Goal: Task Accomplishment & Management: Use online tool/utility

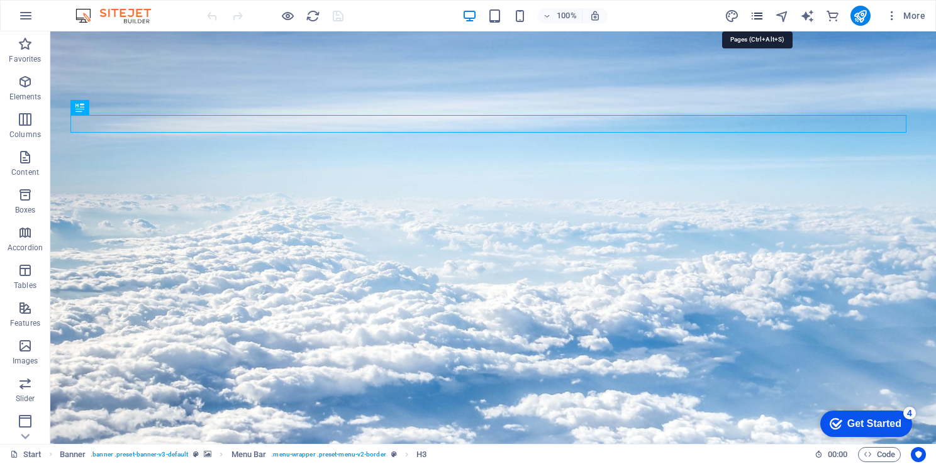
click at [759, 14] on icon "pages" at bounding box center [757, 16] width 14 height 14
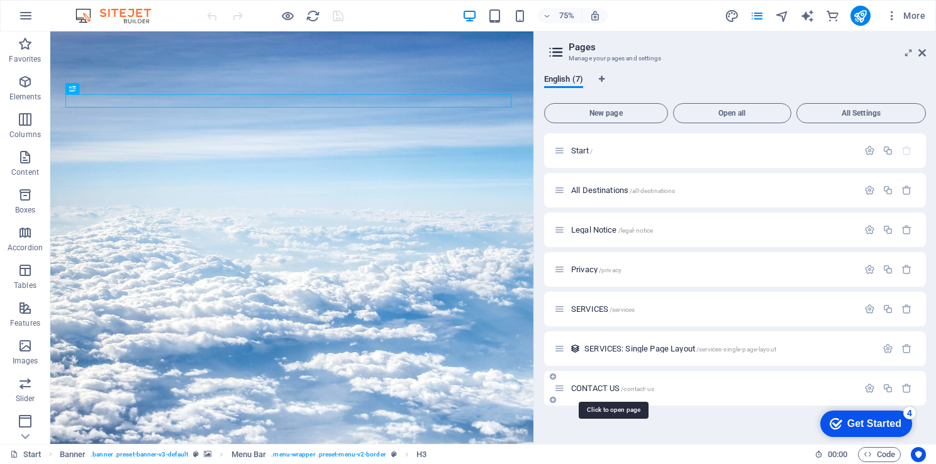
click at [609, 388] on span "CONTACT US /contact-us" at bounding box center [612, 388] width 83 height 9
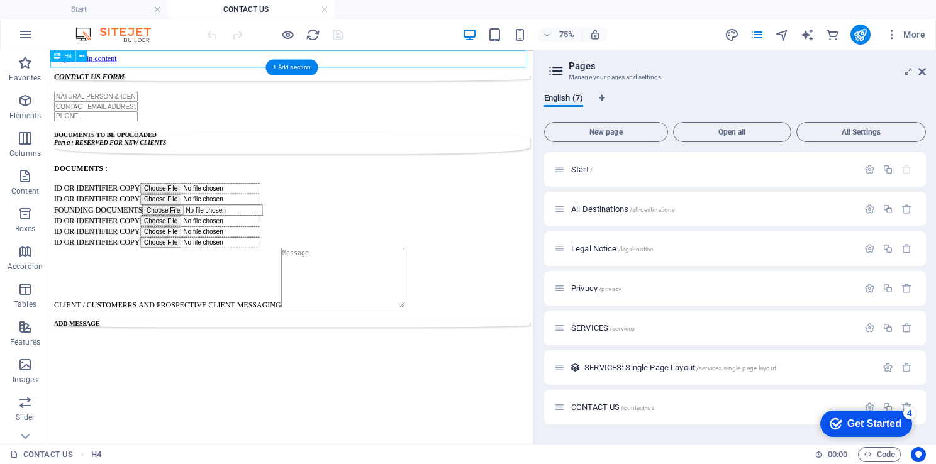
click at [197, 80] on div "CONTACT US FORM" at bounding box center [372, 85] width 634 height 11
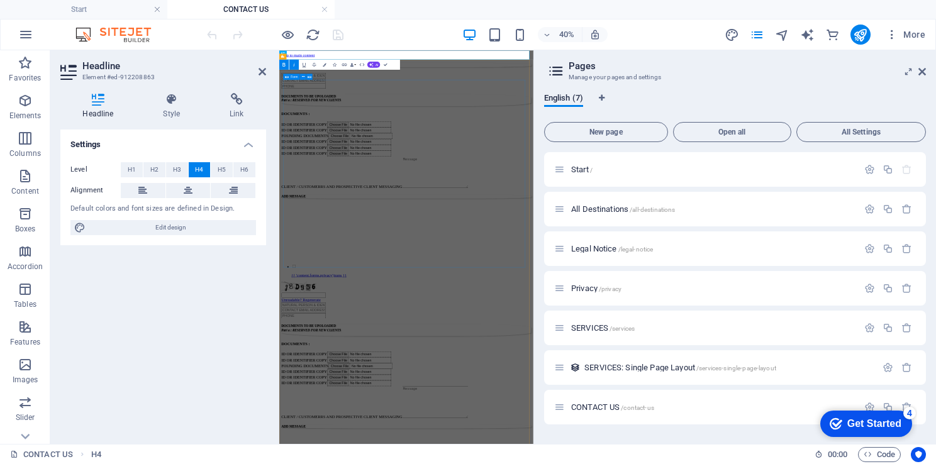
click at [564, 152] on div "DOCUMENTS TO BE UPOLOADED Part a : RESERVED FOR NEW CLIENTS DOCUMENTS : ID OR I…" at bounding box center [597, 392] width 626 height 575
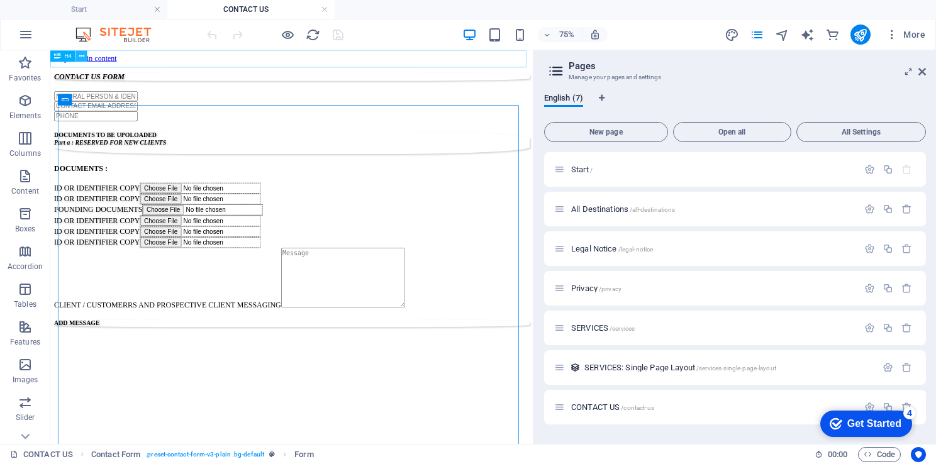
click at [82, 53] on icon at bounding box center [81, 56] width 5 height 10
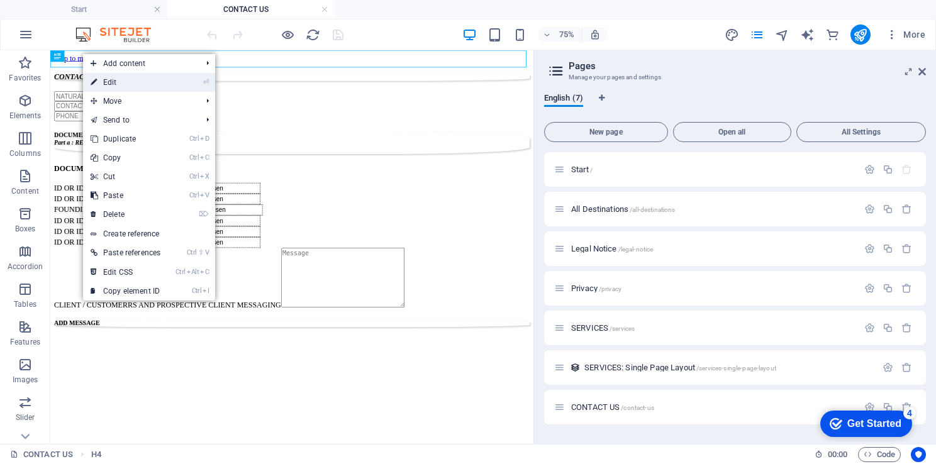
click at [124, 86] on link "⏎ Edit" at bounding box center [125, 82] width 85 height 19
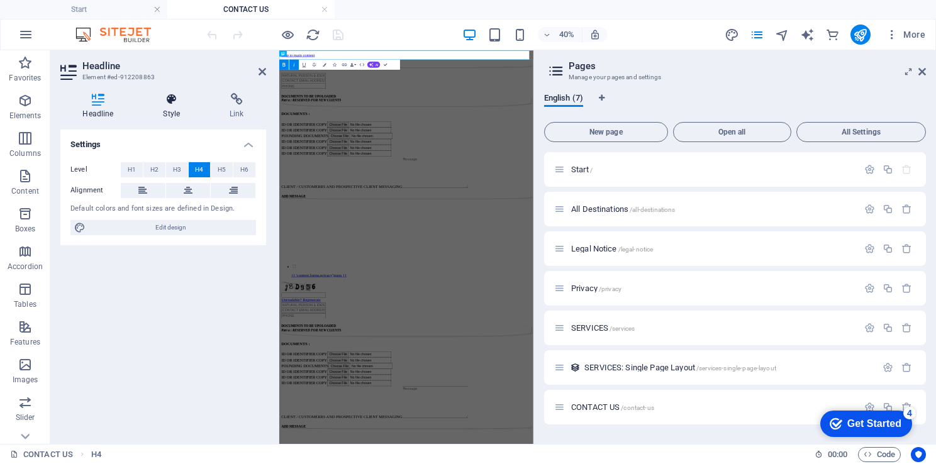
click at [169, 104] on icon at bounding box center [172, 99] width 62 height 13
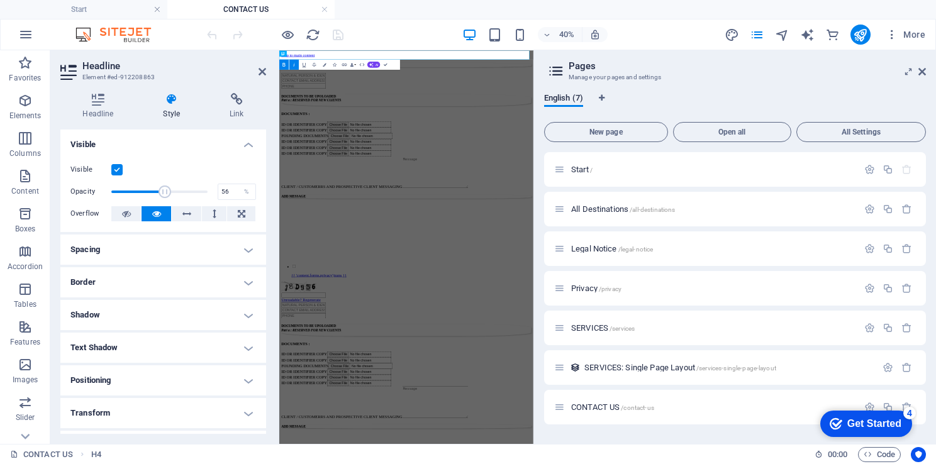
drag, startPoint x: 204, startPoint y: 191, endPoint x: 164, endPoint y: 189, distance: 40.3
click at [164, 189] on span at bounding box center [165, 192] width 13 height 13
drag, startPoint x: 164, startPoint y: 188, endPoint x: 171, endPoint y: 188, distance: 6.9
click at [171, 188] on span at bounding box center [172, 192] width 13 height 13
click at [98, 93] on icon at bounding box center [98, 99] width 76 height 13
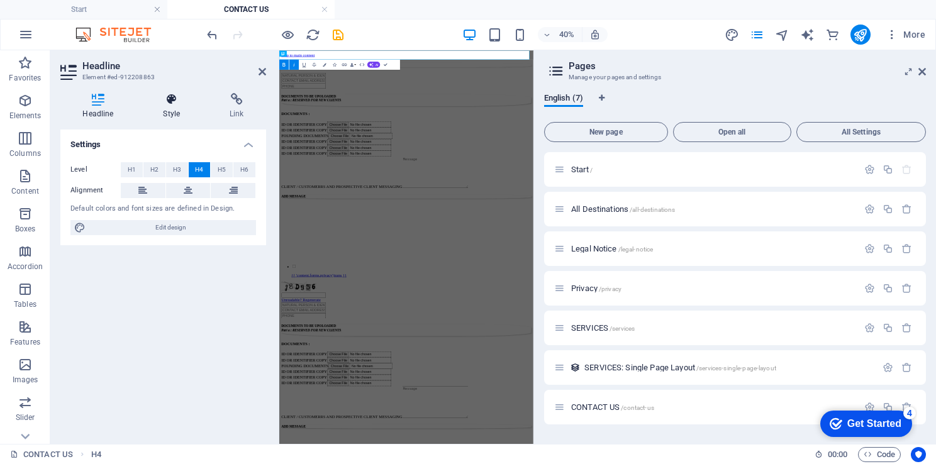
click at [166, 103] on icon at bounding box center [172, 99] width 62 height 13
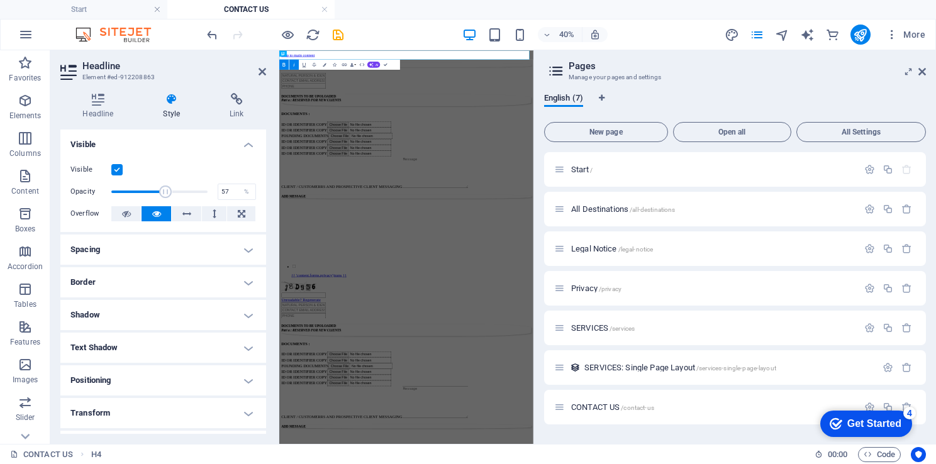
click at [165, 192] on span at bounding box center [166, 192] width 13 height 13
type input "56.99"
click at [245, 282] on h4 "Border" at bounding box center [163, 282] width 206 height 30
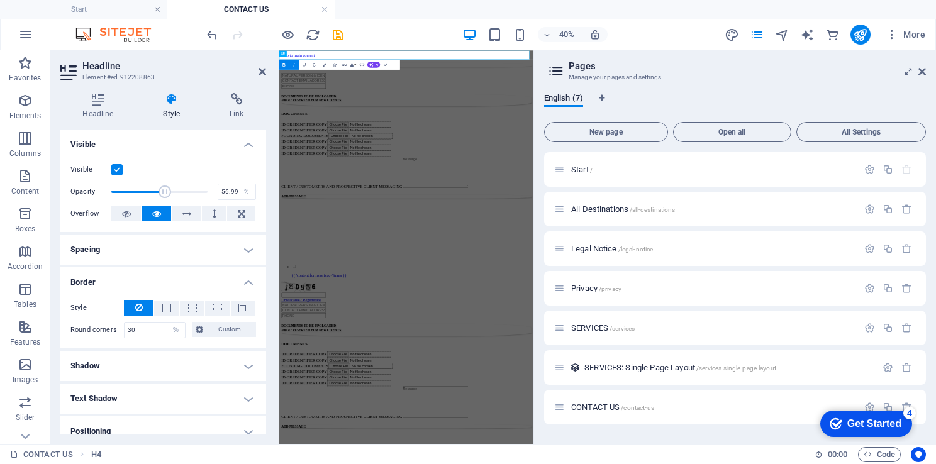
click at [242, 247] on h4 "Spacing" at bounding box center [163, 250] width 206 height 30
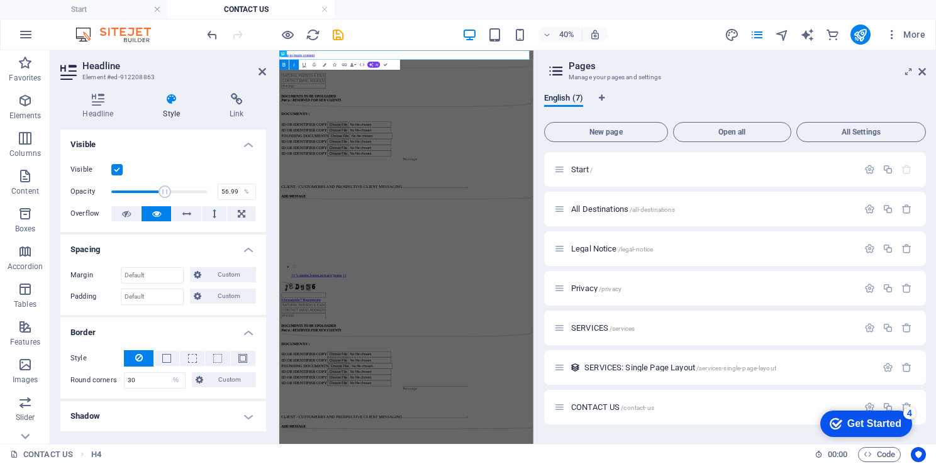
click at [245, 245] on h4 "Spacing" at bounding box center [163, 246] width 206 height 23
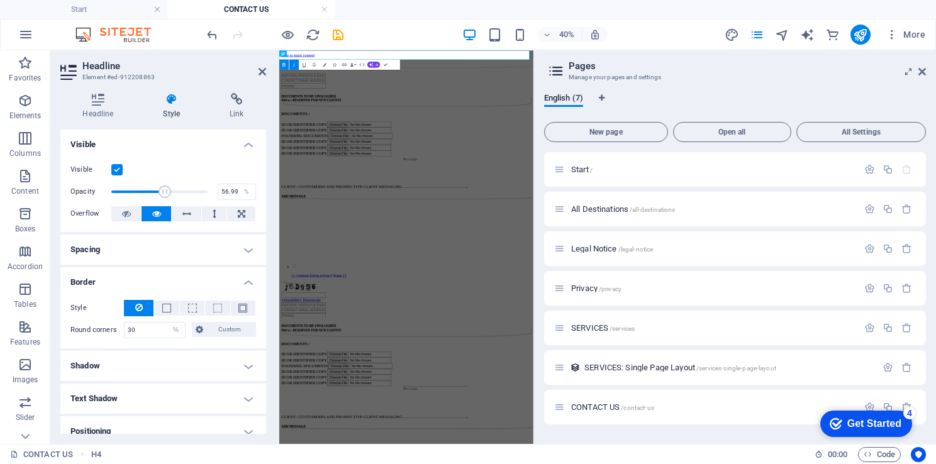
click at [247, 280] on h4 "Border" at bounding box center [163, 278] width 206 height 23
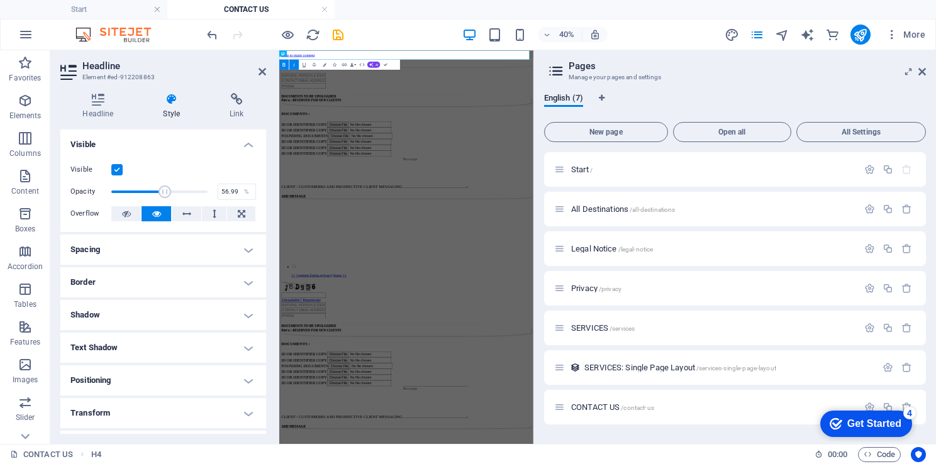
click at [247, 280] on h4 "Border" at bounding box center [163, 282] width 206 height 30
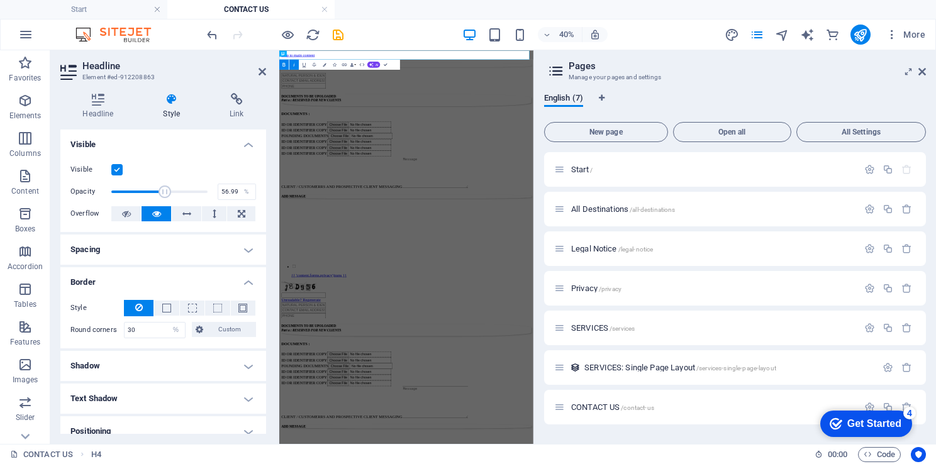
click at [247, 280] on h4 "Border" at bounding box center [163, 278] width 206 height 23
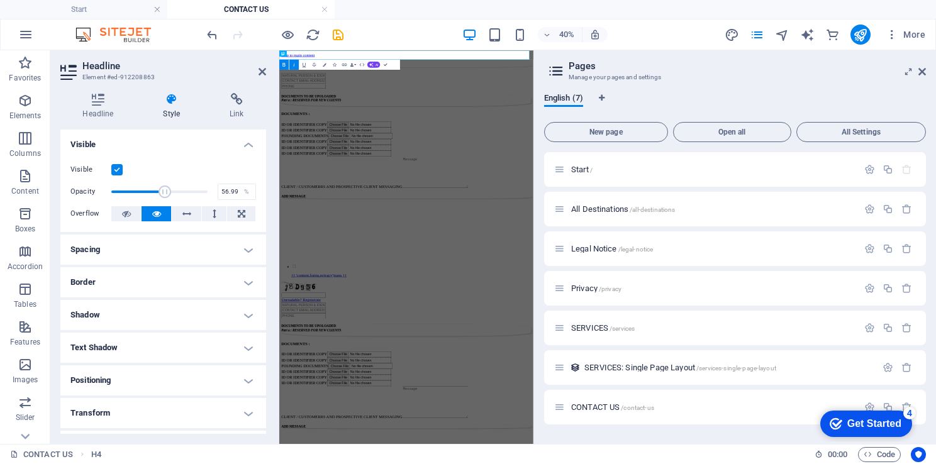
click at [247, 323] on h4 "Shadow" at bounding box center [163, 315] width 206 height 30
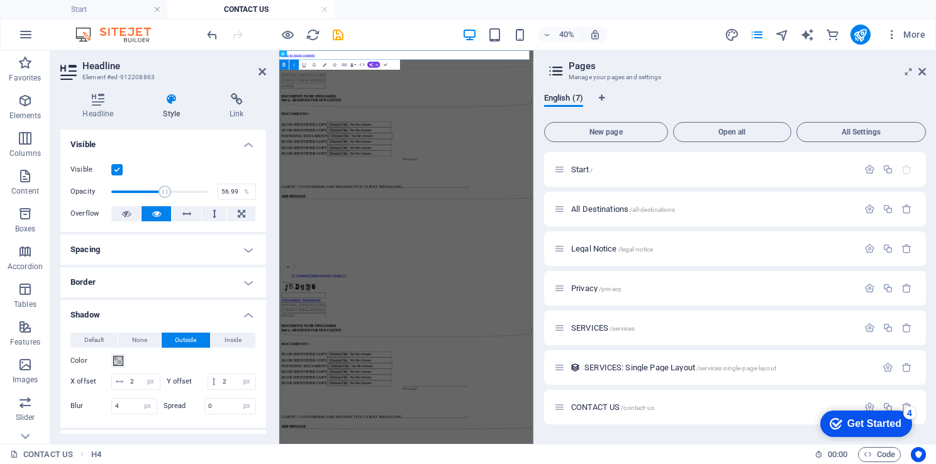
click at [248, 317] on h4 "Shadow" at bounding box center [163, 311] width 206 height 23
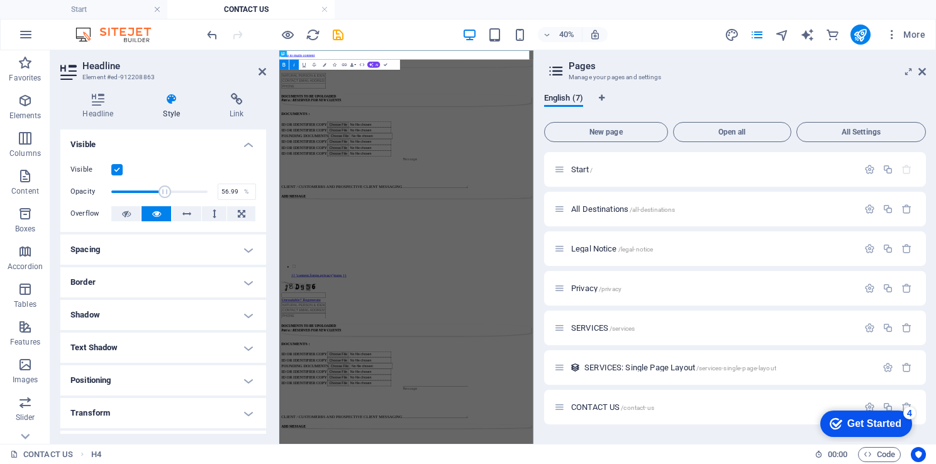
click at [254, 356] on h4 "Text Shadow" at bounding box center [163, 348] width 206 height 30
click at [242, 346] on h4 "Text Shadow" at bounding box center [163, 344] width 206 height 23
click at [247, 376] on h4 "Positioning" at bounding box center [163, 381] width 206 height 30
click at [143, 409] on span "Relative" at bounding box center [145, 405] width 21 height 15
click at [233, 401] on span "Sticky" at bounding box center [241, 405] width 16 height 15
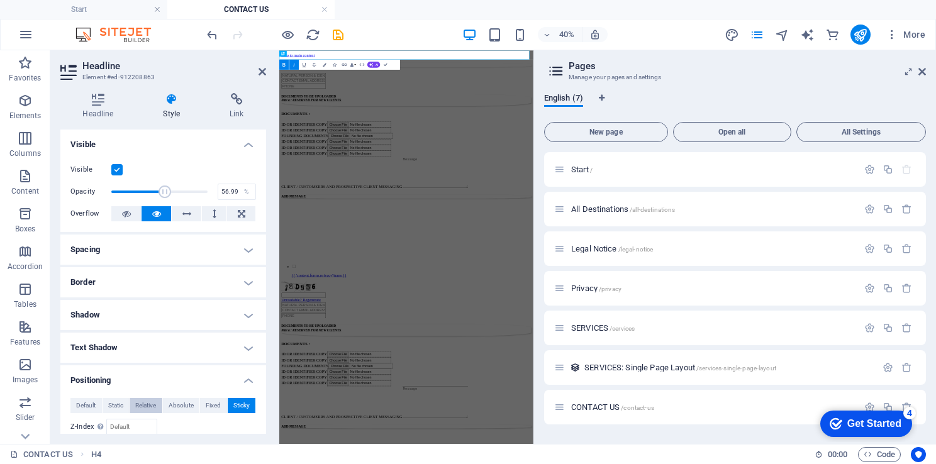
click at [146, 404] on span "Relative" at bounding box center [145, 405] width 21 height 15
drag, startPoint x: 266, startPoint y: 286, endPoint x: 266, endPoint y: 300, distance: 13.2
click at [266, 300] on div "Headline Style Link Settings Level H1 H2 H3 H4 H5 H6 Alignment Default colors a…" at bounding box center [163, 263] width 226 height 361
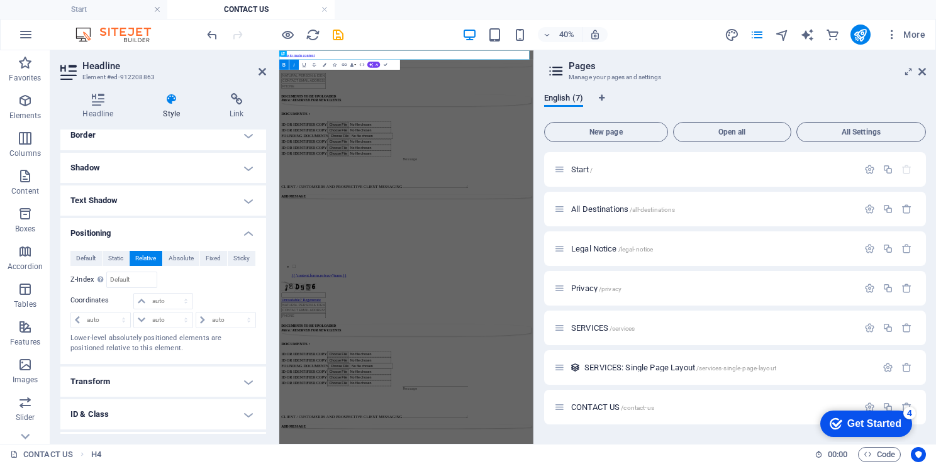
scroll to position [157, 0]
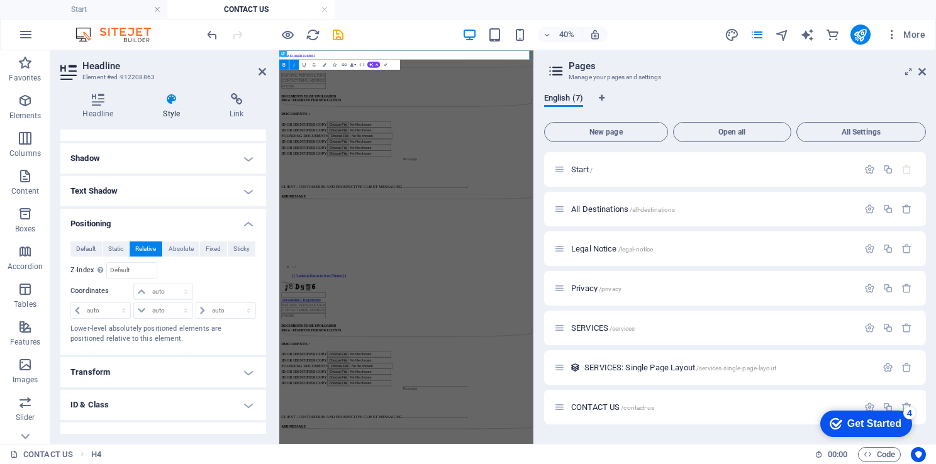
drag, startPoint x: 267, startPoint y: 338, endPoint x: 269, endPoint y: 354, distance: 15.8
click at [269, 354] on div "Headline Style Link Settings Level H1 H2 H3 H4 H5 H6 Alignment Default colors a…" at bounding box center [163, 263] width 226 height 361
click at [249, 376] on h4 "Transform" at bounding box center [163, 372] width 206 height 30
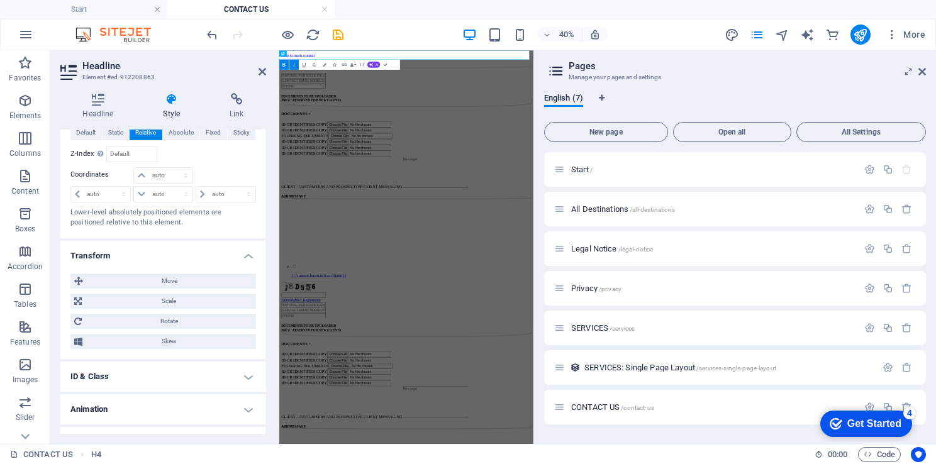
scroll to position [278, 0]
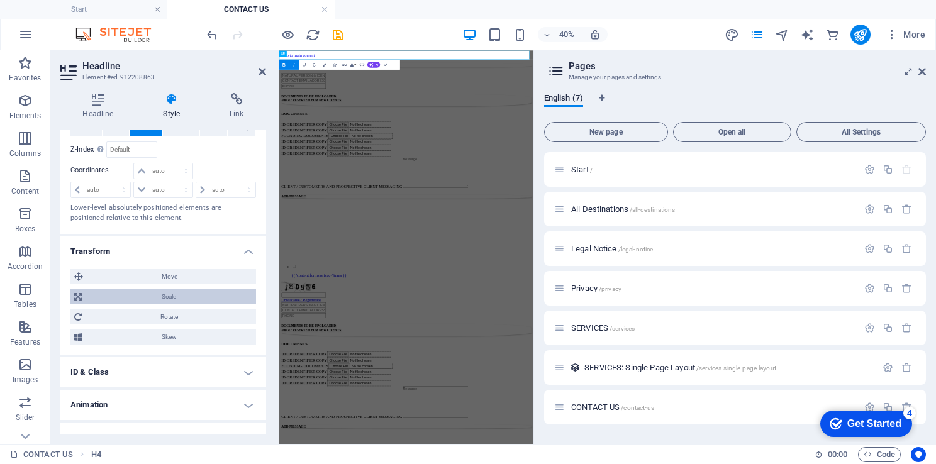
click at [184, 298] on span "Scale" at bounding box center [169, 296] width 167 height 15
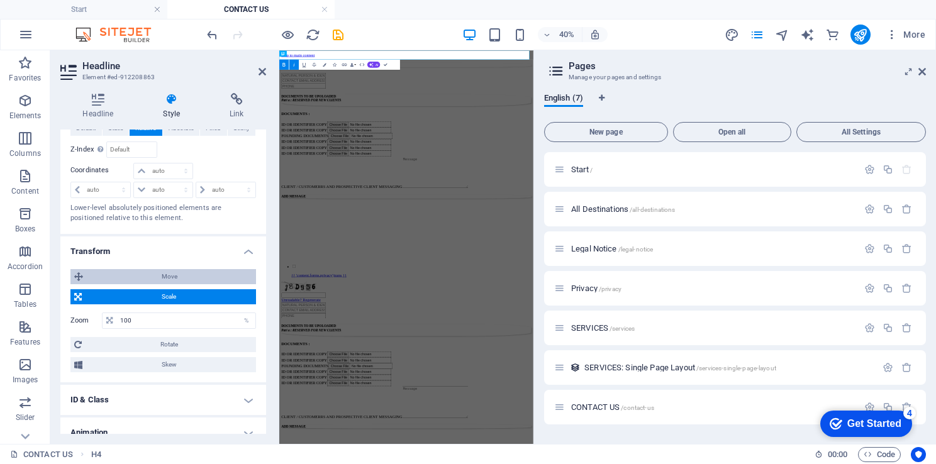
click at [193, 271] on span "Move" at bounding box center [170, 276] width 166 height 15
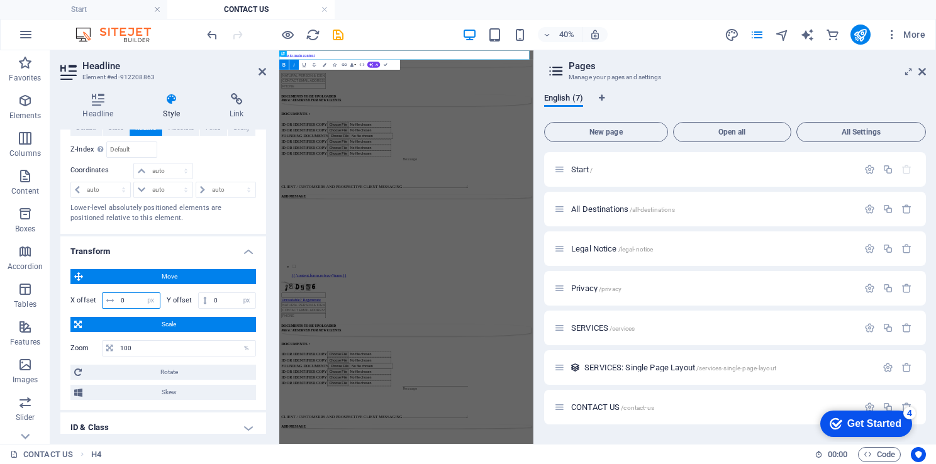
click at [133, 297] on input "0" at bounding box center [139, 300] width 42 height 15
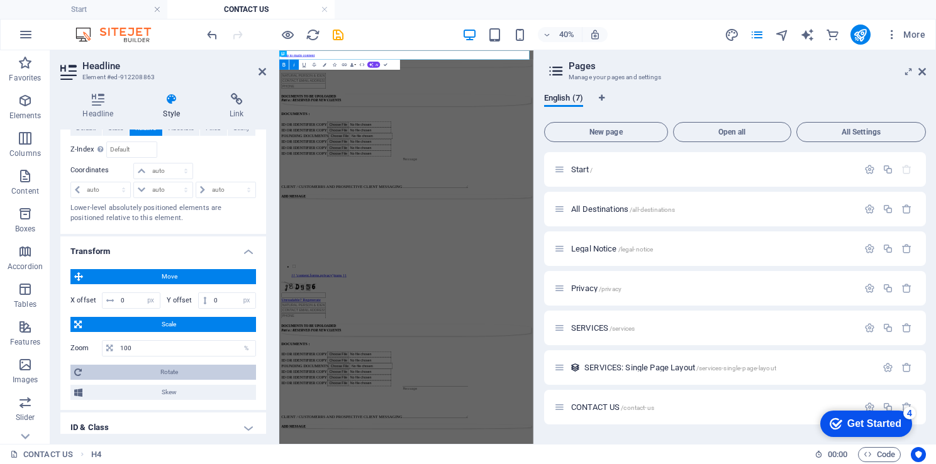
click at [195, 365] on span "Rotate" at bounding box center [169, 372] width 167 height 15
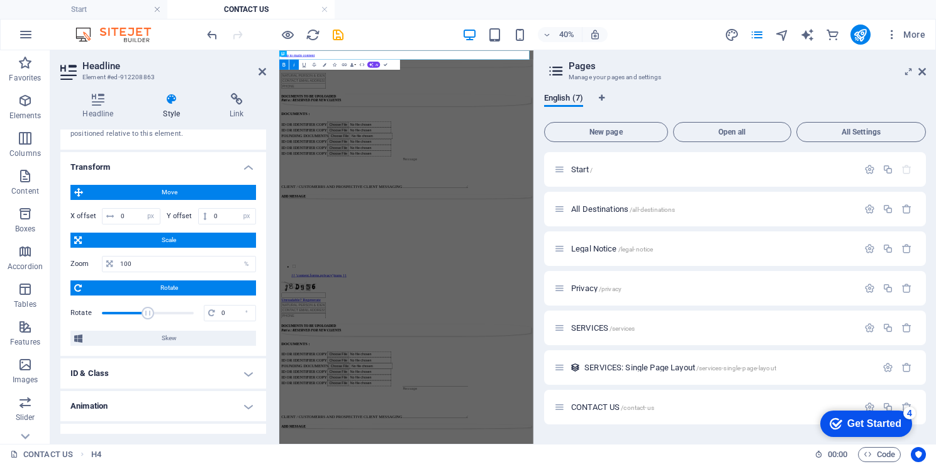
scroll to position [364, 0]
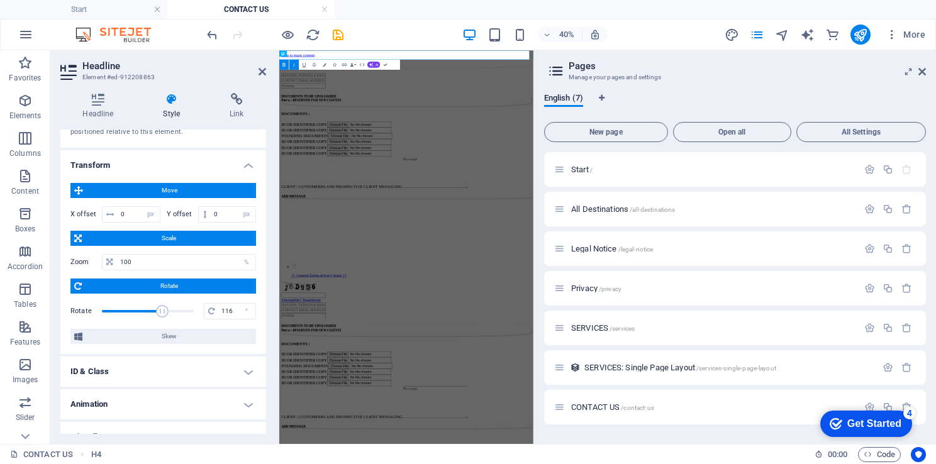
drag, startPoint x: 146, startPoint y: 308, endPoint x: 161, endPoint y: 308, distance: 15.1
click at [161, 308] on span at bounding box center [163, 311] width 13 height 13
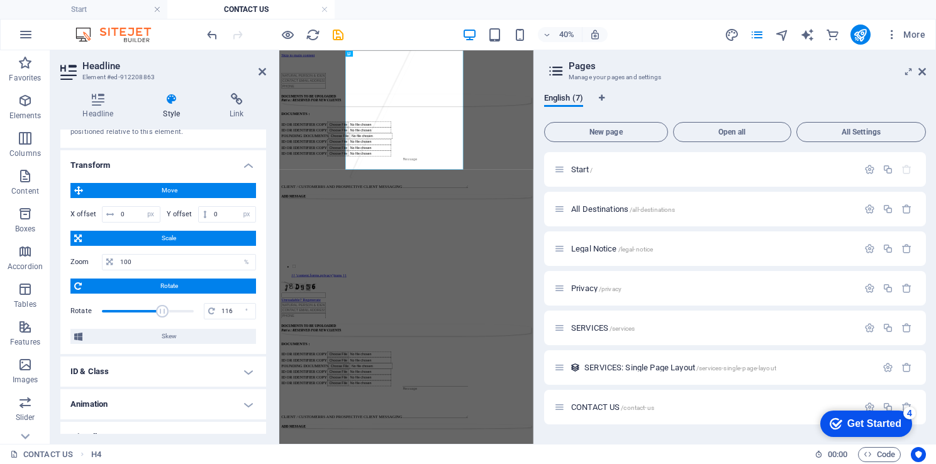
click at [161, 308] on span at bounding box center [163, 311] width 13 height 13
drag, startPoint x: 161, startPoint y: 308, endPoint x: 189, endPoint y: 309, distance: 27.7
click at [189, 309] on span at bounding box center [189, 311] width 13 height 13
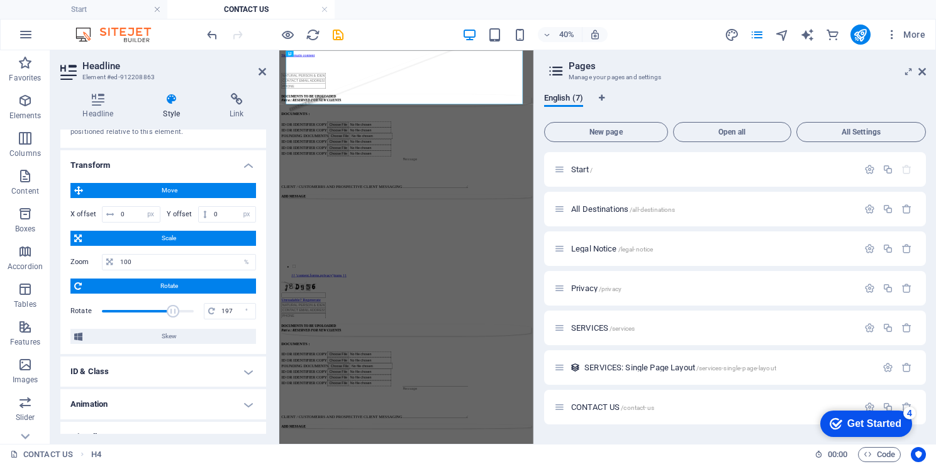
click at [171, 308] on span at bounding box center [148, 311] width 92 height 19
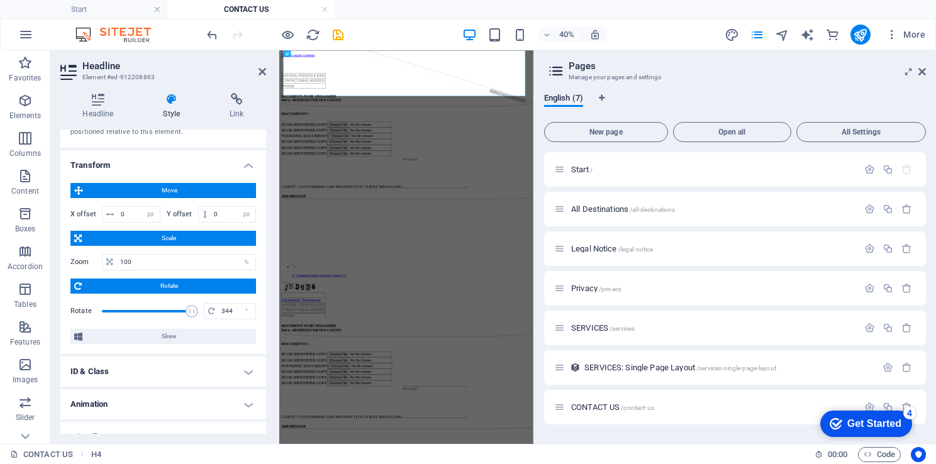
click at [189, 308] on span at bounding box center [148, 311] width 92 height 19
click at [189, 308] on span at bounding box center [192, 311] width 13 height 13
type input "360"
click at [192, 308] on span at bounding box center [194, 311] width 13 height 13
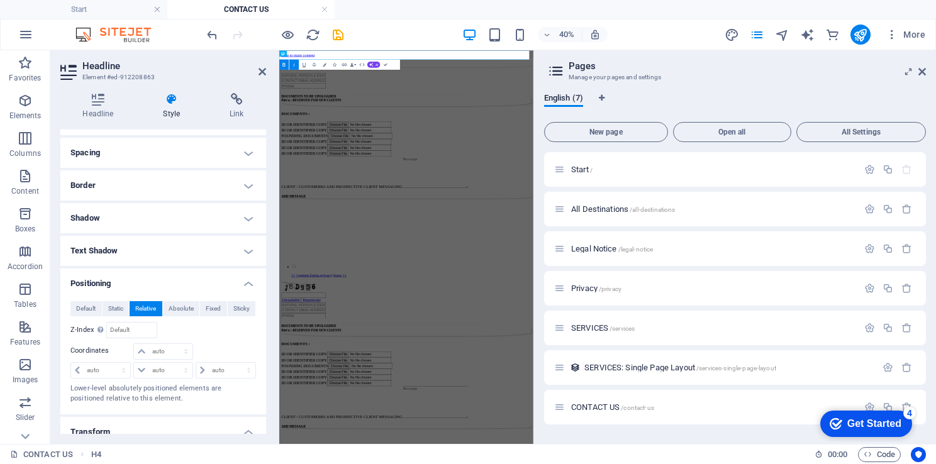
scroll to position [91, 0]
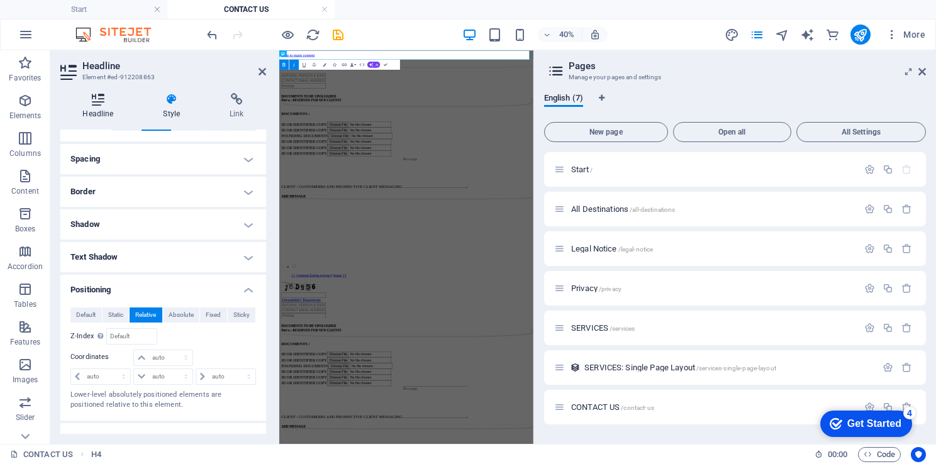
click at [96, 99] on icon at bounding box center [98, 99] width 76 height 13
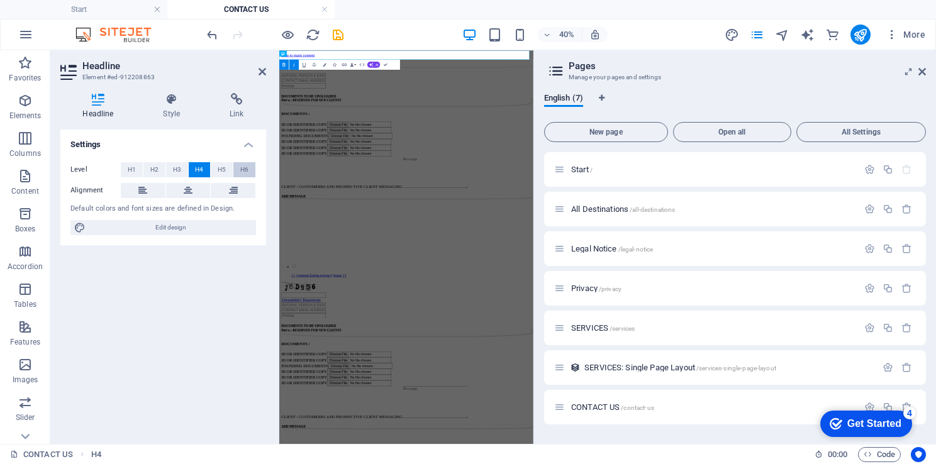
click at [245, 165] on span "H6" at bounding box center [244, 169] width 8 height 15
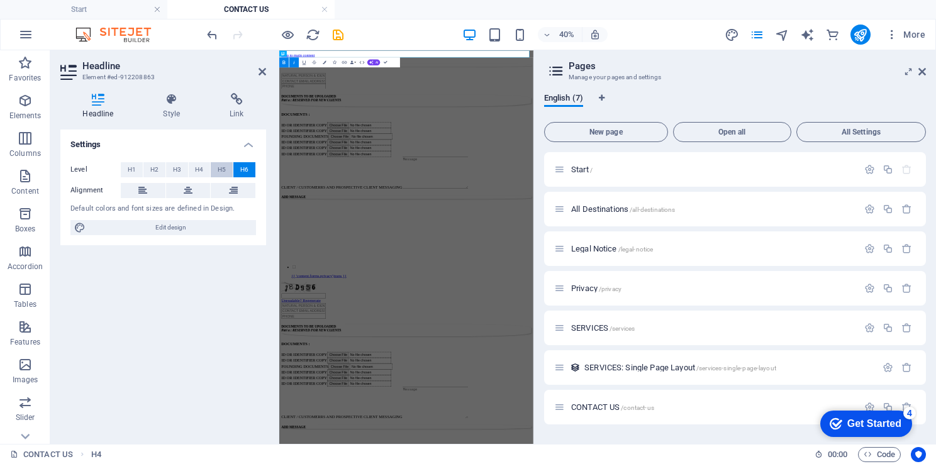
click at [215, 167] on button "H5" at bounding box center [222, 169] width 22 height 15
click at [196, 170] on span "H4" at bounding box center [199, 169] width 8 height 15
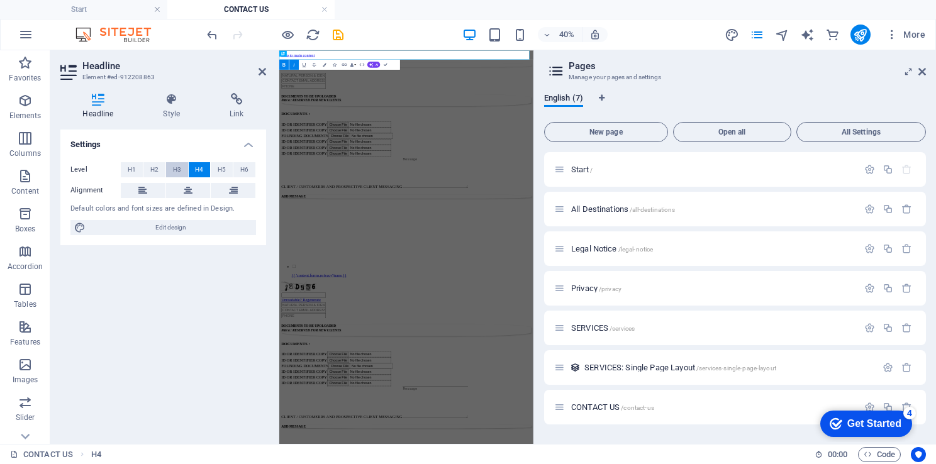
click at [177, 169] on span "H3" at bounding box center [177, 169] width 8 height 15
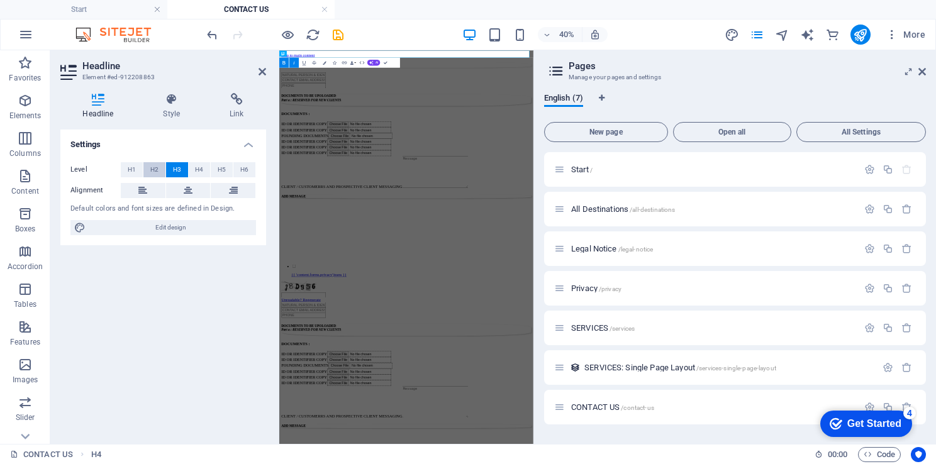
click at [152, 164] on span "H2" at bounding box center [154, 169] width 8 height 15
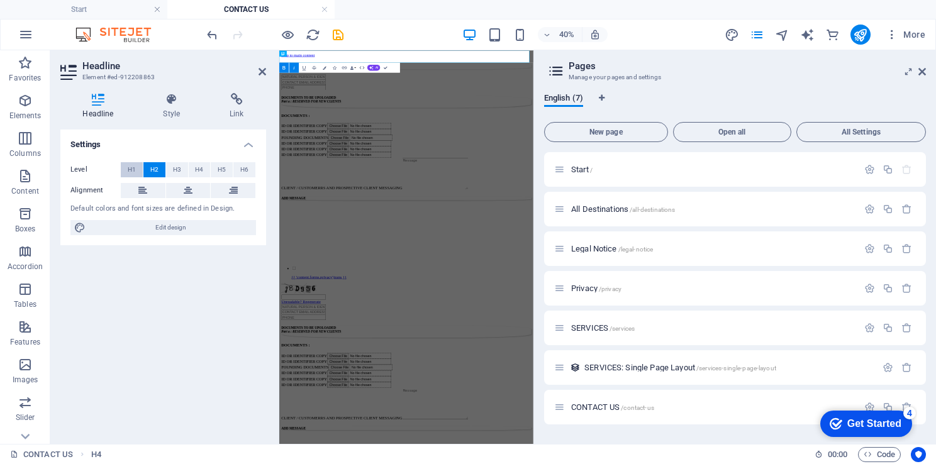
click at [122, 166] on button "H1" at bounding box center [132, 169] width 22 height 15
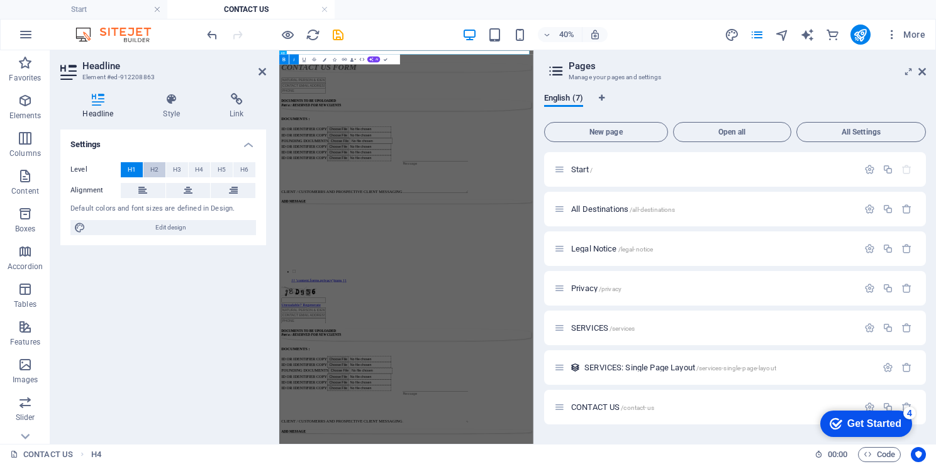
click at [164, 168] on button "H2" at bounding box center [154, 169] width 22 height 15
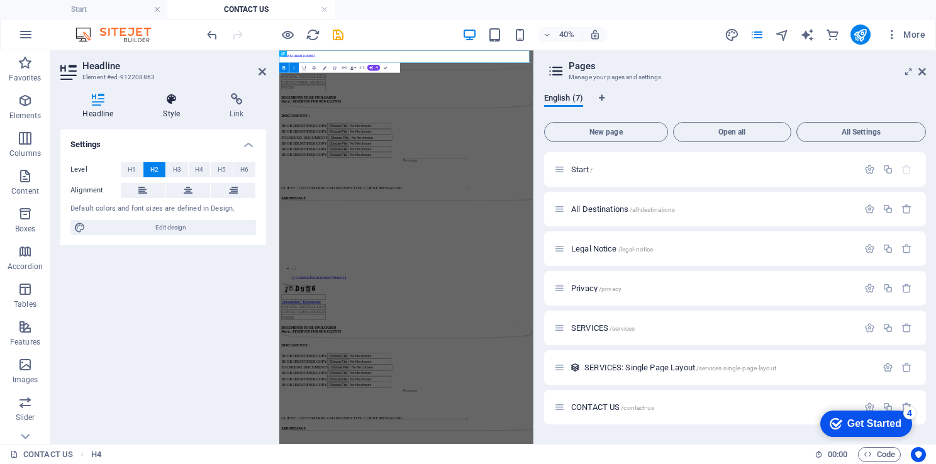
click at [170, 104] on icon at bounding box center [172, 99] width 62 height 13
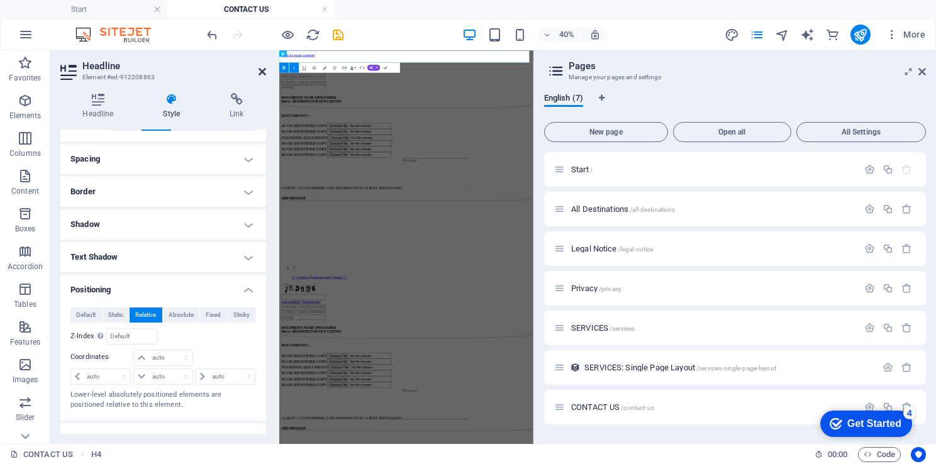
click at [261, 69] on icon at bounding box center [263, 72] width 8 height 10
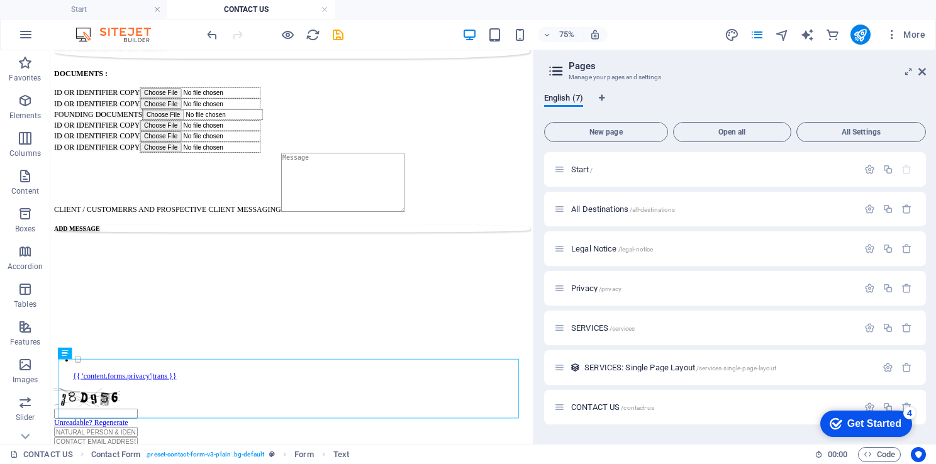
scroll to position [0, 0]
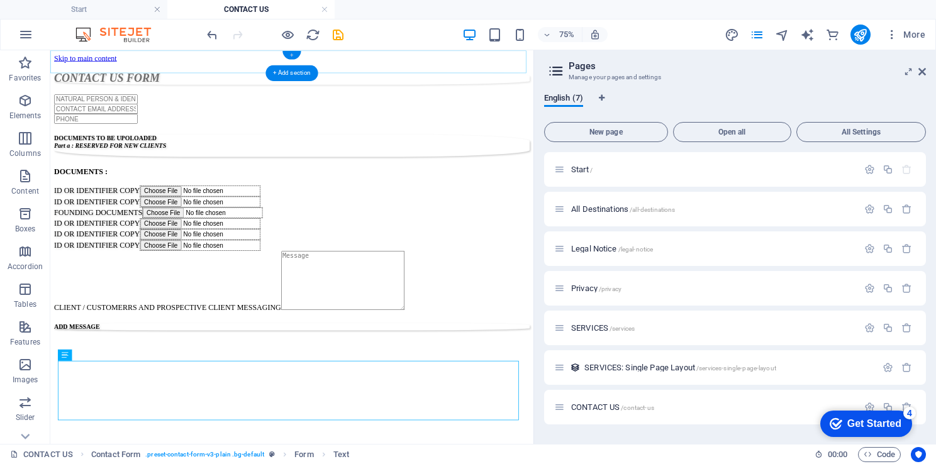
click at [293, 52] on div "+" at bounding box center [292, 55] width 18 height 9
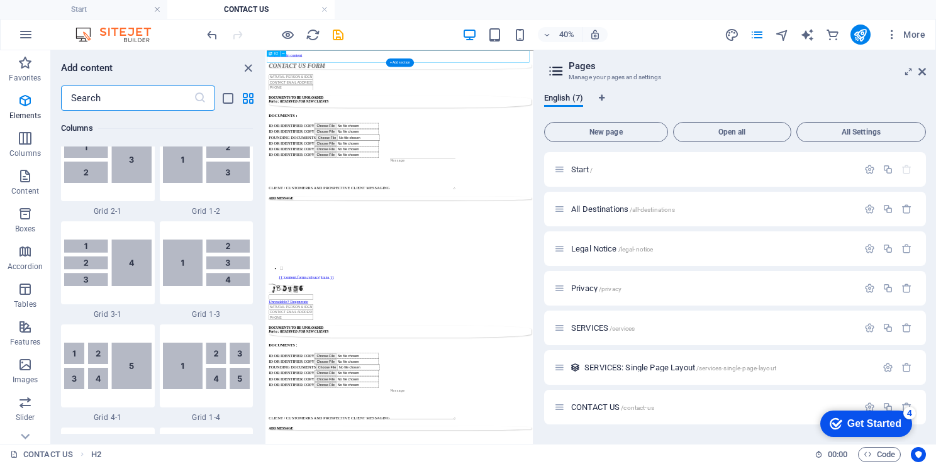
scroll to position [2202, 0]
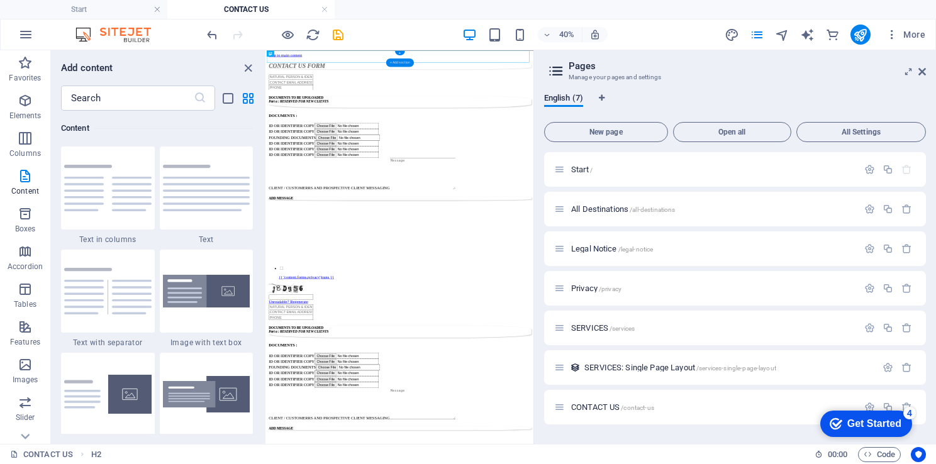
click at [400, 59] on div "+ Add section" at bounding box center [400, 62] width 28 height 9
drag, startPoint x: 247, startPoint y: 67, endPoint x: 273, endPoint y: 39, distance: 38.3
click at [247, 67] on icon "close panel" at bounding box center [248, 68] width 14 height 14
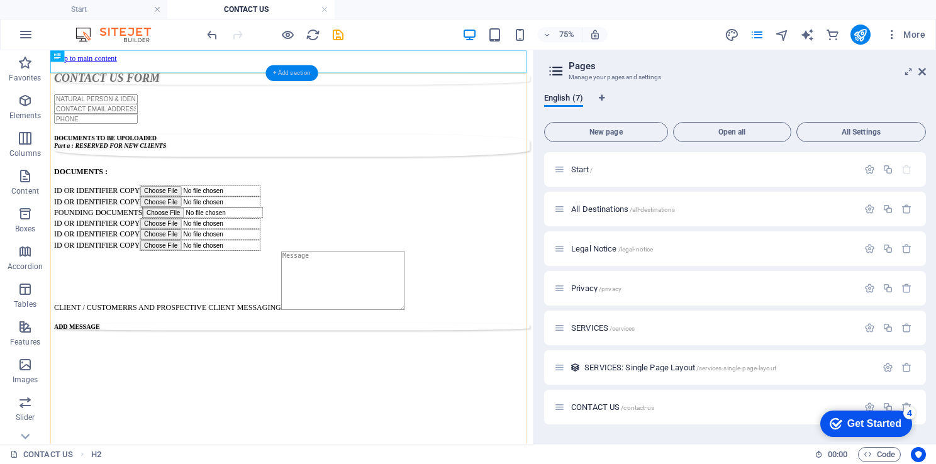
click at [293, 76] on div "+ Add section" at bounding box center [292, 73] width 52 height 16
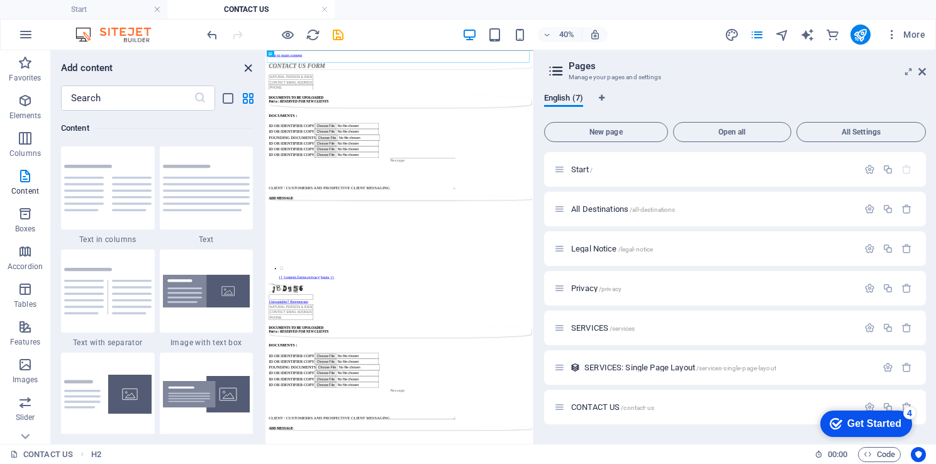
click at [247, 61] on icon "close panel" at bounding box center [248, 68] width 14 height 14
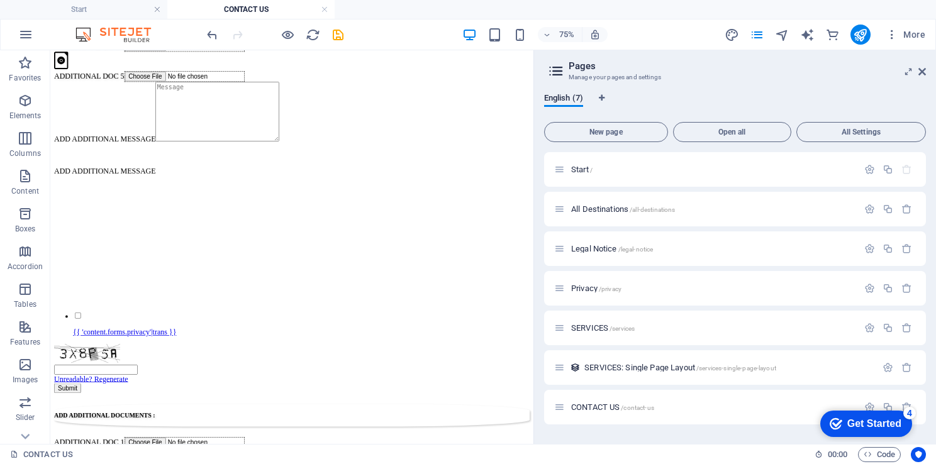
scroll to position [1979, 0]
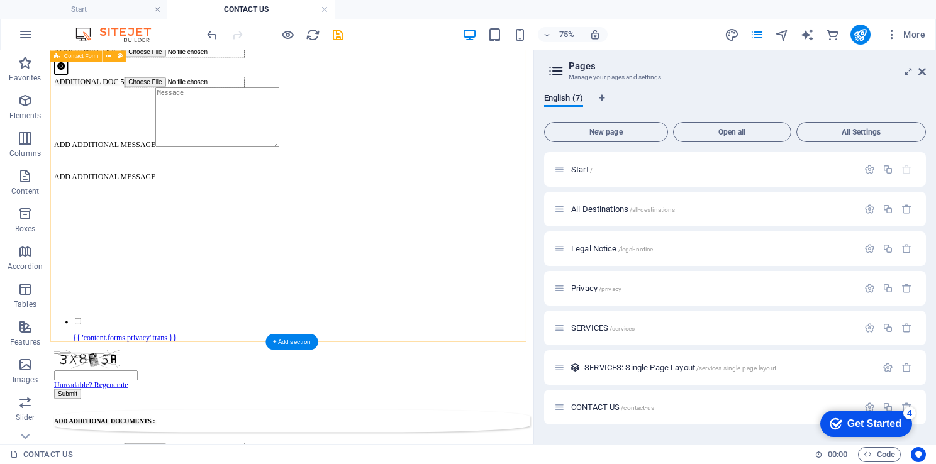
click at [289, 341] on div "+ Add section" at bounding box center [292, 342] width 52 height 16
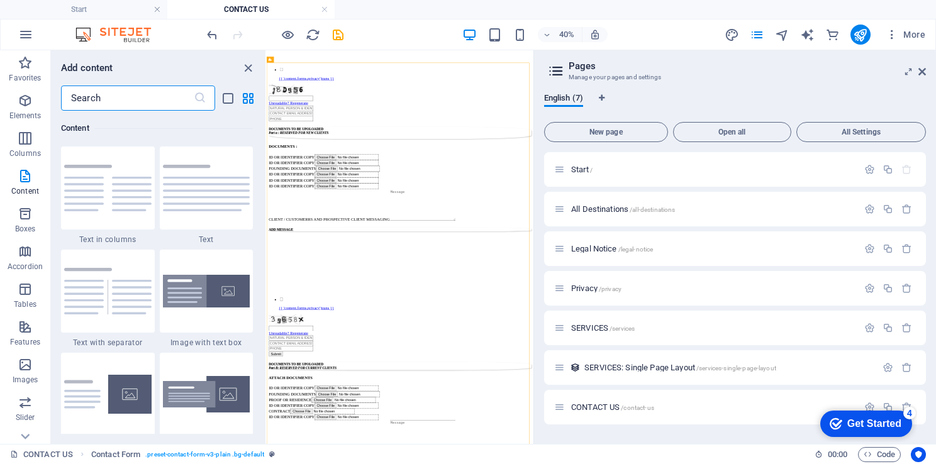
scroll to position [0, 0]
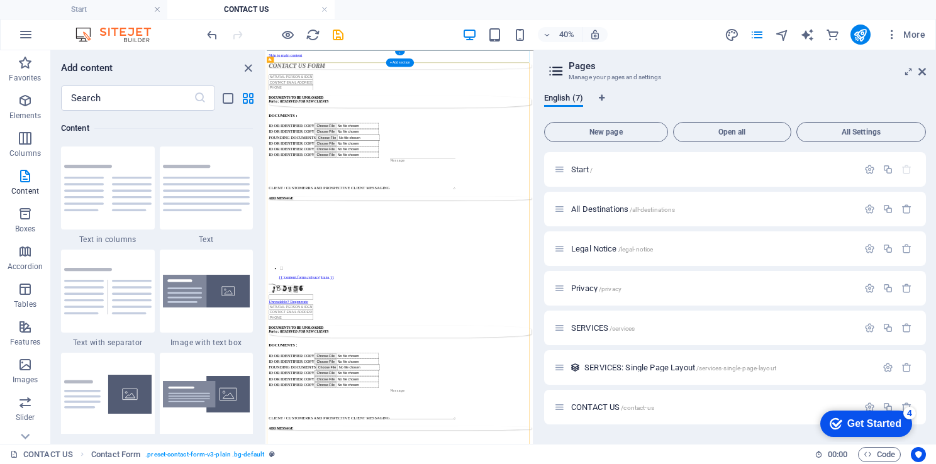
click at [400, 52] on div "+" at bounding box center [400, 52] width 10 height 4
click at [91, 101] on input "text" at bounding box center [127, 98] width 133 height 25
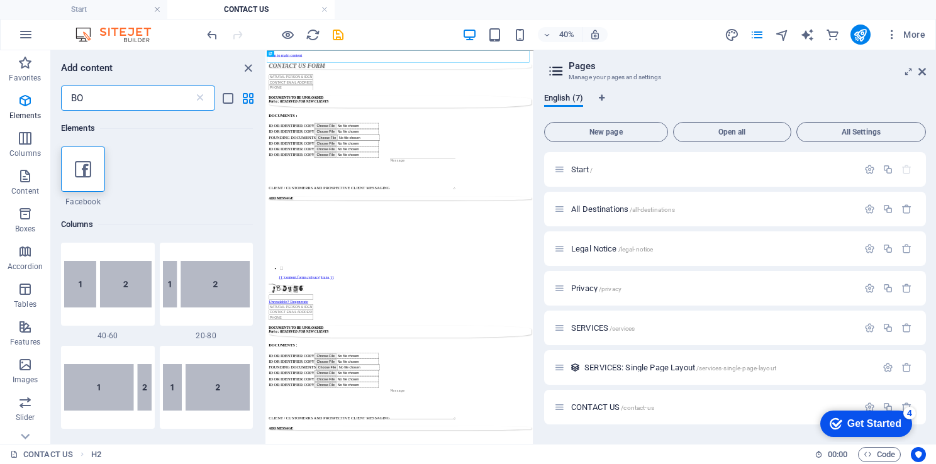
type input "B"
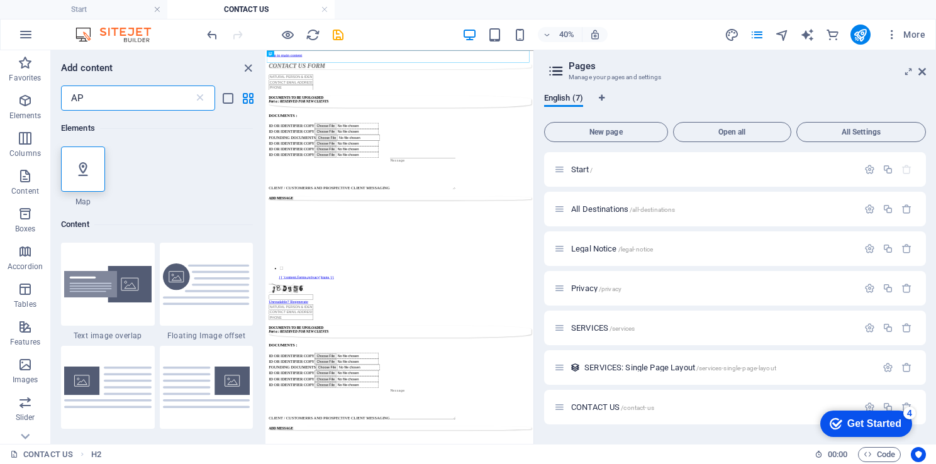
type input "A"
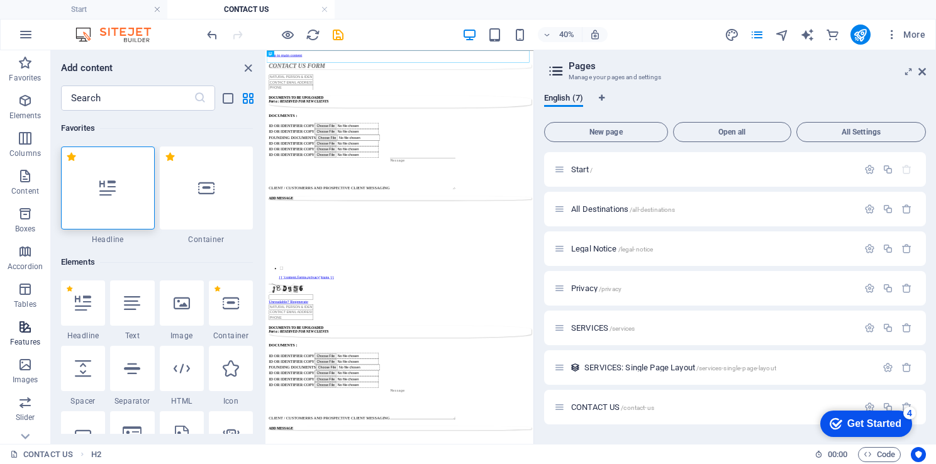
click at [14, 331] on span "Features" at bounding box center [25, 335] width 50 height 30
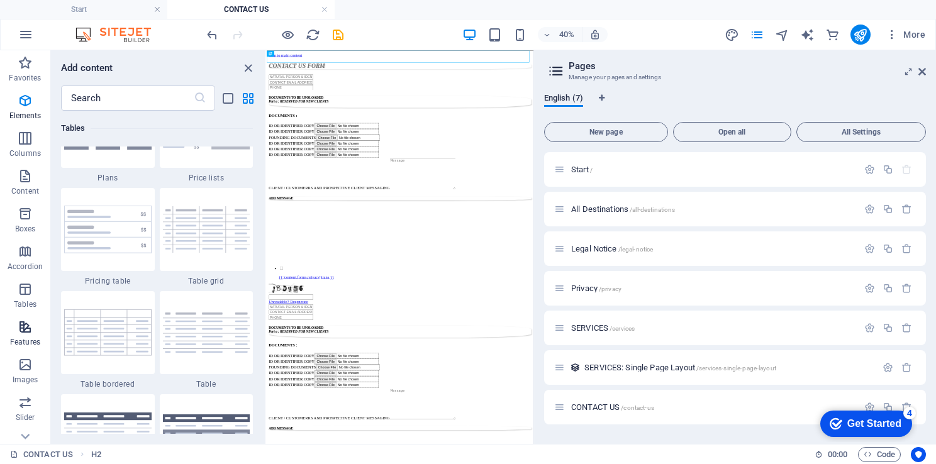
scroll to position [4905, 0]
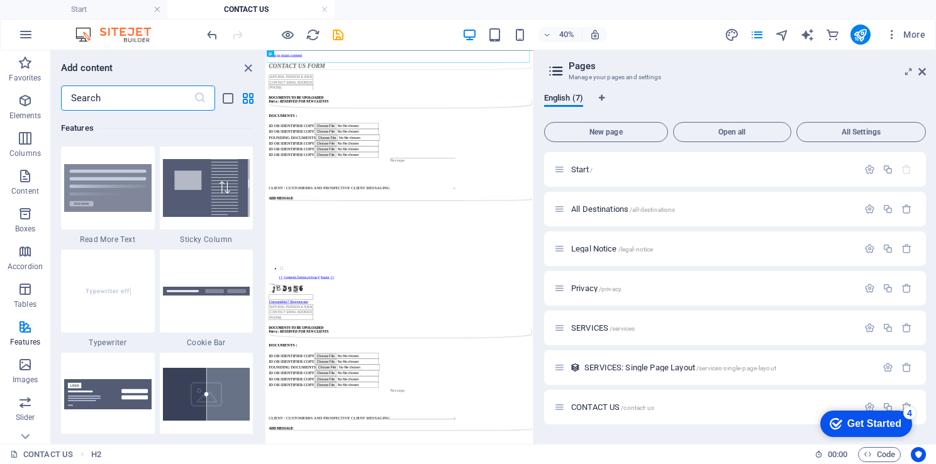
click at [128, 96] on input "text" at bounding box center [127, 98] width 133 height 25
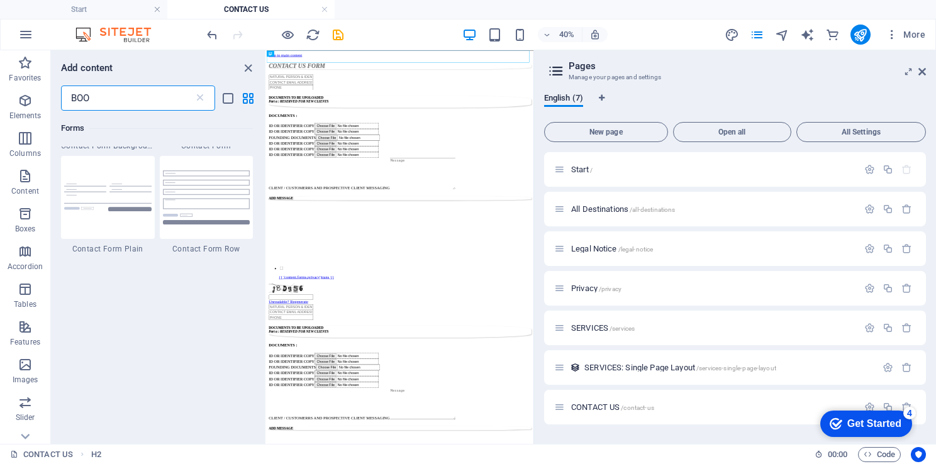
scroll to position [286, 0]
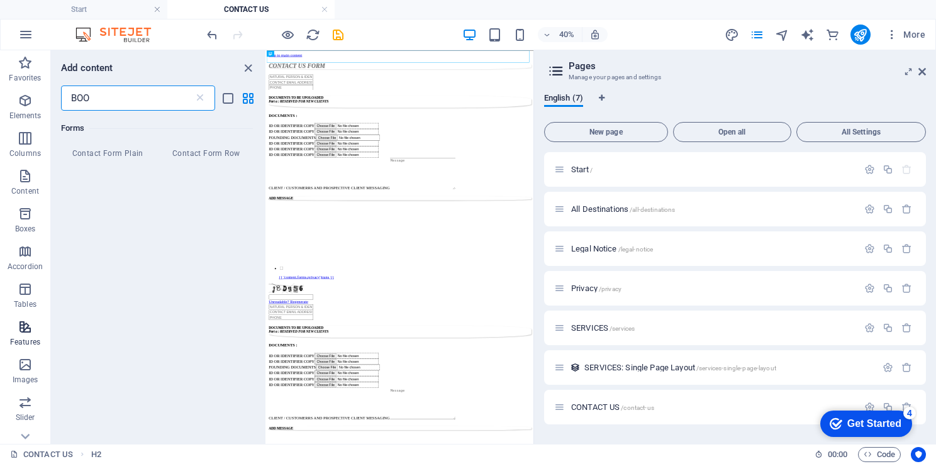
type input "BOO"
click at [13, 339] on p "Features" at bounding box center [25, 342] width 30 height 10
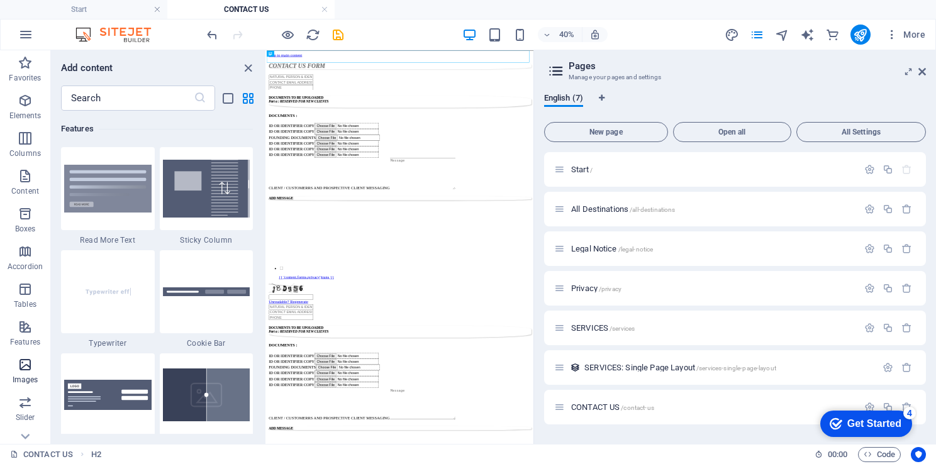
click at [20, 369] on icon "button" at bounding box center [25, 364] width 15 height 15
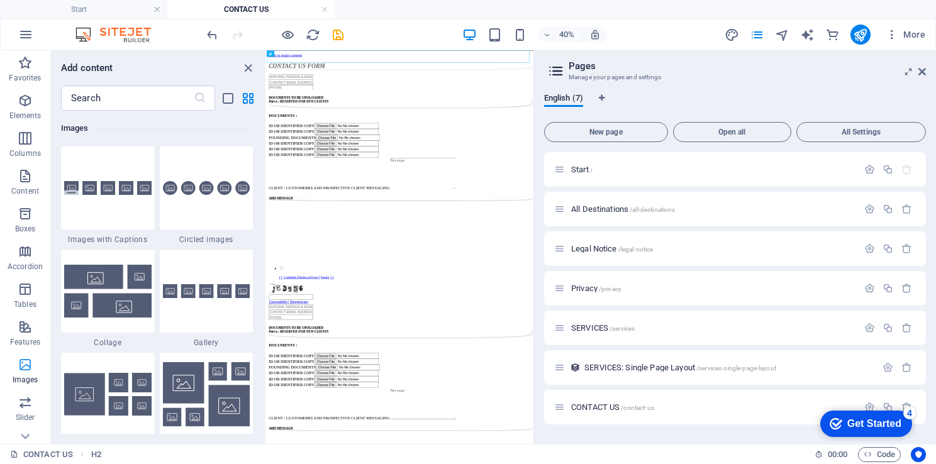
scroll to position [6381, 0]
click at [26, 434] on icon at bounding box center [25, 437] width 18 height 18
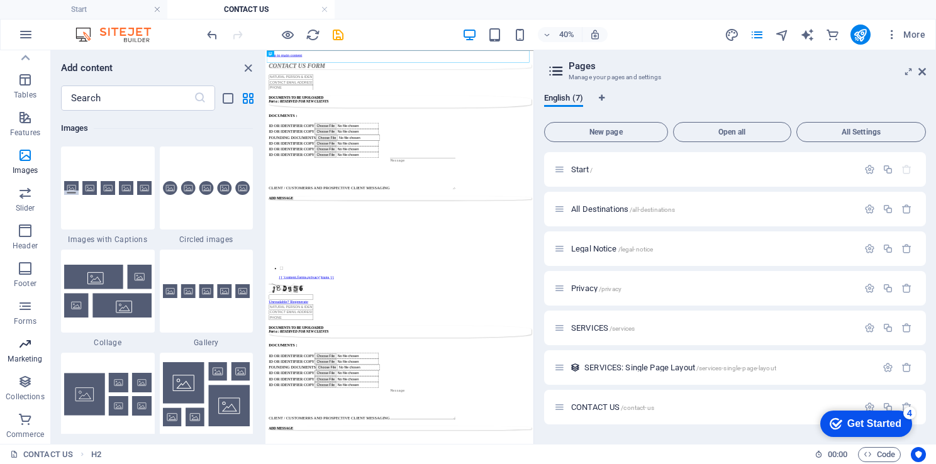
click at [28, 360] on p "Marketing" at bounding box center [25, 359] width 35 height 10
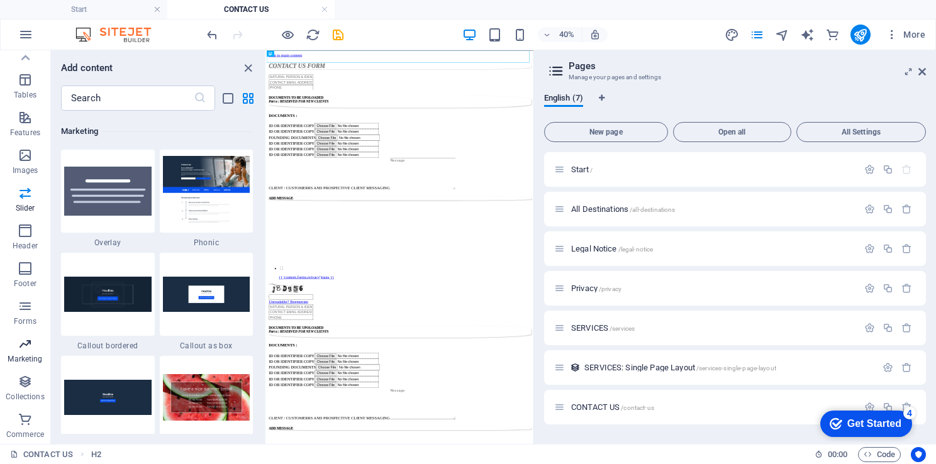
scroll to position [10250, 0]
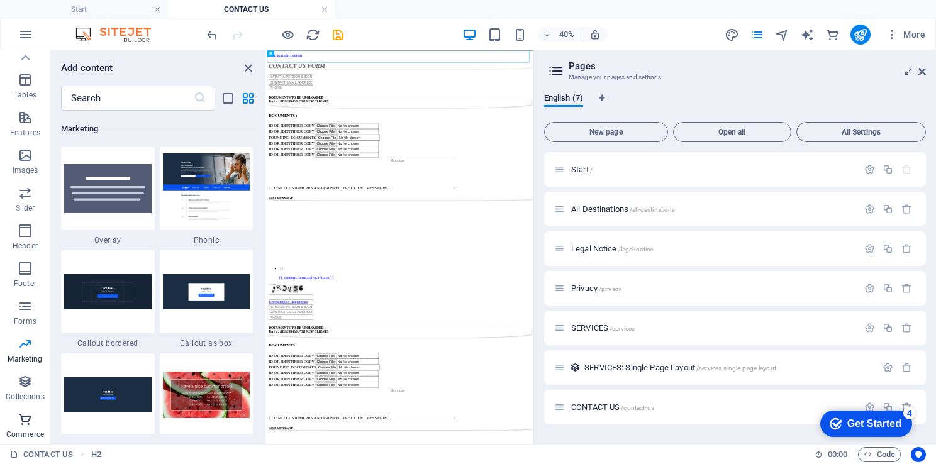
click at [28, 426] on icon "button" at bounding box center [25, 419] width 15 height 15
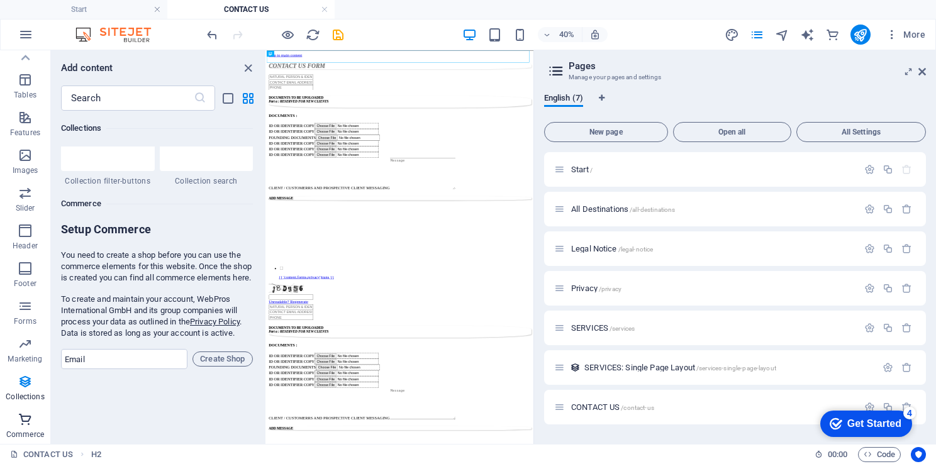
scroll to position [12127, 0]
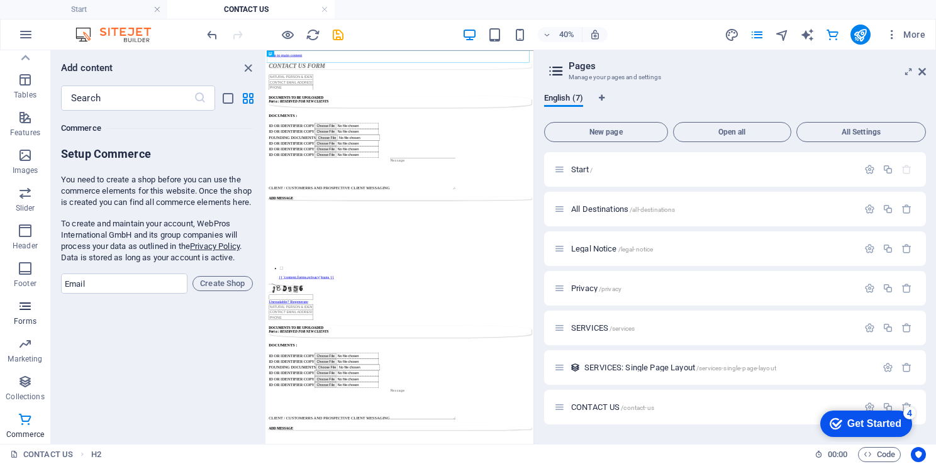
click at [31, 315] on span "Forms" at bounding box center [25, 314] width 50 height 30
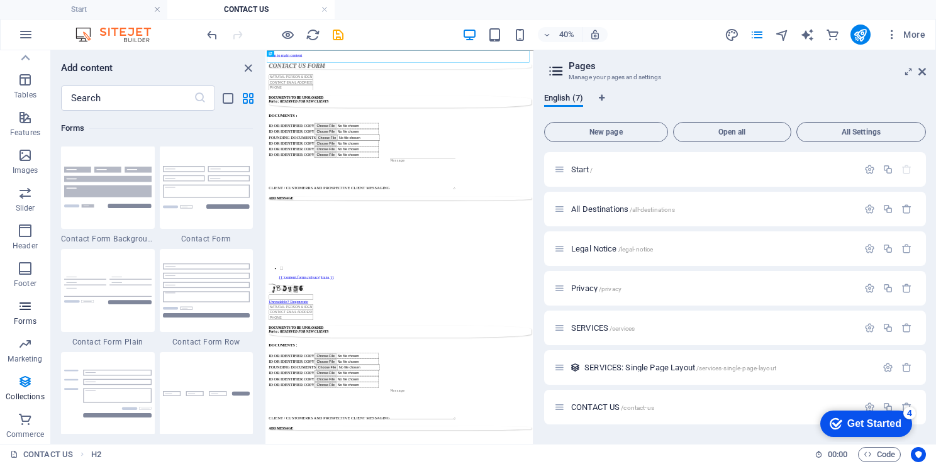
scroll to position [9188, 0]
click at [252, 64] on icon "close panel" at bounding box center [248, 68] width 14 height 14
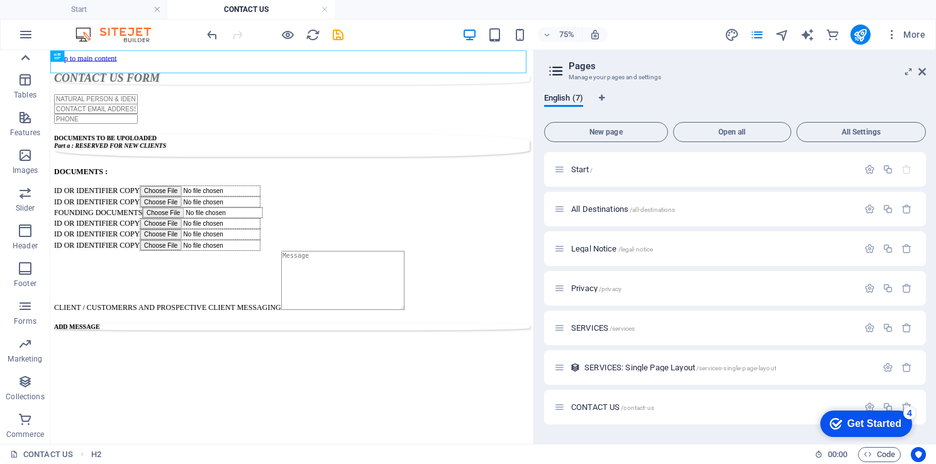
click at [26, 57] on icon at bounding box center [25, 58] width 9 height 6
click at [25, 34] on icon "button" at bounding box center [25, 34] width 15 height 15
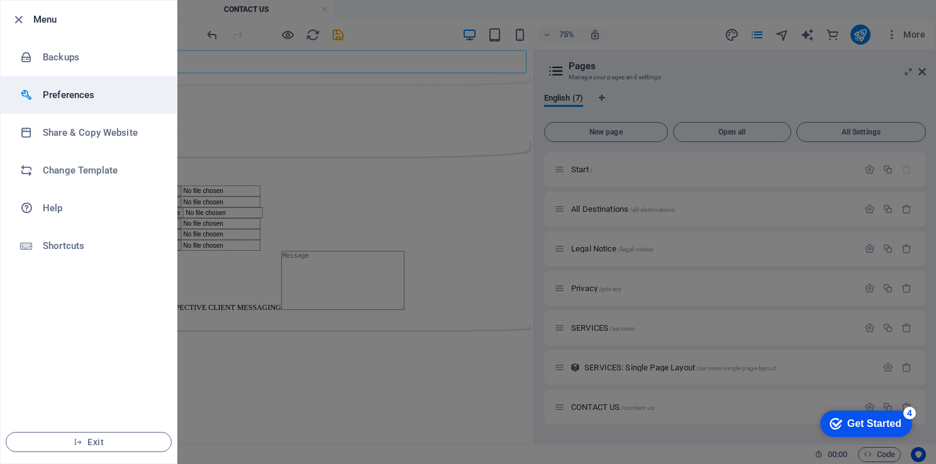
click at [65, 89] on h6 "Preferences" at bounding box center [101, 94] width 116 height 15
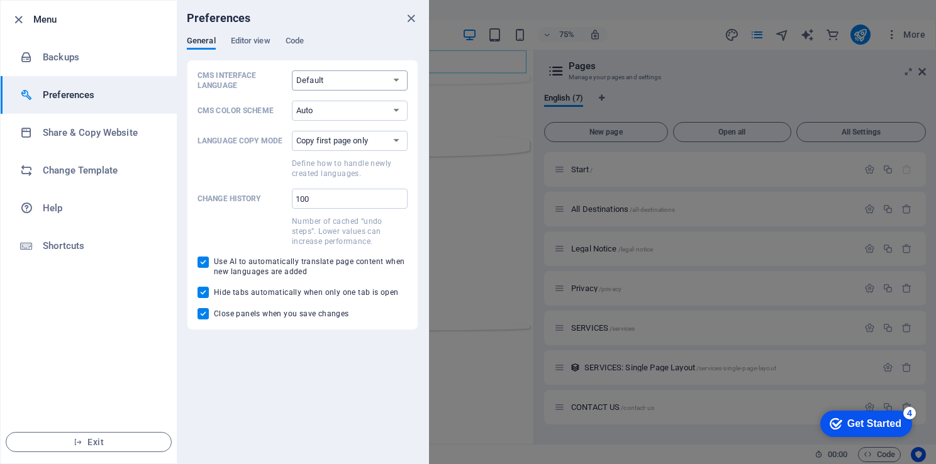
click at [396, 84] on select "Default Deutsch English Español Français Magyar Italiano Nederlands Polski Port…" at bounding box center [350, 80] width 116 height 20
click at [249, 36] on span "Editor view" at bounding box center [251, 42] width 40 height 18
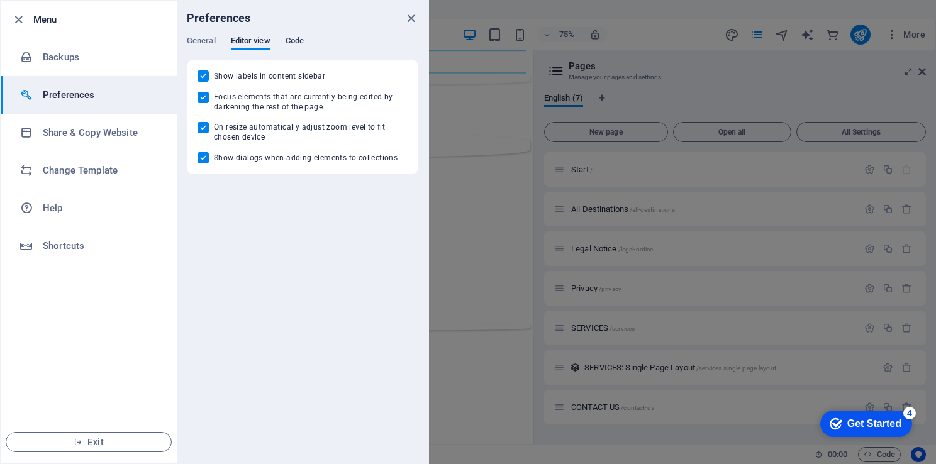
click at [296, 35] on span "Code" at bounding box center [295, 42] width 18 height 18
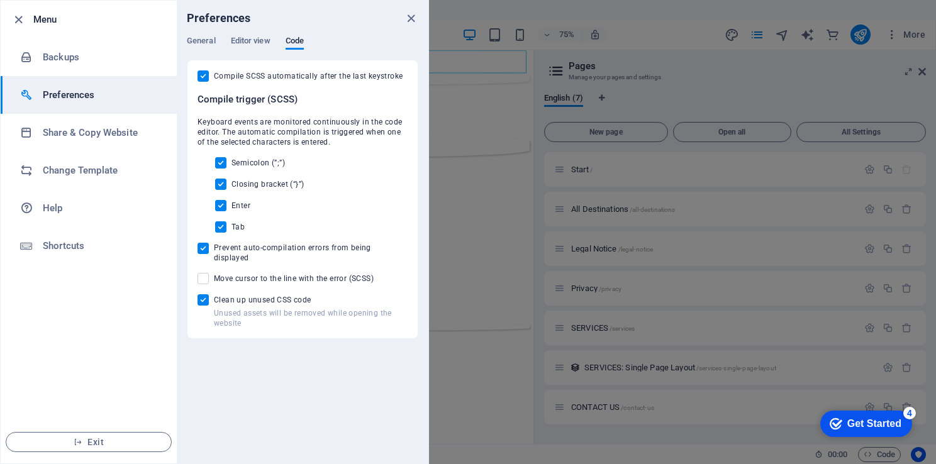
click at [418, 11] on div "Preferences" at bounding box center [303, 18] width 252 height 35
click at [415, 17] on icon "close" at bounding box center [411, 18] width 14 height 14
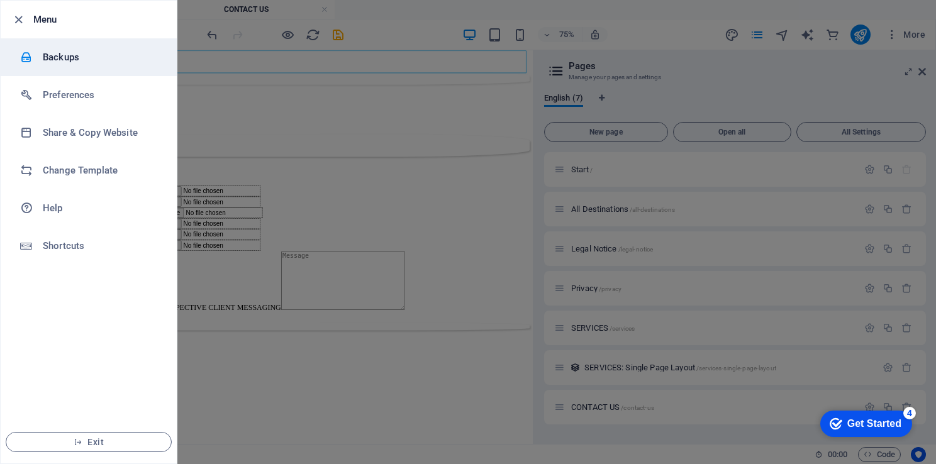
click at [54, 63] on h6 "Backups" at bounding box center [101, 57] width 116 height 15
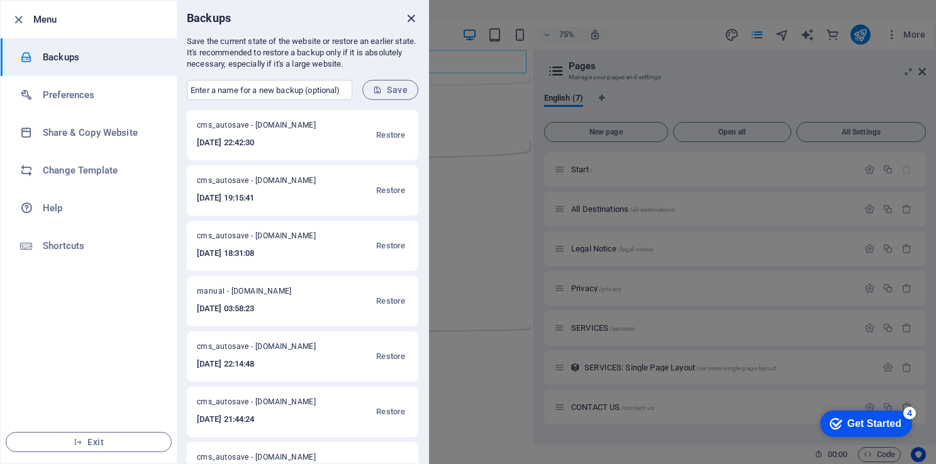
click at [409, 21] on icon "close" at bounding box center [411, 18] width 14 height 14
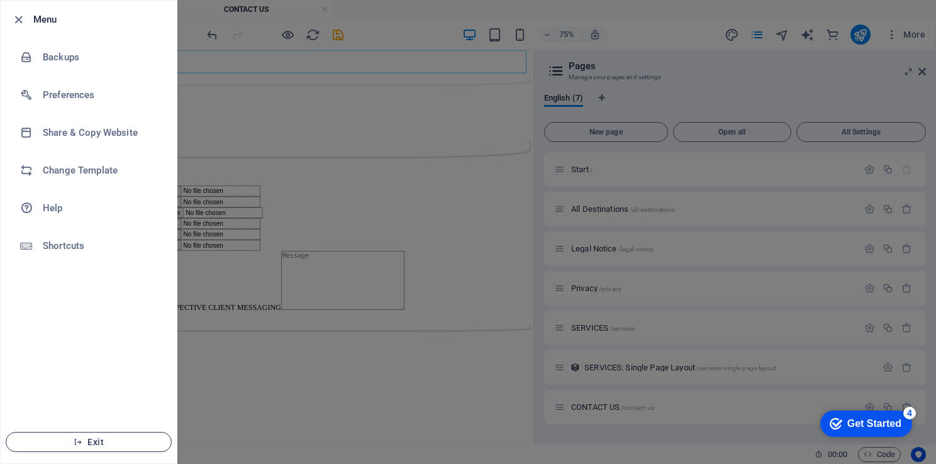
click at [122, 440] on span "Exit" at bounding box center [88, 442] width 145 height 10
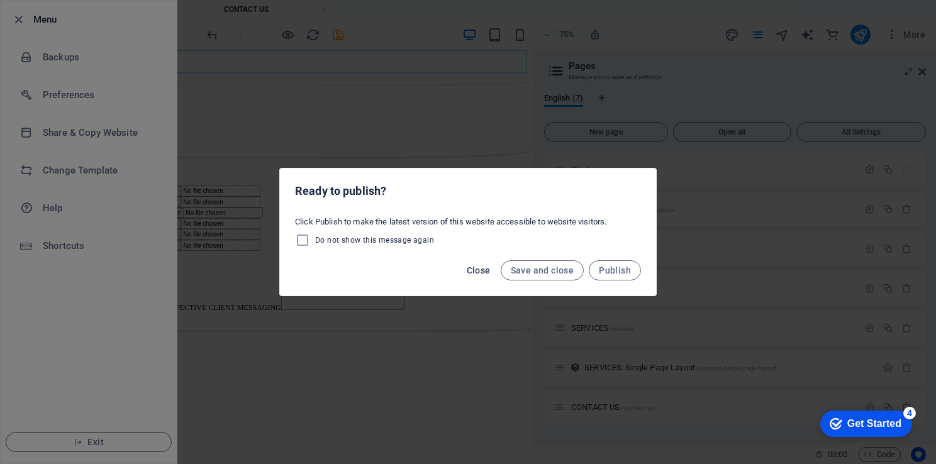
click at [483, 273] on span "Close" at bounding box center [479, 271] width 24 height 10
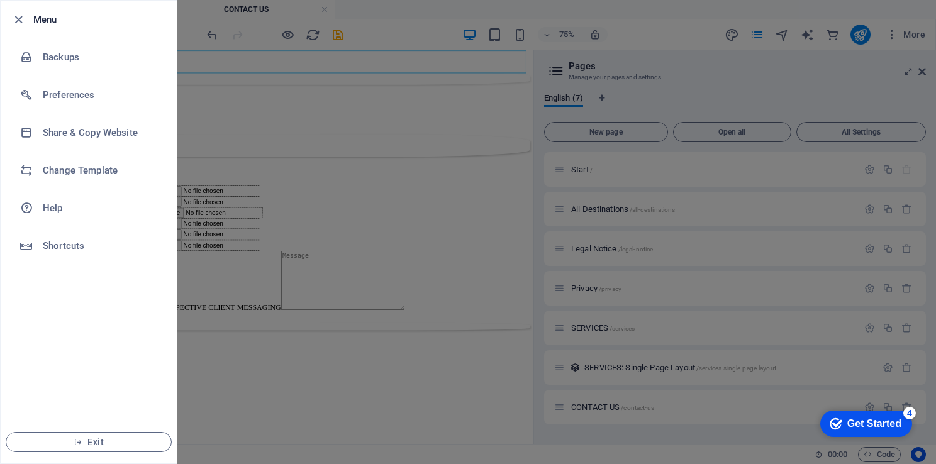
click at [25, 29] on li "Menu" at bounding box center [89, 20] width 176 height 38
click at [260, 190] on div at bounding box center [468, 232] width 936 height 464
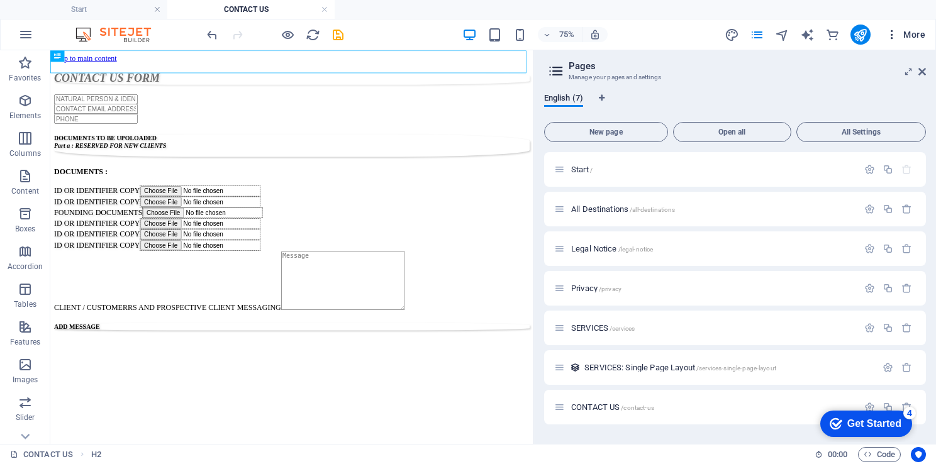
click at [911, 30] on span "More" at bounding box center [906, 34] width 40 height 13
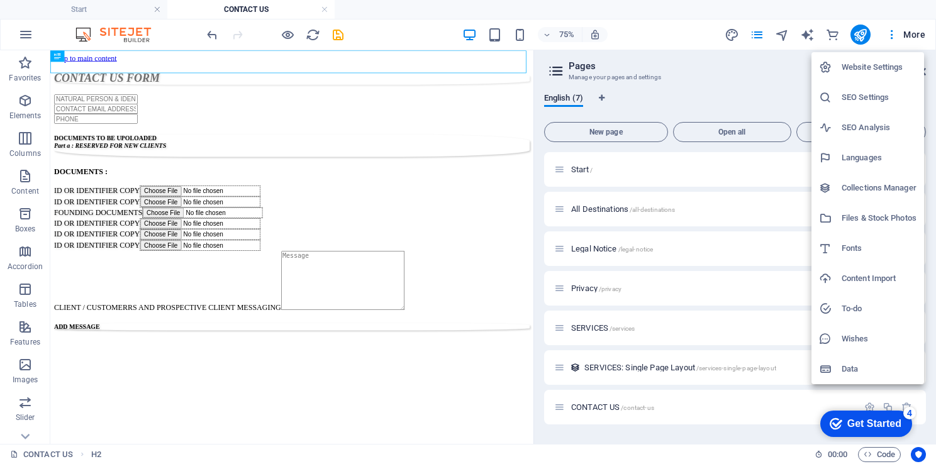
click at [856, 160] on h6 "Languages" at bounding box center [879, 157] width 75 height 15
select select "41"
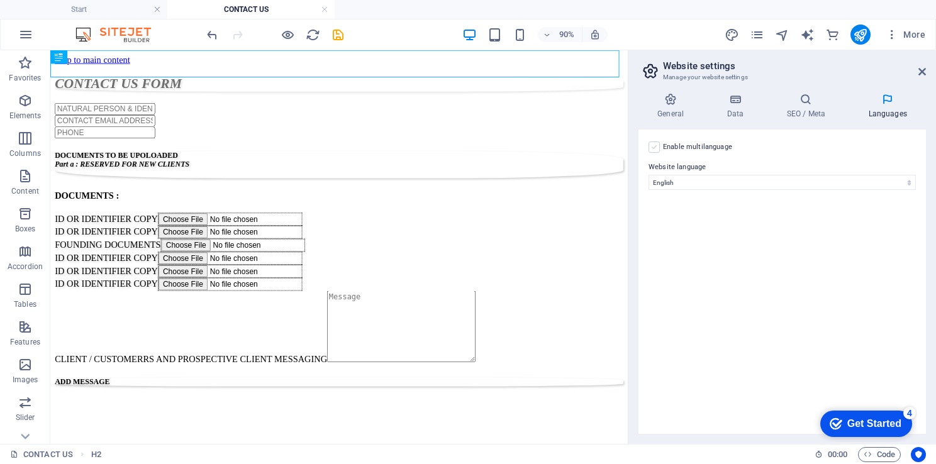
click at [657, 143] on label at bounding box center [654, 147] width 11 height 11
click at [0, 0] on input "Enable multilanguage To disable multilanguage delete all languages until only o…" at bounding box center [0, 0] width 0 height 0
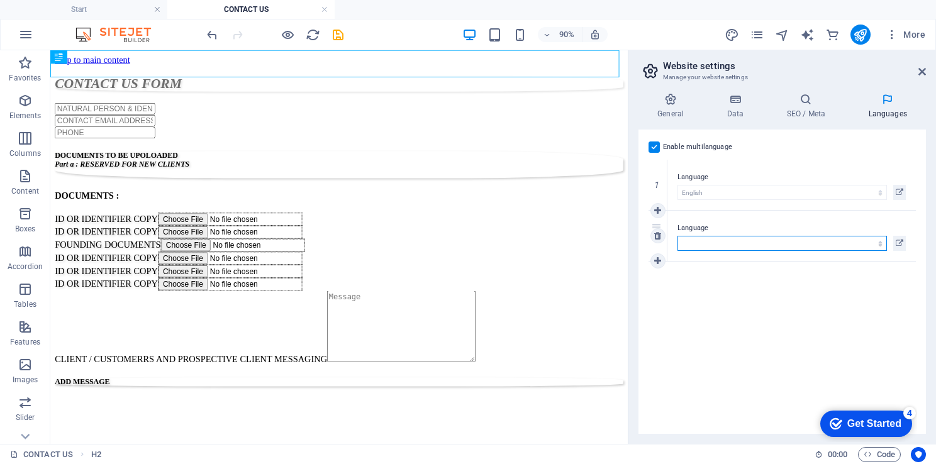
click at [715, 240] on select "Abkhazian Afar Afrikaans Akan Albanian Amharic Arabic Aragonese Armenian Assame…" at bounding box center [783, 243] width 210 height 15
select select "39"
click at [678, 236] on select "Abkhazian Afar Afrikaans Akan Albanian Amharic Arabic Aragonese Armenian Assame…" at bounding box center [783, 243] width 210 height 15
click at [663, 260] on link at bounding box center [658, 261] width 15 height 15
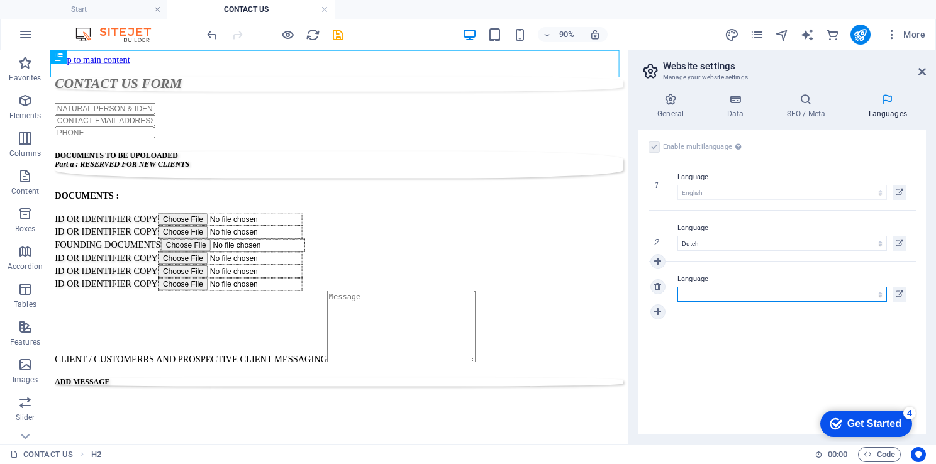
click at [697, 295] on select "Abkhazian Afar Afrikaans Akan Albanian Amharic Arabic Aragonese Armenian Assame…" at bounding box center [783, 294] width 210 height 15
select select "157"
click at [692, 385] on div "Enable multilanguage To disable multilanguage delete all languages until only o…" at bounding box center [783, 282] width 288 height 305
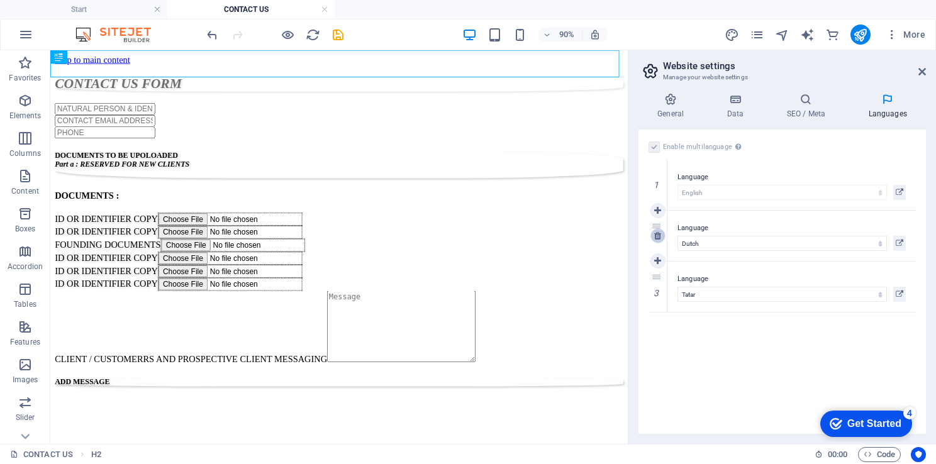
click at [657, 235] on icon at bounding box center [657, 236] width 7 height 9
select select "157"
click at [658, 235] on icon at bounding box center [657, 236] width 7 height 9
click at [815, 107] on h4 "SEO / Meta" at bounding box center [809, 106] width 82 height 26
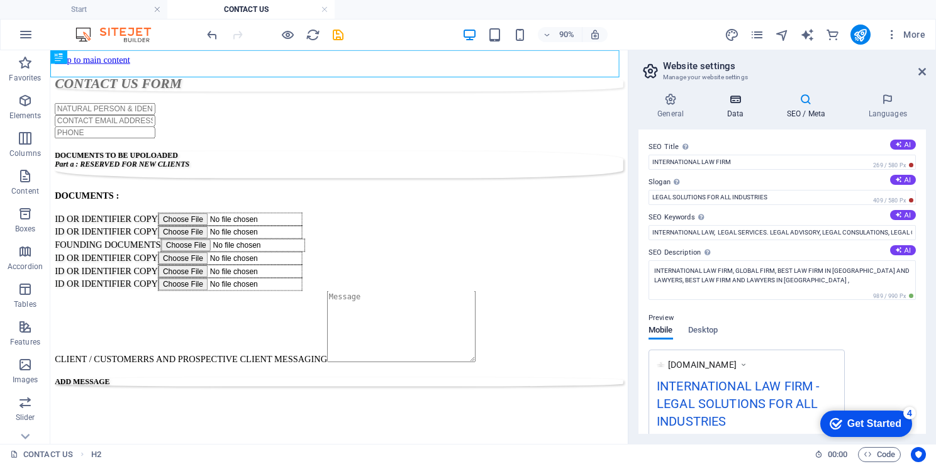
click at [736, 109] on h4 "Data" at bounding box center [738, 106] width 60 height 26
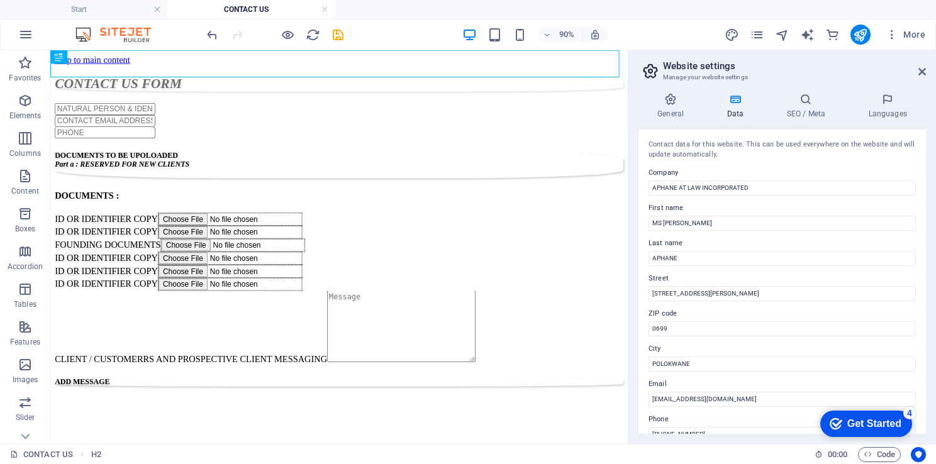
drag, startPoint x: 926, startPoint y: 276, endPoint x: 934, endPoint y: 497, distance: 221.0
click at [934, 464] on html "APHANE AT LAW INCORPORATED Start CONTACT US Favorites Elements Columns Content …" at bounding box center [468, 232] width 936 height 464
click at [668, 96] on icon at bounding box center [671, 99] width 64 height 13
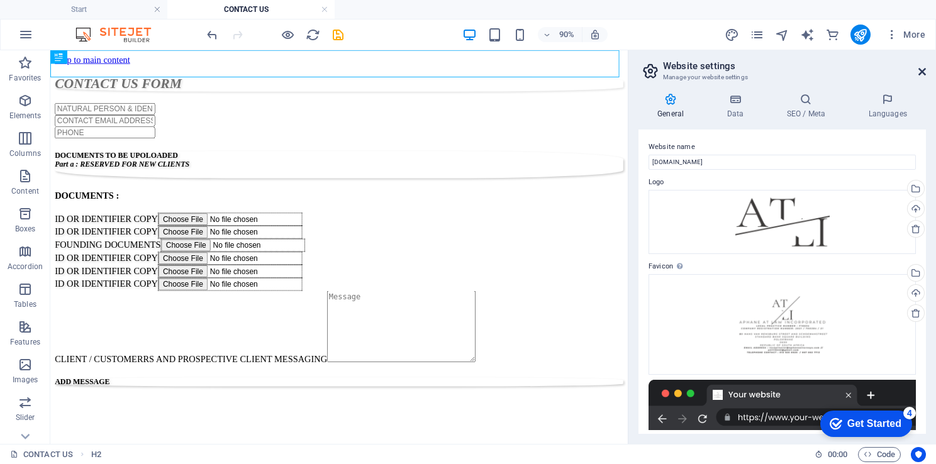
click at [921, 74] on icon at bounding box center [923, 72] width 8 height 10
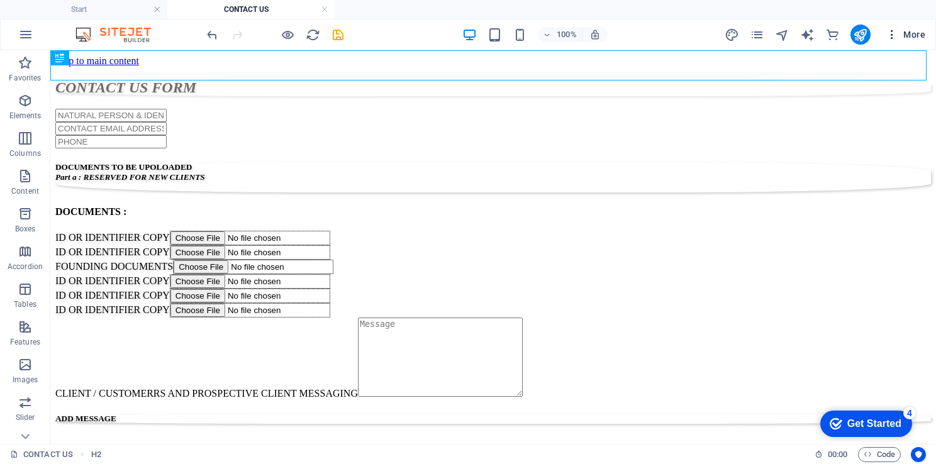
click at [889, 42] on button "More" at bounding box center [906, 35] width 50 height 20
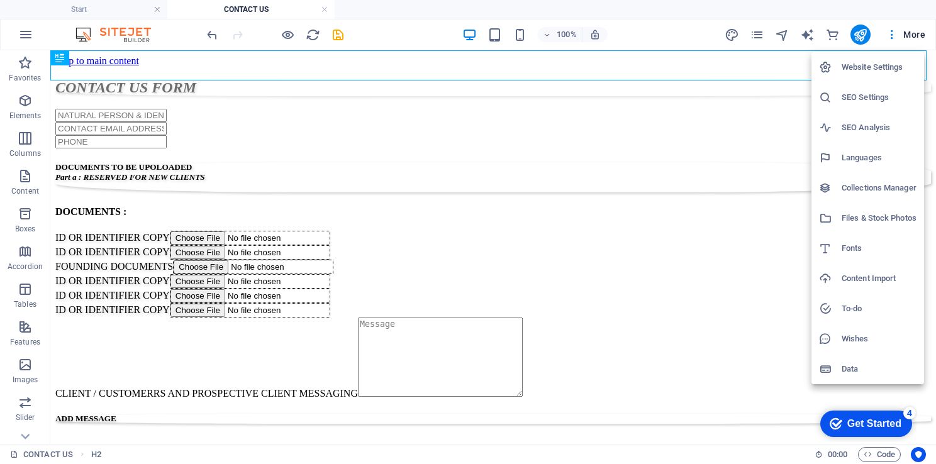
click at [857, 341] on h6 "Wishes" at bounding box center [879, 339] width 75 height 15
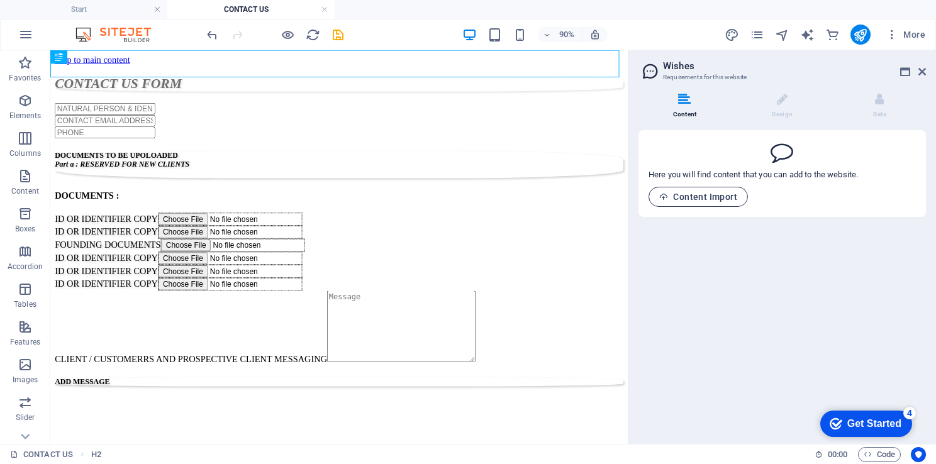
click at [699, 196] on span "Content Import" at bounding box center [698, 197] width 78 height 10
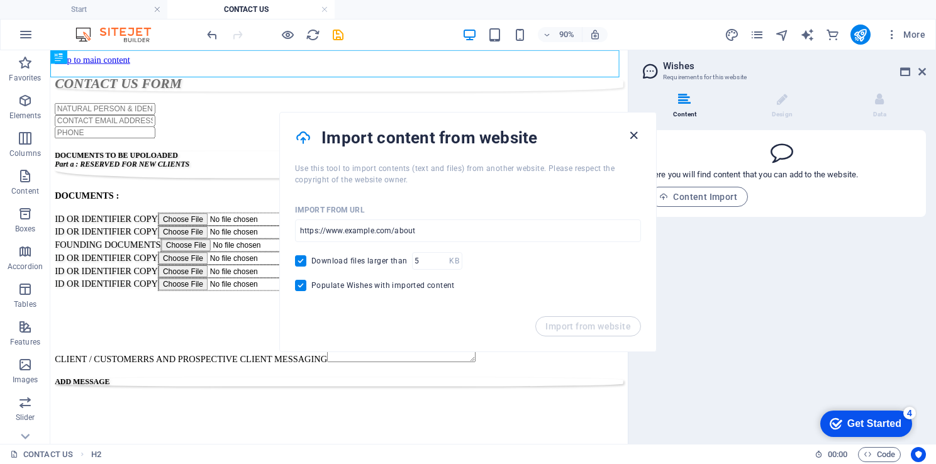
click at [632, 135] on icon "button" at bounding box center [634, 135] width 14 height 14
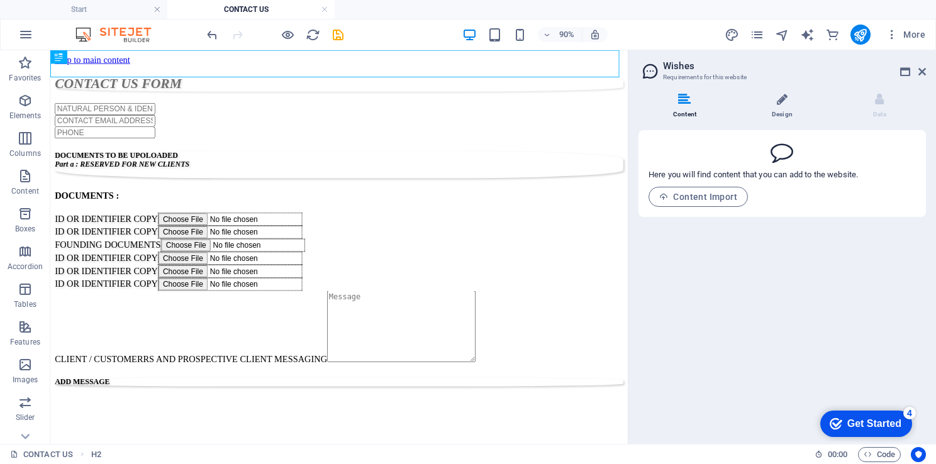
click at [773, 106] on li "Design" at bounding box center [785, 106] width 98 height 27
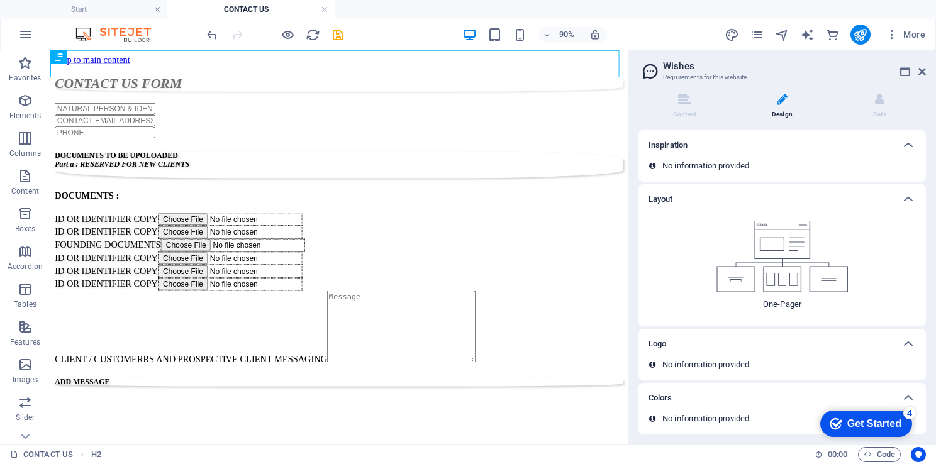
click at [801, 305] on p "One-Pager" at bounding box center [782, 304] width 38 height 11
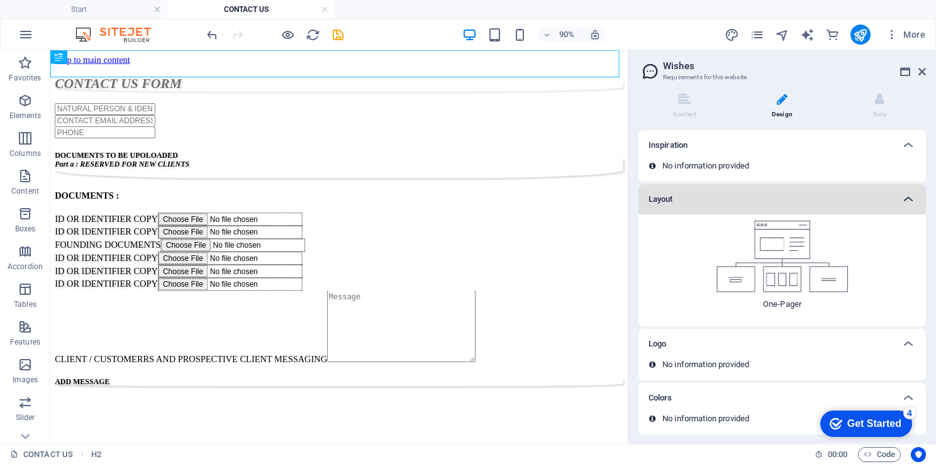
click at [907, 205] on icon at bounding box center [908, 199] width 15 height 15
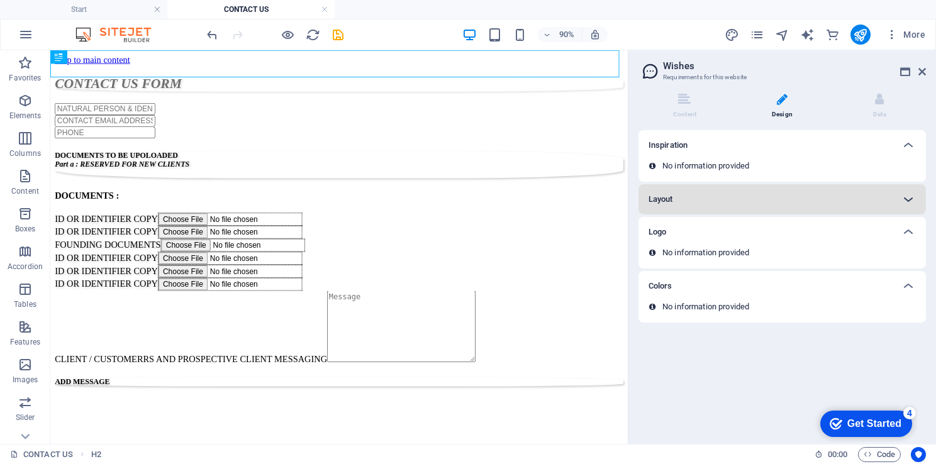
click at [907, 205] on icon at bounding box center [908, 199] width 15 height 15
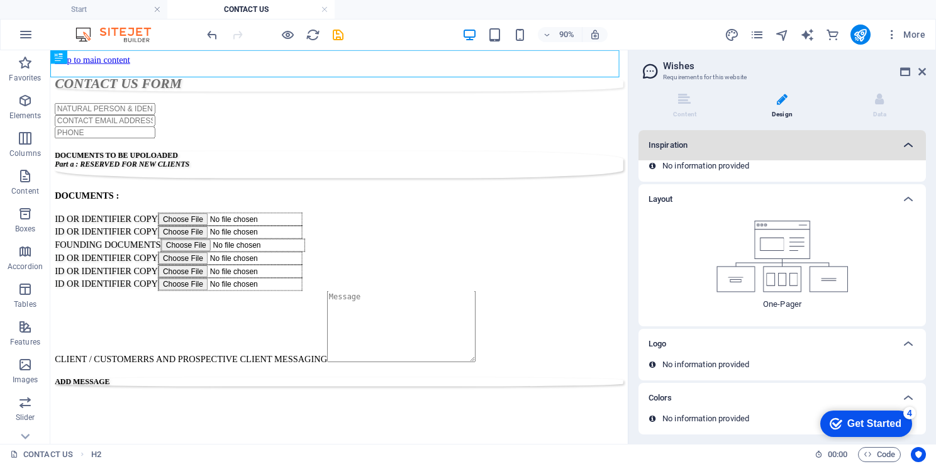
click at [907, 142] on icon at bounding box center [908, 145] width 15 height 15
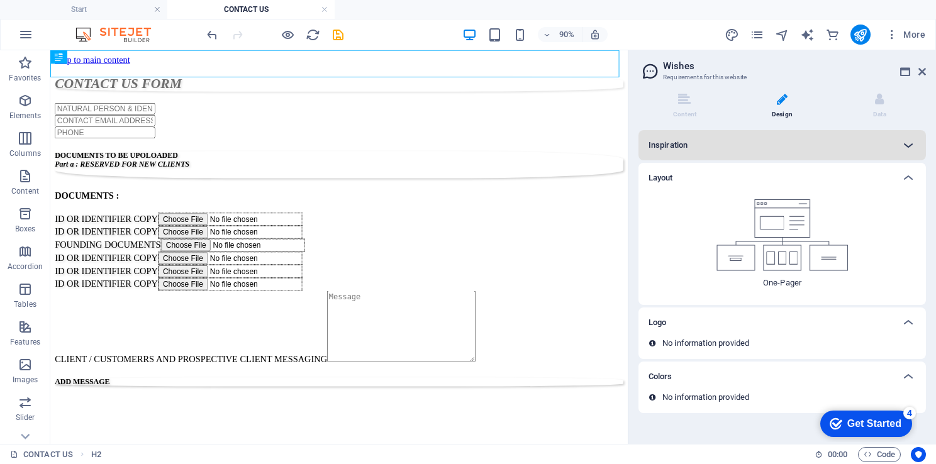
click at [907, 142] on icon at bounding box center [908, 145] width 15 height 15
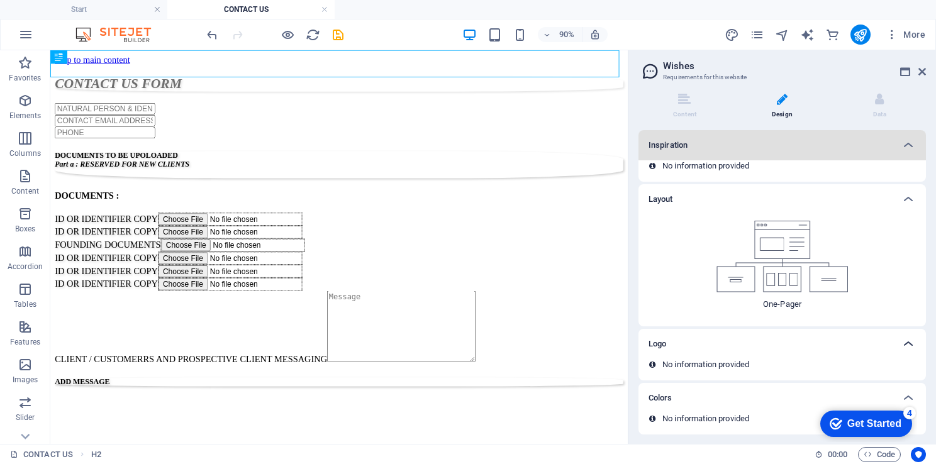
click at [909, 346] on icon at bounding box center [908, 344] width 15 height 15
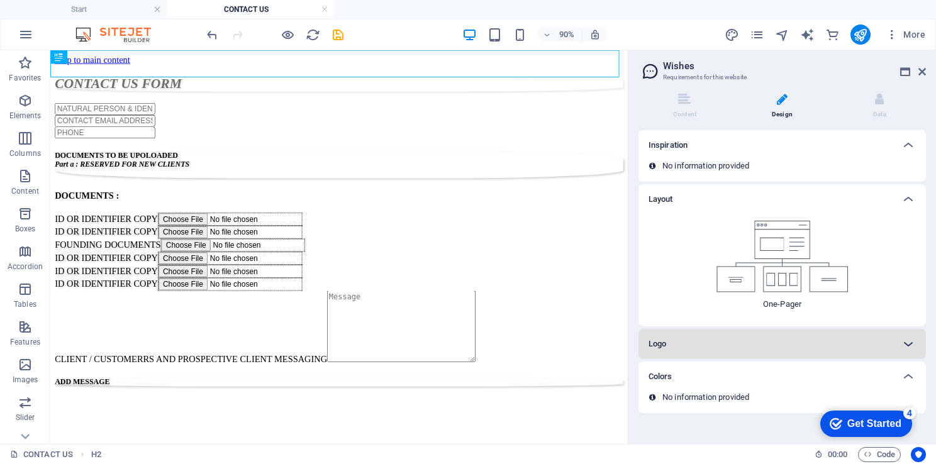
click at [909, 346] on icon at bounding box center [908, 344] width 15 height 15
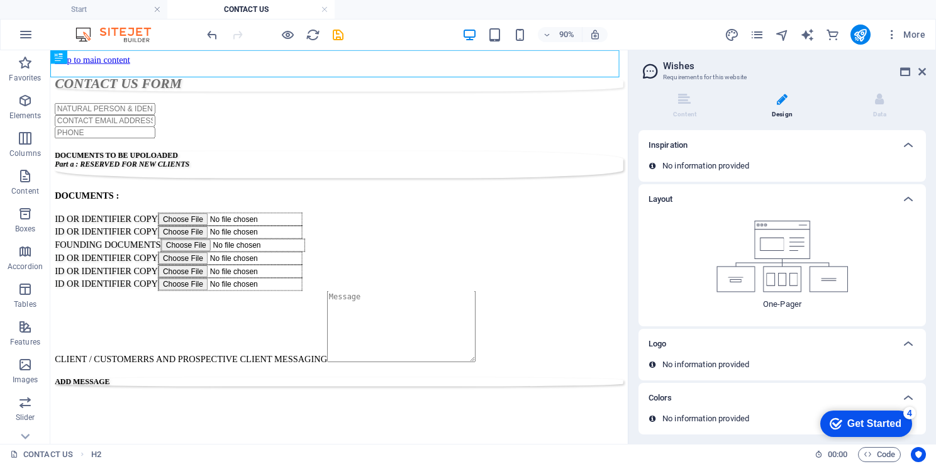
click at [656, 364] on span at bounding box center [659, 365] width 6 height 6
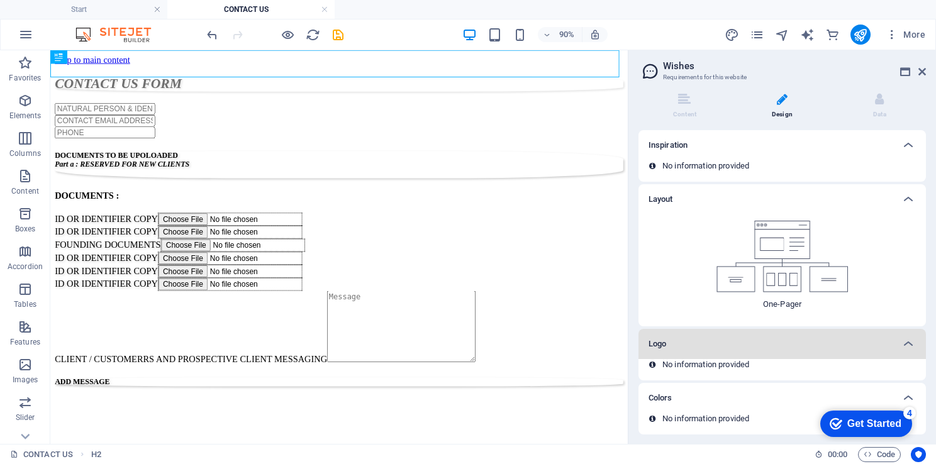
click at [729, 351] on div "Logo" at bounding box center [783, 344] width 288 height 30
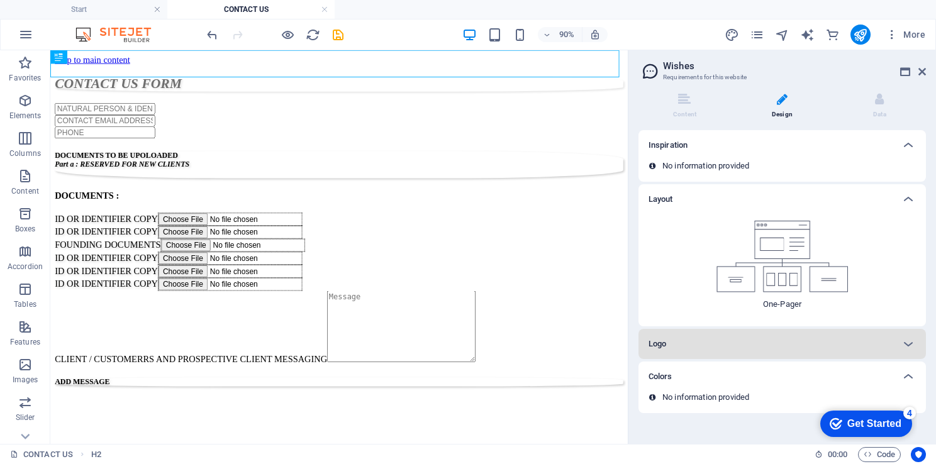
click at [729, 351] on div "Logo" at bounding box center [783, 344] width 288 height 30
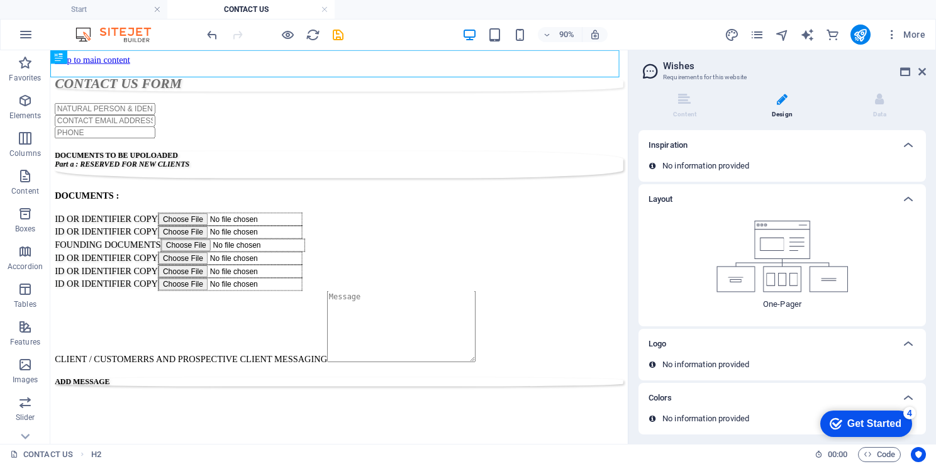
click at [715, 369] on p "No information provided" at bounding box center [706, 364] width 87 height 11
click at [644, 365] on div "No information provided" at bounding box center [783, 369] width 288 height 21
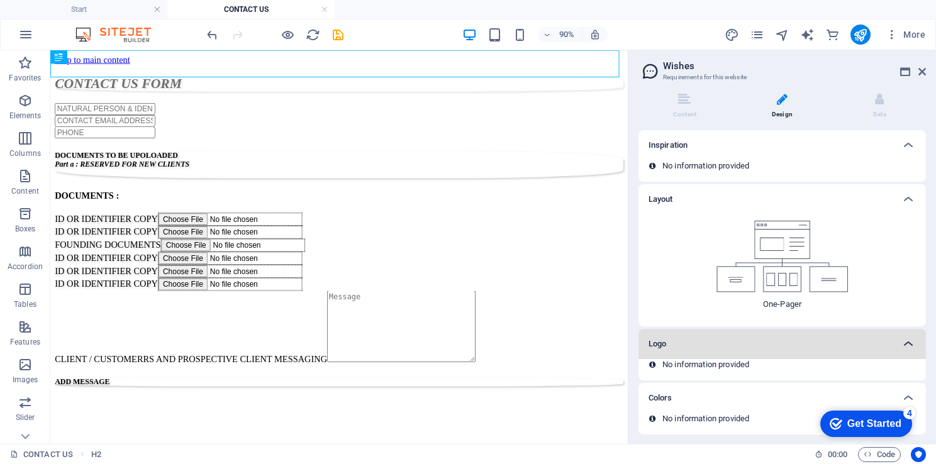
click at [916, 345] on icon at bounding box center [908, 344] width 15 height 15
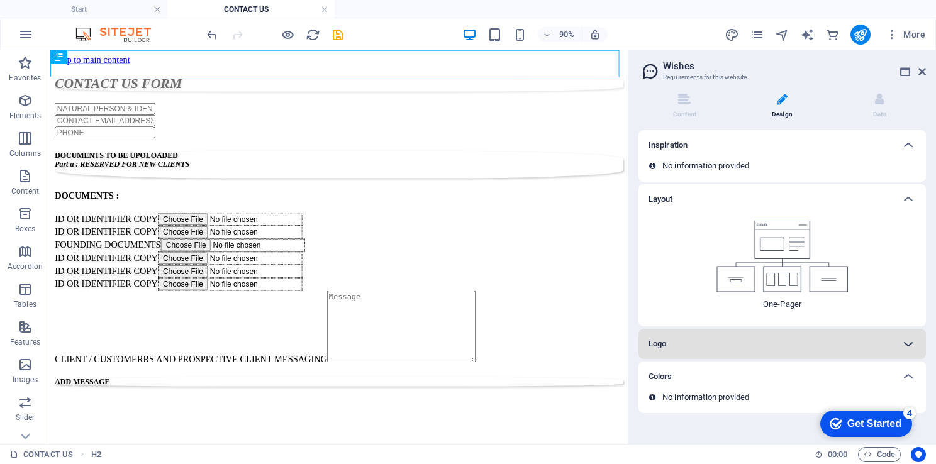
click at [916, 345] on icon at bounding box center [908, 344] width 15 height 15
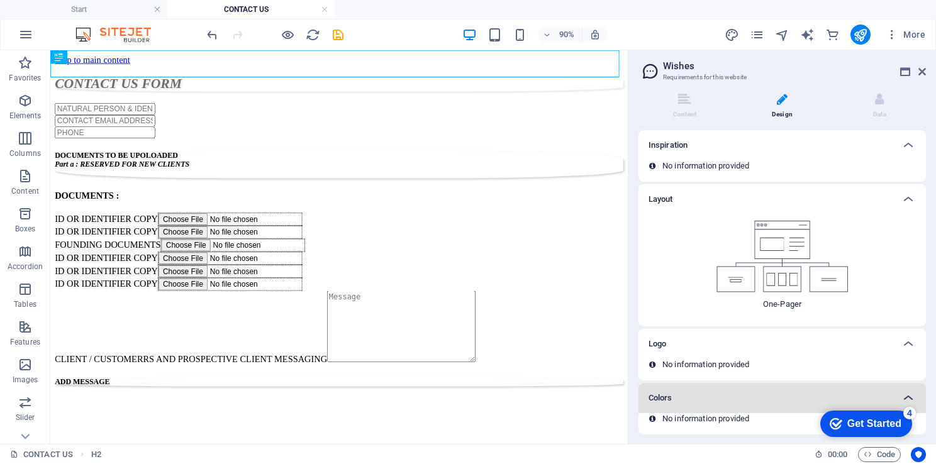
click at [897, 401] on div at bounding box center [909, 398] width 30 height 30
click at [751, 412] on div "Colors" at bounding box center [783, 398] width 288 height 30
click at [735, 400] on div "Colors" at bounding box center [771, 398] width 245 height 15
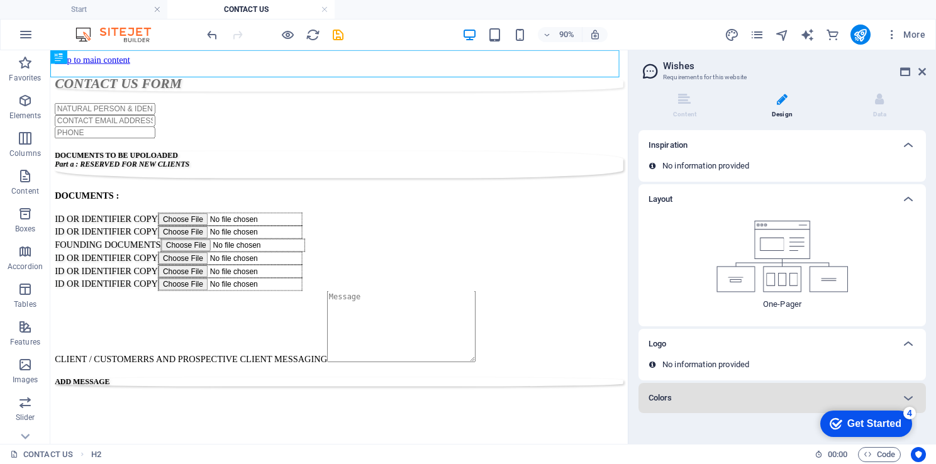
click at [735, 400] on div "Colors" at bounding box center [771, 398] width 245 height 15
click at [738, 429] on div "No information provided" at bounding box center [783, 423] width 288 height 21
click at [900, 396] on div at bounding box center [909, 398] width 30 height 30
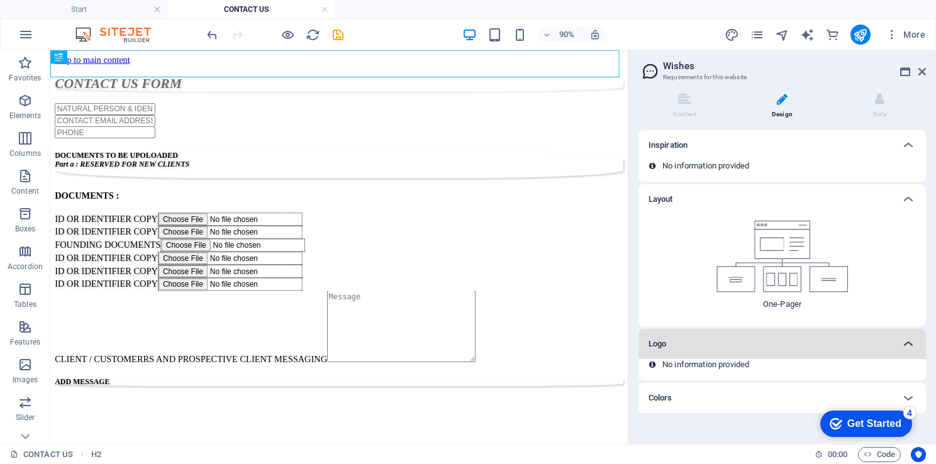
click at [909, 349] on icon at bounding box center [908, 344] width 15 height 15
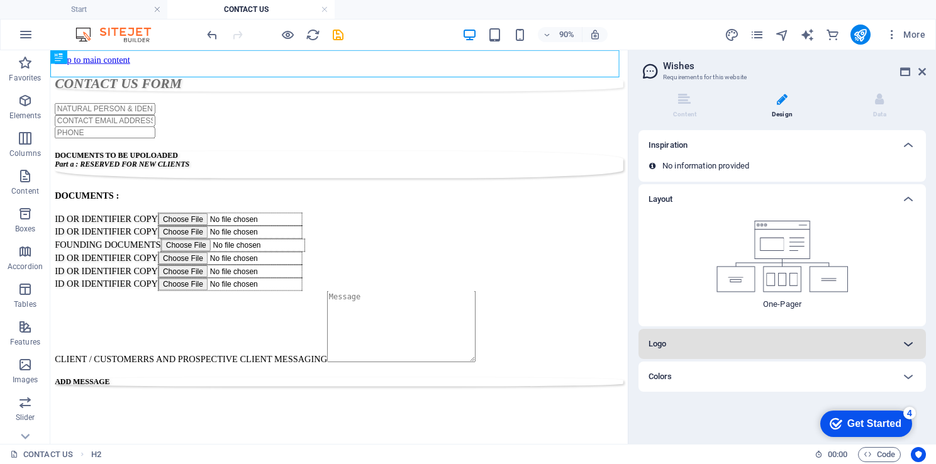
click at [909, 349] on icon at bounding box center [908, 344] width 15 height 15
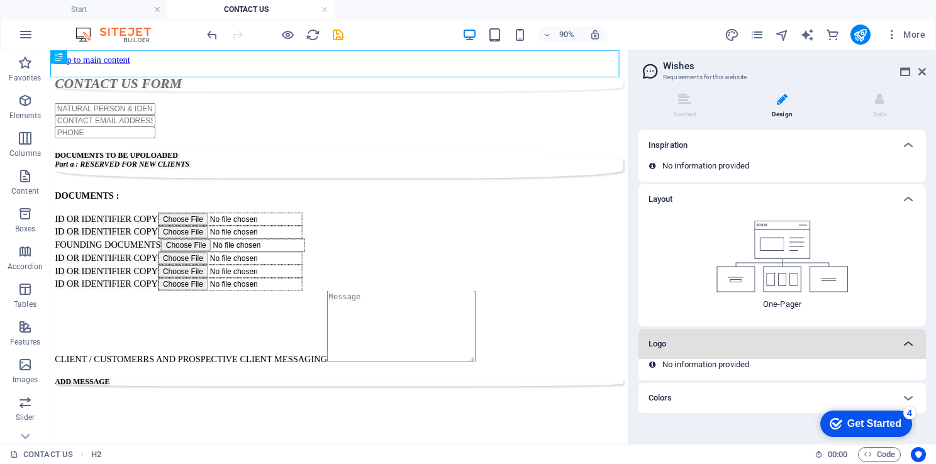
click at [909, 349] on icon at bounding box center [908, 344] width 15 height 15
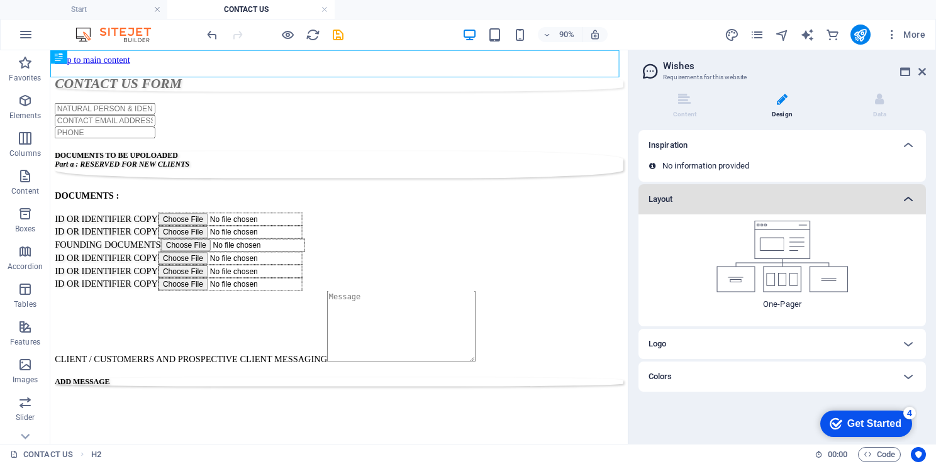
click at [912, 201] on icon at bounding box center [908, 199] width 15 height 15
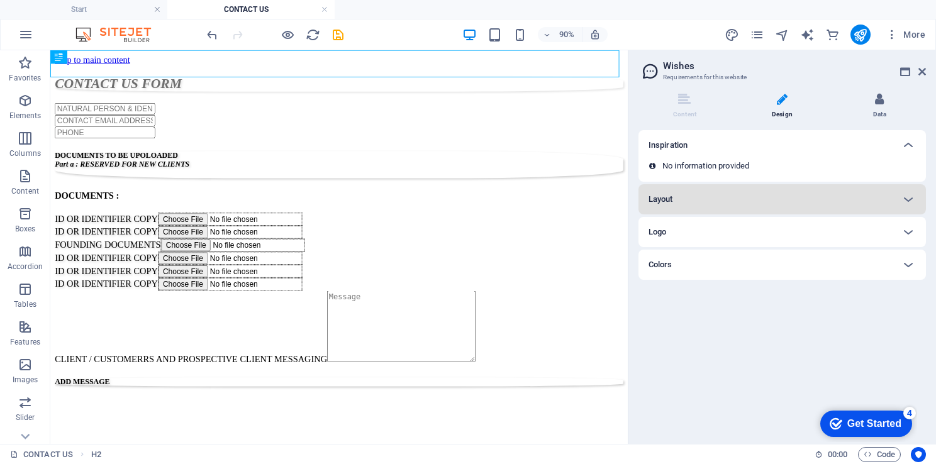
click at [875, 114] on li "Data" at bounding box center [880, 106] width 93 height 27
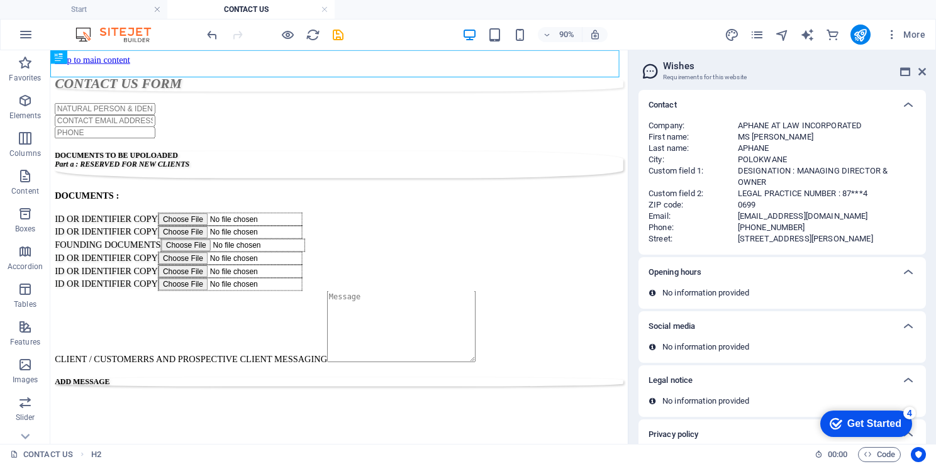
scroll to position [45, 0]
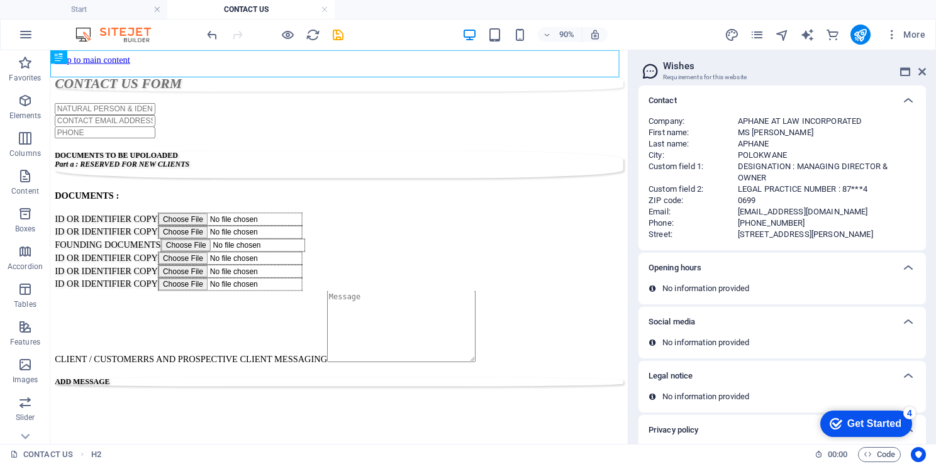
drag, startPoint x: 936, startPoint y: 351, endPoint x: 936, endPoint y: 369, distance: 18.3
click at [936, 369] on html "APHANE AT LAW INCORPORATED Start CONTACT US Favorites Elements Columns Content …" at bounding box center [468, 232] width 936 height 464
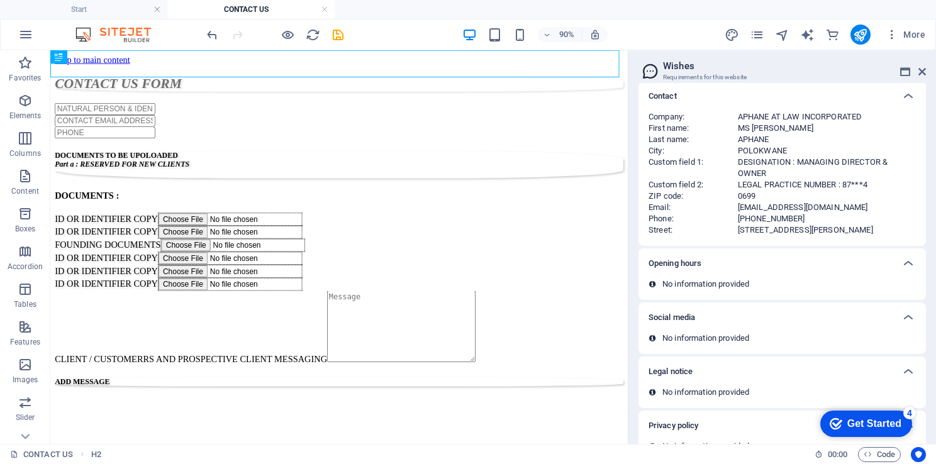
scroll to position [77, 0]
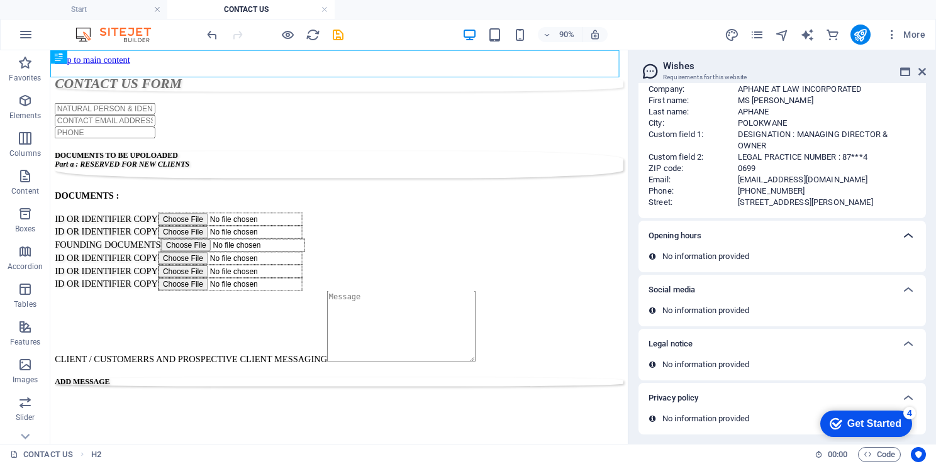
click at [910, 238] on icon at bounding box center [908, 235] width 15 height 15
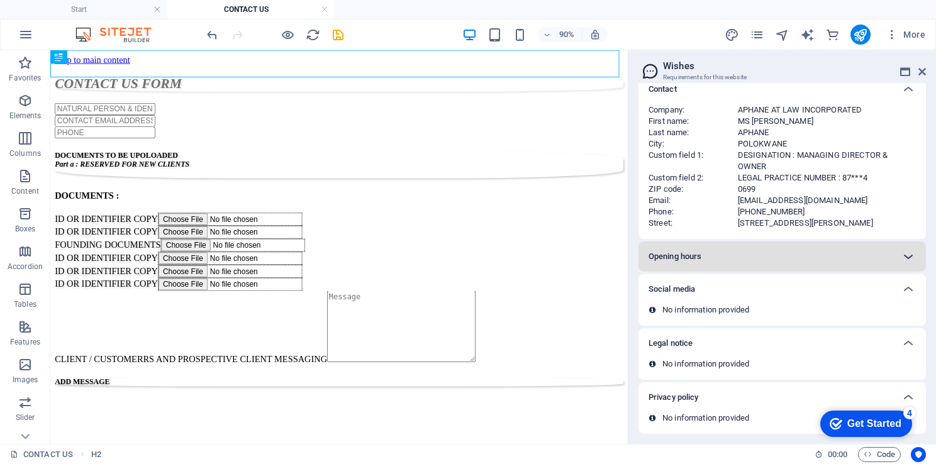
scroll to position [55, 0]
click at [850, 257] on div "Opening hours" at bounding box center [771, 257] width 245 height 15
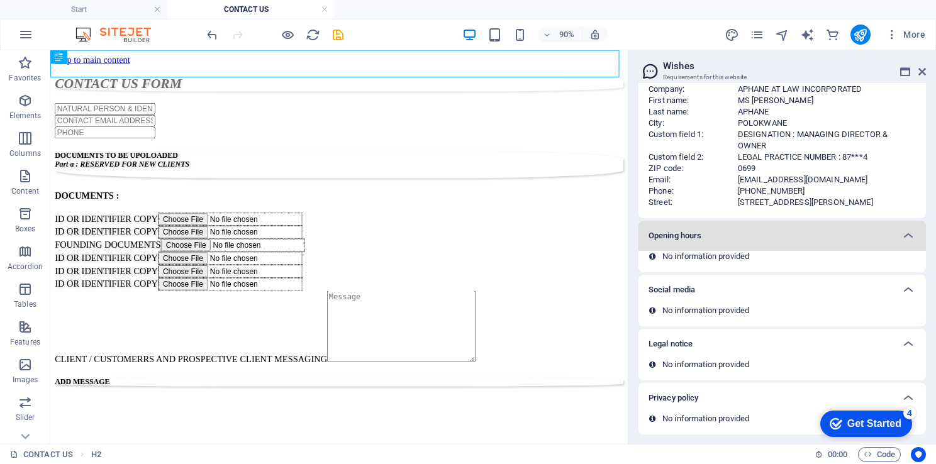
click at [695, 232] on h6 "Opening hours" at bounding box center [675, 235] width 53 height 15
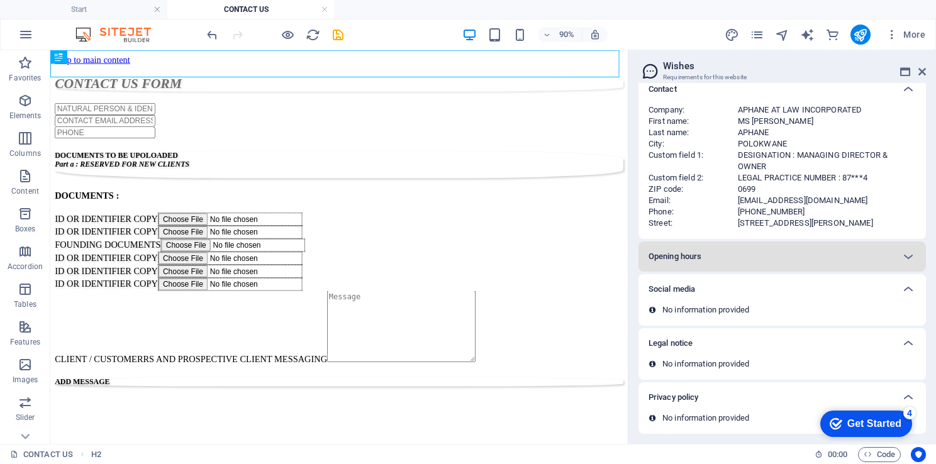
scroll to position [55, 0]
click at [772, 298] on div "Social media" at bounding box center [783, 290] width 288 height 30
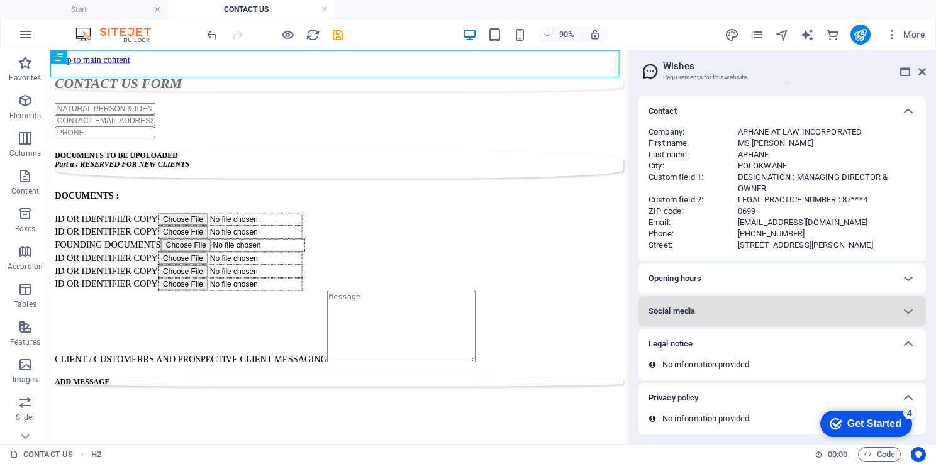
scroll to position [0, 0]
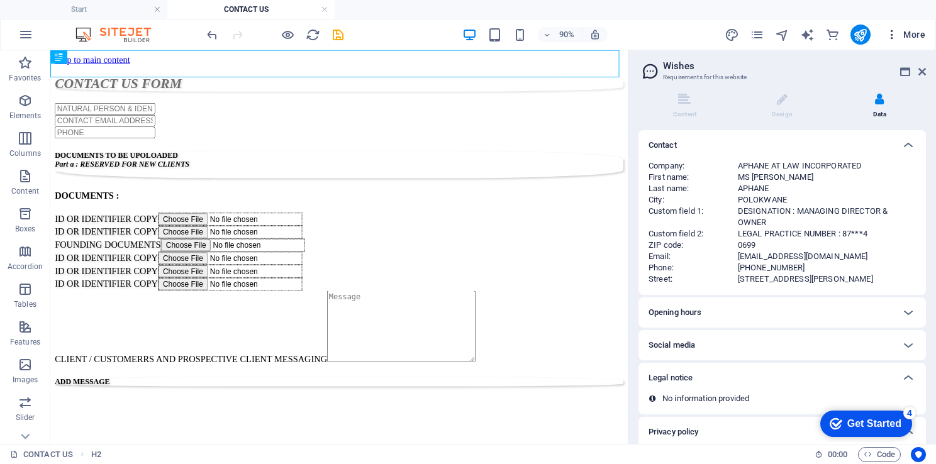
click at [904, 37] on span "More" at bounding box center [906, 34] width 40 height 13
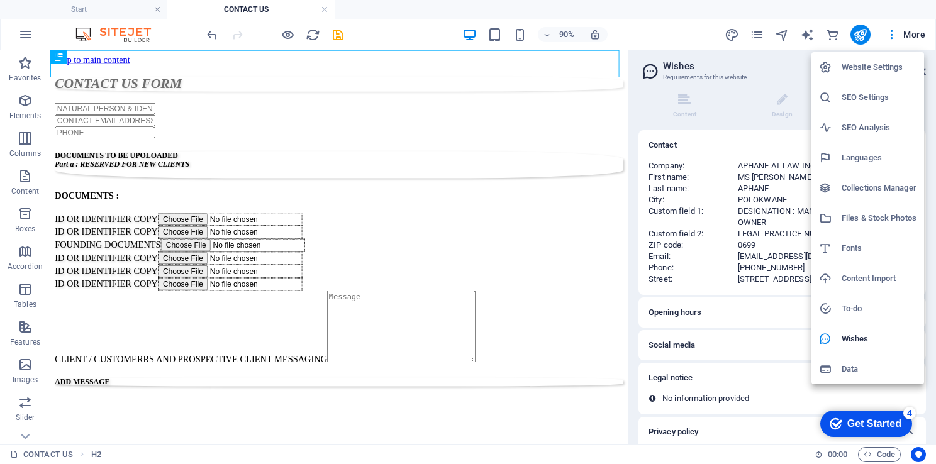
click at [845, 245] on h6 "Fonts" at bounding box center [879, 248] width 75 height 15
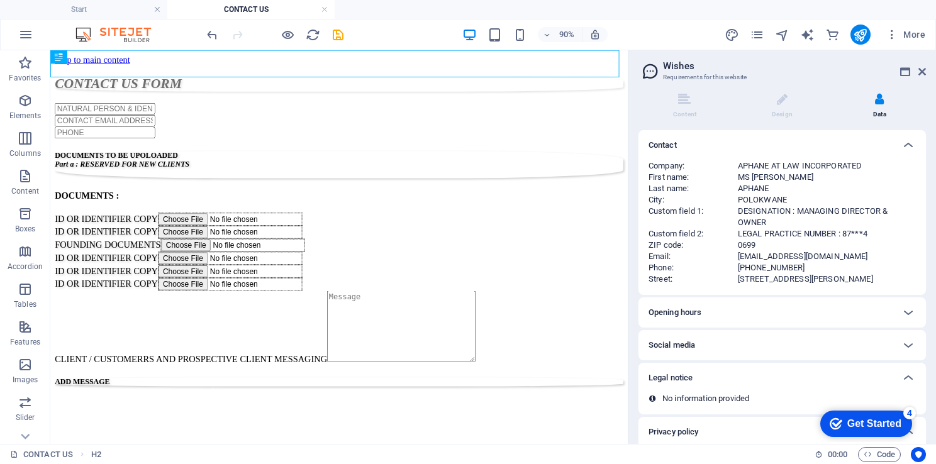
select select "popularity"
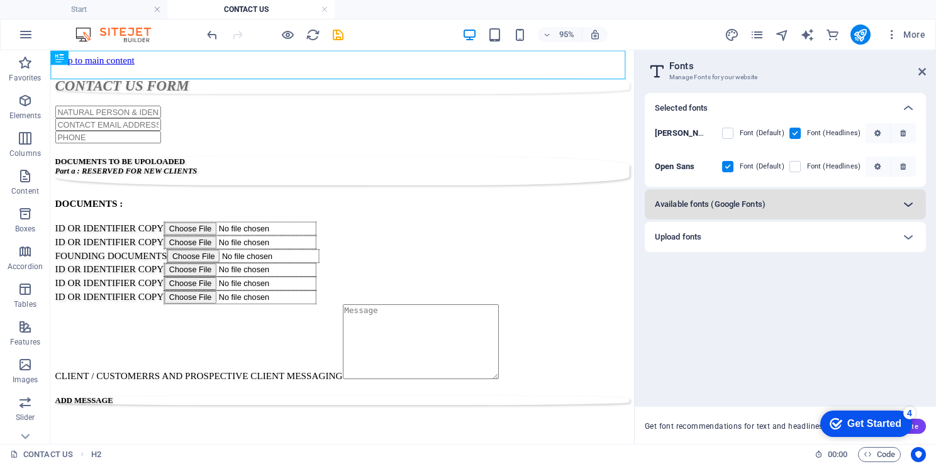
click at [906, 205] on icon at bounding box center [908, 204] width 15 height 15
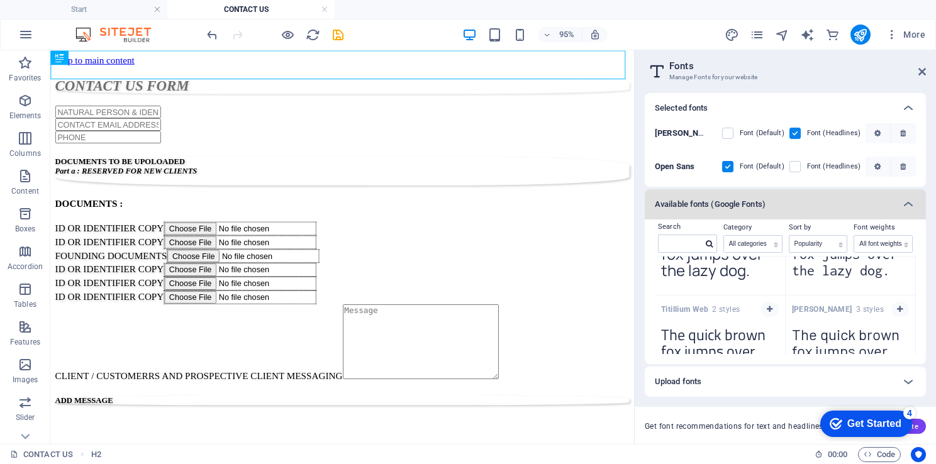
scroll to position [1607, 0]
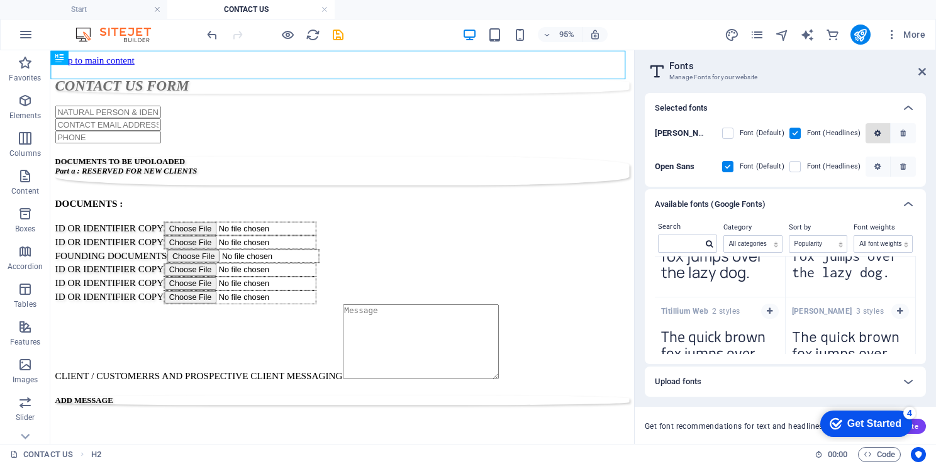
click at [877, 135] on icon "button" at bounding box center [878, 134] width 6 height 8
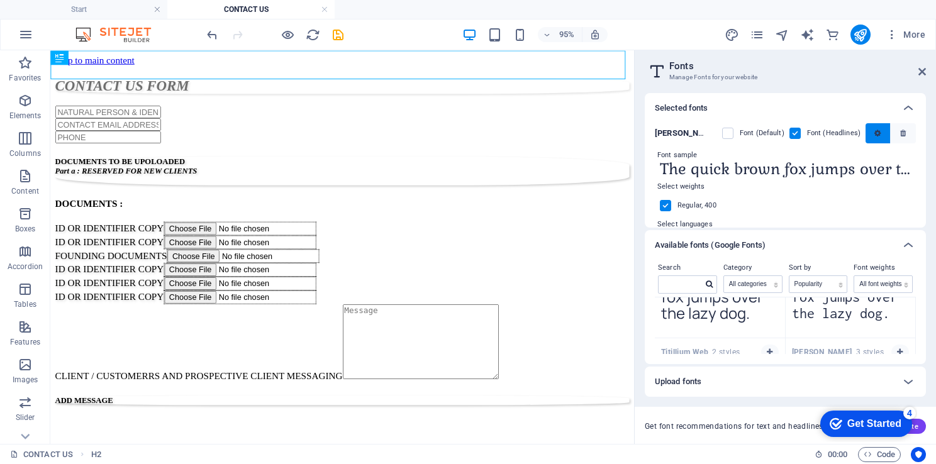
click at [877, 135] on icon "button" at bounding box center [878, 134] width 6 height 8
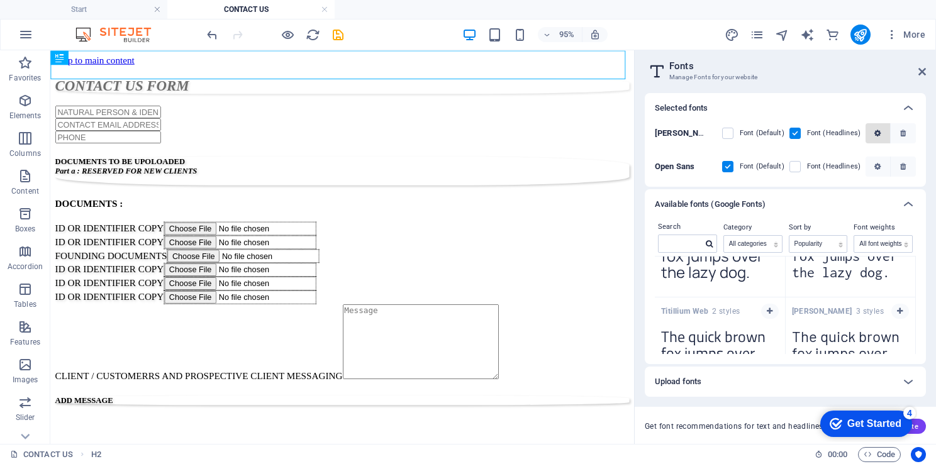
click at [877, 135] on icon "button" at bounding box center [878, 134] width 6 height 8
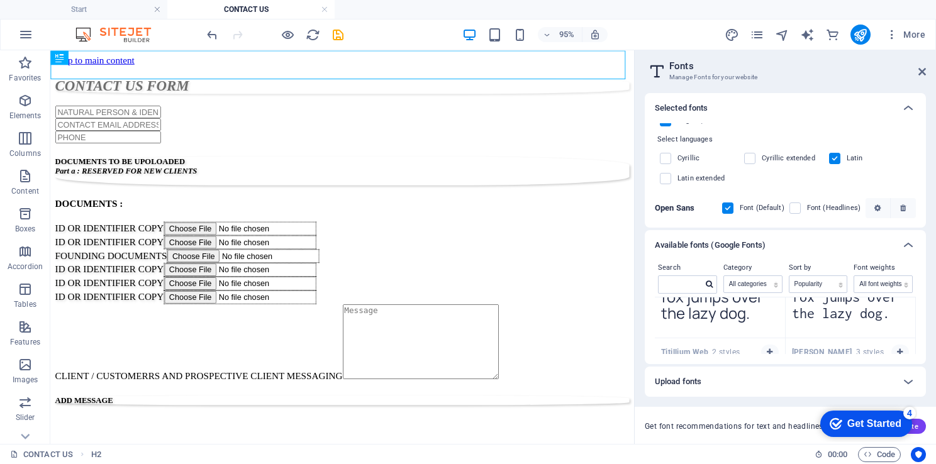
scroll to position [0, 0]
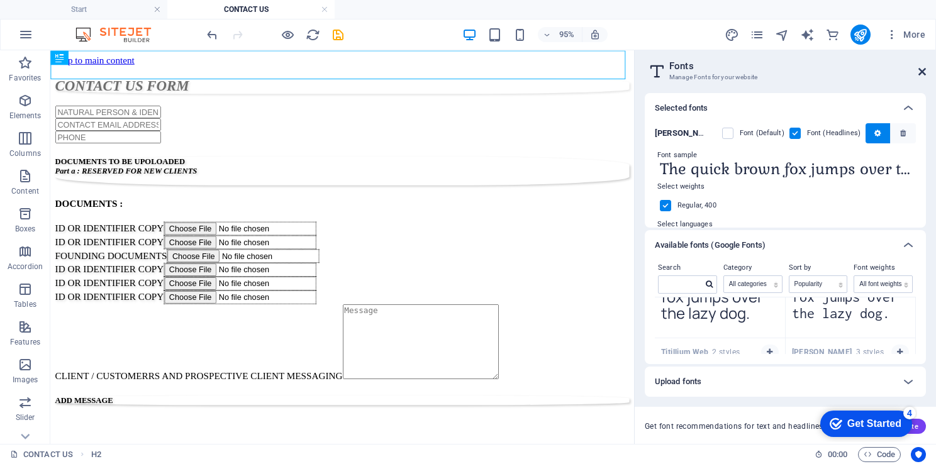
click at [922, 74] on icon at bounding box center [923, 72] width 8 height 10
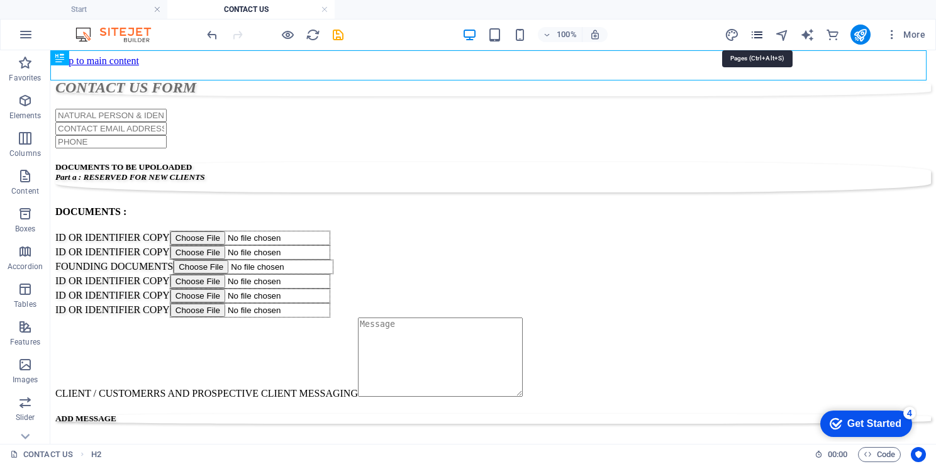
click at [755, 39] on icon "pages" at bounding box center [757, 35] width 14 height 14
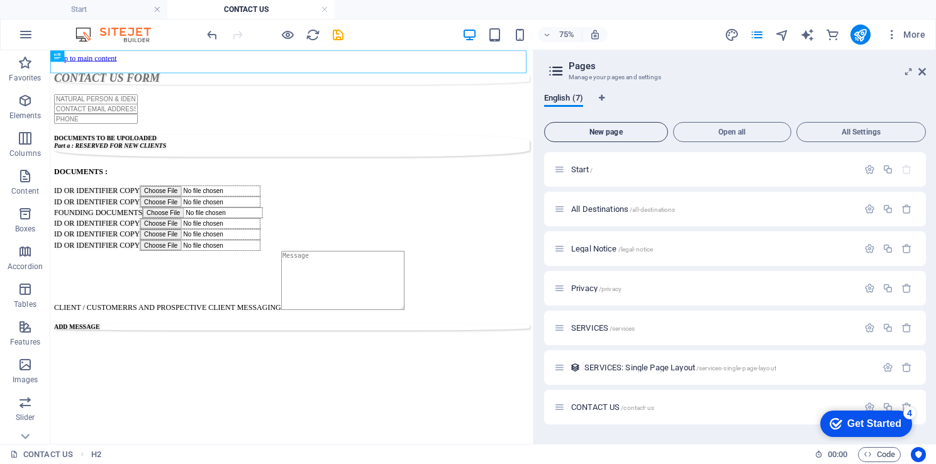
click at [600, 140] on button "New page" at bounding box center [606, 132] width 124 height 20
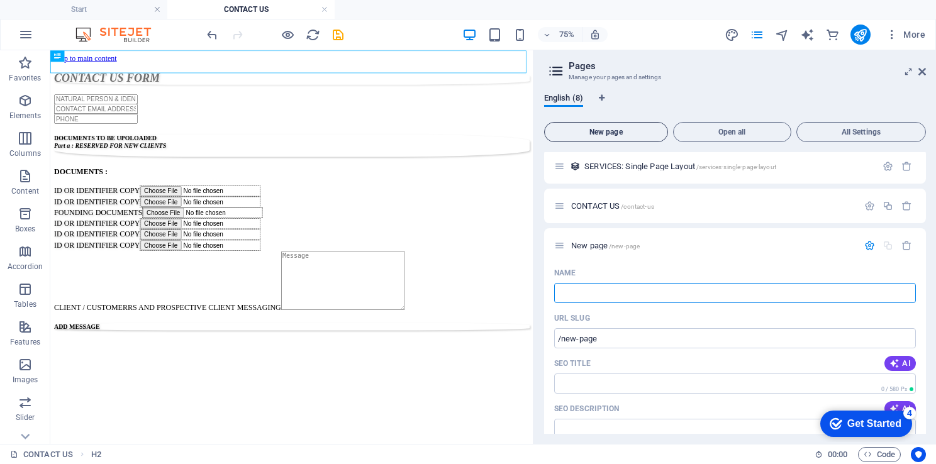
type input "/"
type input "RE"
type input "/re"
type input "RE"
type input "R"
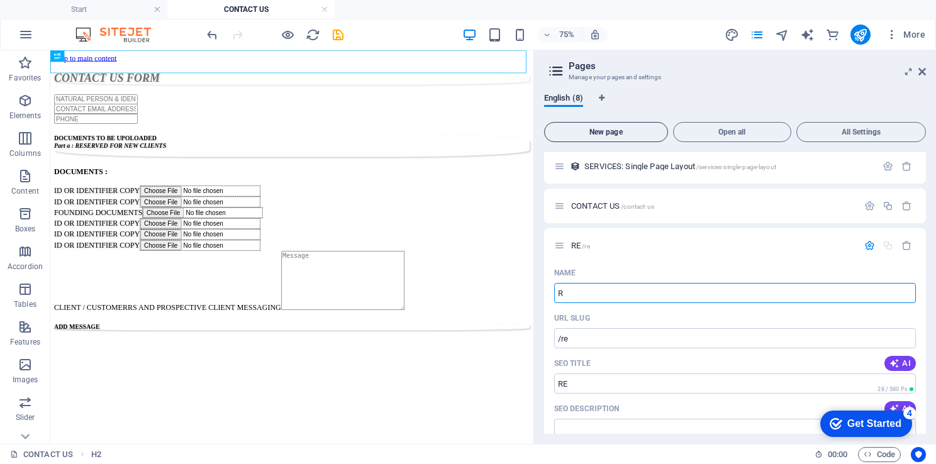
type input "/r"
type input "R"
type input "INFORMATION"
type input "/information"
type input "INFORMATION"
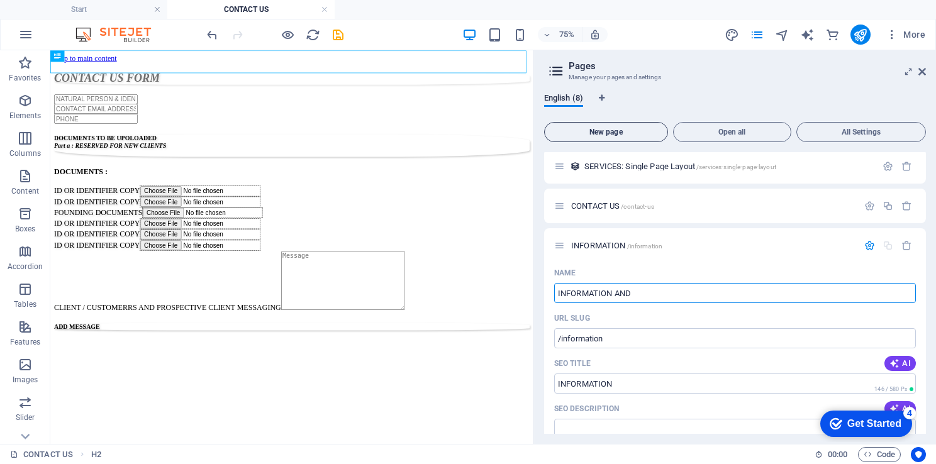
type input "INFORMATION AND"
type input "/information-and"
type input "INFORMATION AND"
type input "INFORMATION"
type input "/information"
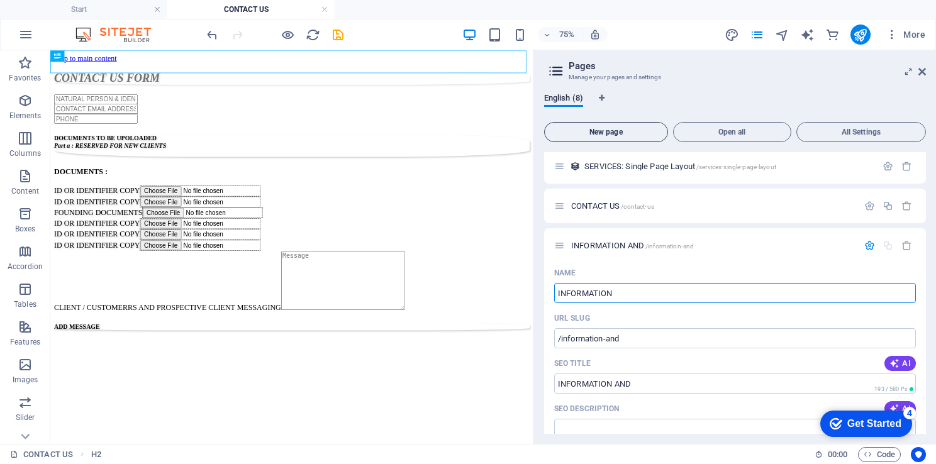
type input "INFORMATION"
type input "INFORMATION & FORM"
type input "/information-form"
type input "INFORMATION & FORM"
type input "INFORMATION & FORMS"
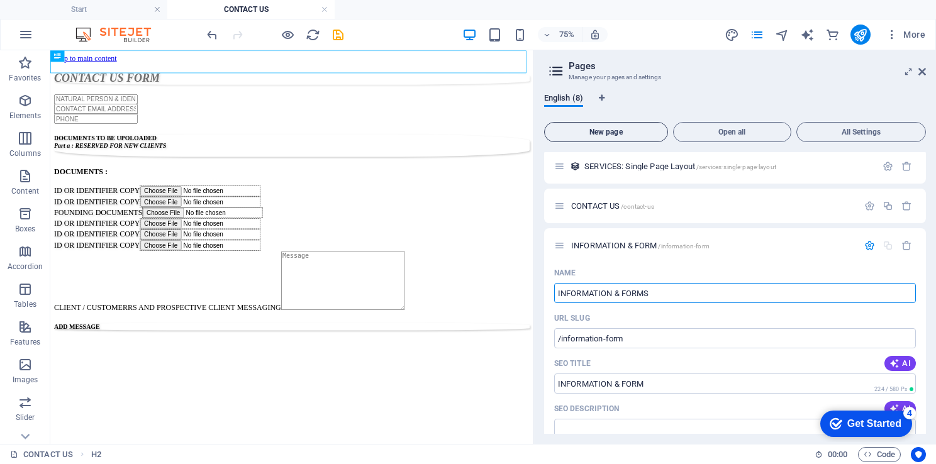
type input "/information-forms"
type input "INFORMATION & FORMS"
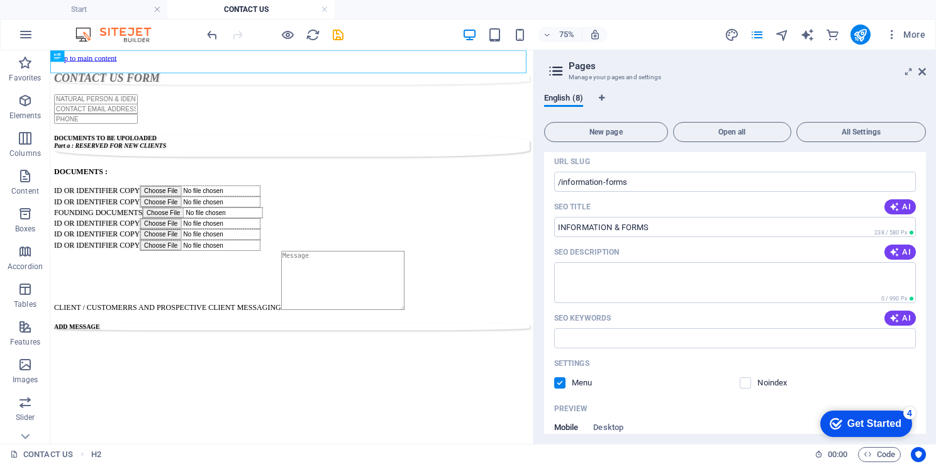
scroll to position [362, 0]
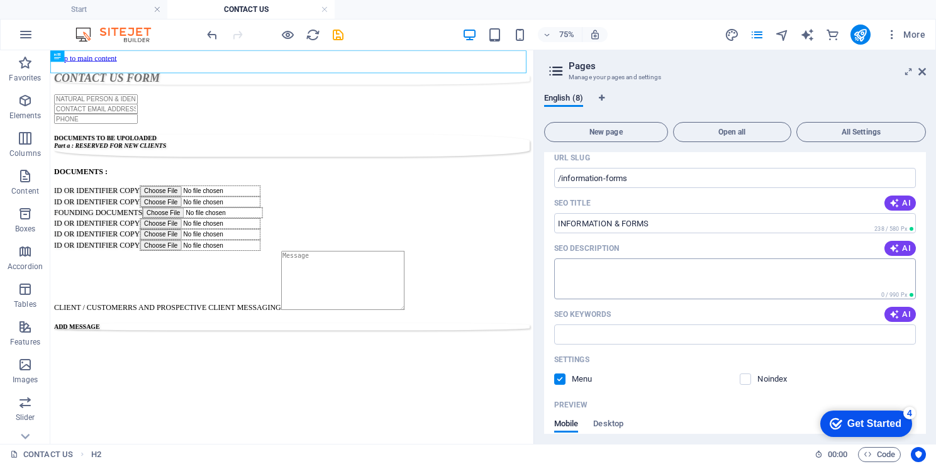
type input "INFORMATION & FORMS"
click at [602, 267] on textarea "SEO Description" at bounding box center [735, 279] width 362 height 41
click at [614, 268] on textarea "DATA PRIVACY, REQUEST FOR INFOMATION, ACCESS TO INFORMATION," at bounding box center [735, 279] width 362 height 41
click at [692, 266] on textarea "PRIVACY DATA, REQUEST FOR INFOMATION, ACCESS TO INFORMATION," at bounding box center [735, 279] width 362 height 41
type textarea "PRIVACY DATA, REQUEST FOR INFORMATION, ACCESS TO INFORMATION,"
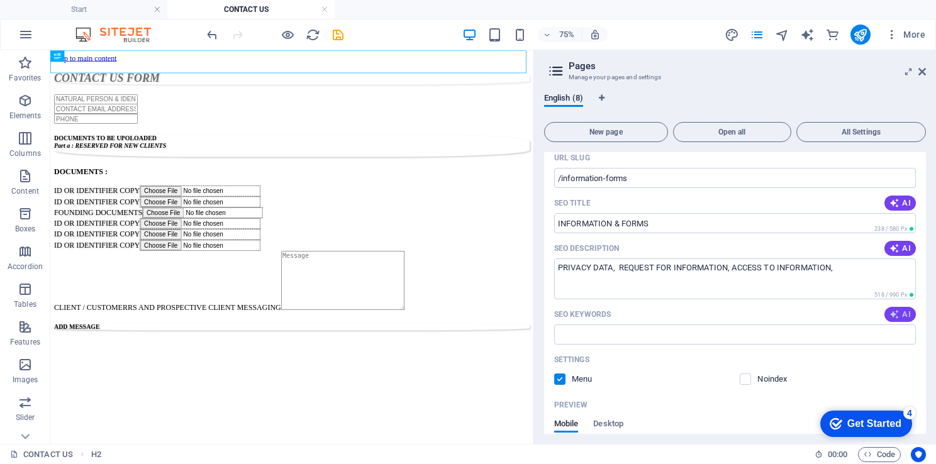
click at [897, 317] on icon "button" at bounding box center [895, 315] width 10 height 10
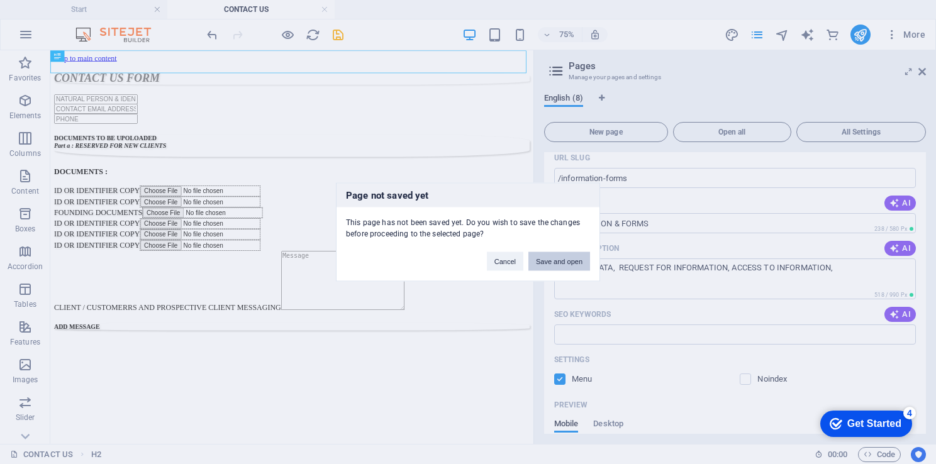
click at [564, 262] on button "Save and open" at bounding box center [560, 261] width 62 height 19
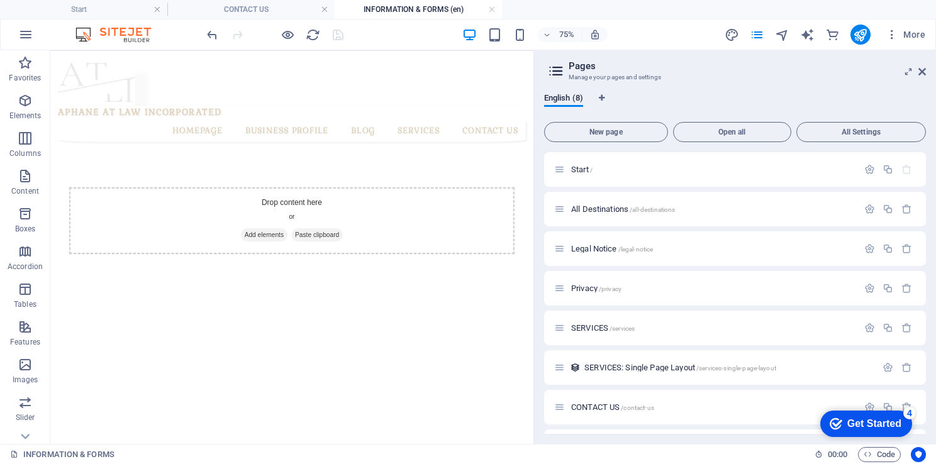
scroll to position [35, 0]
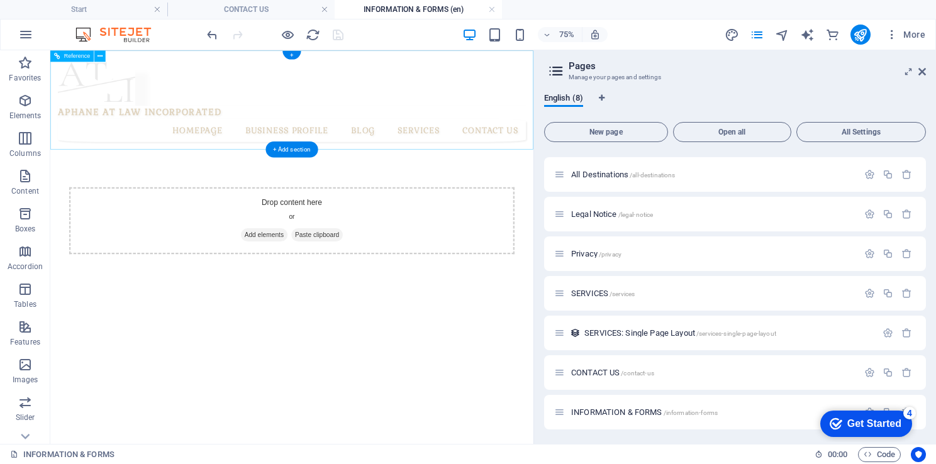
click at [636, 169] on nav "HOMEPAGE BUSINESS PROFILE BLOG SERVICES CONTACT US" at bounding box center [372, 157] width 624 height 31
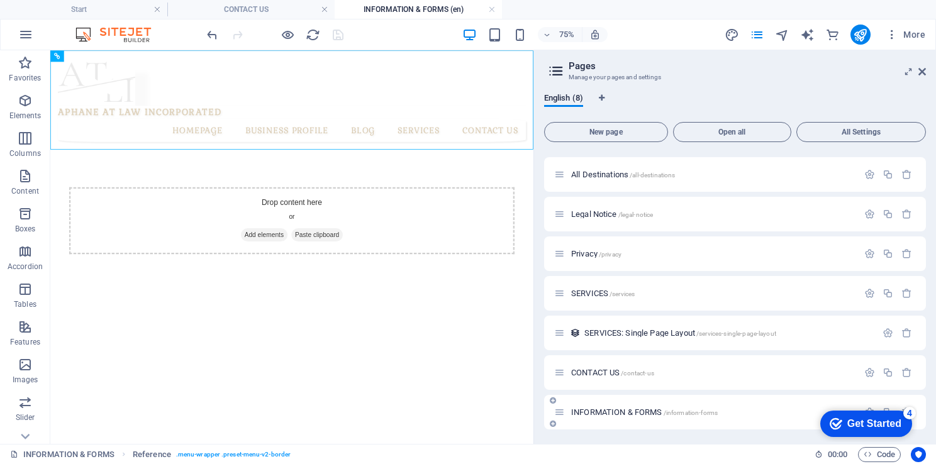
click at [602, 413] on span "INFORMATION & FORMS /information-forms" at bounding box center [644, 412] width 147 height 9
click at [603, 409] on span "INFORMATION & FORMS /information-forms" at bounding box center [644, 412] width 147 height 9
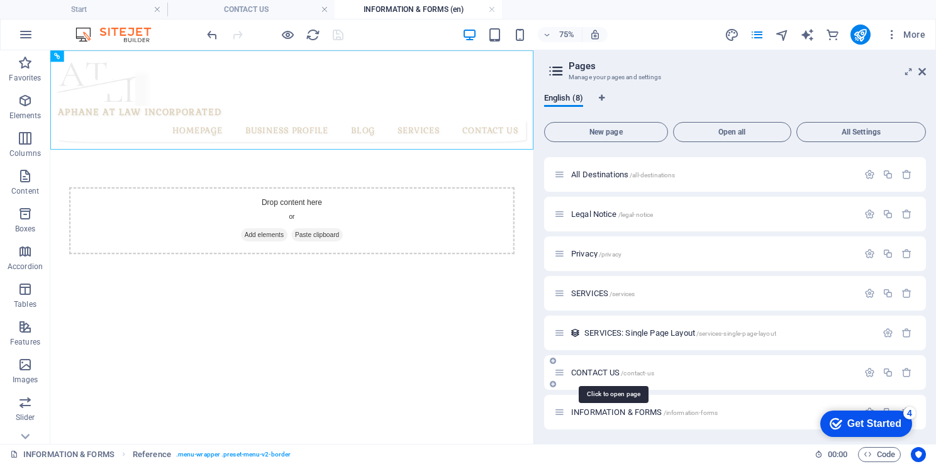
click at [602, 368] on span "CONTACT US /contact-us" at bounding box center [612, 372] width 83 height 9
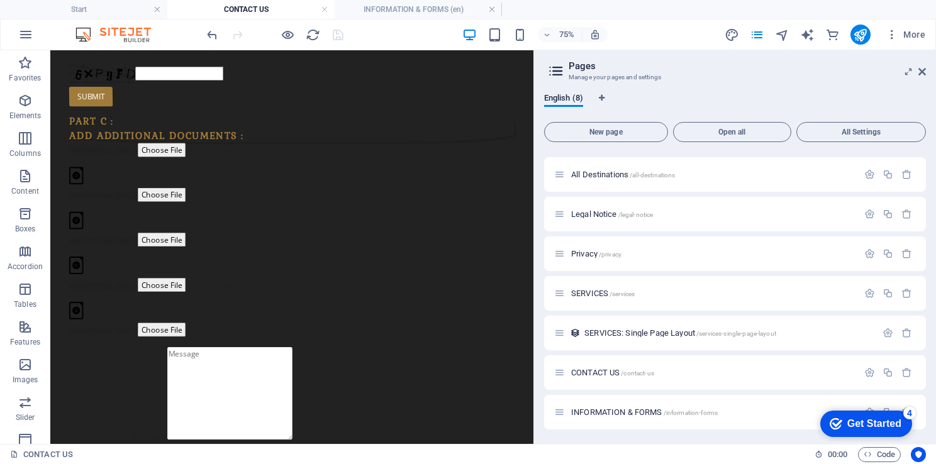
scroll to position [38, 0]
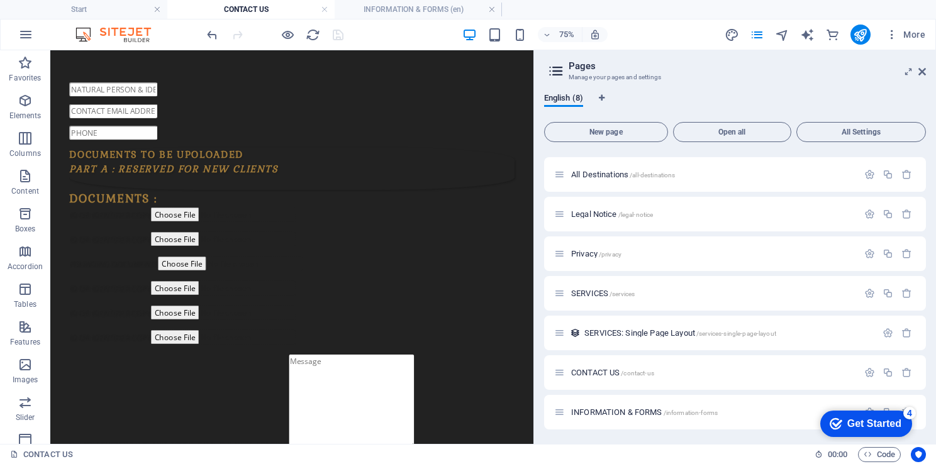
drag, startPoint x: 690, startPoint y: 193, endPoint x: 610, endPoint y: 110, distance: 115.3
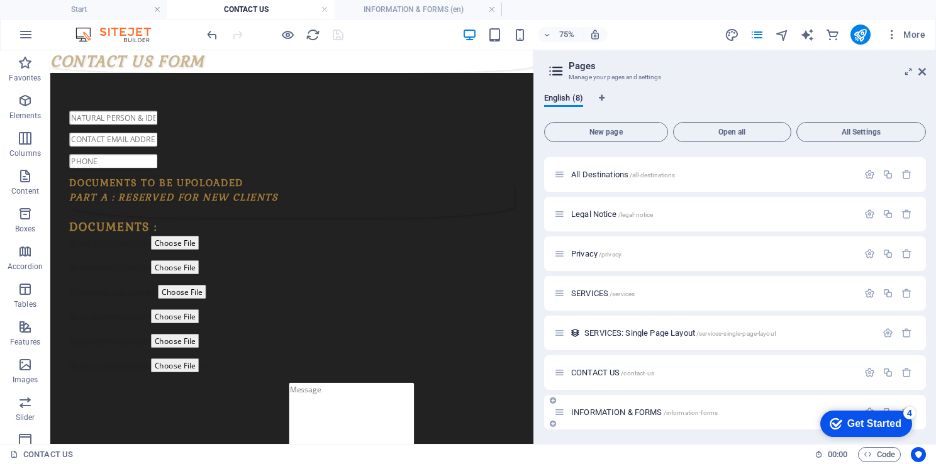
click at [629, 414] on span "INFORMATION & FORMS /information-forms" at bounding box center [644, 412] width 147 height 9
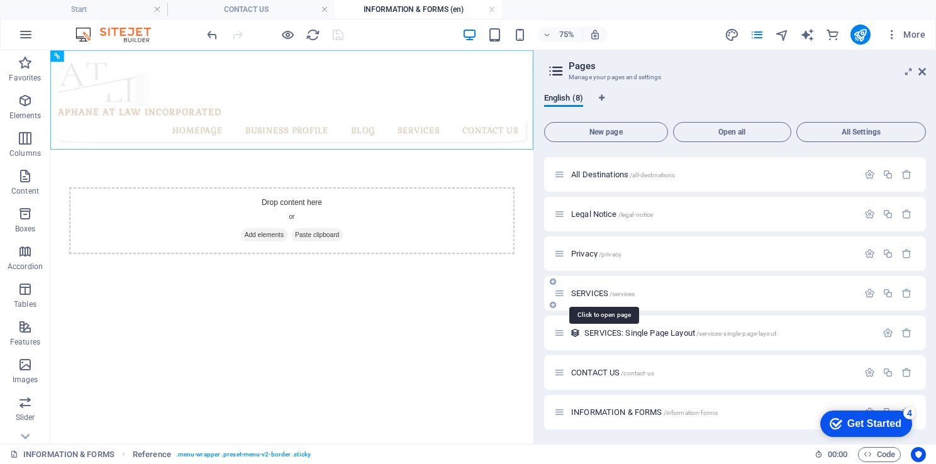
click at [593, 292] on span "SERVICES /services" at bounding box center [603, 293] width 64 height 9
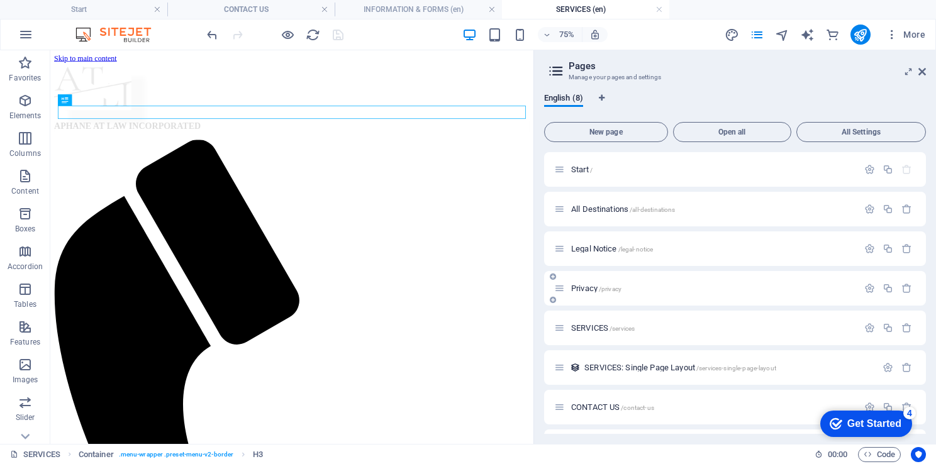
click at [588, 288] on span "Privacy /privacy" at bounding box center [596, 288] width 50 height 9
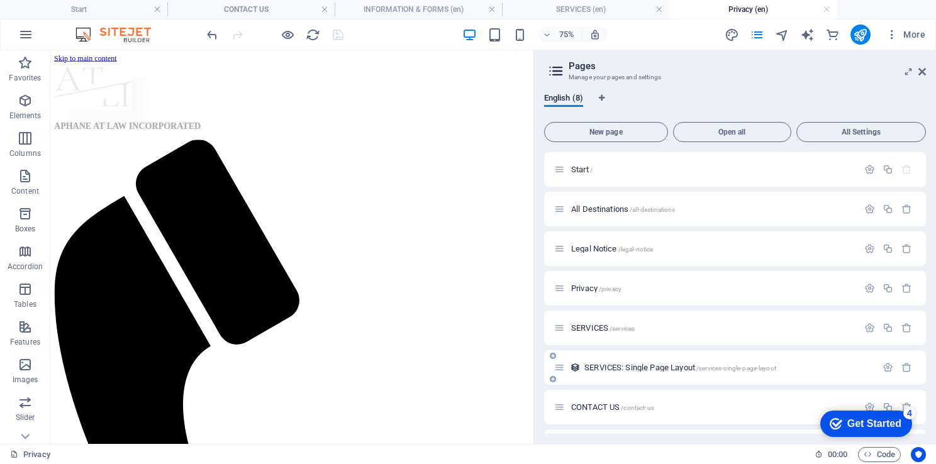
click at [607, 369] on span "SERVICES: Single Page Layout /services-single-page-layout" at bounding box center [681, 367] width 192 height 9
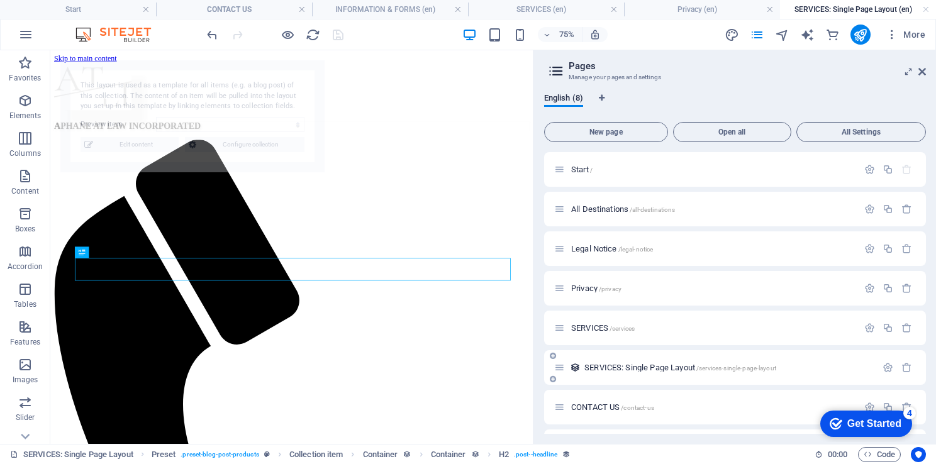
scroll to position [381, 0]
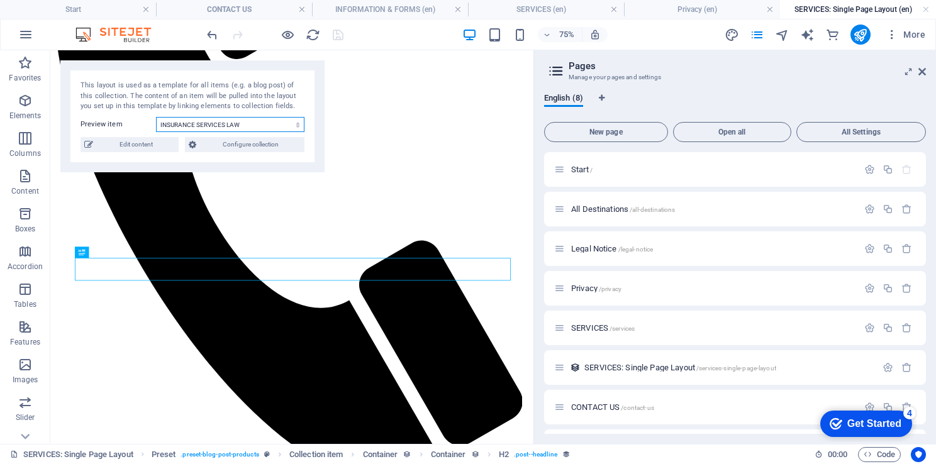
click at [293, 123] on select "INSURANCE SERVICES LAW NOTARIAL PRACTICE LAW ENVIRONMENTAL LAW TAX LAW LAW OF D…" at bounding box center [230, 124] width 149 height 15
click at [156, 117] on select "INSURANCE SERVICES LAW NOTARIAL PRACTICE LAW ENVIRONMENTAL LAW TAX LAW LAW OF D…" at bounding box center [230, 124] width 149 height 15
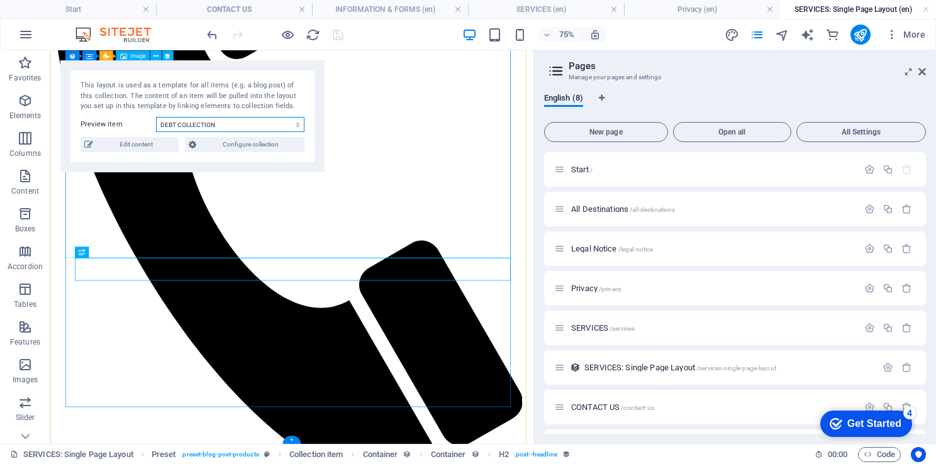
drag, startPoint x: 303, startPoint y: 124, endPoint x: 198, endPoint y: 169, distance: 113.9
click at [198, 169] on div "This layout is used as a template for all items (e.g. a blog post) of this coll…" at bounding box center [192, 116] width 264 height 112
select select "68bb5494cd2d8d0d210b9478"
click at [156, 117] on select "INSURANCE SERVICES LAW NOTARIAL PRACTICE LAW ENVIRONMENTAL LAW TAX LAW LAW OF D…" at bounding box center [230, 124] width 149 height 15
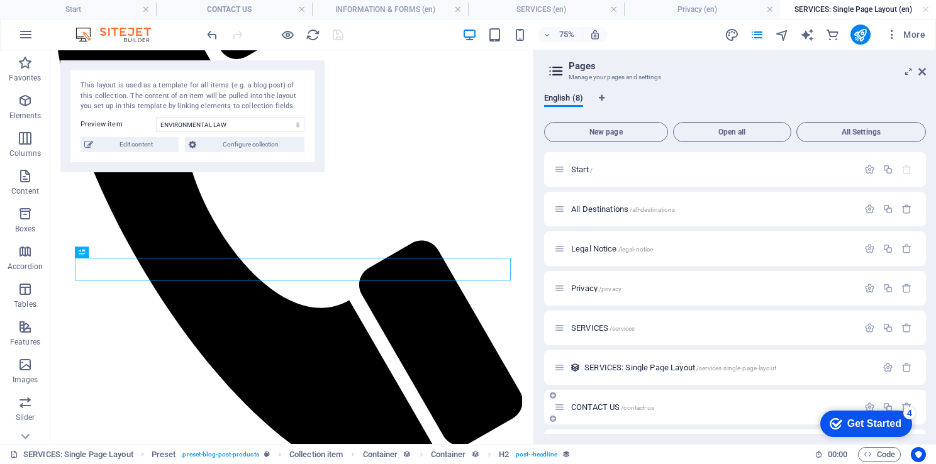
click at [586, 412] on div "CONTACT US /contact-us" at bounding box center [706, 407] width 304 height 14
click at [584, 407] on span "CONTACT US /contact-us" at bounding box center [612, 407] width 83 height 9
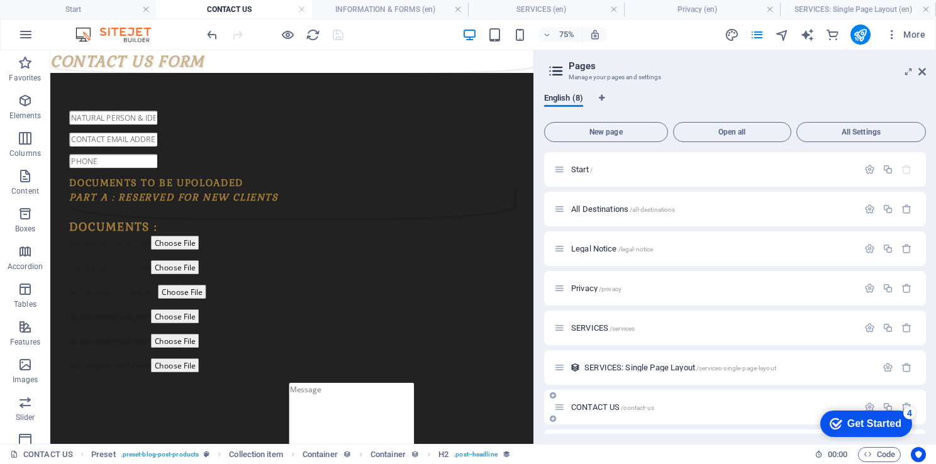
scroll to position [0, 0]
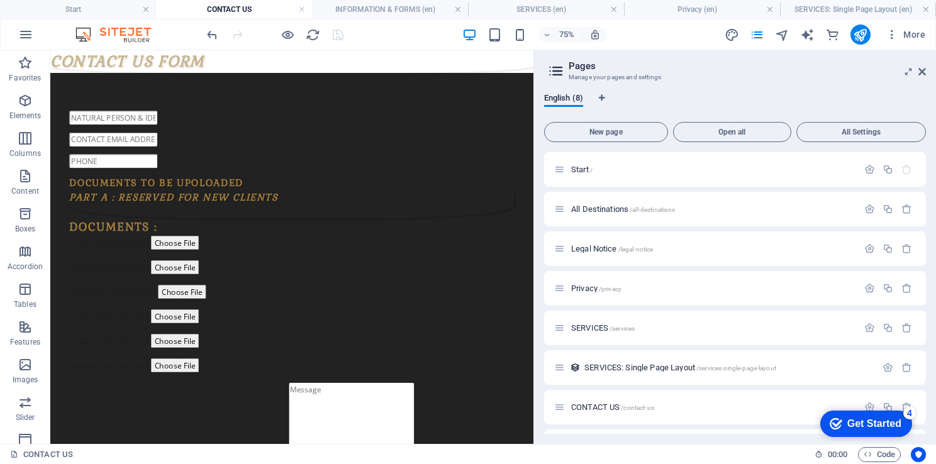
drag, startPoint x: 926, startPoint y: 339, endPoint x: 924, endPoint y: 393, distance: 53.5
click at [924, 393] on div "English (8) New page Open all All Settings Start / All Destinations /all-destin…" at bounding box center [735, 263] width 402 height 361
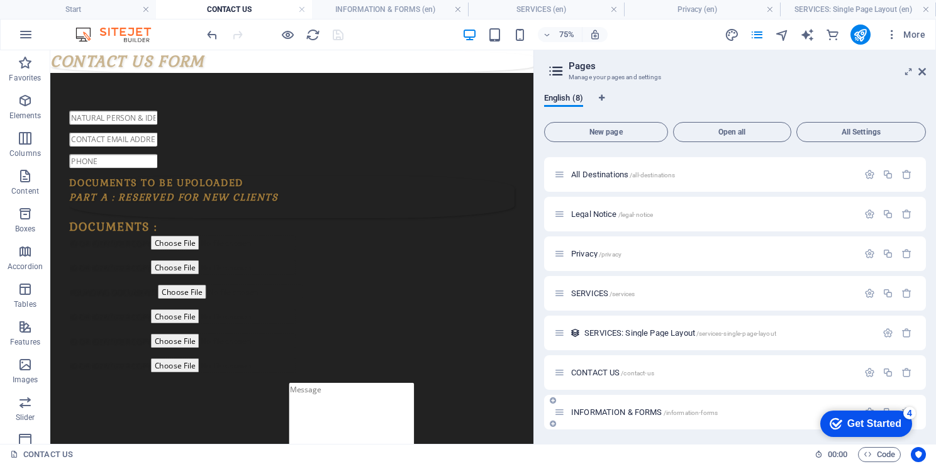
click at [603, 408] on span "INFORMATION & FORMS /information-forms" at bounding box center [644, 412] width 147 height 9
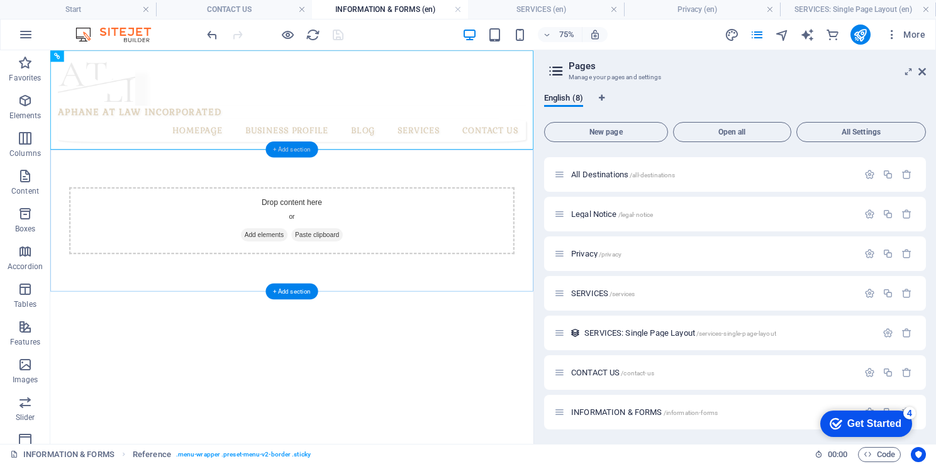
click at [295, 155] on div "+ Add section" at bounding box center [292, 150] width 52 height 16
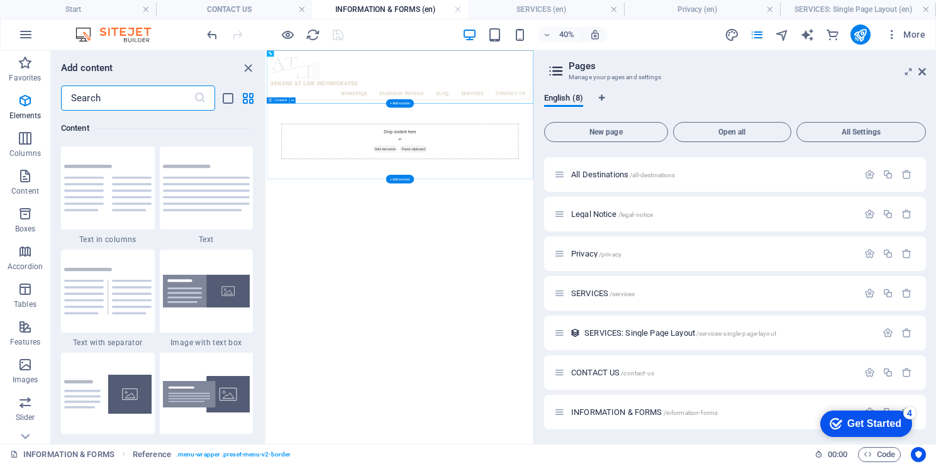
scroll to position [2202, 0]
click at [25, 113] on p "Elements" at bounding box center [25, 116] width 32 height 10
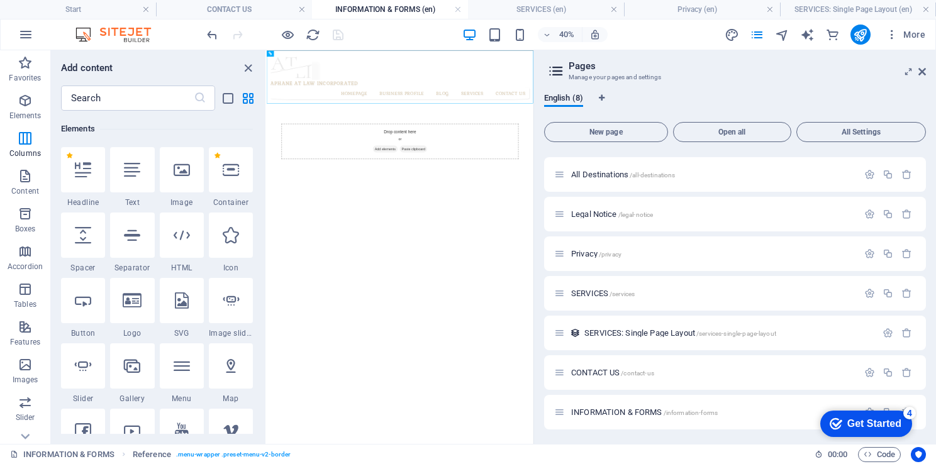
scroll to position [133, 0]
click at [535, 203] on div "Drop content here or Add elements Paste clipboard" at bounding box center [600, 277] width 667 height 190
drag, startPoint x: 671, startPoint y: 155, endPoint x: 415, endPoint y: 340, distance: 315.4
click at [415, 340] on div "Drop content here or Add elements Paste clipboard" at bounding box center [600, 277] width 667 height 190
click at [244, 64] on icon "close panel" at bounding box center [248, 68] width 14 height 14
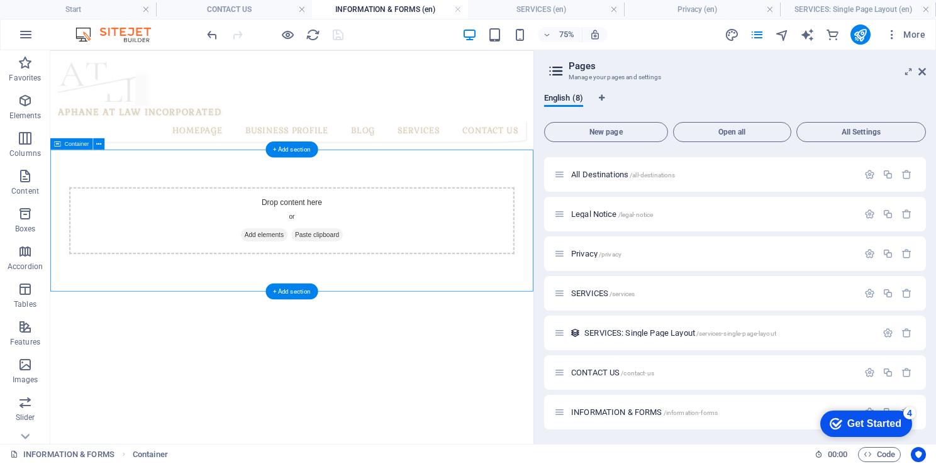
click at [473, 209] on div "Drop content here or Add elements Paste clipboard" at bounding box center [372, 277] width 644 height 190
click at [99, 142] on icon at bounding box center [98, 144] width 5 height 10
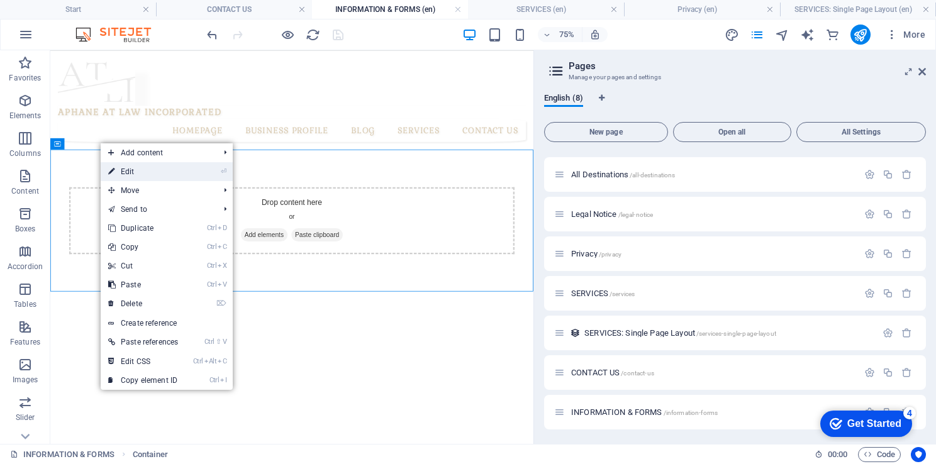
click at [128, 173] on link "⏎ Edit" at bounding box center [143, 171] width 85 height 19
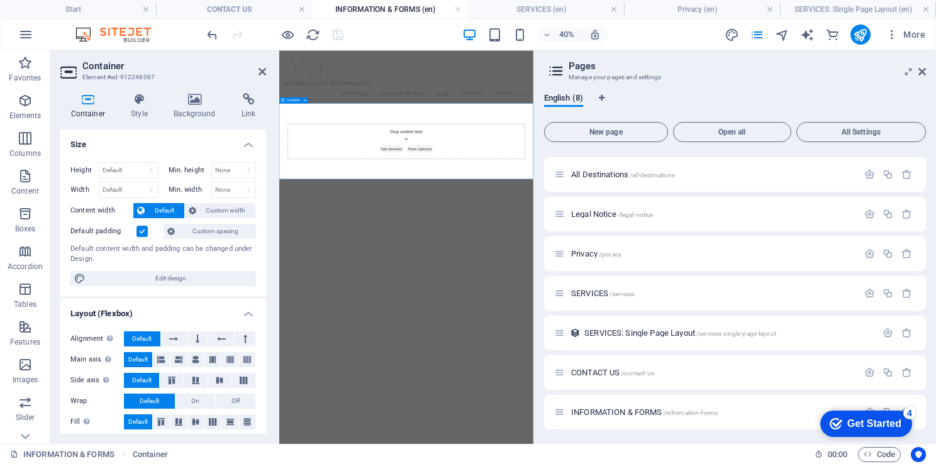
click at [574, 257] on div "Drop content here or Add elements Paste clipboard" at bounding box center [597, 277] width 594 height 89
click at [305, 99] on icon at bounding box center [305, 100] width 3 height 5
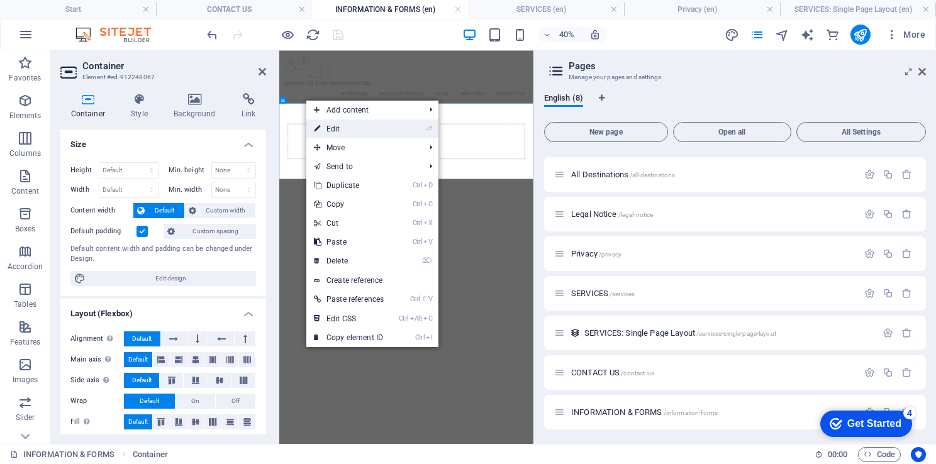
click at [327, 126] on link "⏎ Edit" at bounding box center [348, 129] width 85 height 19
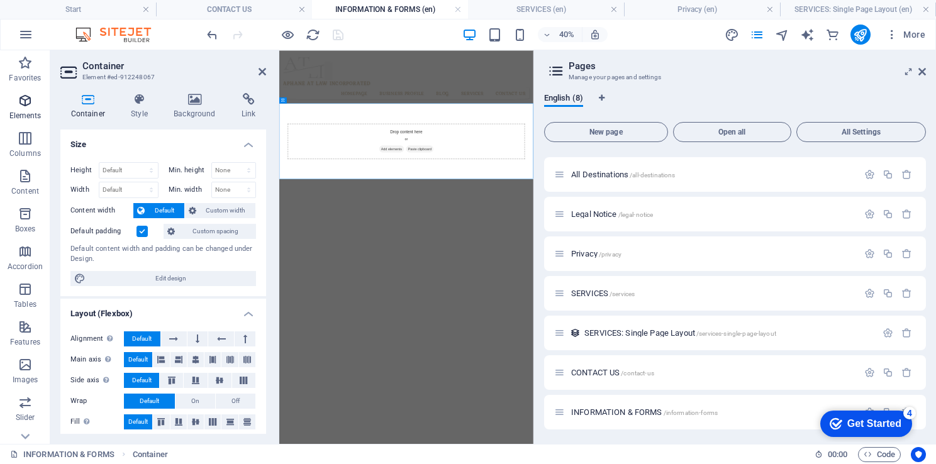
click at [13, 106] on span "Elements" at bounding box center [25, 108] width 50 height 30
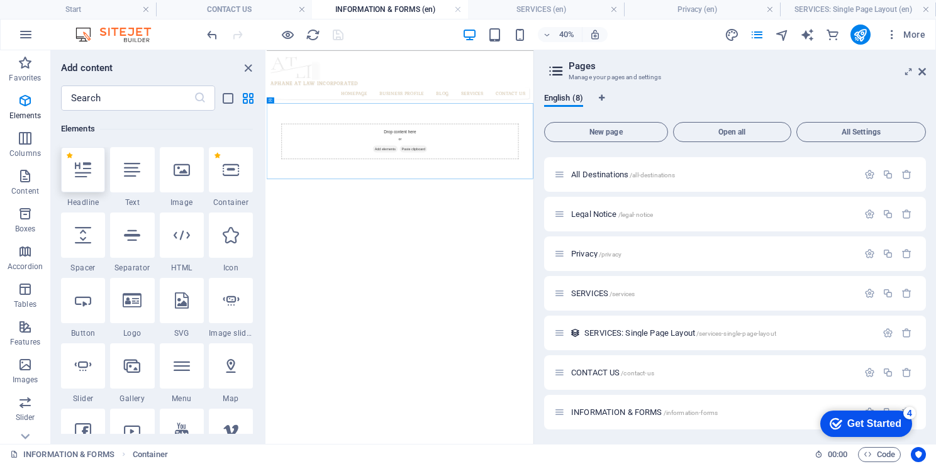
click at [89, 175] on icon at bounding box center [83, 170] width 16 height 16
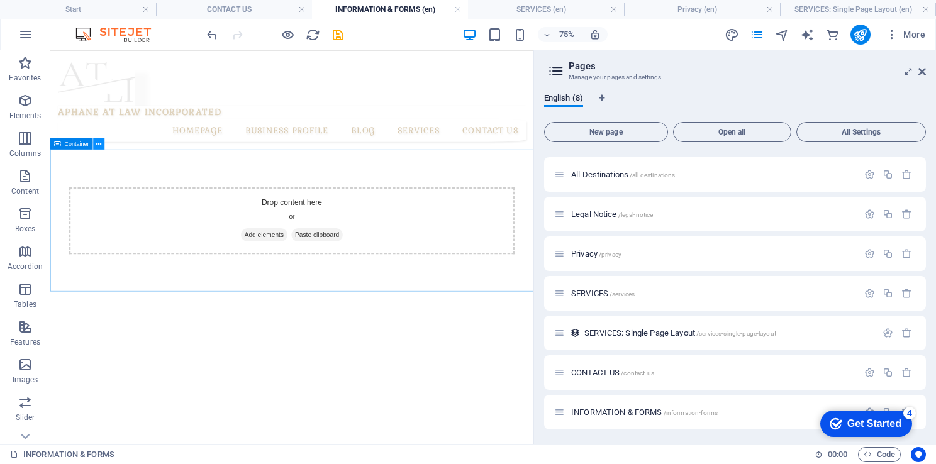
click at [103, 147] on button at bounding box center [98, 143] width 11 height 11
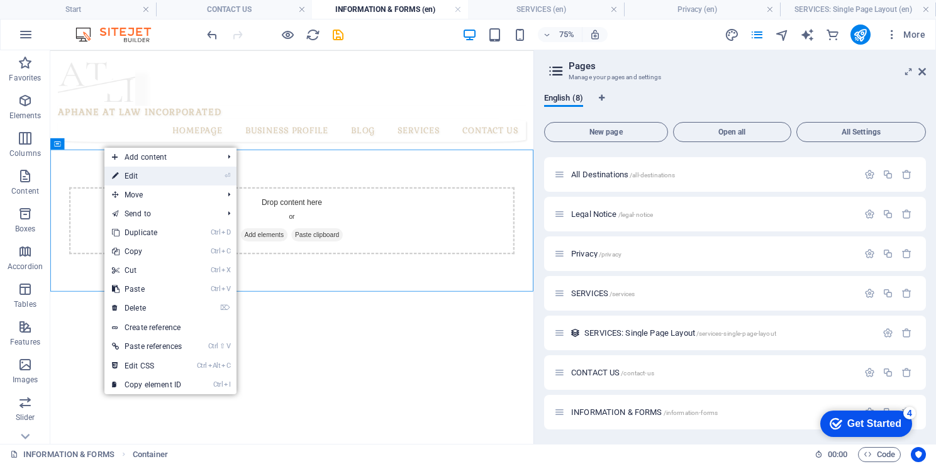
click at [136, 176] on link "⏎ Edit" at bounding box center [146, 176] width 85 height 19
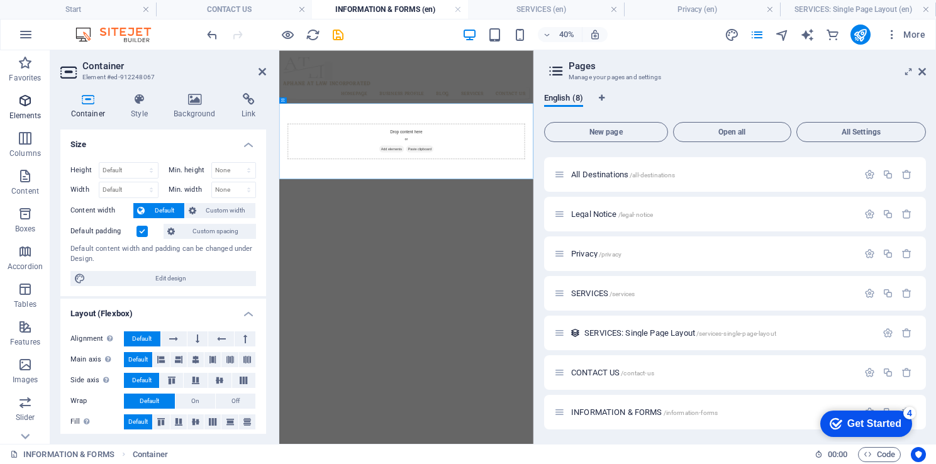
click at [24, 109] on span "Elements" at bounding box center [25, 108] width 50 height 30
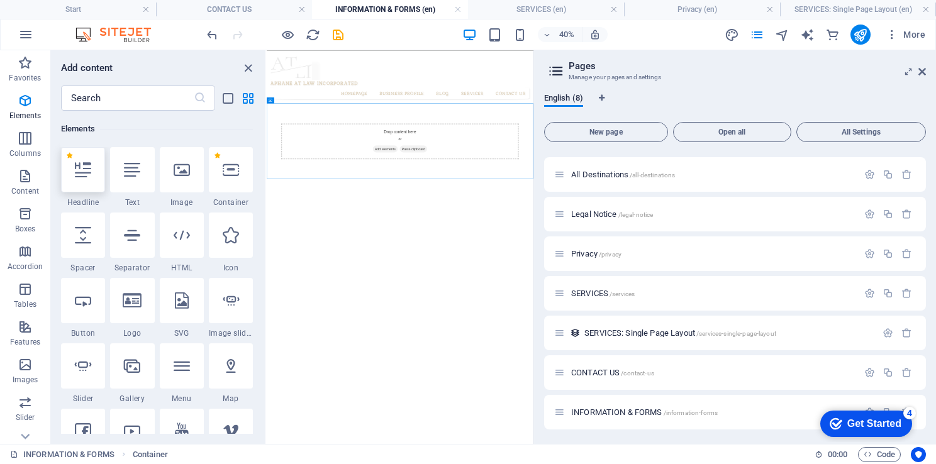
click at [75, 169] on icon at bounding box center [83, 170] width 16 height 16
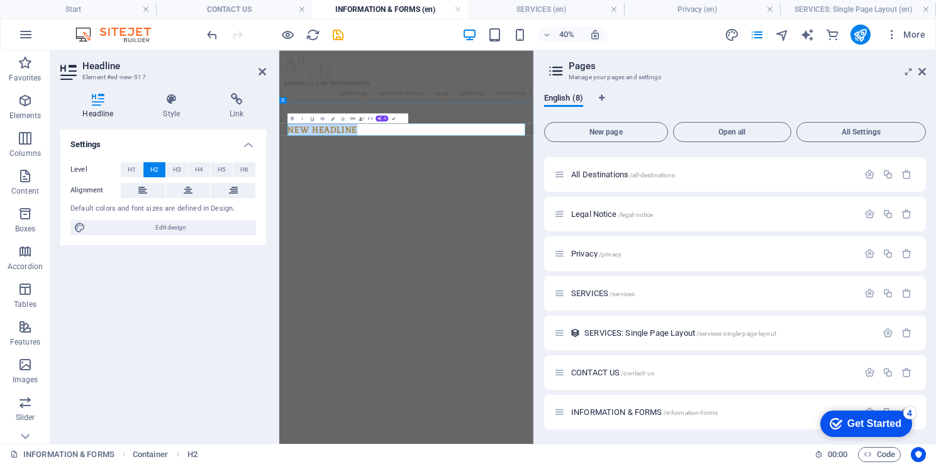
click at [482, 242] on h2 "New headline" at bounding box center [597, 248] width 594 height 30
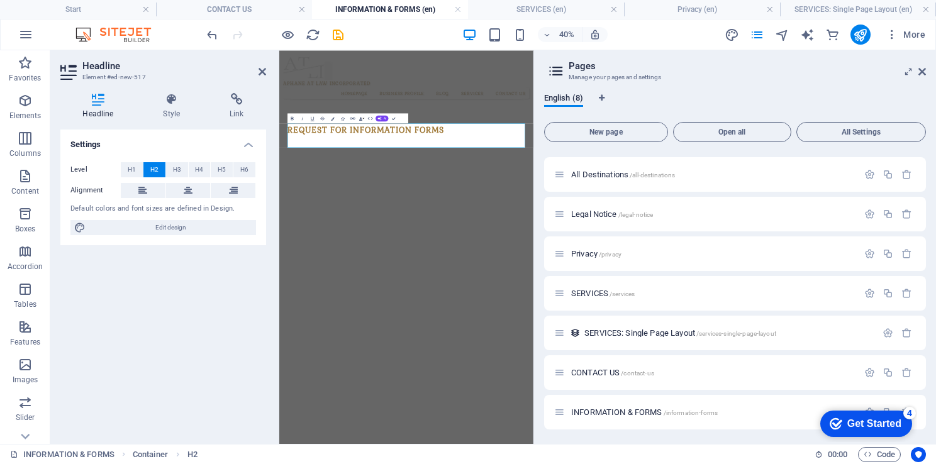
click at [559, 344] on html "Skip to main content APHANE AT LAW INCORPORATED HOMEPAGE BUSINESS PROFILE BLOG …" at bounding box center [597, 196] width 636 height 293
click at [554, 344] on html "Skip to main content APHANE AT LAW INCORPORATED HOMEPAGE BUSINESS PROFILE BLOG …" at bounding box center [597, 196] width 636 height 293
click at [245, 169] on span "H6" at bounding box center [244, 169] width 8 height 15
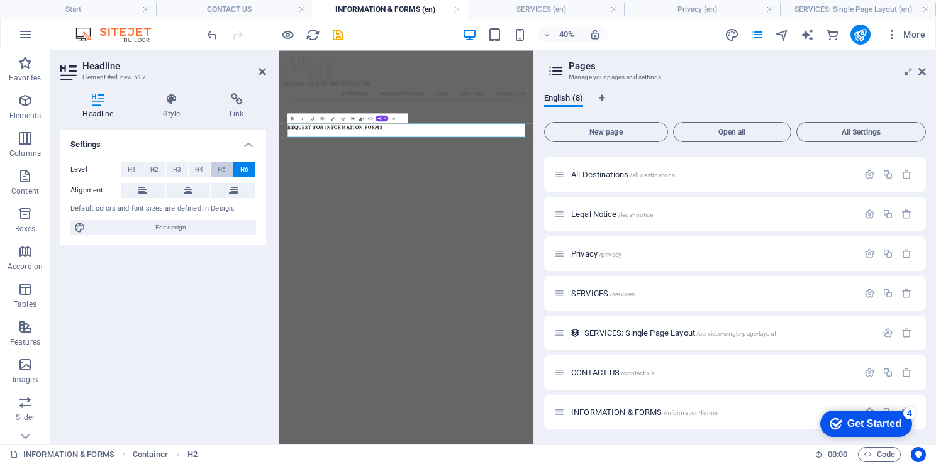
click at [222, 167] on span "H5" at bounding box center [222, 169] width 8 height 15
click at [199, 165] on span "H4" at bounding box center [199, 169] width 8 height 15
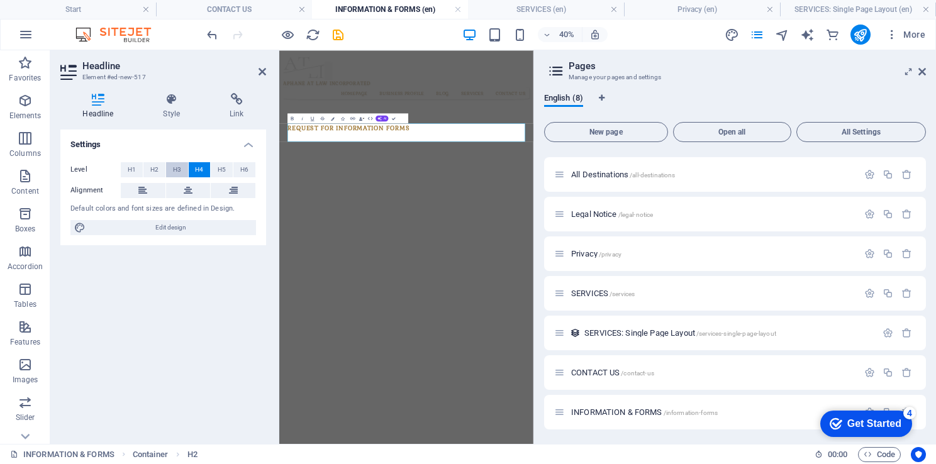
click at [168, 164] on button "H3" at bounding box center [177, 169] width 22 height 15
click at [153, 167] on span "H2" at bounding box center [154, 169] width 8 height 15
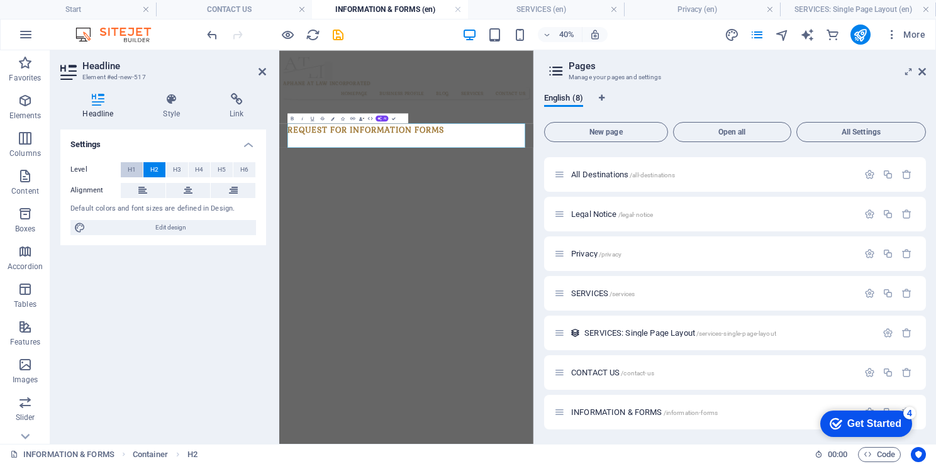
click at [128, 170] on span "H1" at bounding box center [132, 169] width 8 height 15
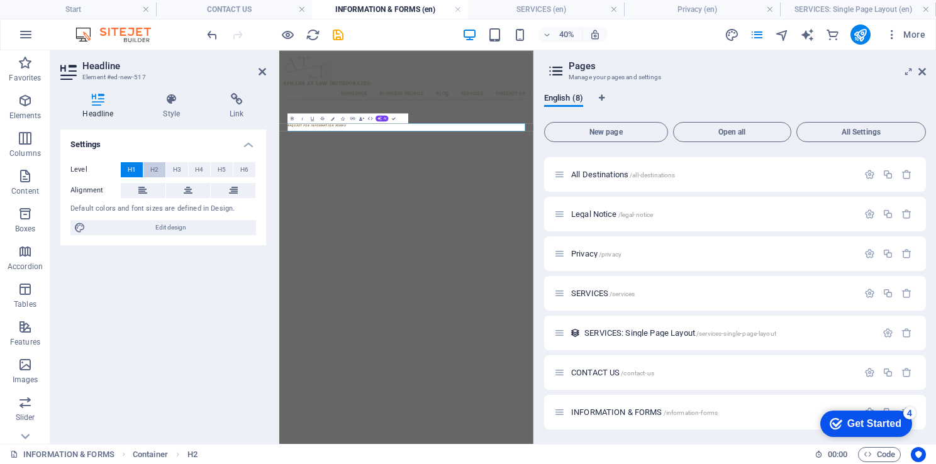
click at [158, 169] on span "H2" at bounding box center [154, 169] width 8 height 15
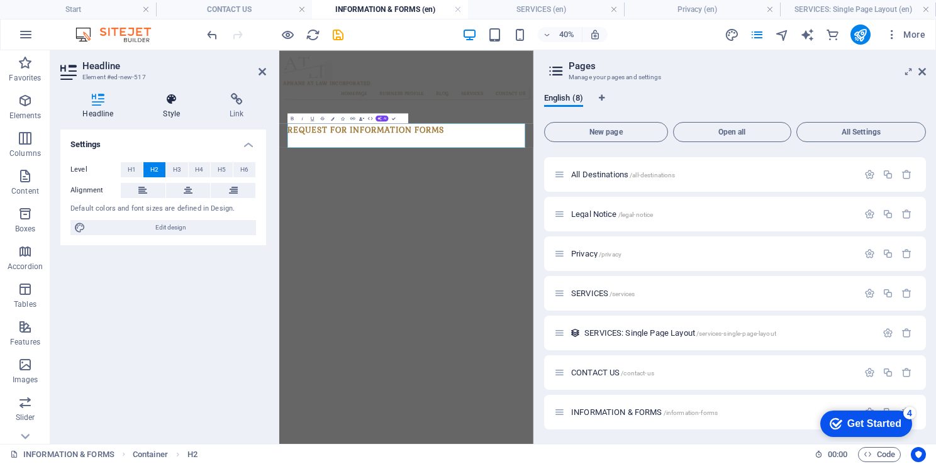
click at [174, 103] on icon at bounding box center [172, 99] width 62 height 13
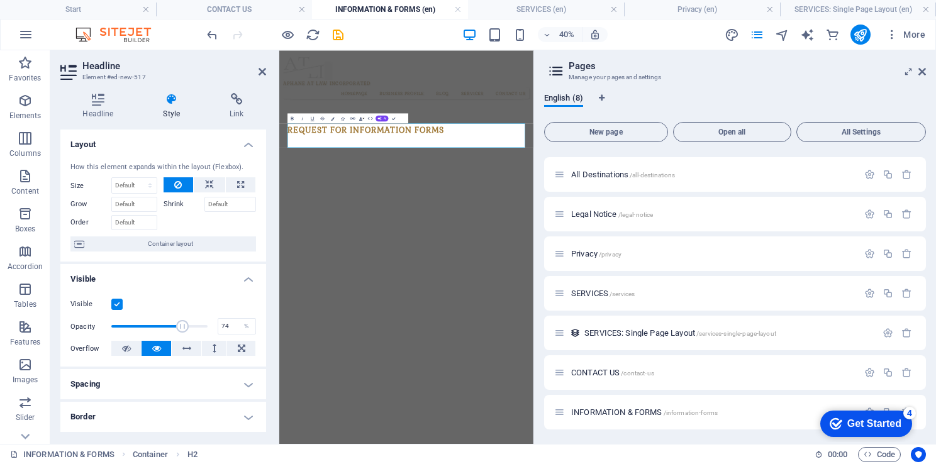
click at [181, 323] on span at bounding box center [159, 326] width 96 height 19
type input "60"
click at [167, 326] on span at bounding box center [159, 326] width 96 height 19
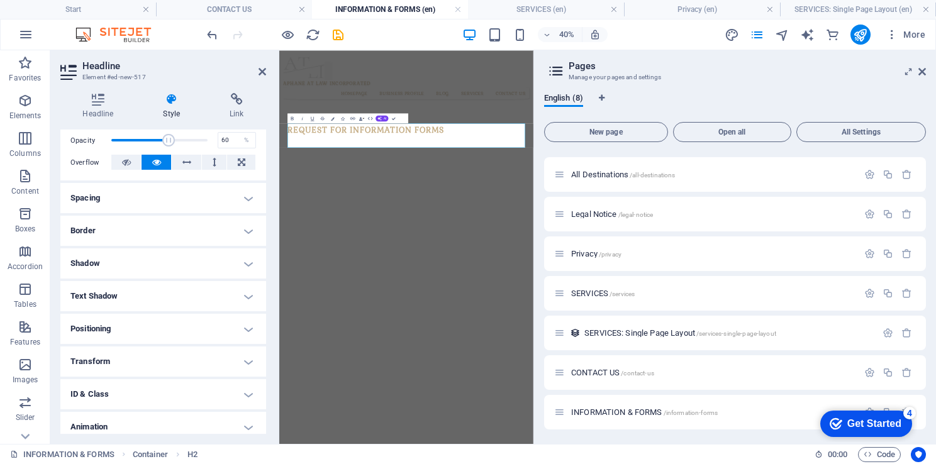
scroll to position [196, 0]
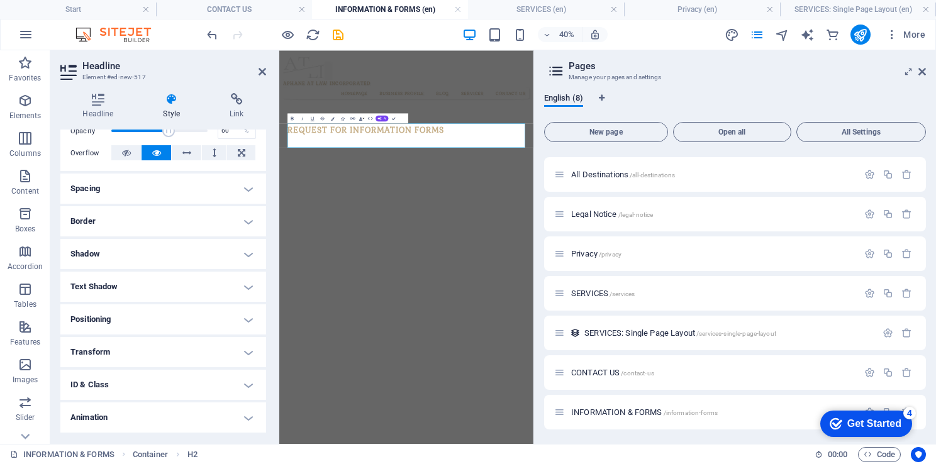
click at [244, 224] on h4 "Border" at bounding box center [163, 221] width 206 height 30
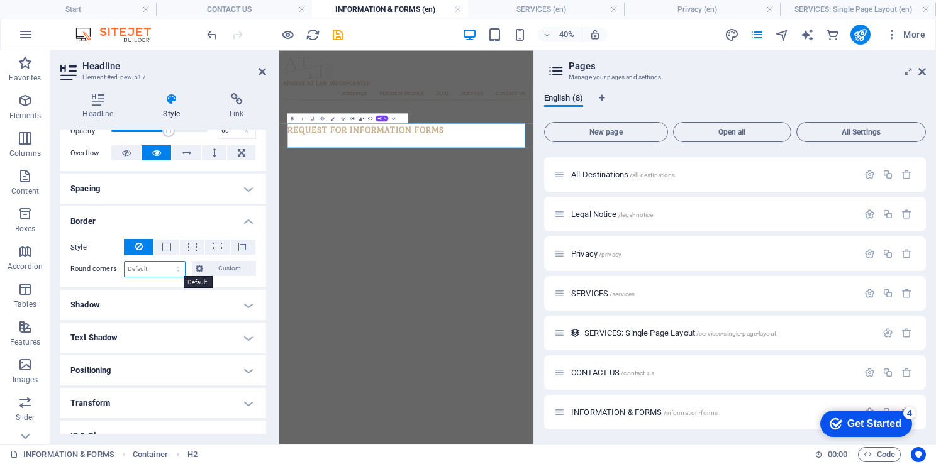
click at [156, 265] on select "Default px rem % vh vw Custom" at bounding box center [155, 269] width 60 height 15
select select "%"
click at [166, 262] on select "Default px rem % vh vw Custom" at bounding box center [155, 269] width 60 height 15
type input "100"
type input "30"
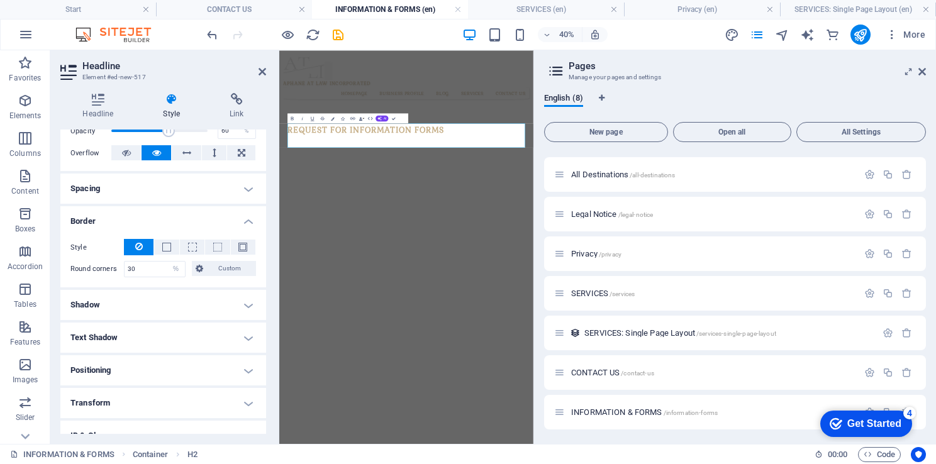
click at [134, 305] on h4 "Shadow" at bounding box center [163, 305] width 206 height 30
click at [185, 330] on span "Outside" at bounding box center [185, 330] width 21 height 15
type input "2"
type input "4"
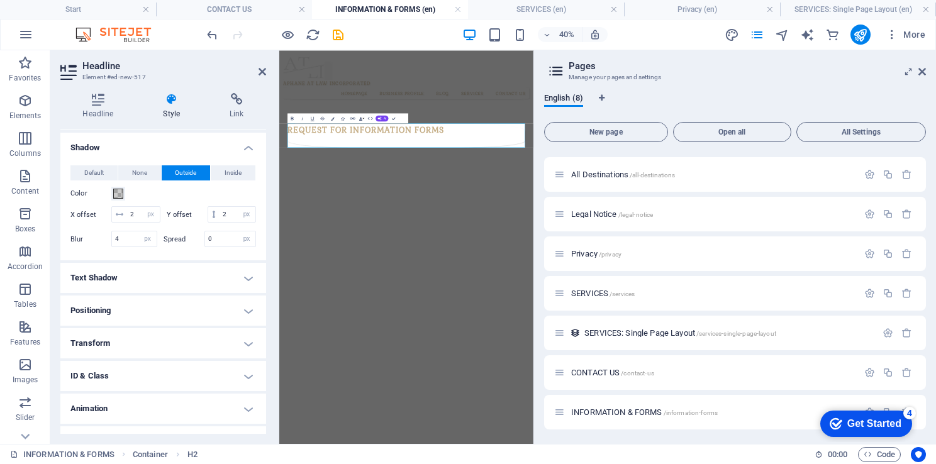
scroll to position [378, 0]
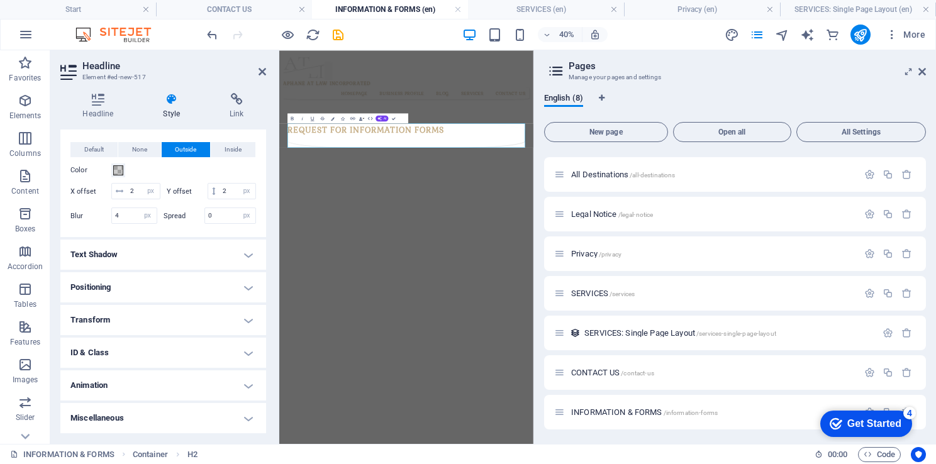
click at [143, 267] on h4 "Text Shadow" at bounding box center [163, 255] width 206 height 30
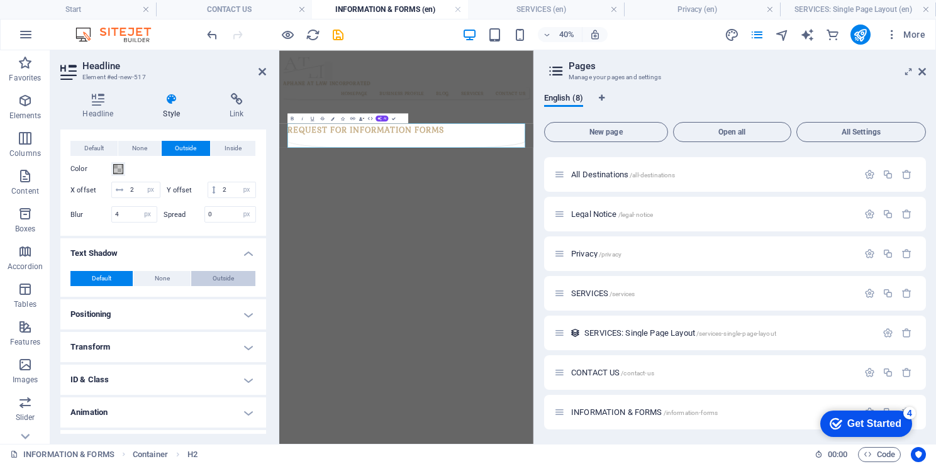
click at [219, 286] on span "Outside" at bounding box center [223, 278] width 21 height 15
type input "2"
type input "4"
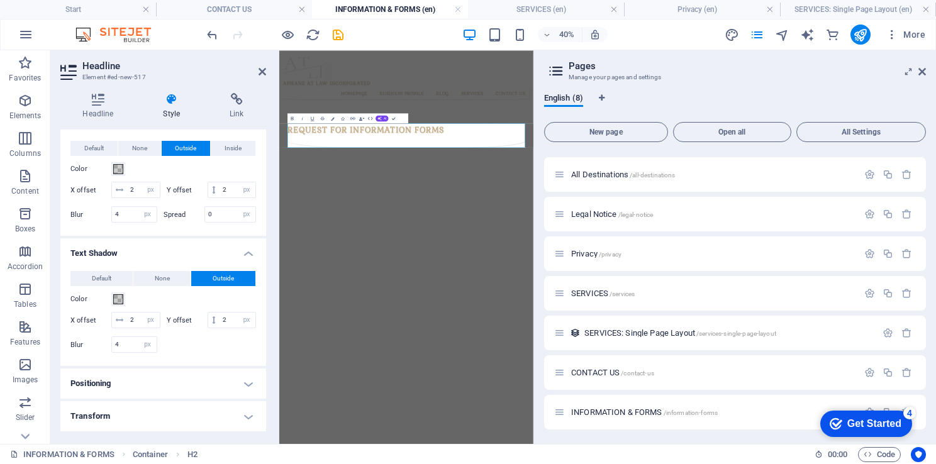
scroll to position [503, 0]
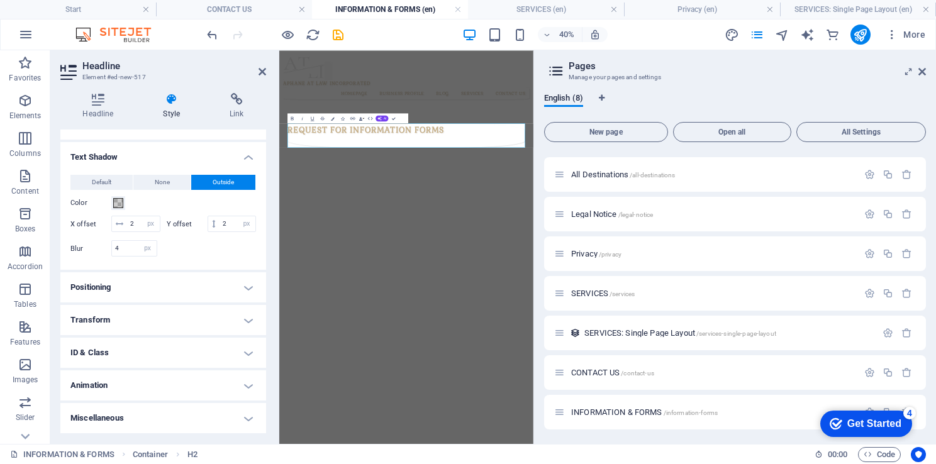
drag, startPoint x: 264, startPoint y: 325, endPoint x: 11, endPoint y: 977, distance: 699.9
click at [672, 344] on html "Skip to main content APHANE AT LAW INCORPORATED HOMEPAGE BUSINESS PROFILE BLOG …" at bounding box center [597, 196] width 636 height 293
click at [678, 344] on html "Skip to main content APHANE AT LAW INCORPORATED HOMEPAGE BUSINESS PROFILE BLOG …" at bounding box center [597, 196] width 636 height 293
click at [264, 73] on icon at bounding box center [263, 72] width 8 height 10
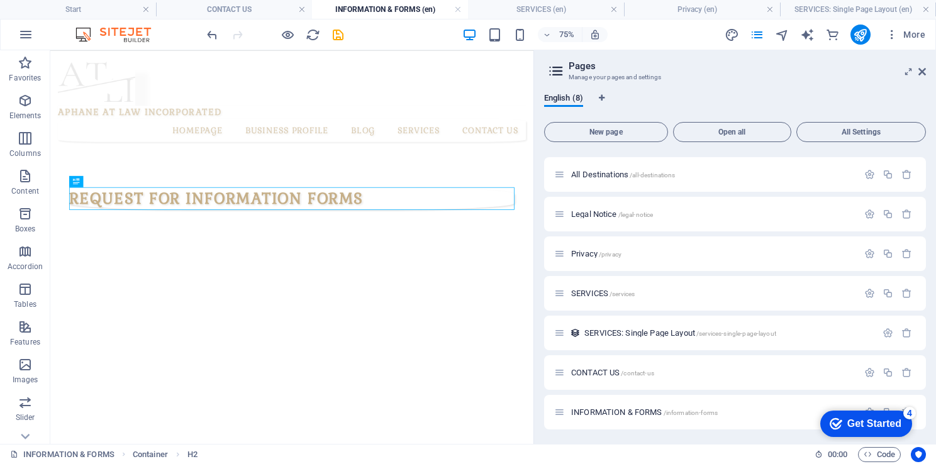
click at [385, 313] on html "Skip to main content APHANE AT LAW INCORPORATED HOMEPAGE BUSINESS PROFILE BLOG …" at bounding box center [372, 181] width 644 height 263
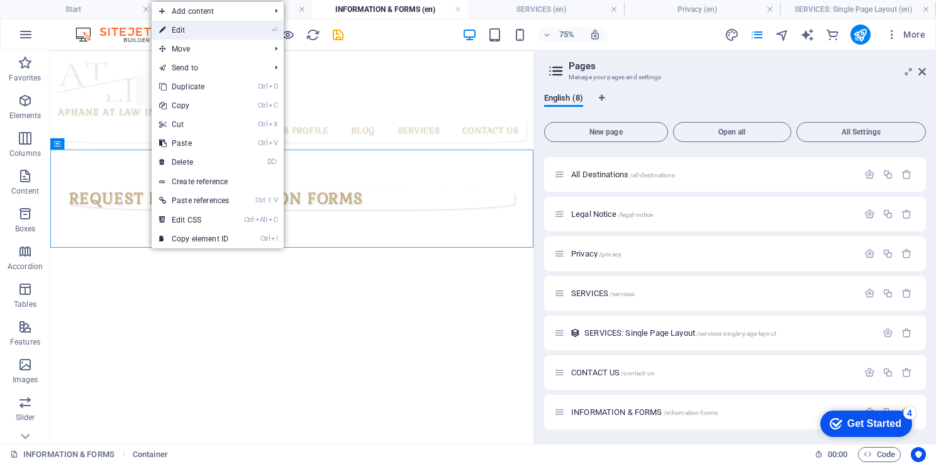
click at [182, 33] on link "⏎ Edit" at bounding box center [194, 30] width 85 height 19
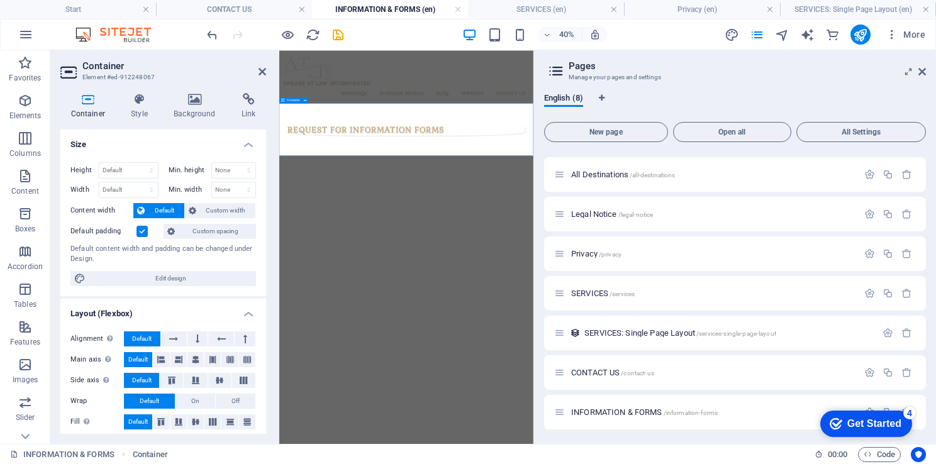
click at [449, 300] on div "REQUEST FOR INFORMATION FORMS" at bounding box center [597, 247] width 636 height 131
click at [17, 118] on p "Elements" at bounding box center [25, 116] width 32 height 10
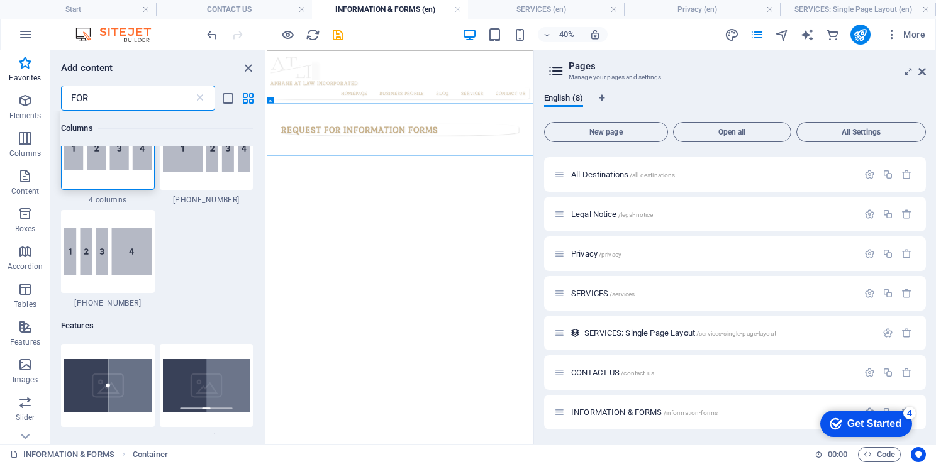
scroll to position [0, 0]
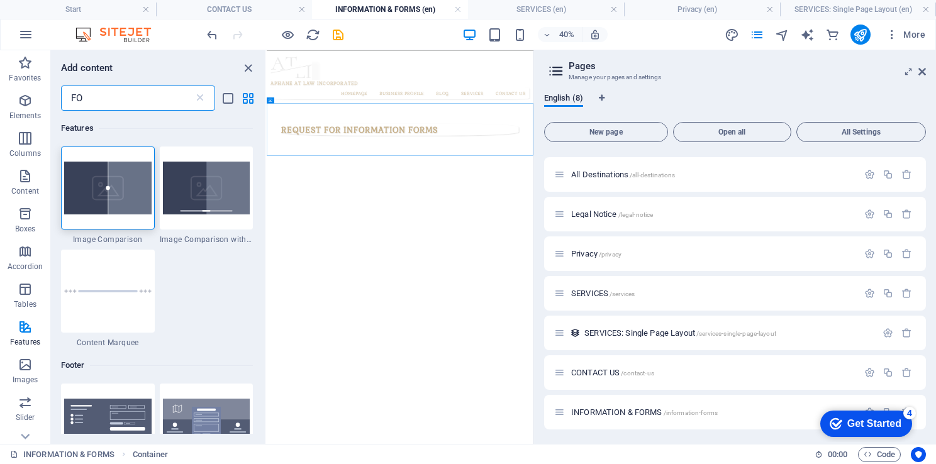
type input "F"
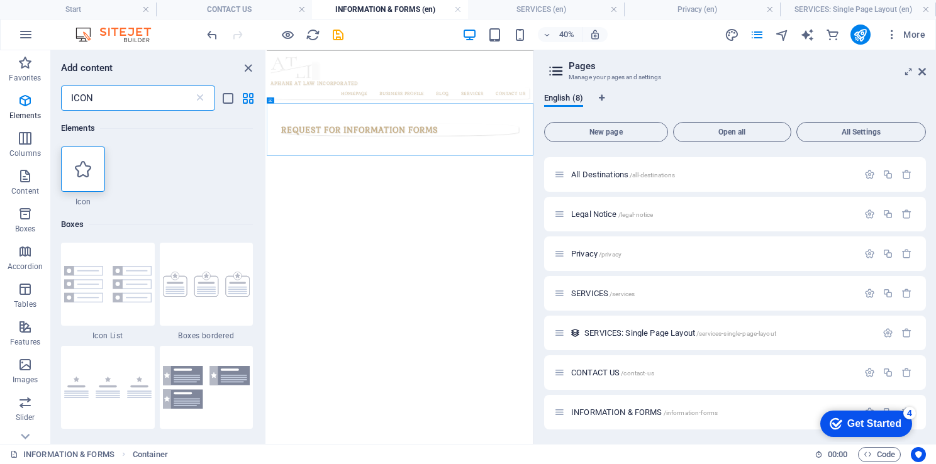
type input "ICON"
drag, startPoint x: 529, startPoint y: 229, endPoint x: 269, endPoint y: 546, distance: 409.6
click at [66, 164] on div at bounding box center [83, 169] width 44 height 45
select select "xMidYMid"
select select "px"
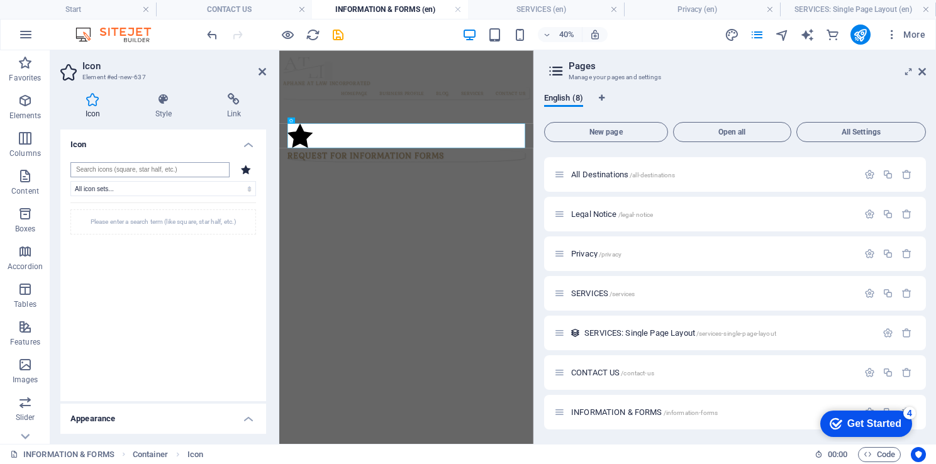
click at [189, 167] on input "search" at bounding box center [149, 169] width 159 height 15
click at [148, 170] on input "search" at bounding box center [149, 169] width 159 height 15
click at [125, 190] on select "All icon sets... IcoFont Ionicons FontAwesome Brands FontAwesome Duotone FontAw…" at bounding box center [163, 188] width 186 height 15
select select "font-awesome-sharp-solid"
click at [70, 181] on select "All icon sets... IcoFont Ionicons FontAwesome Brands FontAwesome Duotone FontAw…" at bounding box center [163, 188] width 186 height 15
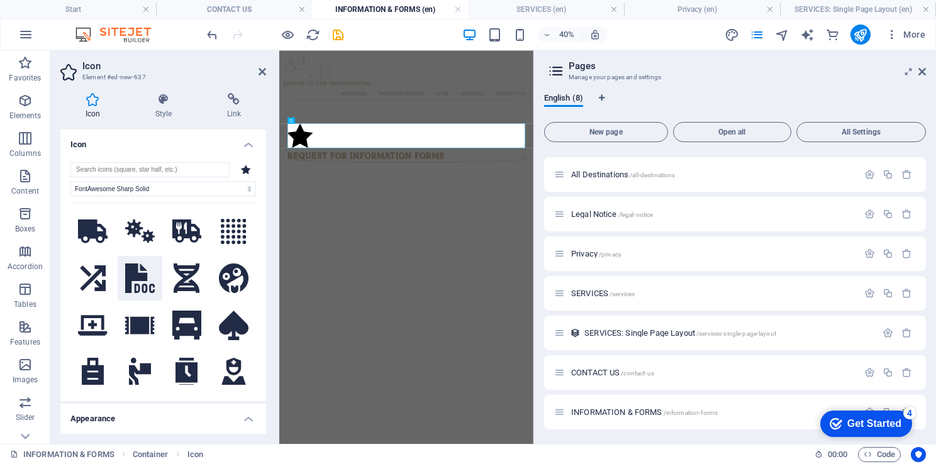
click at [131, 283] on icon at bounding box center [140, 279] width 30 height 30
click at [409, 269] on figure at bounding box center [597, 266] width 594 height 67
click at [492, 380] on html "Skip to main content APHANE AT LAW INCORPORATED HOMEPAGE BUSINESS PROFILE BLOG …" at bounding box center [597, 215] width 636 height 330
click at [264, 76] on icon at bounding box center [263, 72] width 8 height 10
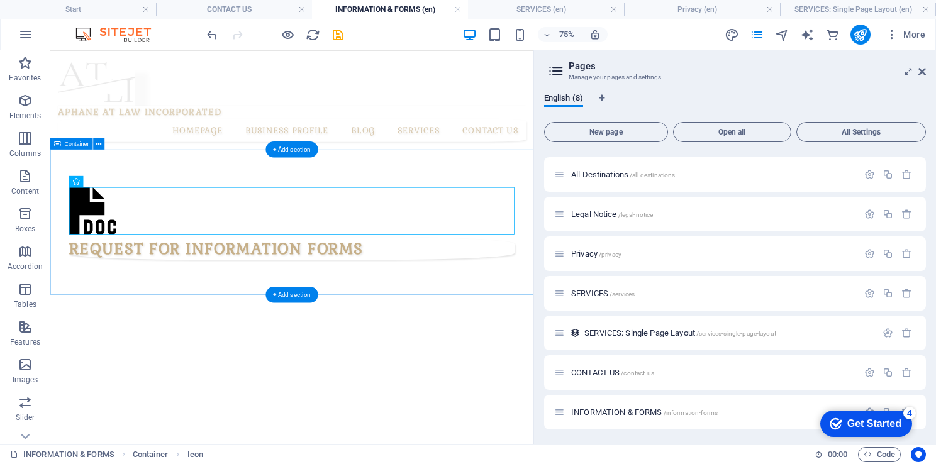
drag, startPoint x: 130, startPoint y: 232, endPoint x: 103, endPoint y: 335, distance: 106.2
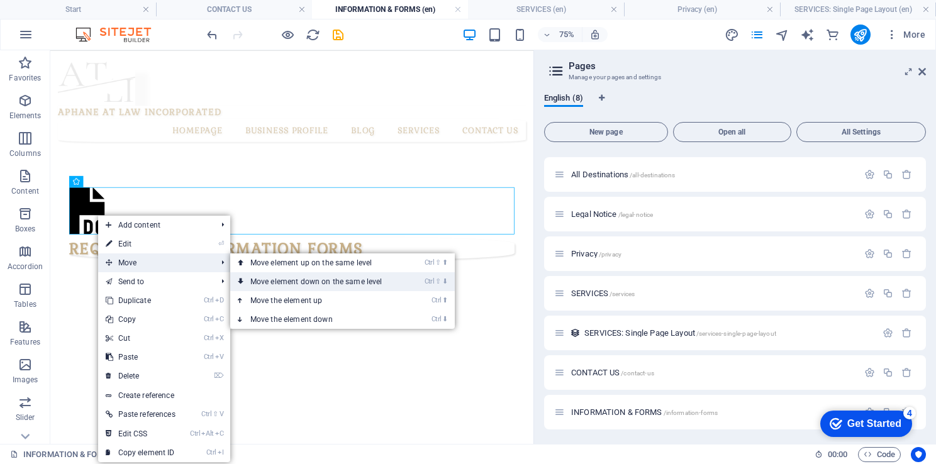
click at [342, 286] on link "Ctrl ⇧ ⬇ Move element down on the same level" at bounding box center [318, 281] width 177 height 19
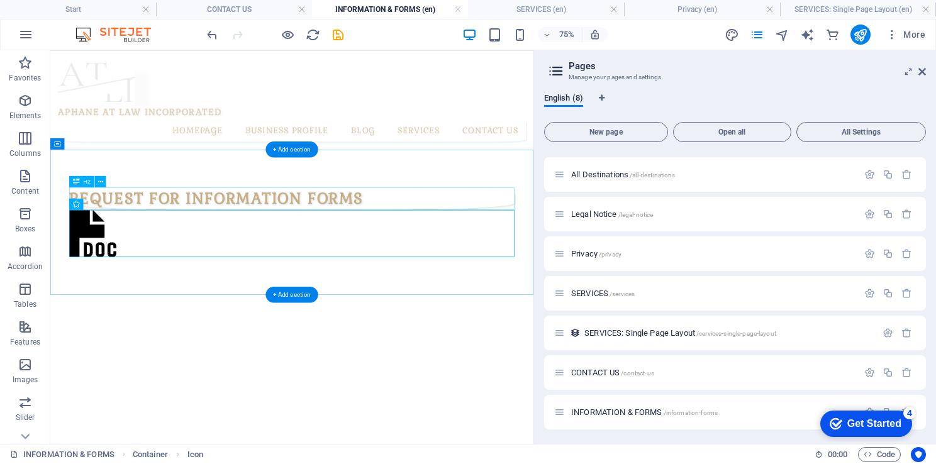
click at [465, 245] on div "REQUEST FOR INFORMATION FORMS" at bounding box center [373, 248] width 594 height 30
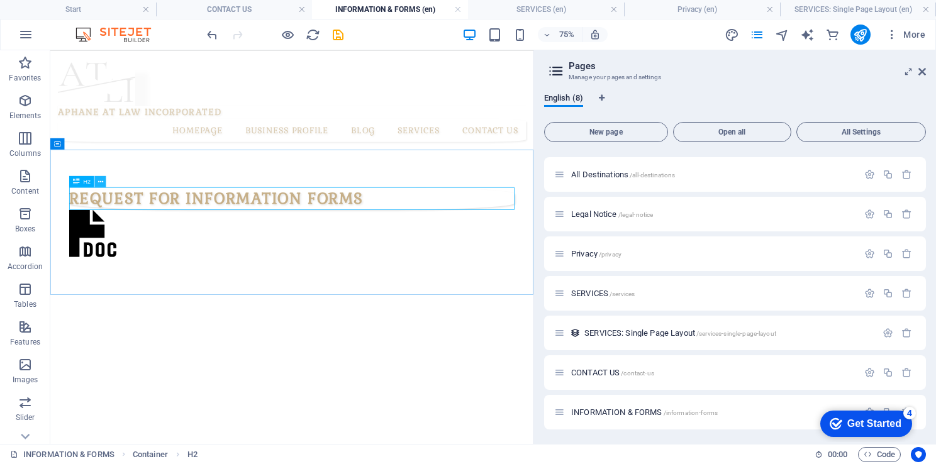
click at [100, 182] on icon at bounding box center [100, 182] width 5 height 10
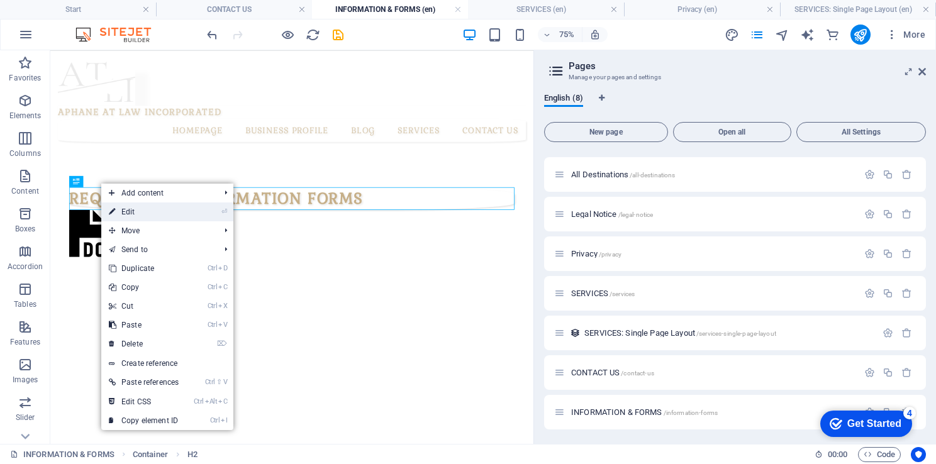
click at [143, 213] on link "⏎ Edit" at bounding box center [143, 212] width 85 height 19
select select "%"
select select "px"
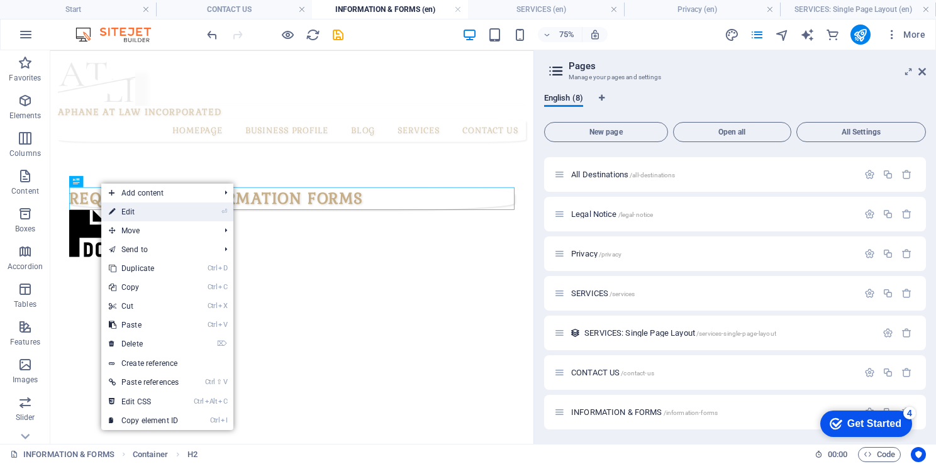
select select "px"
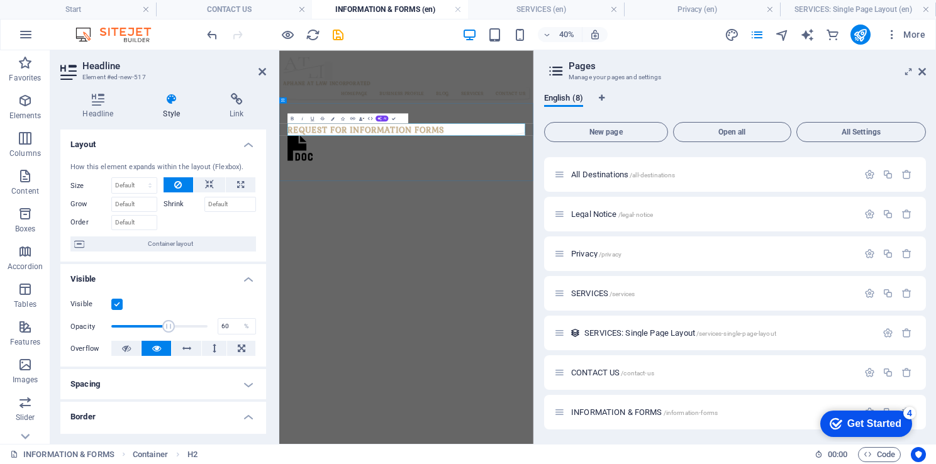
click at [715, 260] on h2 "REQUEST FOR INFORMATION FORMS" at bounding box center [597, 248] width 594 height 30
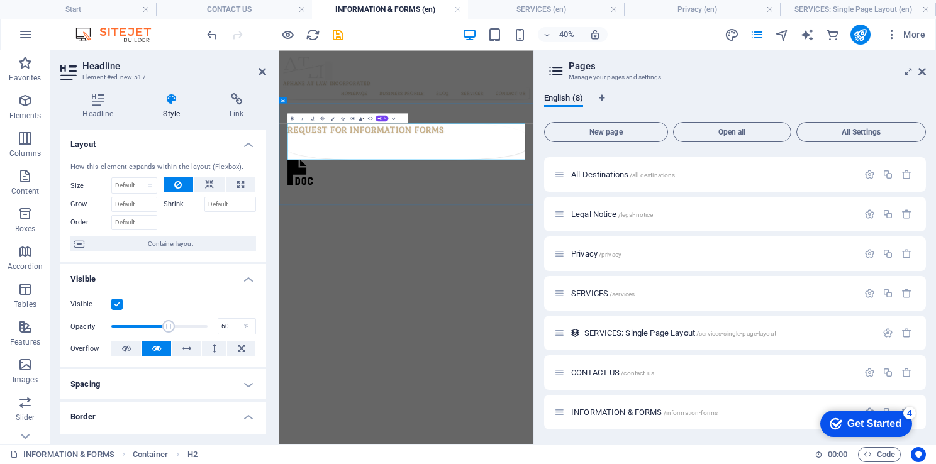
click at [305, 256] on h2 "REQUEST FOR INFORMATION FORMS ‌ ‌" at bounding box center [597, 278] width 594 height 91
click at [303, 249] on h2 "REQUEST FOR INFORMATION FORMS ‌ ‌" at bounding box center [597, 278] width 594 height 91
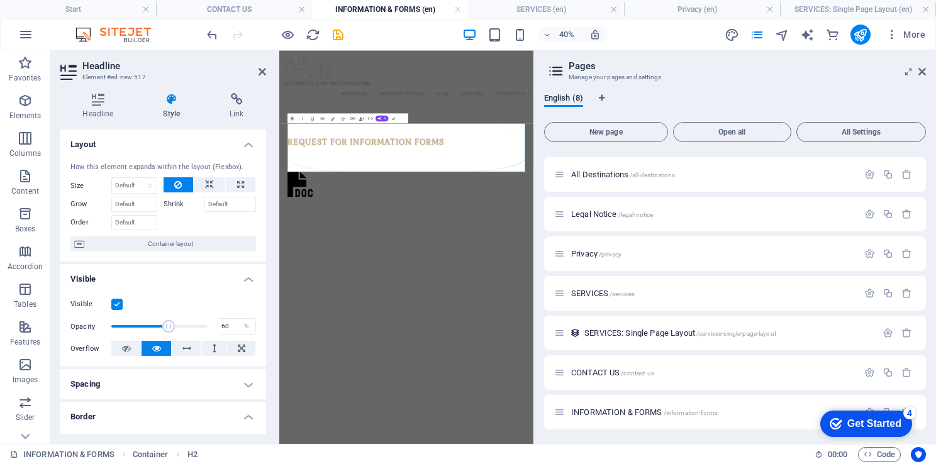
click at [512, 464] on html "Skip to main content APHANE AT LAW INCORPORATED HOMEPAGE BUSINESS PROFILE BLOG …" at bounding box center [597, 260] width 636 height 420
click at [259, 69] on icon at bounding box center [263, 72] width 8 height 10
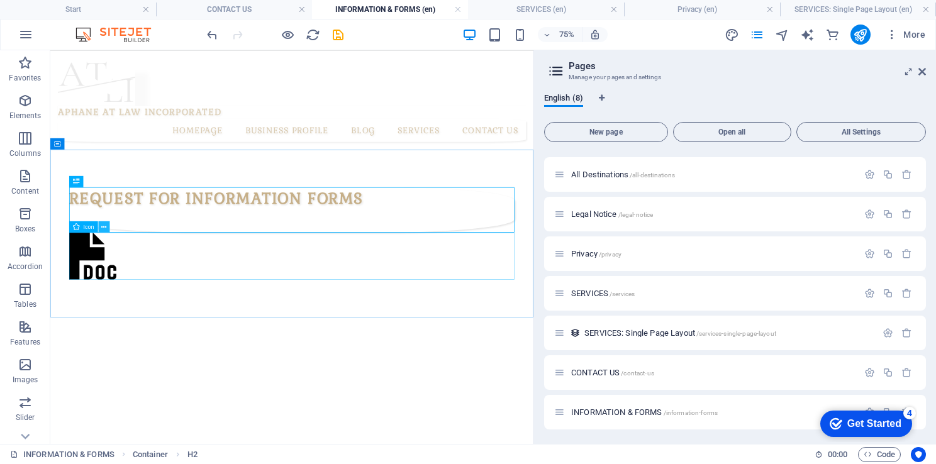
click at [106, 227] on icon at bounding box center [103, 227] width 5 height 10
click at [101, 227] on button at bounding box center [103, 227] width 11 height 11
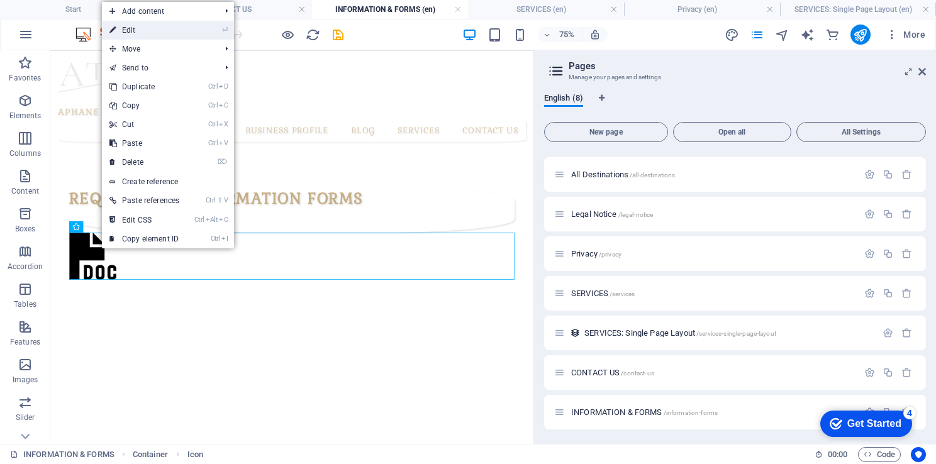
click at [133, 36] on link "⏎ Edit" at bounding box center [144, 30] width 85 height 19
select select "font-awesome-sharp-solid"
select select "xMidYMid"
select select "px"
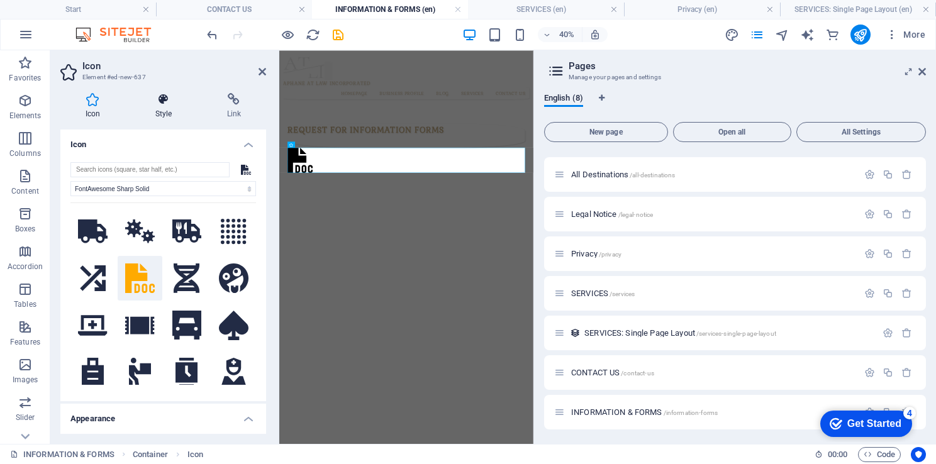
click at [163, 97] on icon at bounding box center [163, 99] width 67 height 13
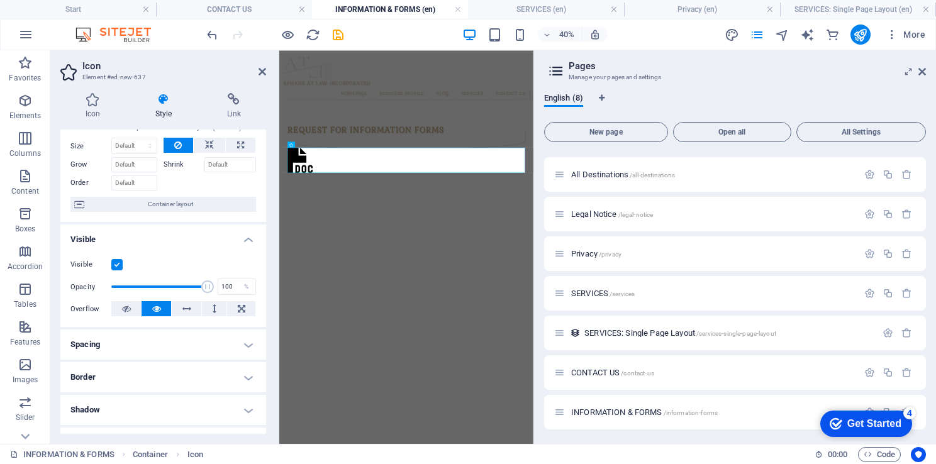
scroll to position [59, 0]
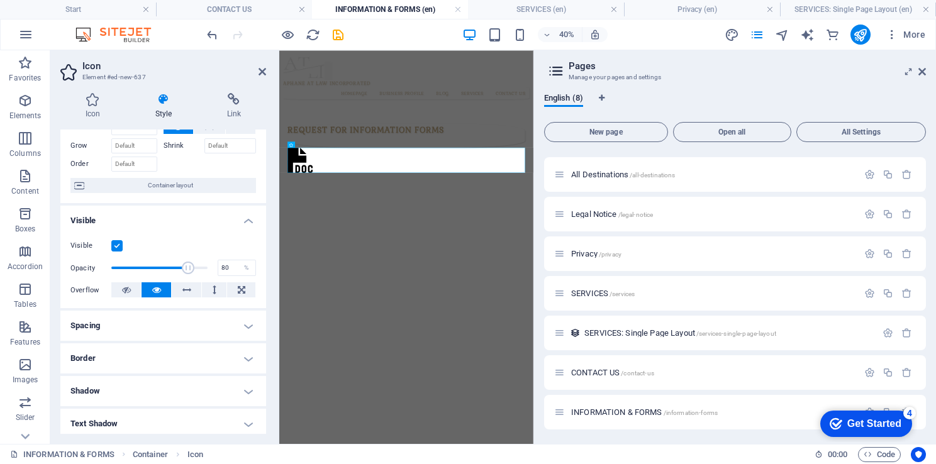
drag, startPoint x: 203, startPoint y: 266, endPoint x: 186, endPoint y: 267, distance: 16.4
click at [186, 267] on span at bounding box center [188, 268] width 13 height 13
type input "71"
drag, startPoint x: 186, startPoint y: 269, endPoint x: 177, endPoint y: 273, distance: 9.3
click at [177, 273] on span at bounding box center [179, 268] width 13 height 13
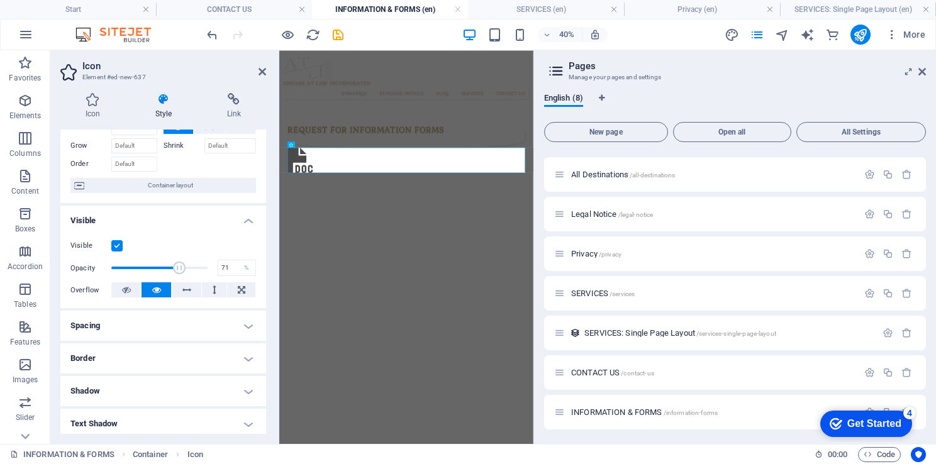
drag, startPoint x: 263, startPoint y: 264, endPoint x: 264, endPoint y: 294, distance: 30.2
click at [264, 294] on div "Layout How this element expands within the layout (Flexbox). Size Default auto …" at bounding box center [163, 282] width 206 height 305
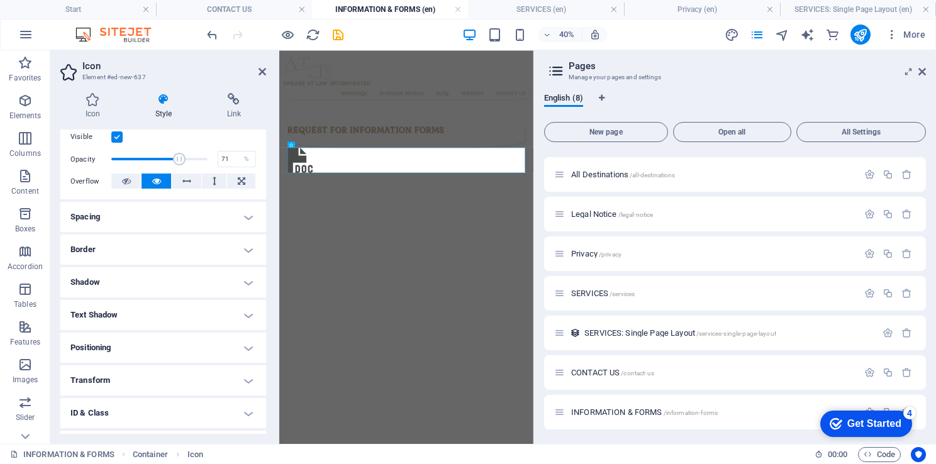
scroll to position [198, 0]
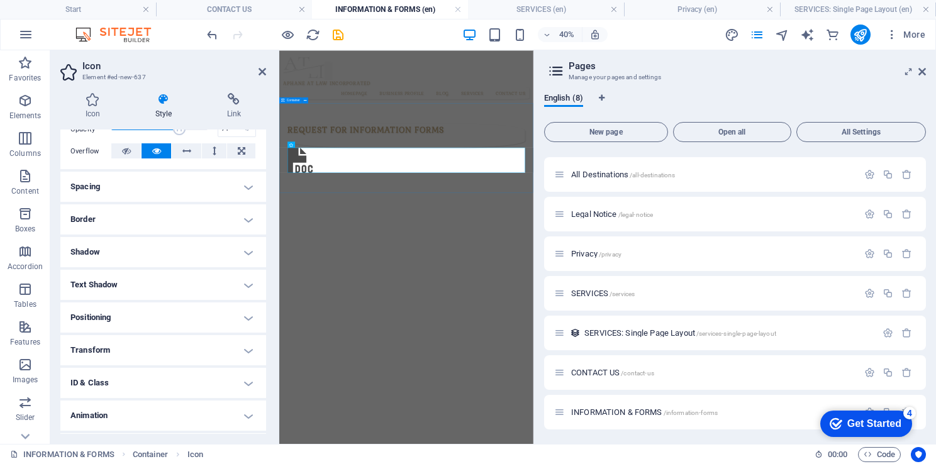
click at [535, 398] on div "REQUEST FOR INFORMATION FORMS" at bounding box center [597, 296] width 636 height 228
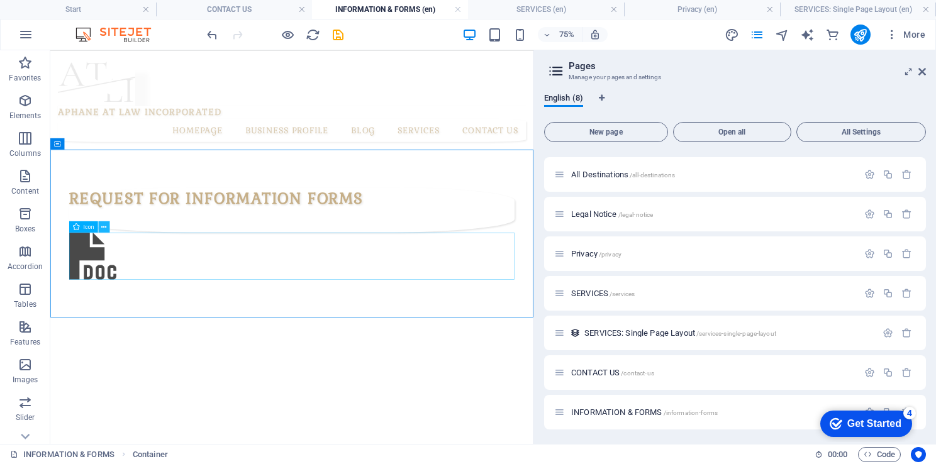
click at [104, 228] on icon at bounding box center [103, 227] width 5 height 10
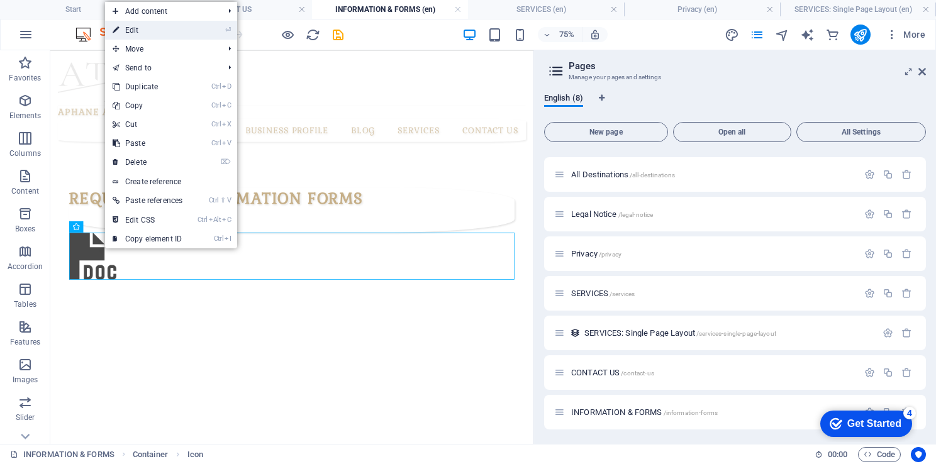
click at [141, 31] on link "⏎ Edit" at bounding box center [147, 30] width 85 height 19
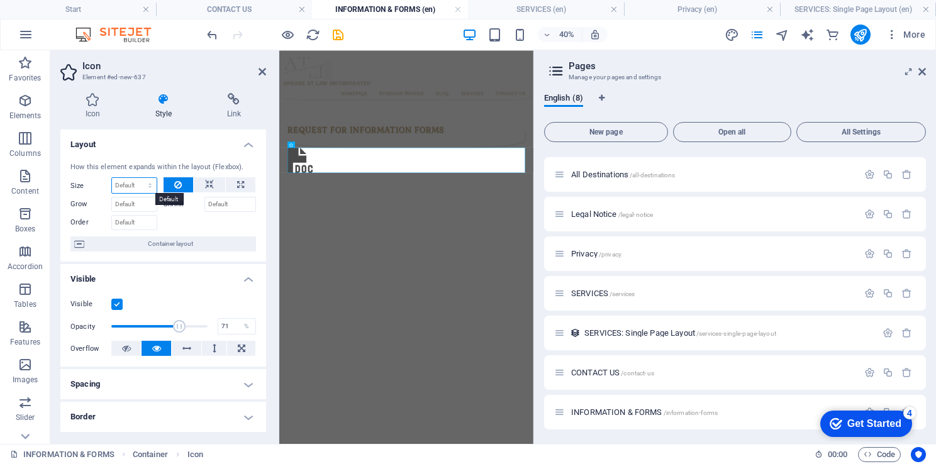
click at [123, 192] on select "Default auto px % 1/1 1/2 1/3 1/4 1/5 1/6 1/7 1/8 1/9 1/10" at bounding box center [134, 185] width 45 height 15
select select "%"
click at [137, 178] on select "Default auto px % 1/1 1/2 1/3 1/4 1/5 1/6 1/7 1/8 1/9 1/10" at bounding box center [134, 185] width 45 height 15
type input "100"
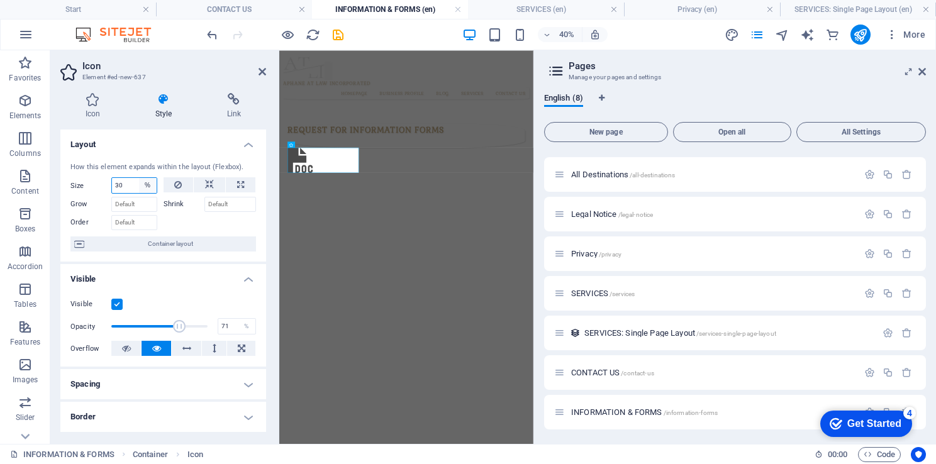
type input "3"
type input "1"
type input "5"
type input "10"
click at [604, 410] on html "Skip to main content APHANE AT LAW INCORPORATED HOMEPAGE BUSINESS PROFILE BLOG …" at bounding box center [597, 230] width 636 height 360
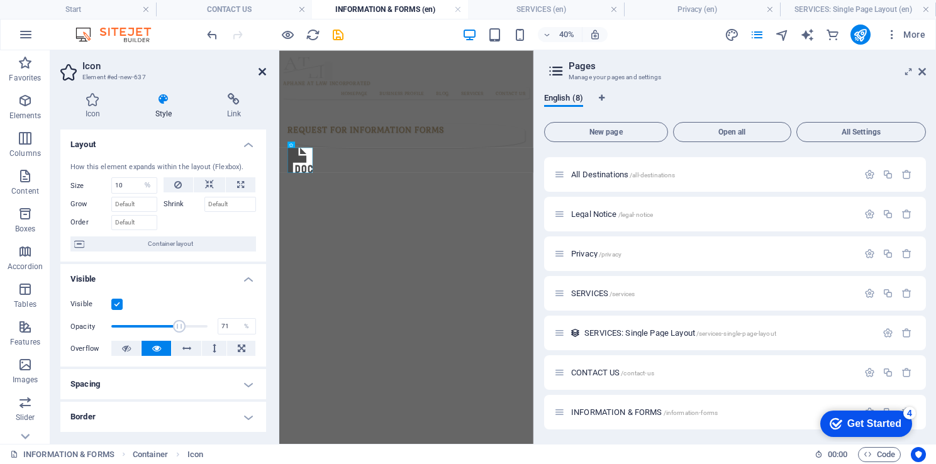
click at [266, 72] on icon at bounding box center [263, 72] width 8 height 10
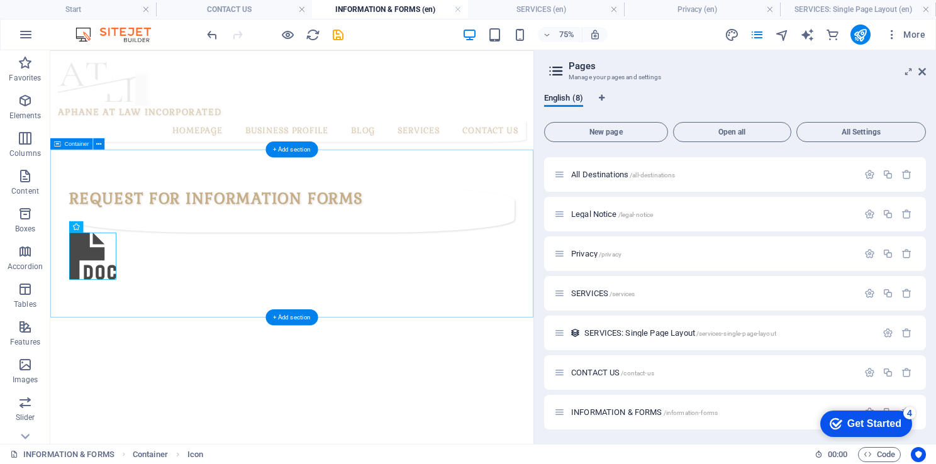
click at [354, 322] on div "REQUEST FOR INFORMATION FORMS" at bounding box center [372, 296] width 644 height 228
click at [157, 337] on div "REQUEST FOR INFORMATION FORMS" at bounding box center [372, 296] width 644 height 228
click at [140, 332] on div "REQUEST FOR INFORMATION FORMS" at bounding box center [372, 296] width 644 height 228
click at [137, 330] on figure at bounding box center [373, 326] width 594 height 67
click at [184, 327] on div "REQUEST FOR INFORMATION FORMS" at bounding box center [372, 296] width 644 height 228
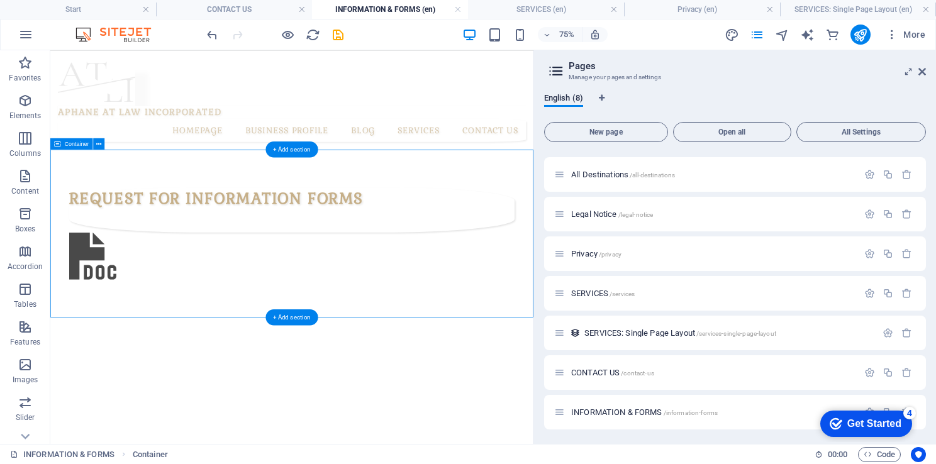
click at [172, 331] on div "REQUEST FOR INFORMATION FORMS" at bounding box center [372, 296] width 644 height 228
click at [919, 71] on icon at bounding box center [923, 72] width 8 height 10
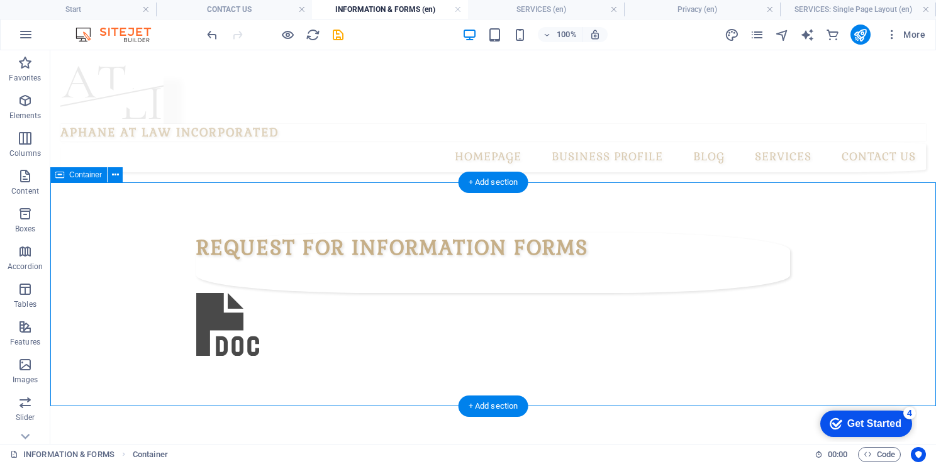
click at [581, 308] on div "REQUEST FOR INFORMATION FORMS" at bounding box center [493, 296] width 886 height 228
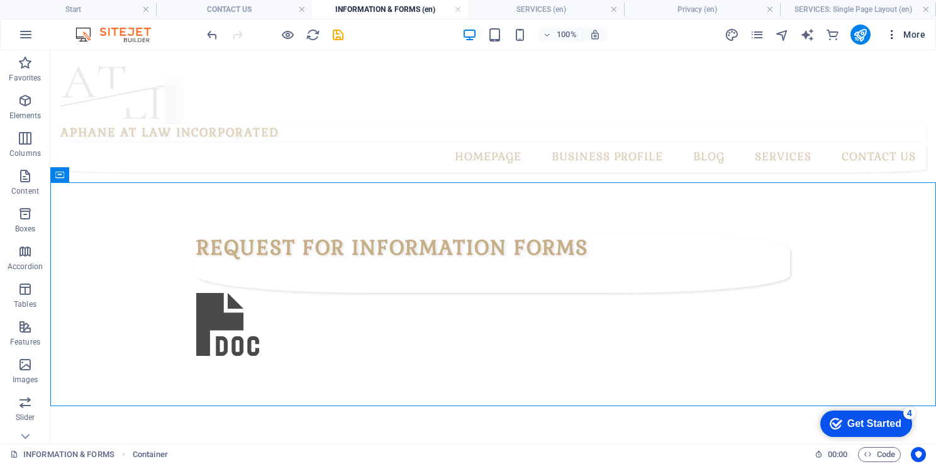
click at [915, 34] on span "More" at bounding box center [906, 34] width 40 height 13
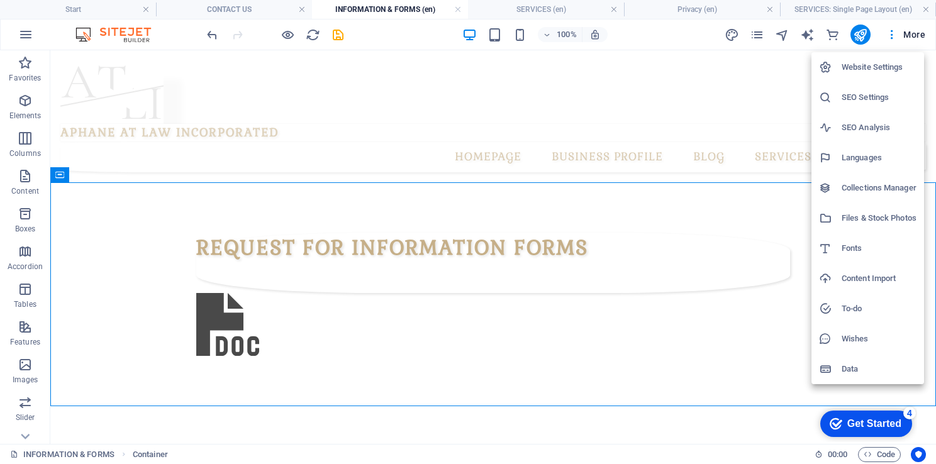
click at [858, 330] on li "Wishes" at bounding box center [868, 339] width 113 height 30
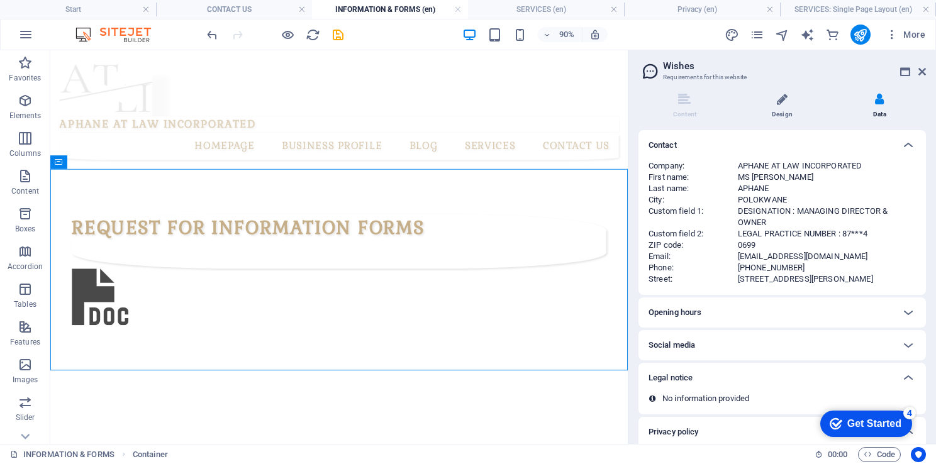
click at [780, 113] on li "Design" at bounding box center [785, 106] width 98 height 27
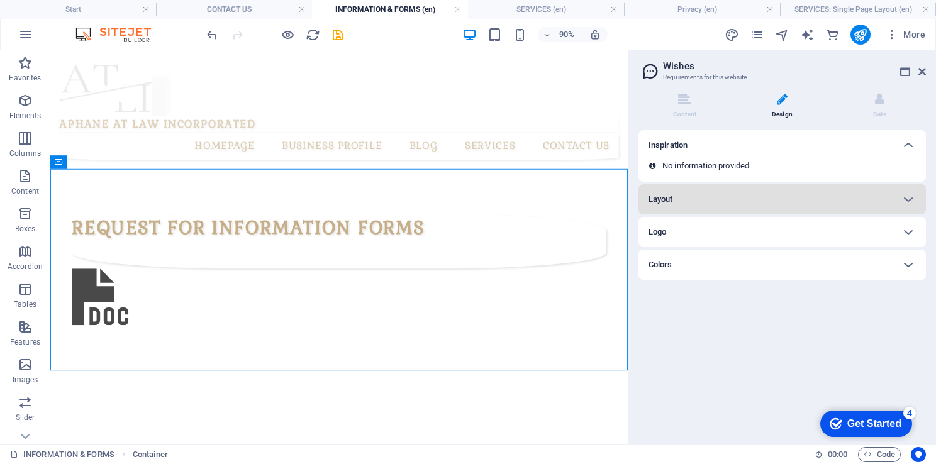
click at [748, 206] on div "Layout" at bounding box center [771, 199] width 245 height 15
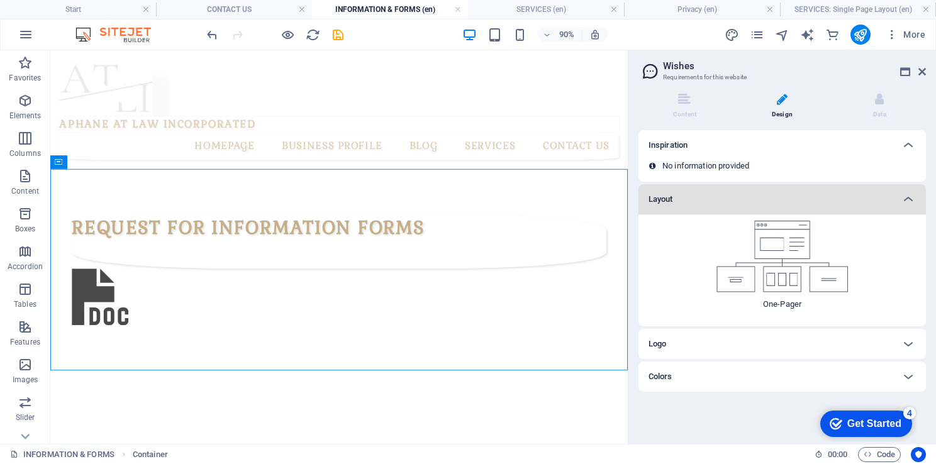
click at [748, 204] on div "Layout" at bounding box center [771, 199] width 245 height 15
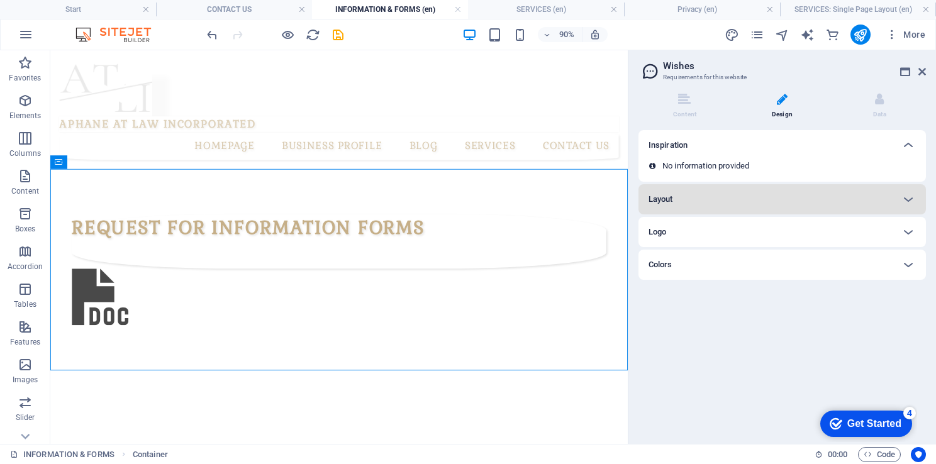
click at [755, 255] on div "Colors" at bounding box center [783, 265] width 288 height 30
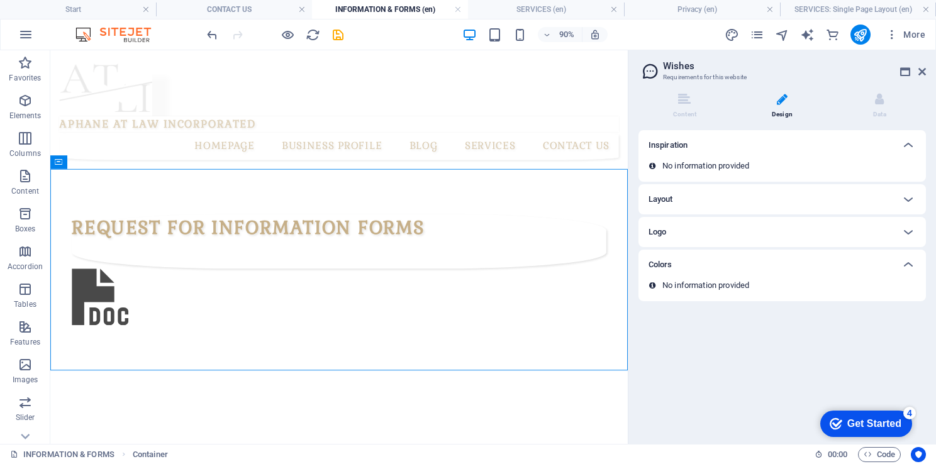
click at [778, 106] on li "Design" at bounding box center [785, 106] width 98 height 27
click at [681, 104] on icon at bounding box center [684, 99] width 13 height 13
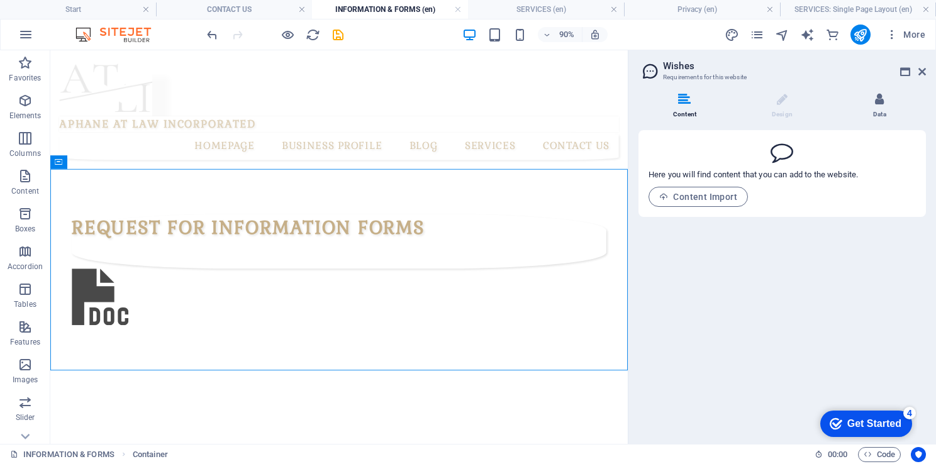
click at [887, 97] on li "Data" at bounding box center [880, 106] width 93 height 27
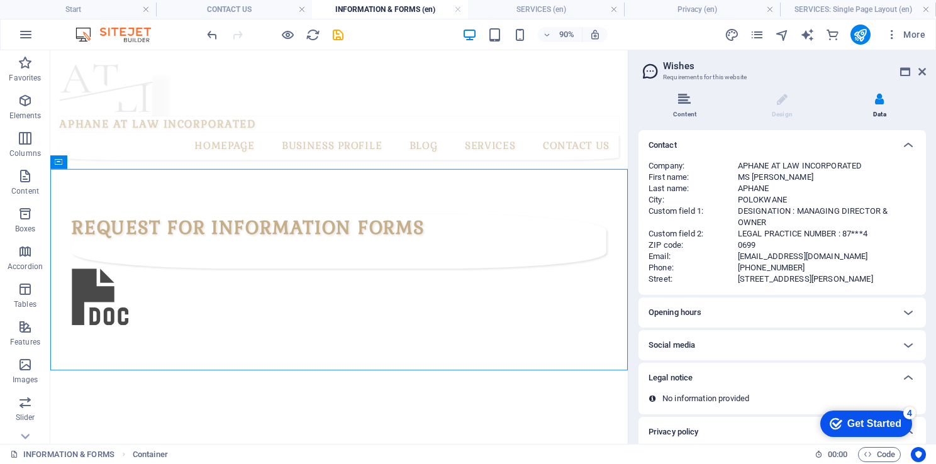
click at [689, 106] on li "Content" at bounding box center [688, 106] width 98 height 27
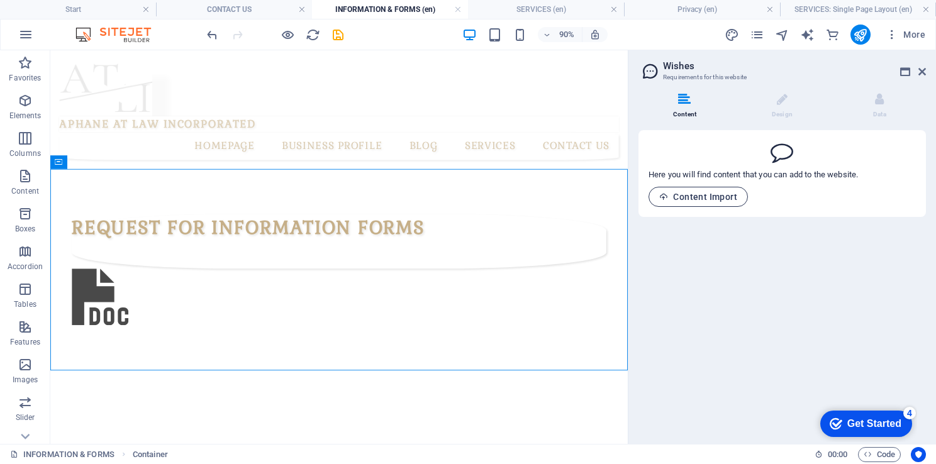
drag, startPoint x: 715, startPoint y: 186, endPoint x: 713, endPoint y: 195, distance: 9.6
click at [713, 195] on div "Here you will find content that you can add to the website. Content Import" at bounding box center [754, 185] width 210 height 44
click at [713, 195] on span "Content Import" at bounding box center [698, 197] width 78 height 10
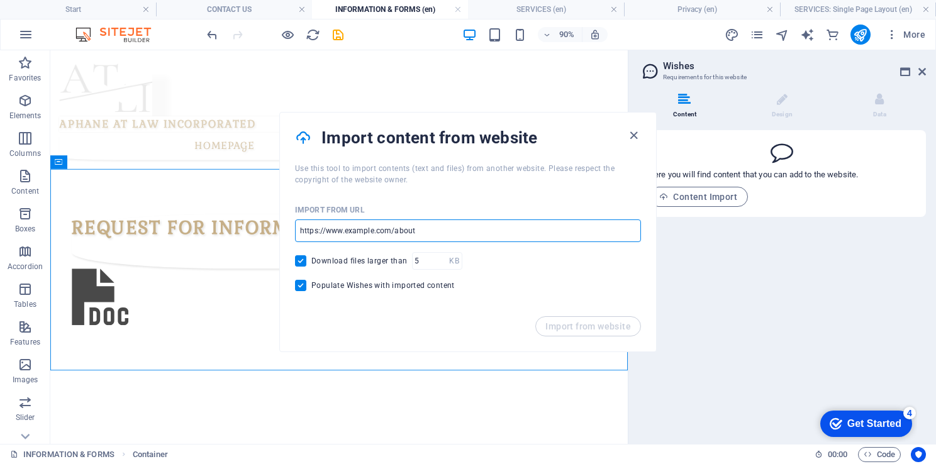
click at [428, 233] on input "url" at bounding box center [468, 231] width 346 height 23
click at [305, 230] on input "url" at bounding box center [468, 231] width 346 height 23
paste input "https://www.dpsa.gov.za/dpsa2g/documents/acts&regulations/paia2022/Form%202%202…"
type input "https://www.dpsa.gov.za/dpsa2g/documents/acts&regulations/paia2022/Form%202%202…"
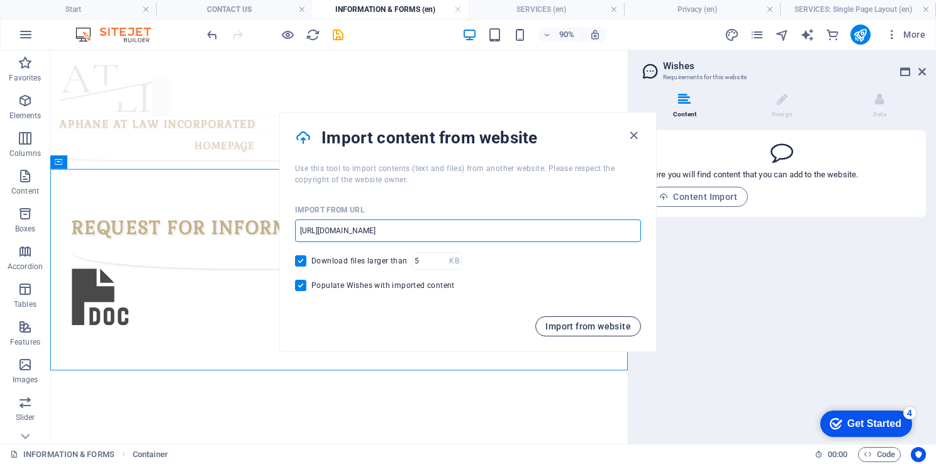
scroll to position [0, 0]
click at [614, 325] on span "Import from website" at bounding box center [589, 327] width 86 height 10
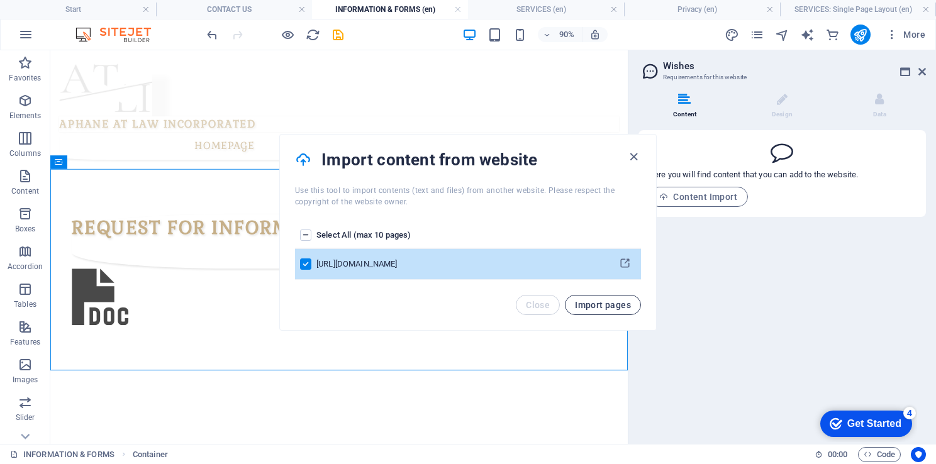
click at [597, 305] on span "Import pages" at bounding box center [603, 305] width 56 height 10
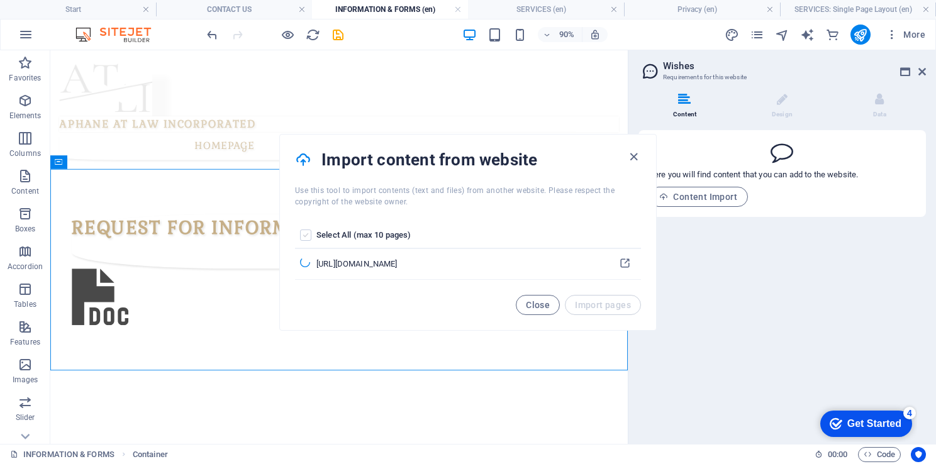
click at [308, 235] on label "pages list" at bounding box center [305, 235] width 11 height 11
click at [0, 0] on input "pages list" at bounding box center [0, 0] width 0 height 0
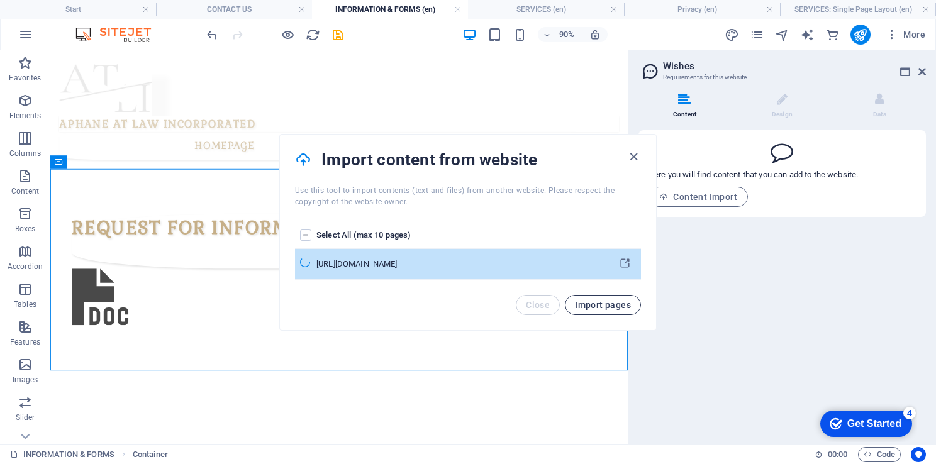
click at [605, 306] on span "Import pages" at bounding box center [603, 305] width 56 height 10
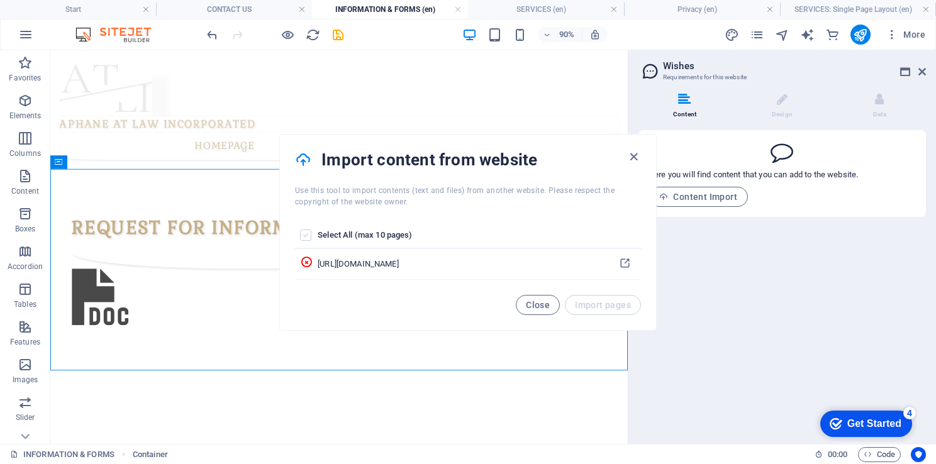
click at [302, 232] on label "pages list" at bounding box center [305, 235] width 11 height 11
click at [0, 0] on input "pages list" at bounding box center [0, 0] width 0 height 0
click at [306, 235] on label "pages list" at bounding box center [305, 235] width 11 height 11
click at [0, 0] on input "pages list" at bounding box center [0, 0] width 0 height 0
click at [306, 235] on label "pages list" at bounding box center [305, 235] width 11 height 11
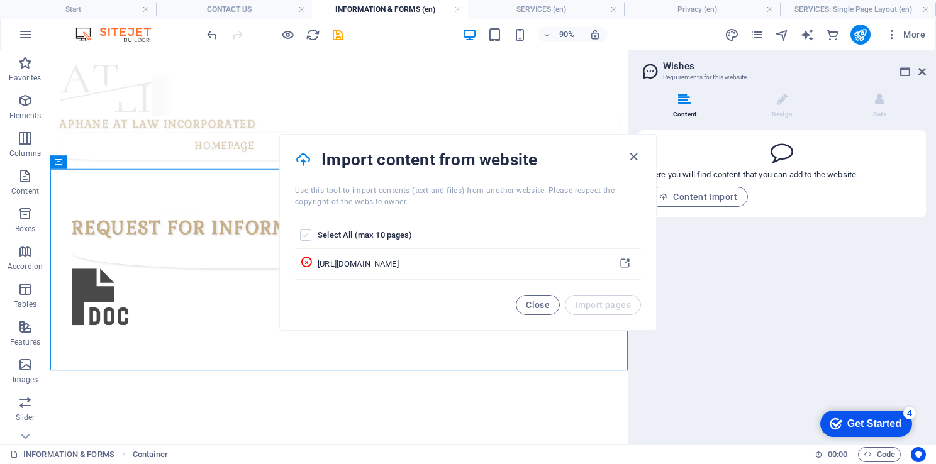
click at [0, 0] on input "pages list" at bounding box center [0, 0] width 0 height 0
click at [306, 235] on label "pages list" at bounding box center [305, 235] width 11 height 11
click at [0, 0] on input "pages list" at bounding box center [0, 0] width 0 height 0
click at [306, 235] on label "pages list" at bounding box center [305, 235] width 11 height 11
click at [0, 0] on input "pages list" at bounding box center [0, 0] width 0 height 0
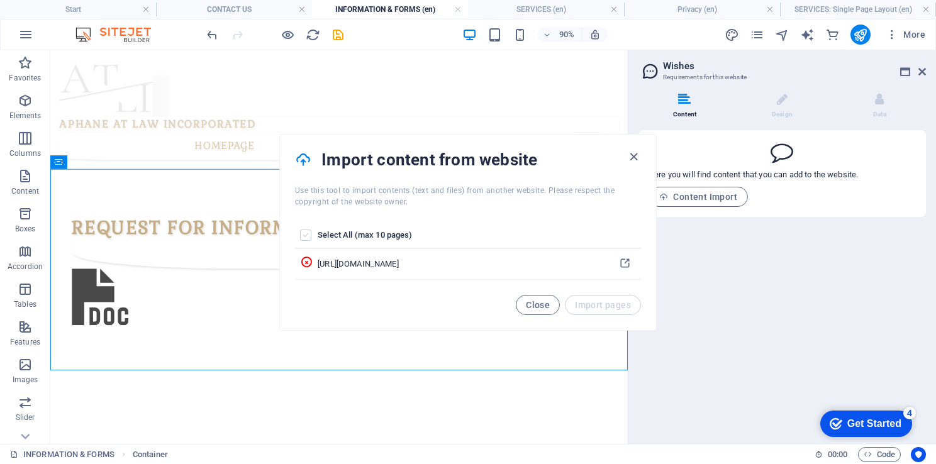
click at [306, 235] on label "pages list" at bounding box center [305, 235] width 11 height 11
click at [0, 0] on input "pages list" at bounding box center [0, 0] width 0 height 0
click at [306, 235] on label "pages list" at bounding box center [305, 235] width 11 height 11
click at [0, 0] on input "pages list" at bounding box center [0, 0] width 0 height 0
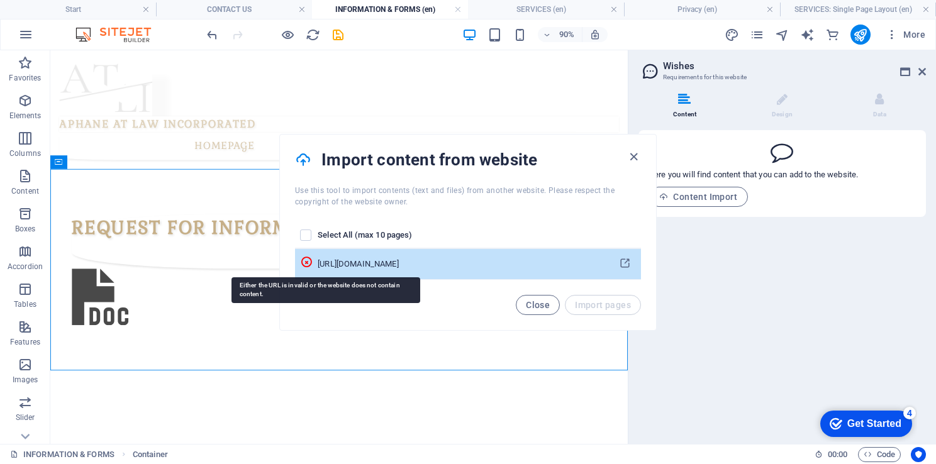
click at [313, 261] on icon "pages list" at bounding box center [306, 262] width 13 height 13
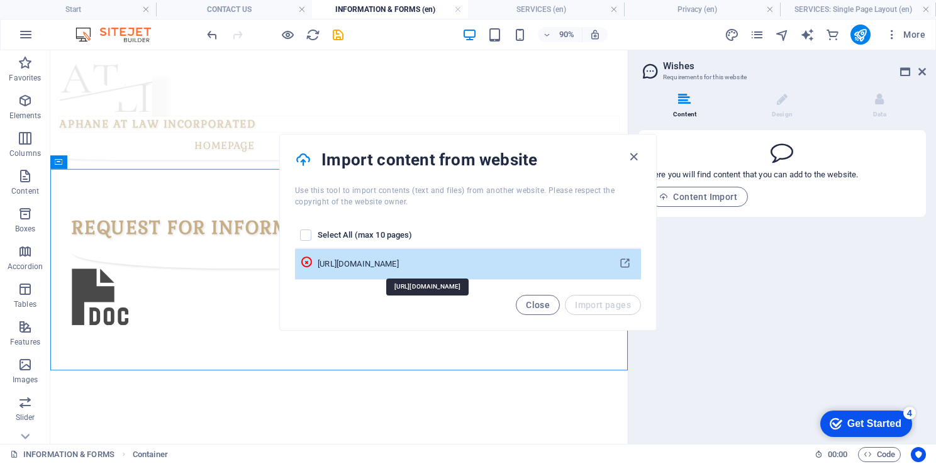
click at [603, 259] on div "https://www.dpsa.gov.za/dpsa2g/documents/acts&regulations/paia2022/Form%202%202…" at bounding box center [461, 264] width 286 height 11
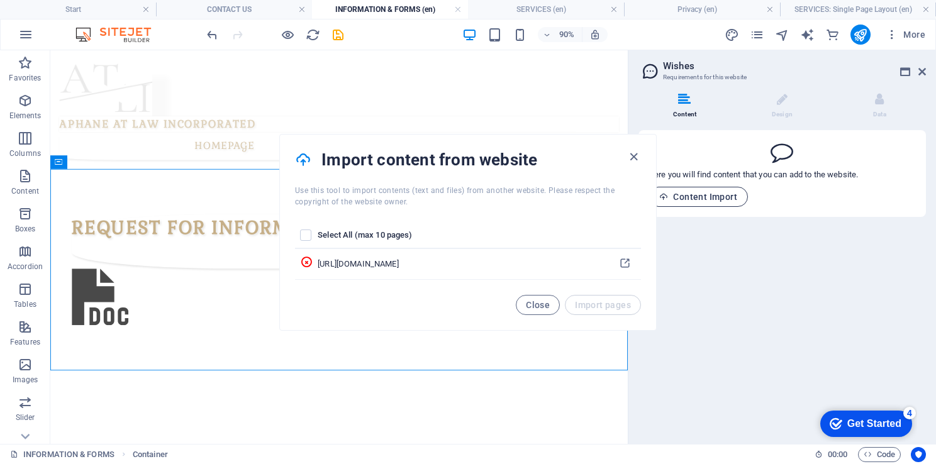
click at [714, 199] on span "Content Import" at bounding box center [698, 197] width 78 height 10
click at [637, 157] on icon "button" at bounding box center [634, 157] width 14 height 14
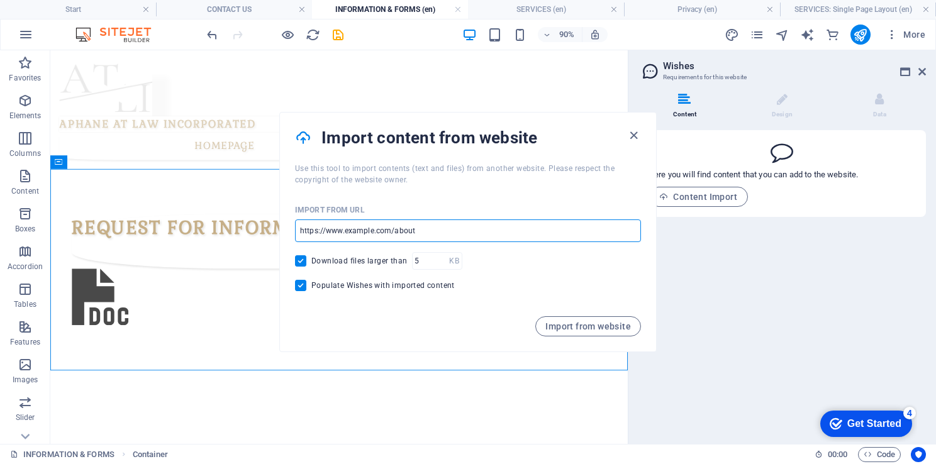
click at [415, 228] on input "url" at bounding box center [468, 231] width 346 height 23
paste input "https://inforegulator.org.za/wp-content/uploads/2020/07/InfoRegSA-PAIA-Form02-R…"
type input "https://inforegulator.org.za/wp-content/uploads/2020/07/InfoRegSA-PAIA-Form02-R…"
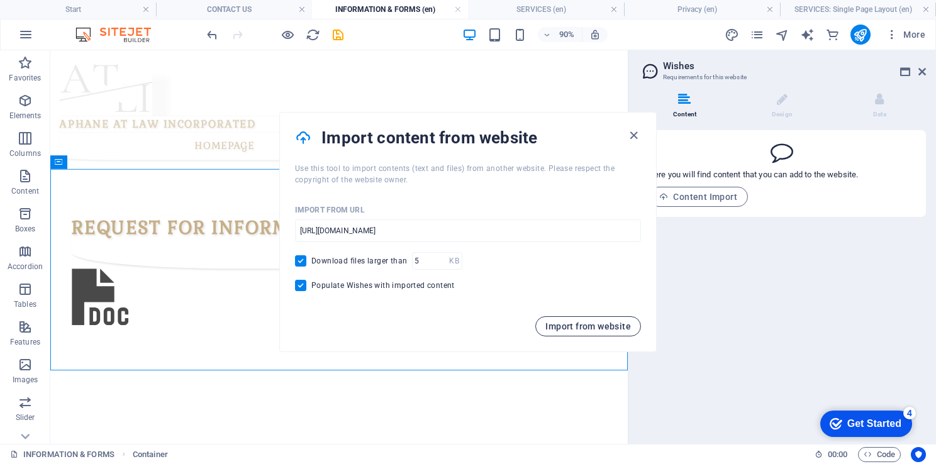
click at [573, 323] on span "Import from website" at bounding box center [589, 327] width 86 height 10
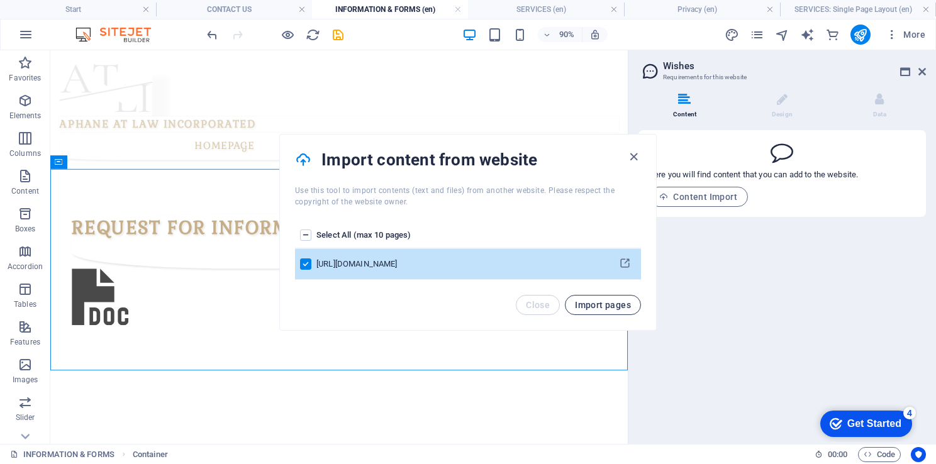
click at [588, 310] on button "Import pages" at bounding box center [603, 305] width 76 height 20
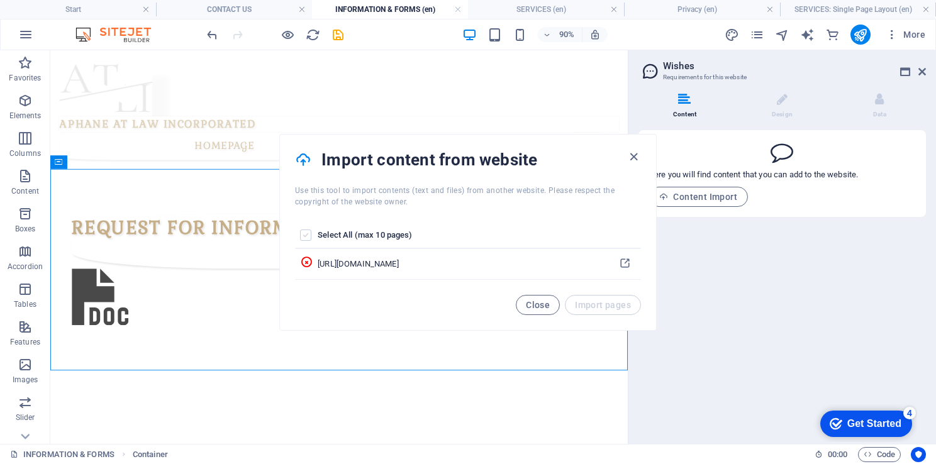
click at [306, 233] on label "pages list" at bounding box center [305, 235] width 11 height 11
click at [0, 0] on input "pages list" at bounding box center [0, 0] width 0 height 0
click at [529, 310] on button "Close" at bounding box center [538, 305] width 44 height 20
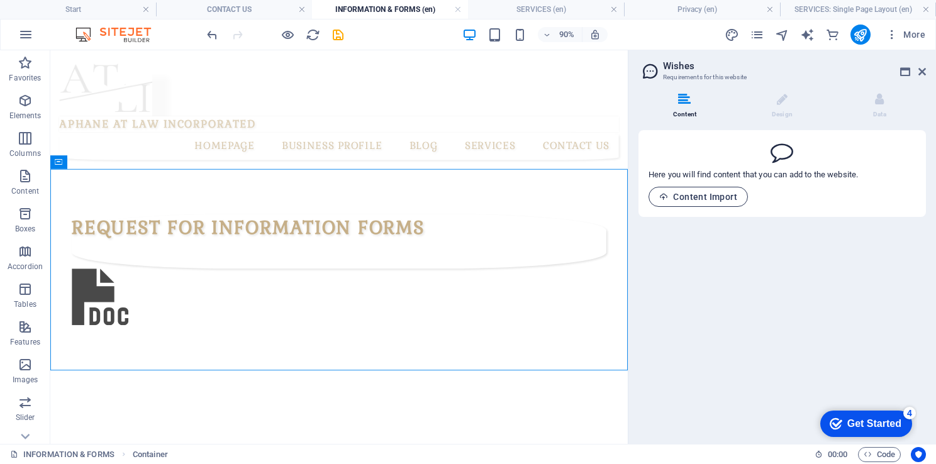
click at [712, 188] on button "Content Import" at bounding box center [698, 197] width 99 height 20
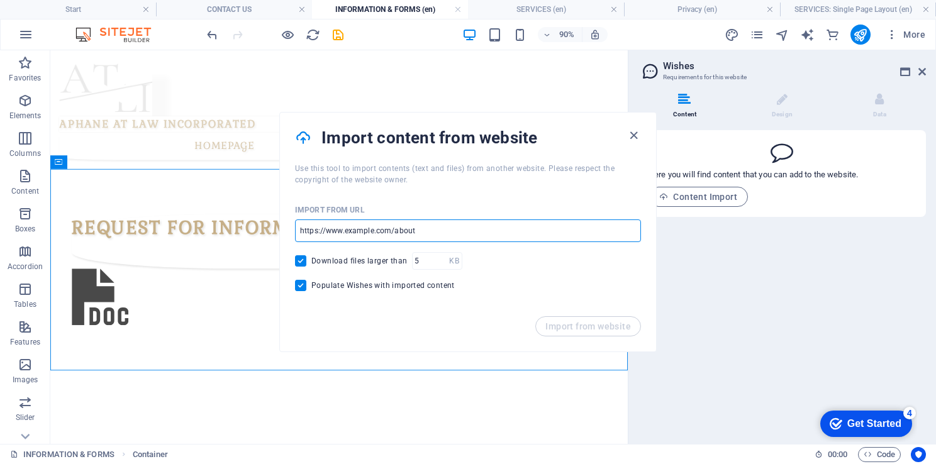
click at [350, 233] on input "url" at bounding box center [468, 231] width 346 height 23
paste input "https://www.treasury.gov.za/PAIA/PAIA%20-%20Form%20A.pdf"
type input "https://www.treasury.gov.za/PAIA/PAIA%20-%20Form%20A.pdf"
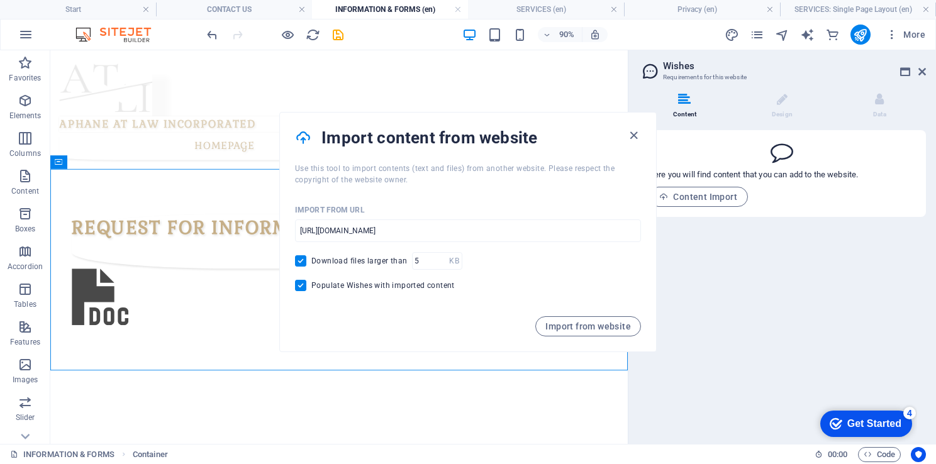
click at [301, 284] on input "Populate Wishes with imported content" at bounding box center [303, 285] width 16 height 11
checkbox input "false"
click at [580, 328] on span "Import from website" at bounding box center [589, 327] width 86 height 10
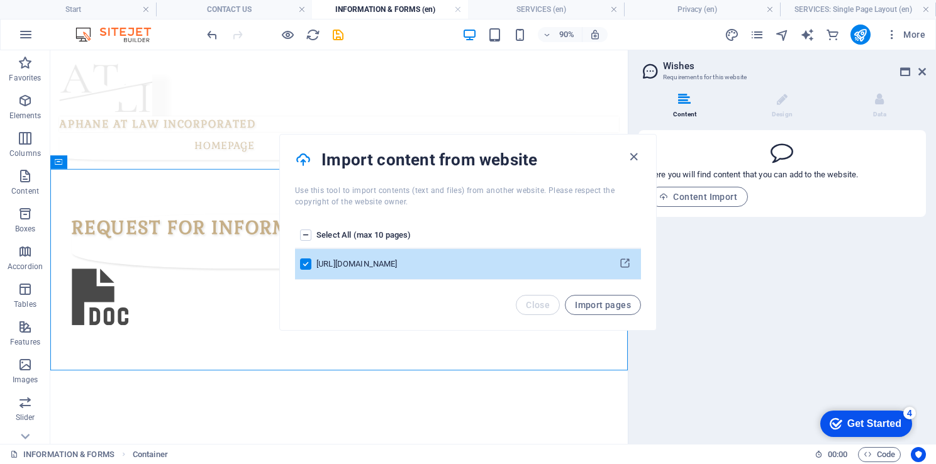
click at [307, 235] on label "pages list" at bounding box center [305, 235] width 11 height 11
click at [0, 0] on input "pages list" at bounding box center [0, 0] width 0 height 0
click at [310, 233] on label "pages list" at bounding box center [305, 235] width 11 height 11
click at [0, 0] on input "pages list" at bounding box center [0, 0] width 0 height 0
click at [310, 233] on label "pages list" at bounding box center [305, 235] width 11 height 11
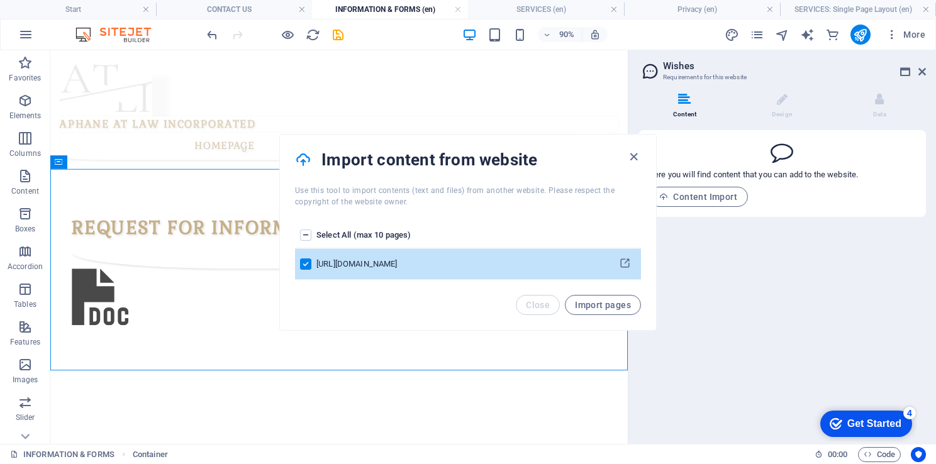
click at [0, 0] on input "pages list" at bounding box center [0, 0] width 0 height 0
click at [608, 306] on span "Import pages" at bounding box center [603, 305] width 56 height 10
click at [481, 269] on div "https://www.treasury.gov.za/PAIA/PAIA%20-%20Form%20A.pdf" at bounding box center [461, 264] width 286 height 11
click at [632, 266] on button "pages list" at bounding box center [625, 264] width 22 height 20
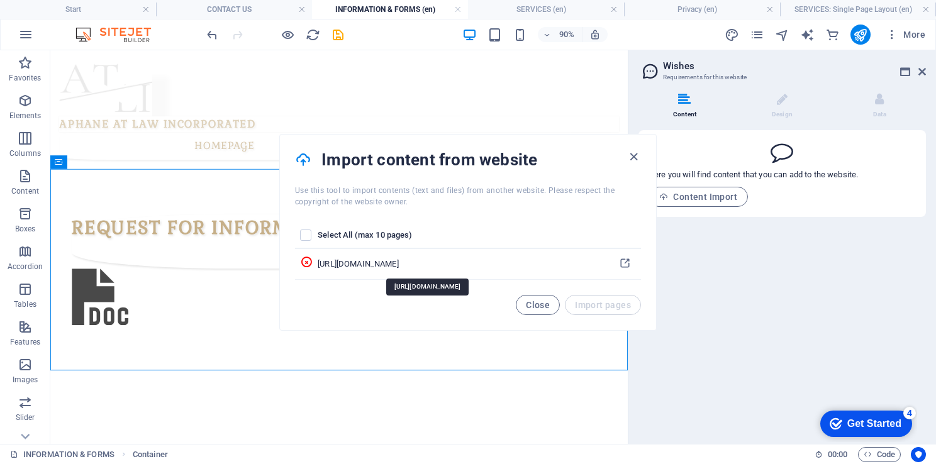
drag, startPoint x: 538, startPoint y: 264, endPoint x: 517, endPoint y: 291, distance: 34.5
click at [517, 291] on div "Select All (max 10 pages) https://www.treasury.gov.za/PAIA/PAIA%20-%20Form%20A.…" at bounding box center [468, 251] width 376 height 87
click at [304, 159] on icon at bounding box center [303, 160] width 16 height 20
click at [539, 308] on span "Close" at bounding box center [538, 305] width 24 height 10
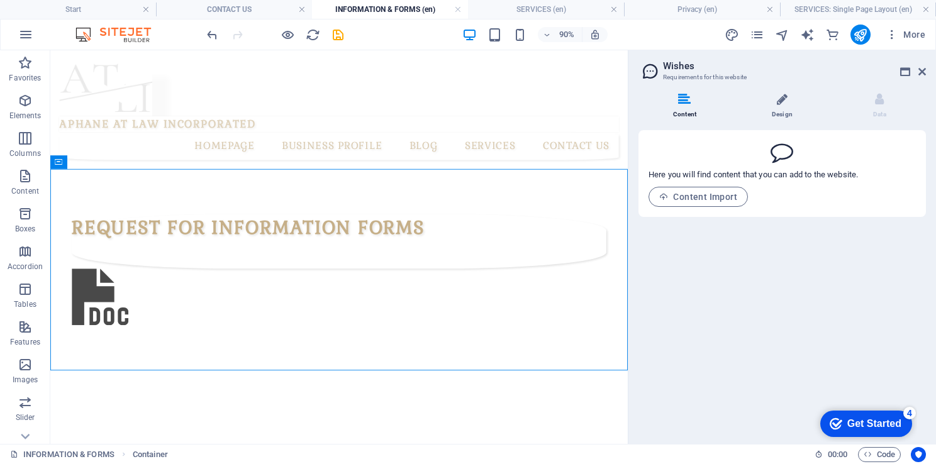
click at [785, 112] on li "Design" at bounding box center [785, 106] width 98 height 27
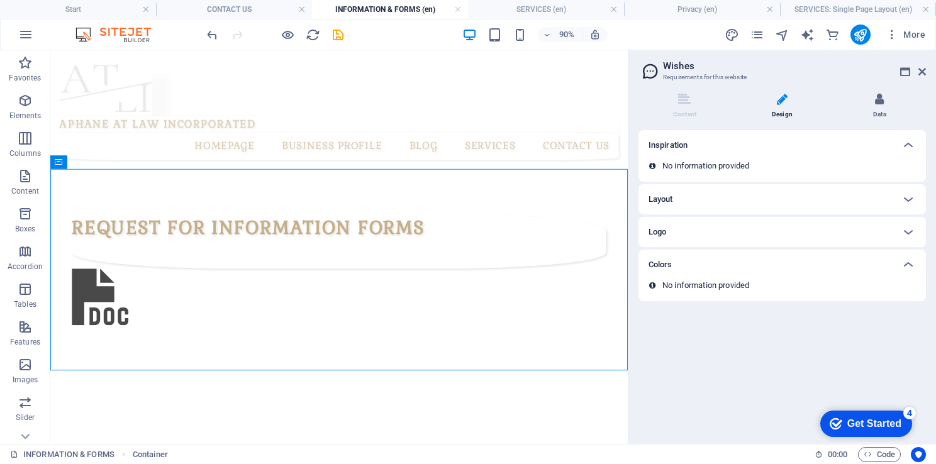
click at [880, 111] on li "Data" at bounding box center [880, 106] width 93 height 27
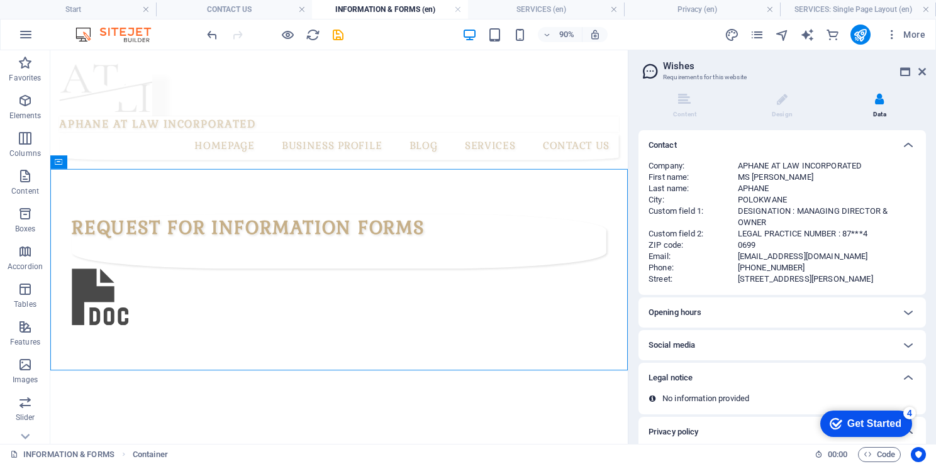
click at [883, 111] on li "Data" at bounding box center [880, 106] width 93 height 27
drag, startPoint x: 881, startPoint y: 107, endPoint x: 773, endPoint y: 110, distance: 107.7
click at [773, 110] on ul "Content Design Data" at bounding box center [783, 106] width 288 height 27
click at [773, 110] on li "Design" at bounding box center [785, 106] width 98 height 27
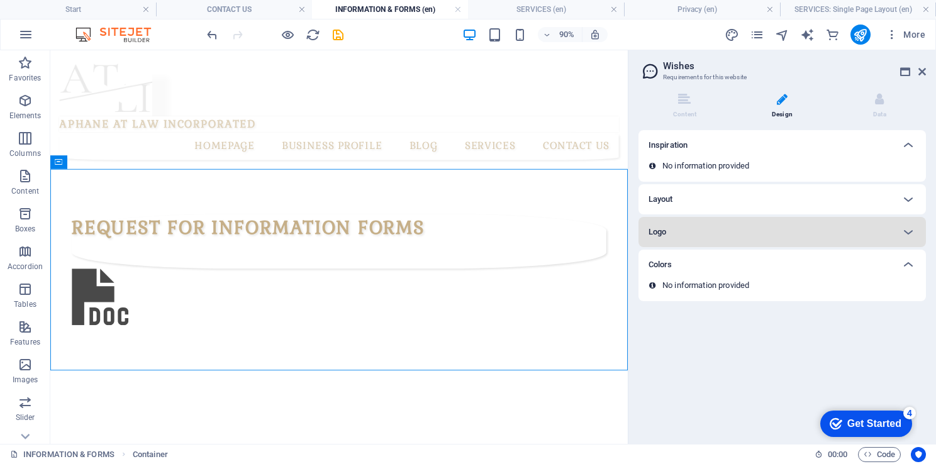
click at [825, 217] on div "Logo" at bounding box center [783, 232] width 288 height 30
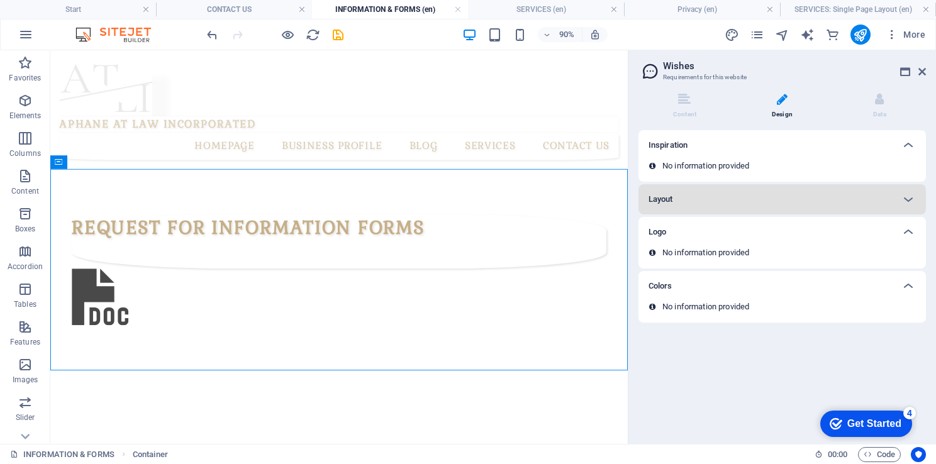
click at [824, 212] on div "Layout" at bounding box center [783, 199] width 288 height 30
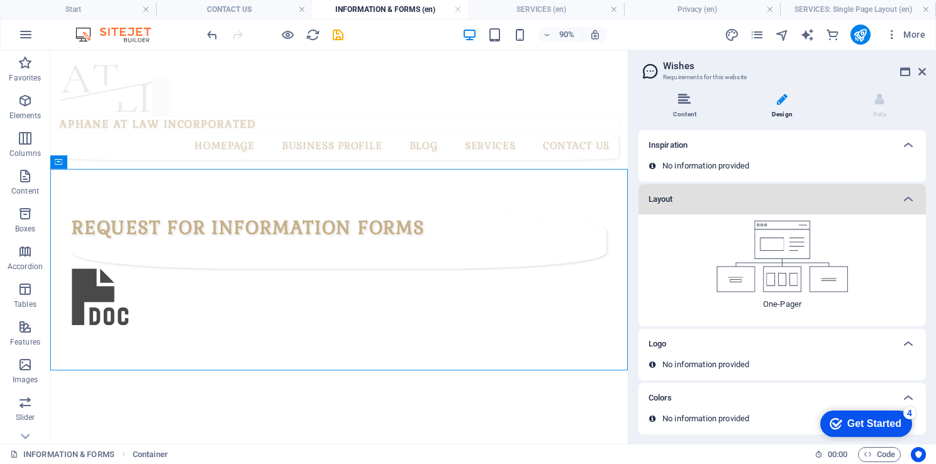
click at [688, 97] on icon at bounding box center [684, 99] width 13 height 13
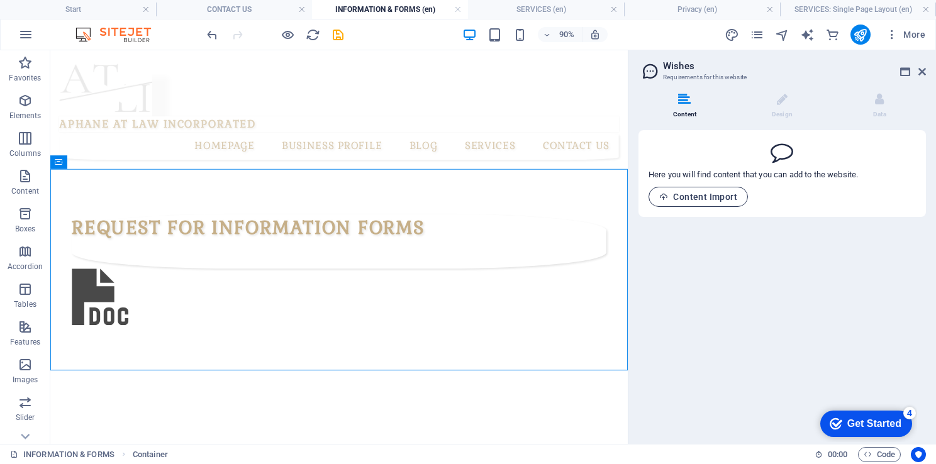
click at [670, 194] on span "Content Import" at bounding box center [698, 197] width 78 height 10
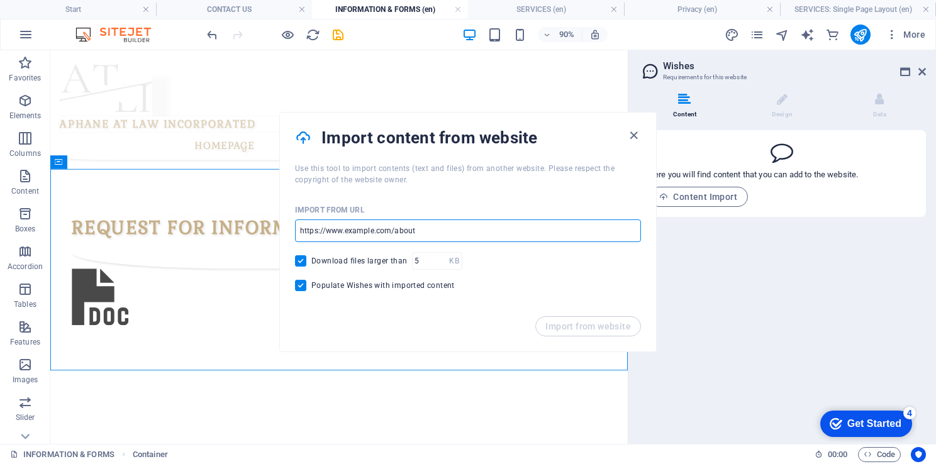
click at [327, 228] on input "url" at bounding box center [468, 231] width 346 height 23
paste input "[URL][DOMAIN_NAME]"
type input "[URL][DOMAIN_NAME]"
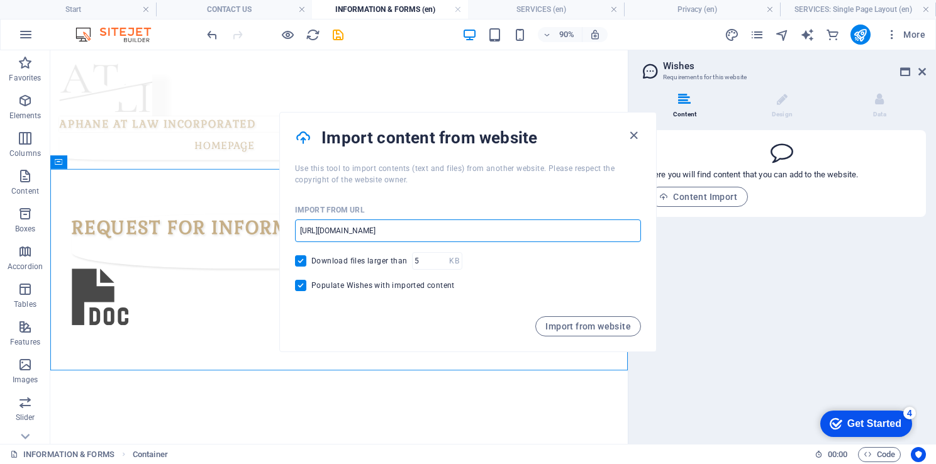
click at [301, 287] on input "Populate Wishes with imported content" at bounding box center [303, 285] width 16 height 11
checkbox input "false"
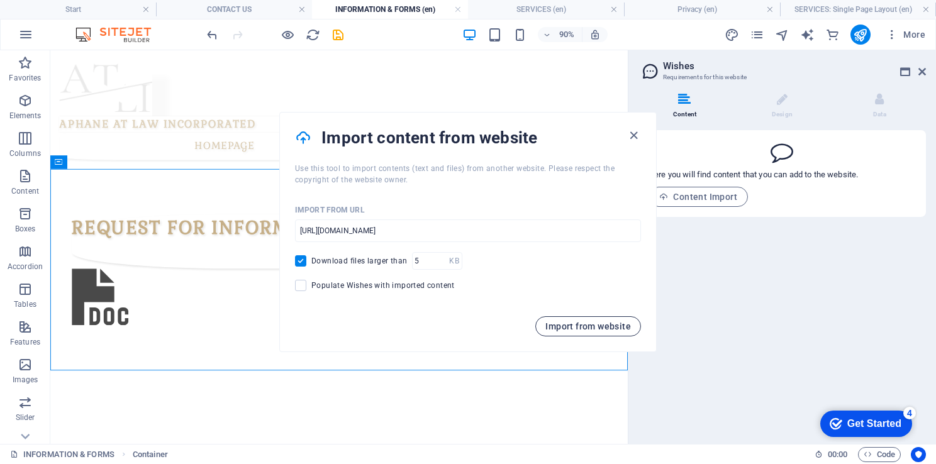
click at [609, 326] on span "Import from website" at bounding box center [589, 327] width 86 height 10
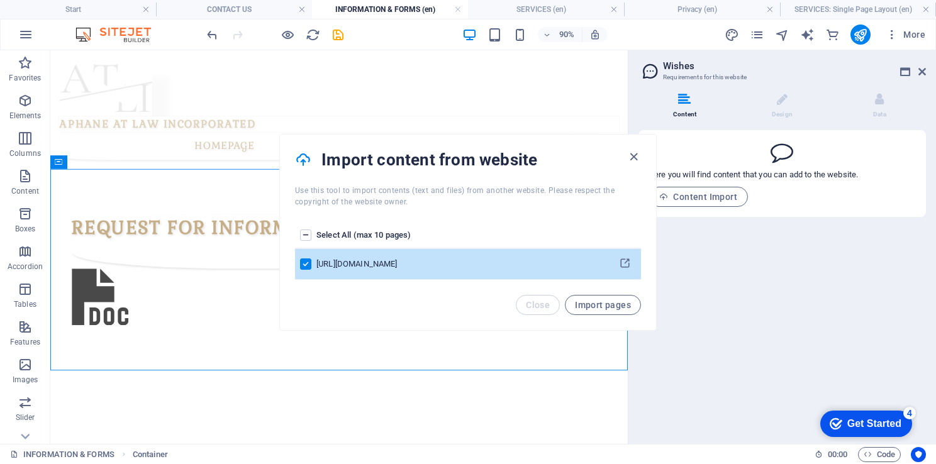
drag, startPoint x: 559, startPoint y: 160, endPoint x: 498, endPoint y: 215, distance: 82.4
click at [498, 215] on div "Import content from website Use this tool to import contents (text and files) f…" at bounding box center [468, 232] width 378 height 197
drag, startPoint x: 498, startPoint y: 215, endPoint x: 476, endPoint y: 241, distance: 33.9
click at [476, 241] on th "Select All (max 10 pages)" at bounding box center [463, 236] width 293 height 26
click at [544, 142] on nav "HOMEPAGE BUSINESS PROFILE BLOG SERVICES CONTACT US" at bounding box center [371, 157] width 622 height 31
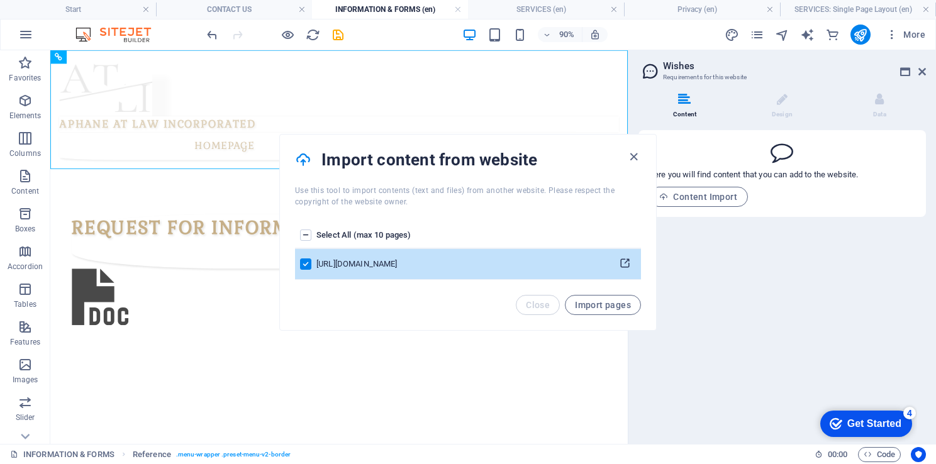
click at [628, 266] on icon "pages list" at bounding box center [625, 264] width 12 height 12
click at [590, 304] on span "Import pages" at bounding box center [603, 305] width 56 height 10
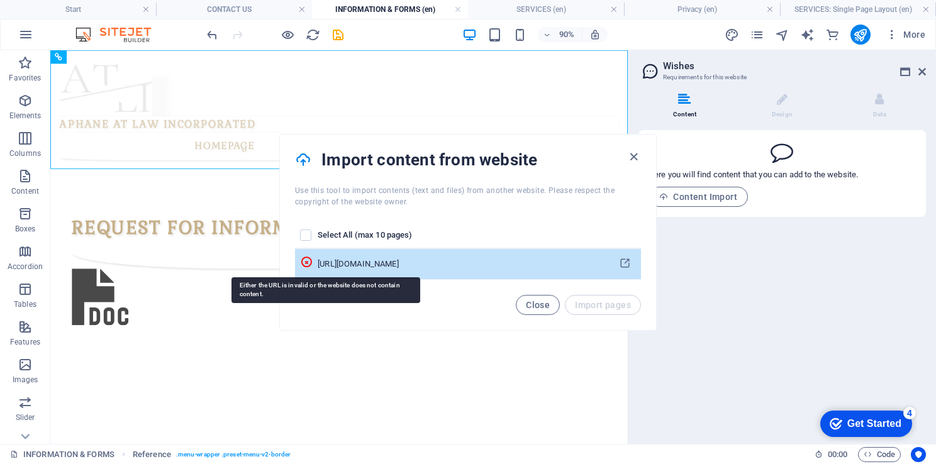
click at [313, 264] on icon "pages list" at bounding box center [306, 262] width 13 height 13
click at [313, 259] on icon "pages list" at bounding box center [306, 262] width 13 height 13
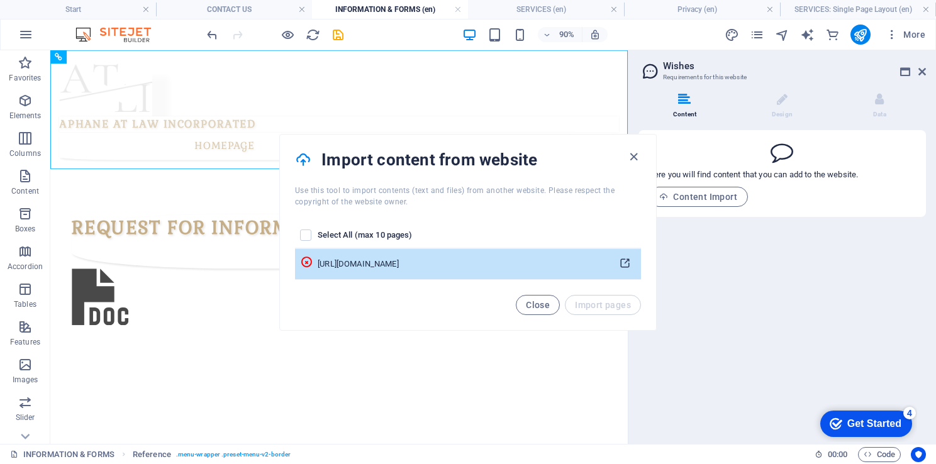
click at [623, 267] on icon "pages list" at bounding box center [625, 264] width 12 height 12
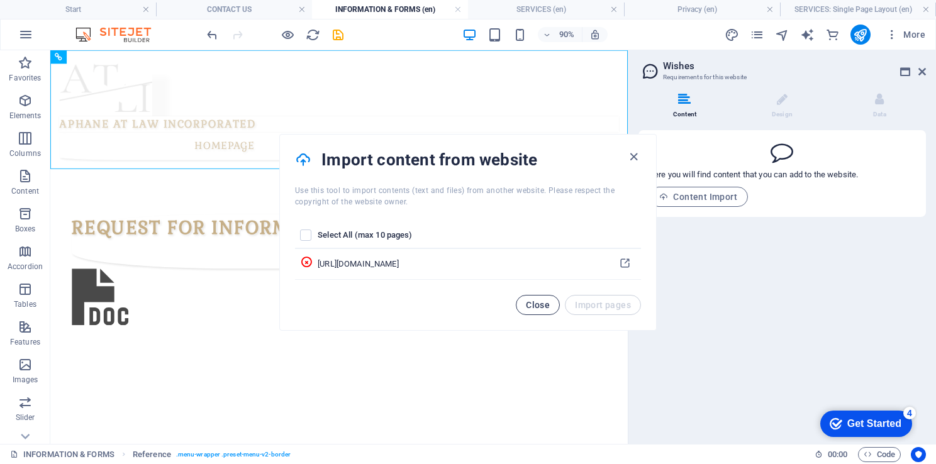
click at [537, 308] on span "Close" at bounding box center [538, 305] width 24 height 10
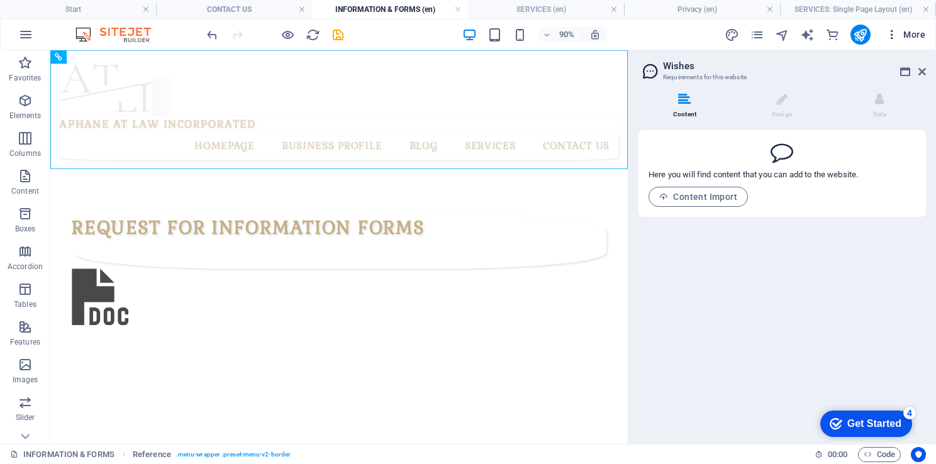
click at [894, 35] on icon "button" at bounding box center [892, 34] width 13 height 13
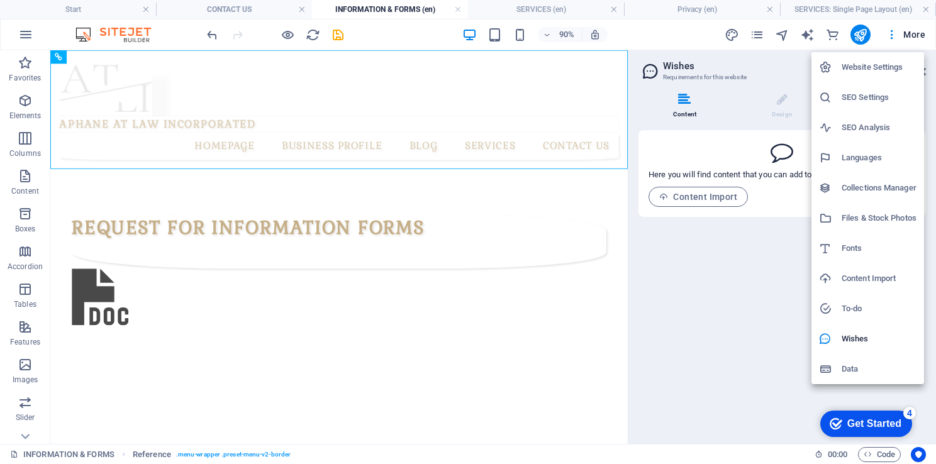
click at [803, 36] on div at bounding box center [468, 232] width 936 height 464
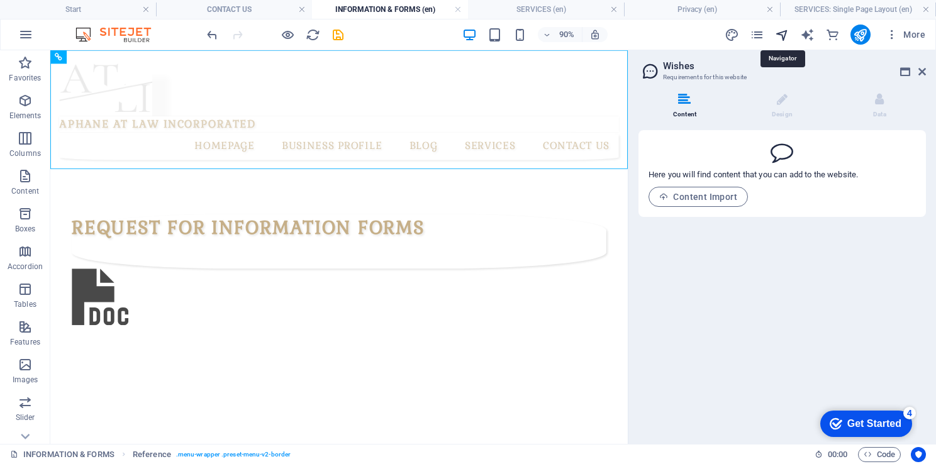
click at [783, 35] on icon "navigator" at bounding box center [782, 35] width 14 height 14
select select "17071827-en"
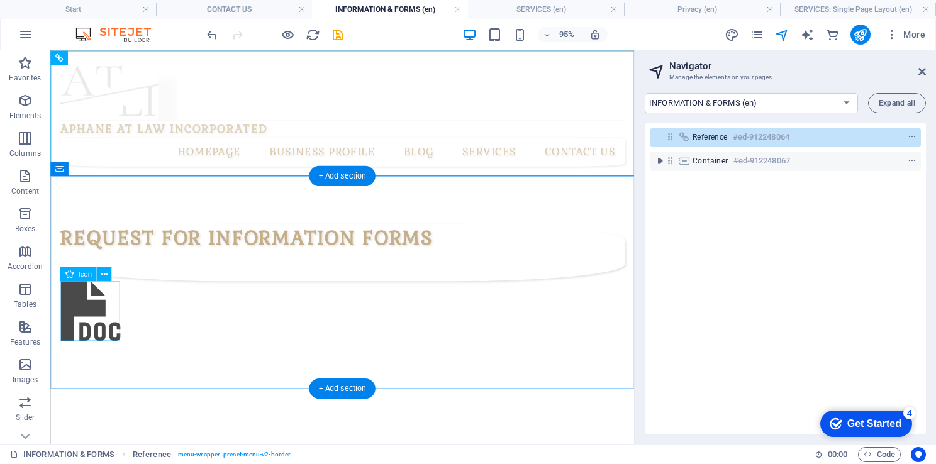
click at [91, 320] on figure at bounding box center [358, 326] width 594 height 67
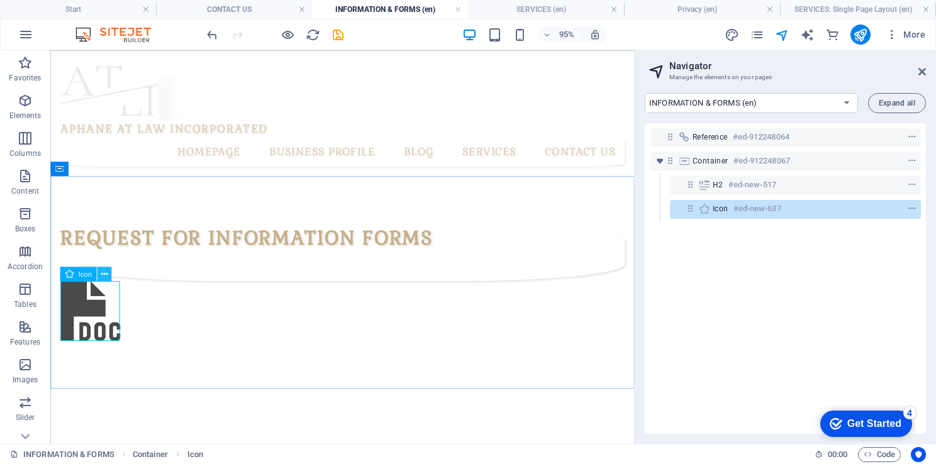
click at [104, 269] on icon at bounding box center [104, 274] width 6 height 13
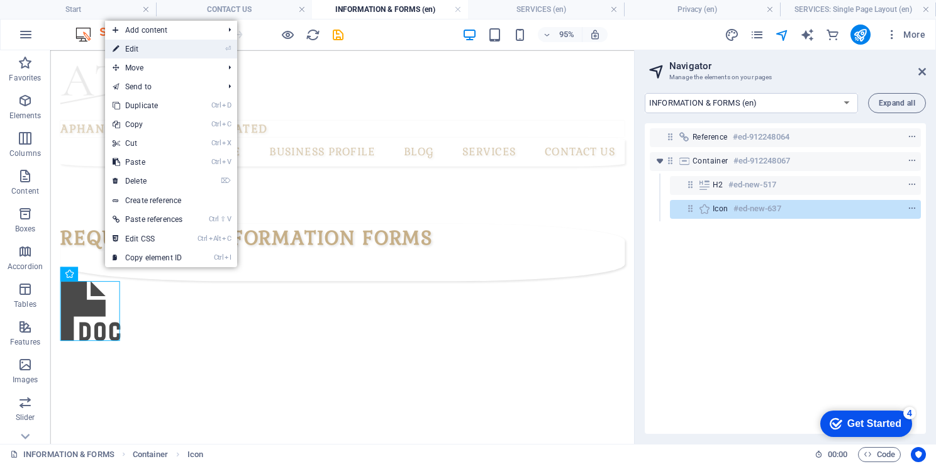
click at [159, 47] on link "⏎ Edit" at bounding box center [147, 49] width 85 height 19
select select "%"
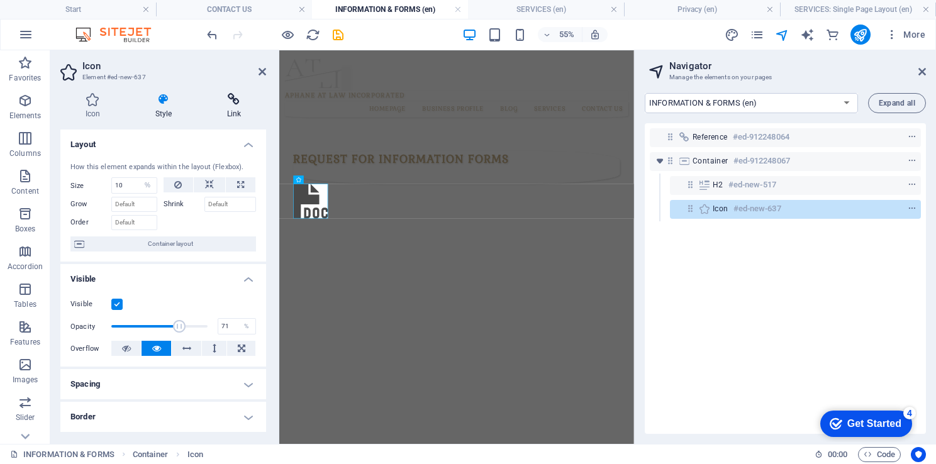
click at [228, 97] on icon at bounding box center [234, 99] width 64 height 13
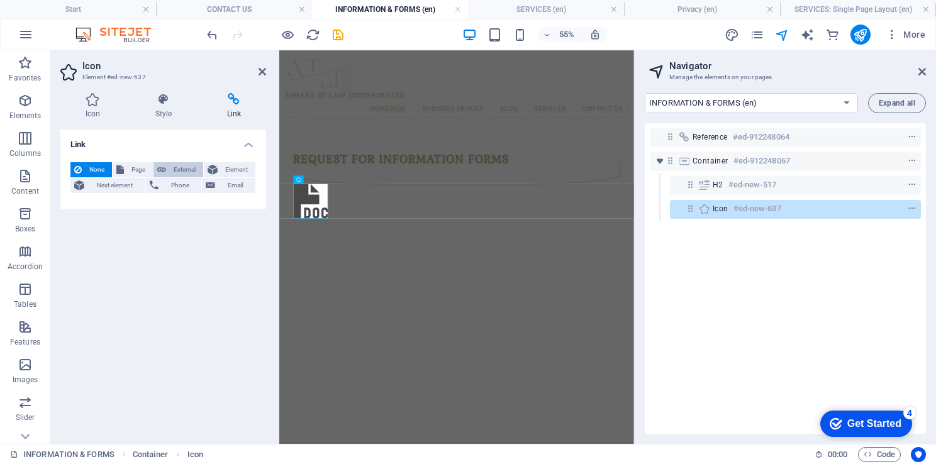
click at [184, 166] on span "External" at bounding box center [185, 169] width 30 height 15
select select "blank"
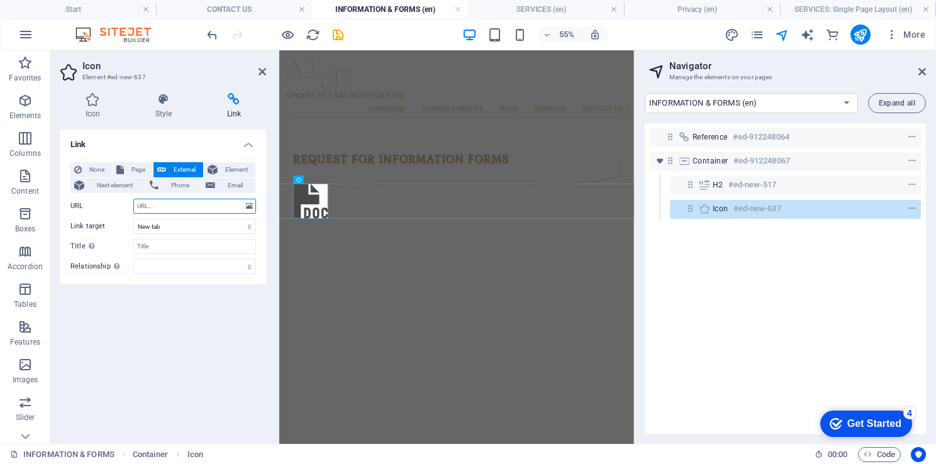
click at [147, 210] on input "URL" at bounding box center [194, 206] width 123 height 15
paste input "[URL][DOMAIN_NAME]"
type input "[URL][DOMAIN_NAME]"
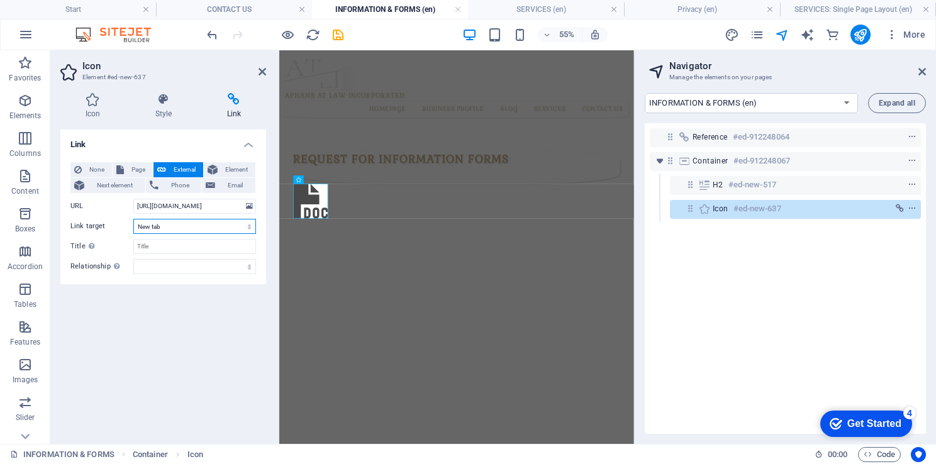
click at [176, 230] on select "New tab Same tab Overlay" at bounding box center [194, 226] width 123 height 15
click at [133, 219] on select "New tab Same tab Overlay" at bounding box center [194, 226] width 123 height 15
click at [187, 228] on select "New tab Same tab Overlay" at bounding box center [194, 226] width 123 height 15
select select "overlay"
click at [133, 219] on select "New tab Same tab Overlay" at bounding box center [194, 226] width 123 height 15
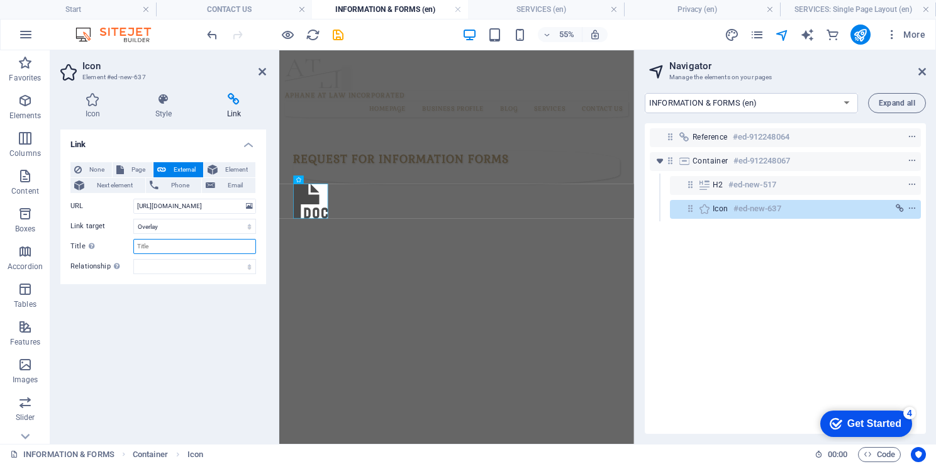
click at [230, 242] on input "Title Additional link description, should not be the same as the link text. The…" at bounding box center [194, 246] width 123 height 15
click at [132, 167] on span "Page" at bounding box center [138, 169] width 21 height 15
select select
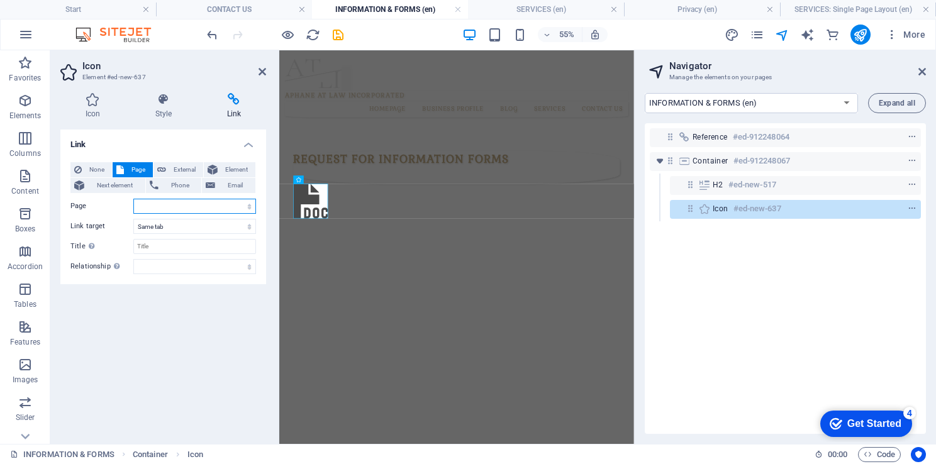
click at [143, 210] on select "Start All Destinations Legal Notice Privacy SERVICES CONTACT US INFORMATION &am…" at bounding box center [194, 206] width 123 height 15
select select "6"
click at [133, 199] on select "Start All Destinations Legal Notice Privacy SERVICES CONTACT US INFORMATION &am…" at bounding box center [194, 206] width 123 height 15
click at [169, 225] on select "New tab Same tab Overlay" at bounding box center [194, 226] width 123 height 15
click at [133, 219] on select "New tab Same tab Overlay" at bounding box center [194, 226] width 123 height 15
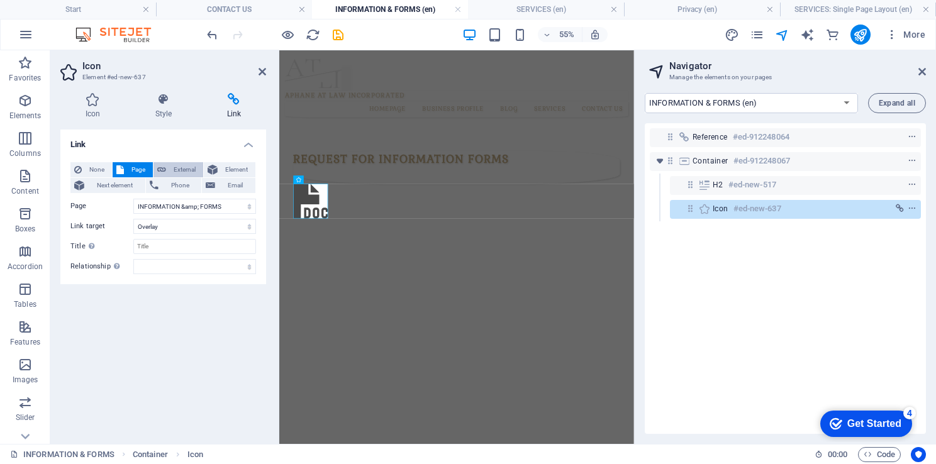
click at [177, 170] on span "External" at bounding box center [185, 169] width 30 height 15
select select "blank"
click at [174, 229] on select "New tab Same tab Overlay" at bounding box center [194, 226] width 123 height 15
click at [133, 219] on select "New tab Same tab Overlay" at bounding box center [194, 226] width 123 height 15
click at [171, 225] on select "New tab Same tab Overlay" at bounding box center [194, 226] width 123 height 15
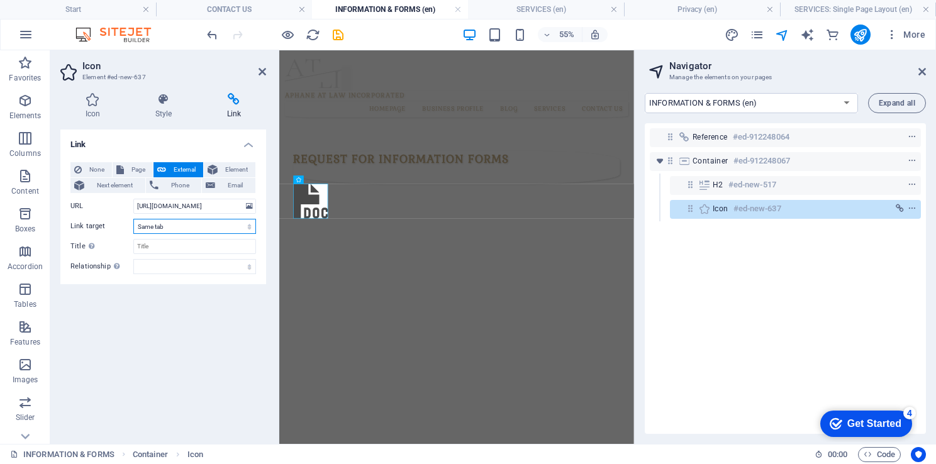
select select "overlay"
click at [133, 219] on select "New tab Same tab Overlay" at bounding box center [194, 226] width 123 height 15
click at [141, 165] on span "Page" at bounding box center [138, 169] width 21 height 15
select select
click at [265, 65] on h2 "Icon" at bounding box center [174, 65] width 184 height 11
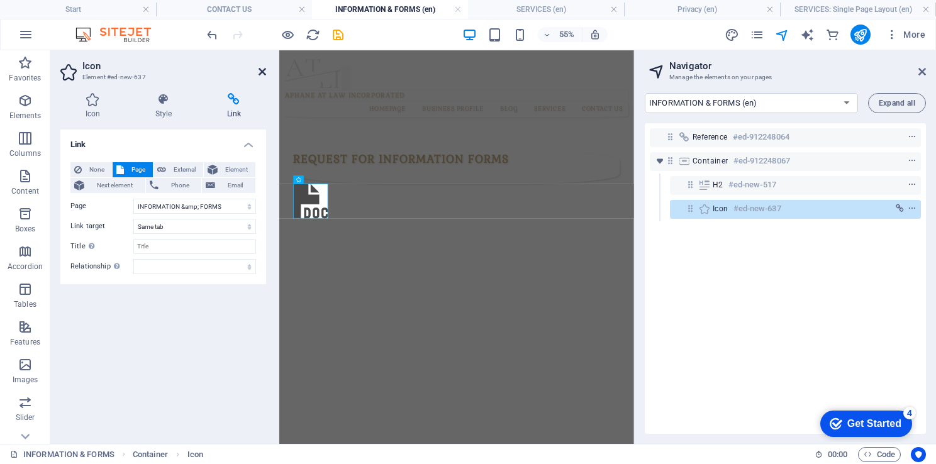
click at [264, 69] on icon at bounding box center [263, 72] width 8 height 10
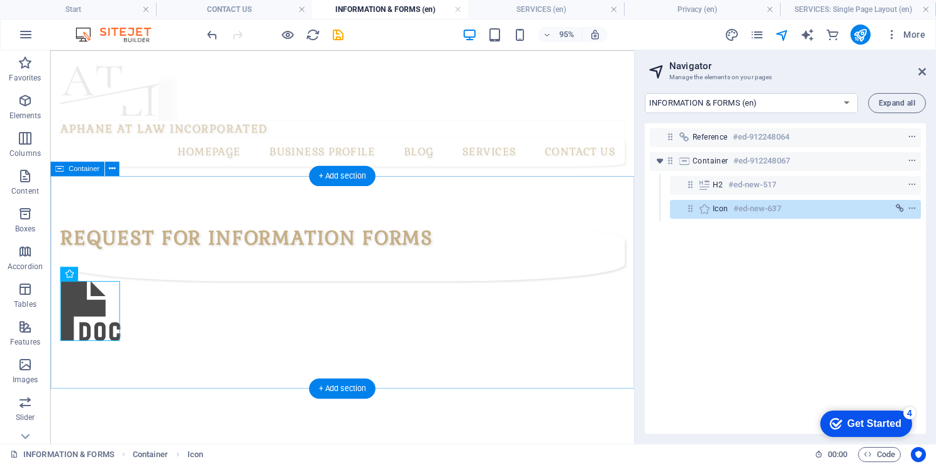
click at [406, 349] on div "REQUEST FOR INFORMATION FORMS" at bounding box center [357, 296] width 615 height 228
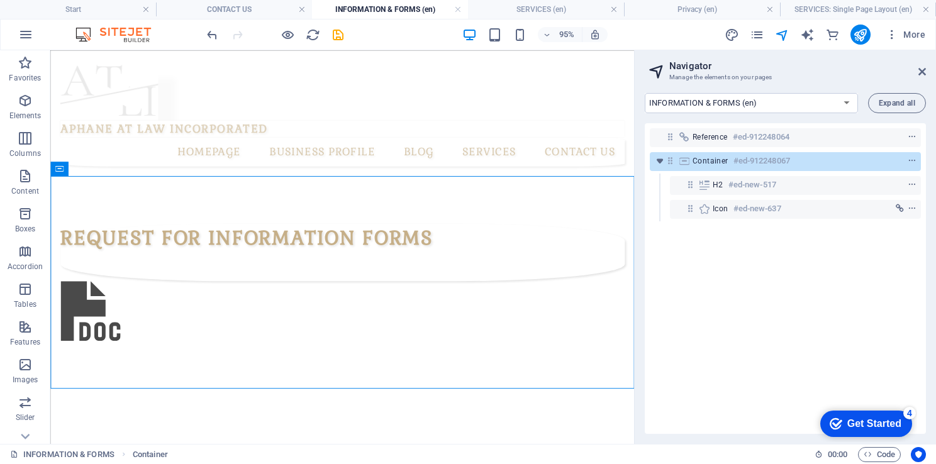
click at [805, 330] on div "Reference #ed-912248064 Container #ed-912248067 H2 #ed-new-517 Icon #ed-new-637" at bounding box center [785, 278] width 281 height 311
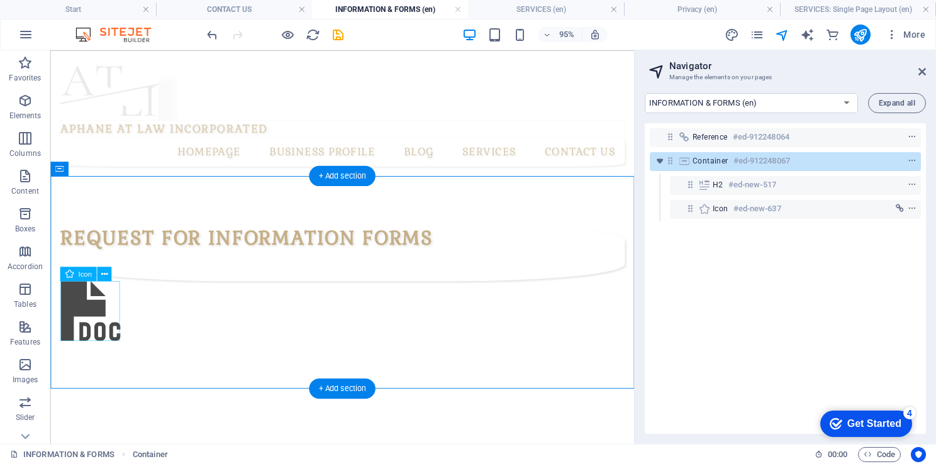
click at [77, 305] on figure at bounding box center [358, 326] width 594 height 67
select select "6"
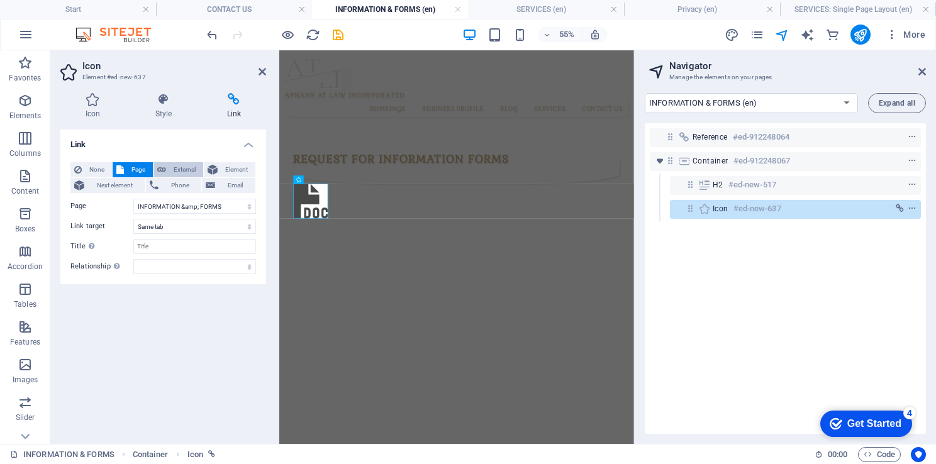
click at [179, 175] on span "External" at bounding box center [185, 169] width 30 height 15
click at [186, 228] on select "New tab Same tab Overlay" at bounding box center [194, 226] width 123 height 15
select select "overlay"
click at [133, 219] on select "New tab Same tab Overlay" at bounding box center [194, 226] width 123 height 15
click at [262, 79] on header "Icon Element #ed-new-637" at bounding box center [163, 66] width 206 height 33
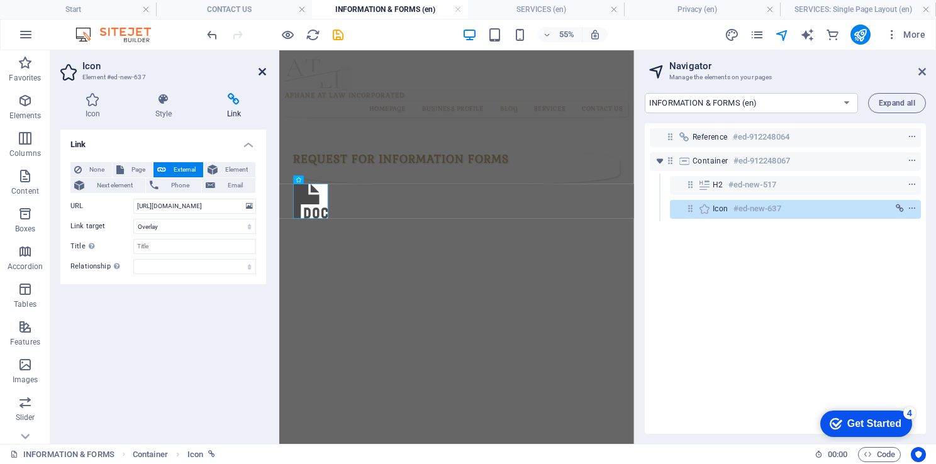
click at [262, 75] on icon at bounding box center [263, 72] width 8 height 10
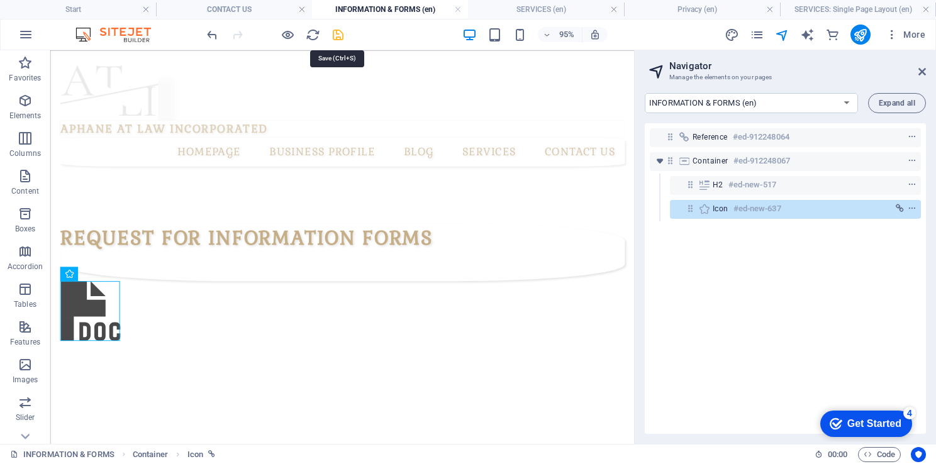
click at [332, 33] on icon "save" at bounding box center [338, 35] width 14 height 14
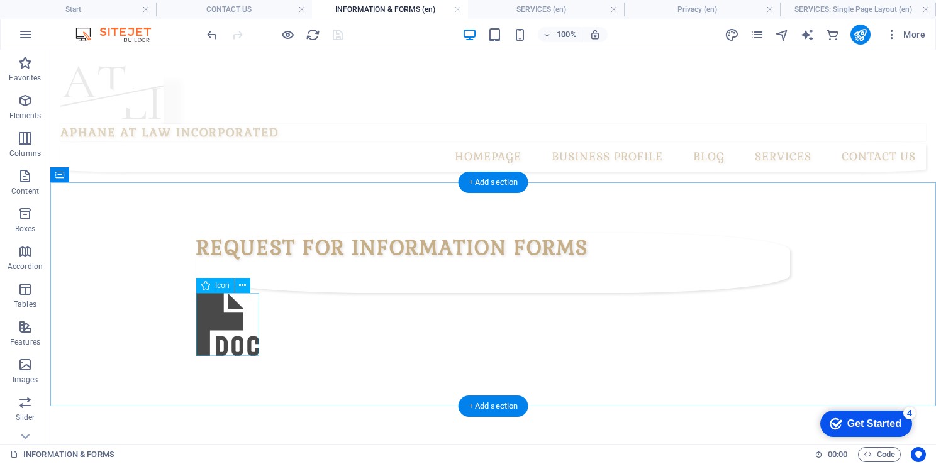
click at [222, 325] on figure at bounding box center [493, 326] width 594 height 67
select select "overlay"
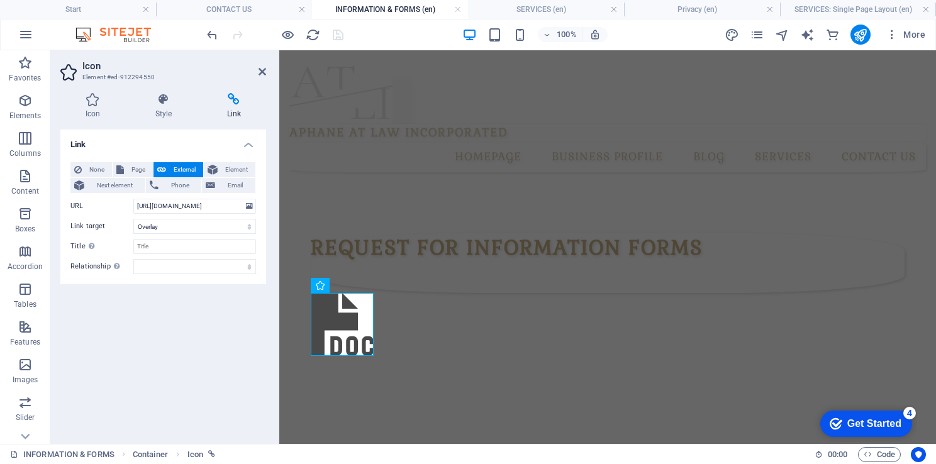
click at [178, 170] on span "External" at bounding box center [185, 169] width 30 height 15
click at [133, 162] on span "Page" at bounding box center [138, 169] width 21 height 15
click at [189, 172] on span "External" at bounding box center [185, 169] width 30 height 15
select select "blank"
click at [169, 232] on select "New tab Same tab Overlay" at bounding box center [194, 226] width 123 height 15
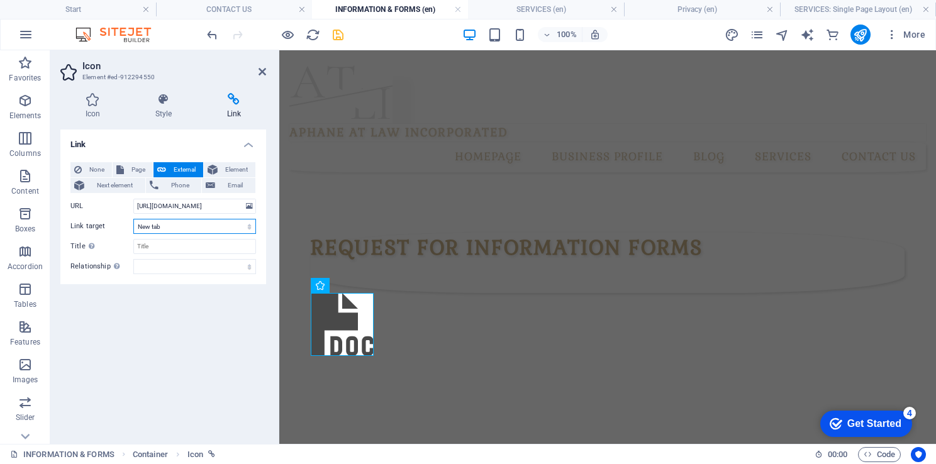
select select
click at [133, 219] on select "New tab Same tab Overlay" at bounding box center [194, 226] width 123 height 15
click at [158, 258] on div "None Page External Element Next element Phone Email Page Start All Destinations…" at bounding box center [163, 218] width 186 height 112
click at [159, 261] on select "alternate author bookmark external help license next nofollow noreferrer noopen…" at bounding box center [194, 266] width 123 height 15
click at [171, 306] on div "Link None Page External Element Next element Phone Email Page Start All Destina…" at bounding box center [163, 282] width 206 height 305
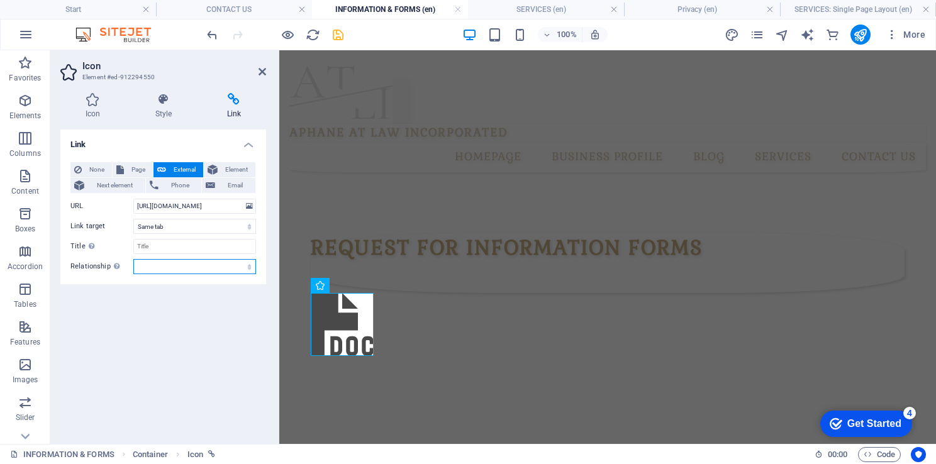
click at [163, 269] on select "alternate author bookmark external help license next nofollow noreferrer noopen…" at bounding box center [194, 266] width 123 height 15
select select "tag"
click at [133, 259] on select "alternate author bookmark external help license next nofollow noreferrer noopen…" at bounding box center [194, 266] width 123 height 15
click at [344, 34] on icon "save" at bounding box center [338, 35] width 14 height 14
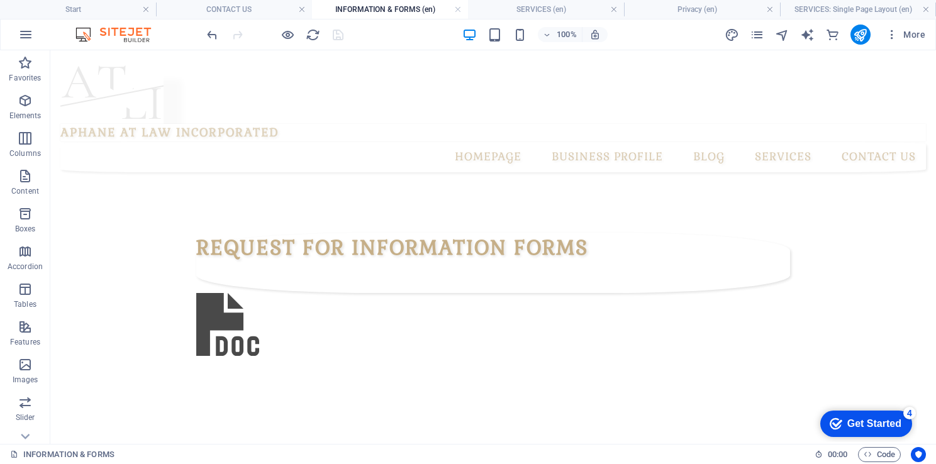
drag, startPoint x: 909, startPoint y: 84, endPoint x: 475, endPoint y: 317, distance: 491.8
click at [860, 36] on icon "publish" at bounding box center [860, 35] width 14 height 14
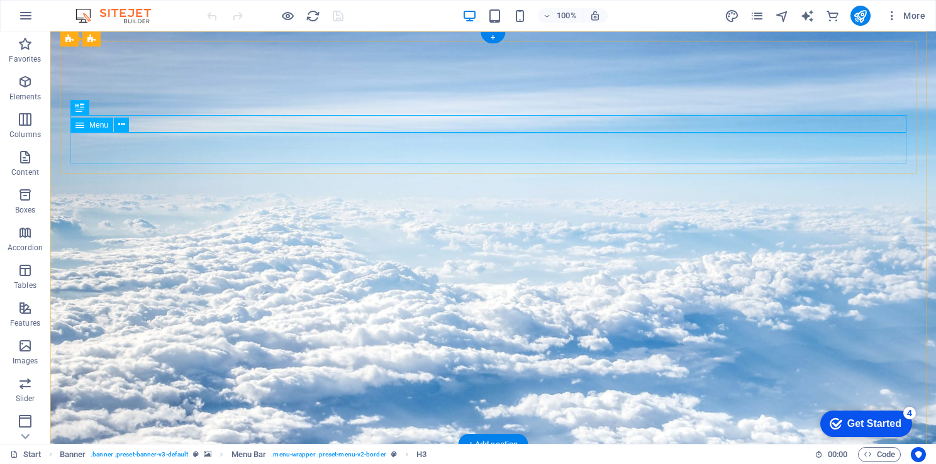
drag, startPoint x: 840, startPoint y: 147, endPoint x: 542, endPoint y: 140, distance: 297.7
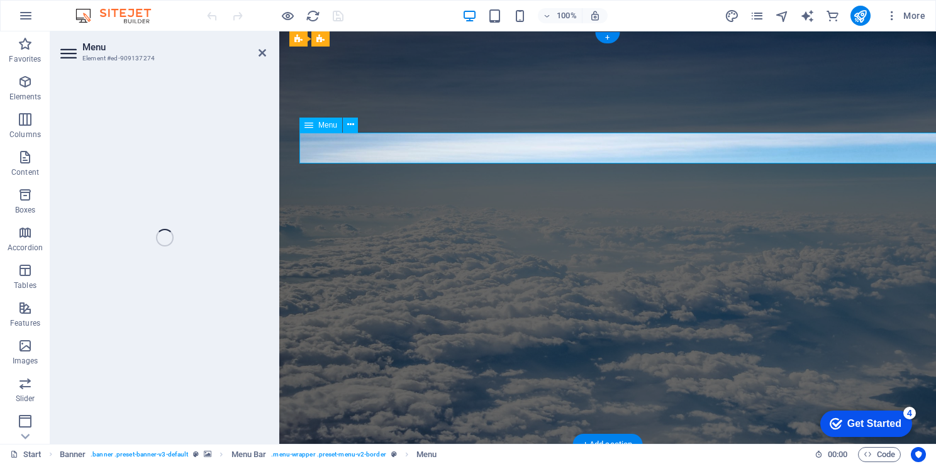
select select
select select "overlay"
select select "4"
select select "overlay"
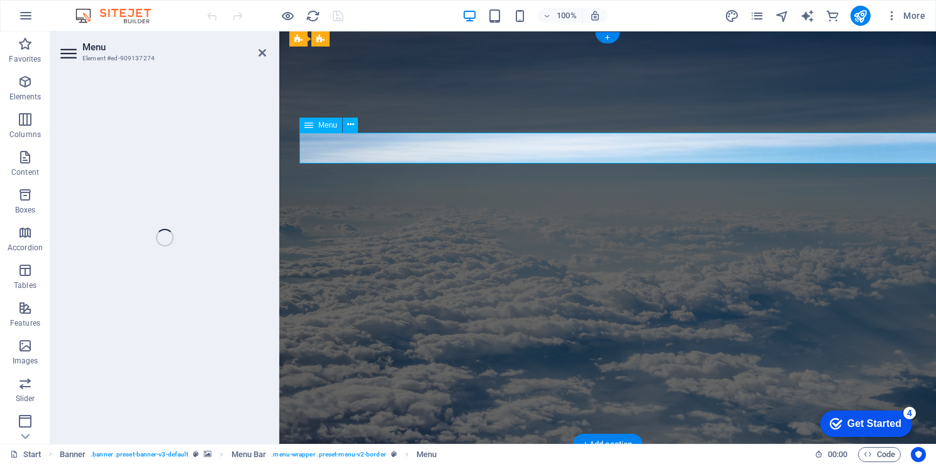
select select "alternate"
select select "5"
select select
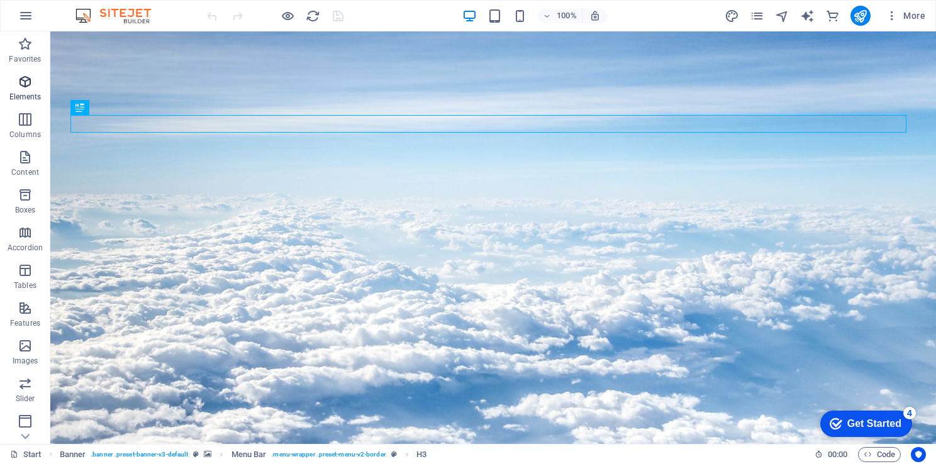
click at [17, 92] on p "Elements" at bounding box center [25, 97] width 32 height 10
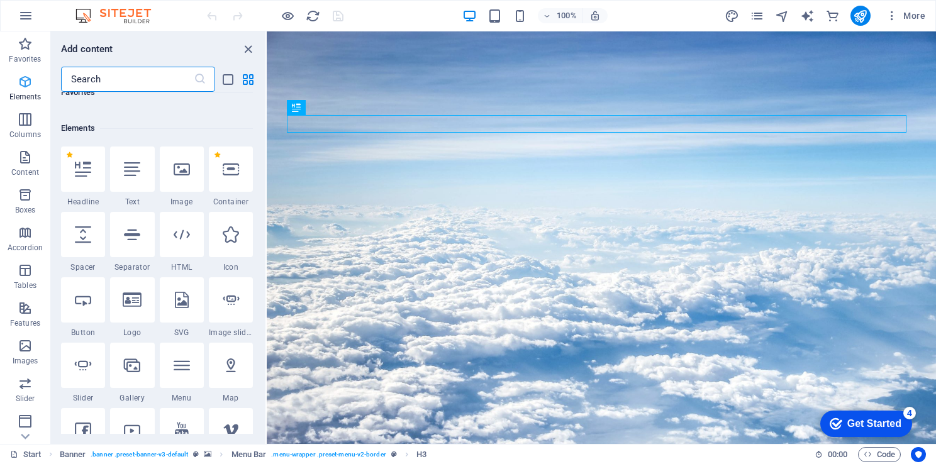
scroll to position [133, 0]
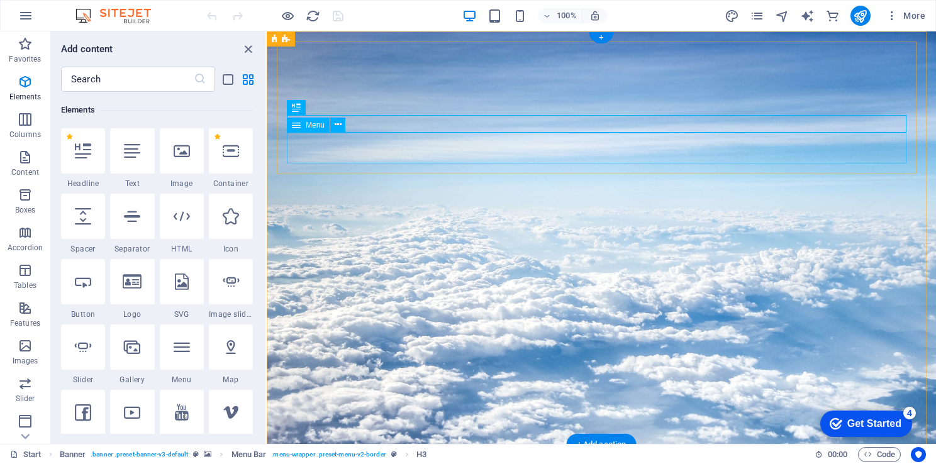
click at [338, 126] on icon at bounding box center [338, 124] width 7 height 13
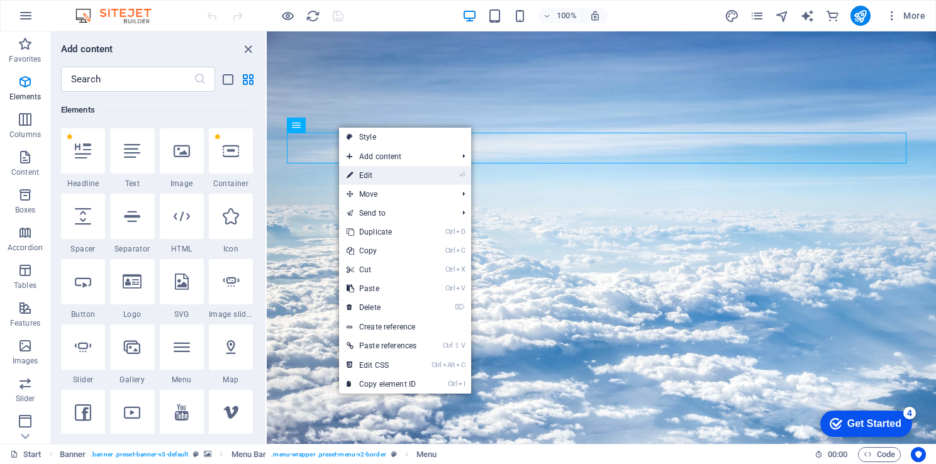
click at [370, 180] on link "⏎ Edit" at bounding box center [381, 175] width 85 height 19
select select
select select "overlay"
select select "4"
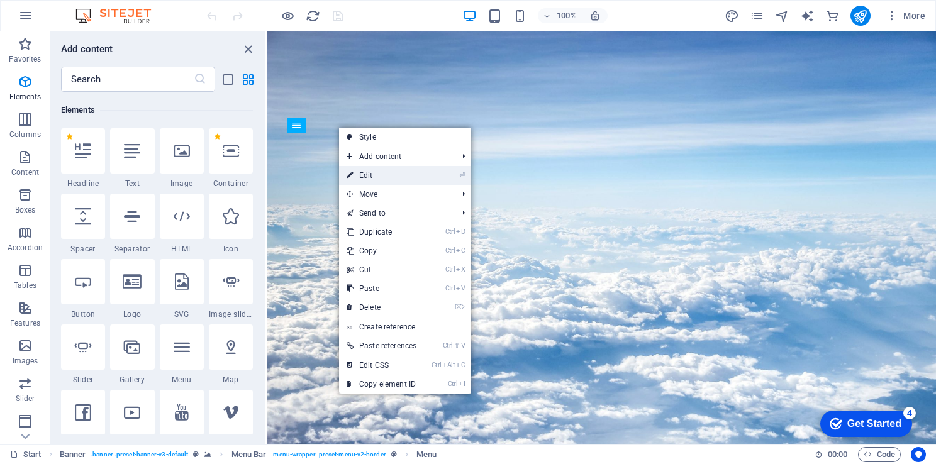
select select "overlay"
select select "alternate"
select select "5"
select select
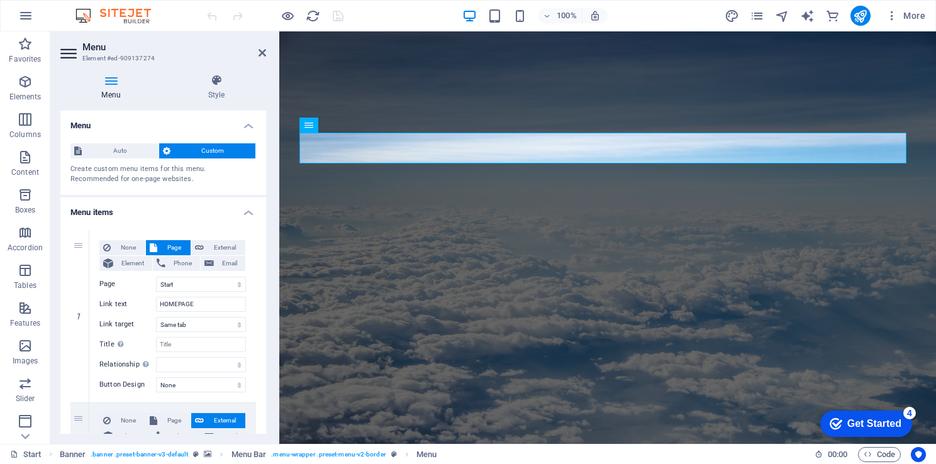
click at [264, 206] on div "Menu Style Menu Auto Custom Create custom menu items for this menu. Recommended…" at bounding box center [163, 254] width 226 height 380
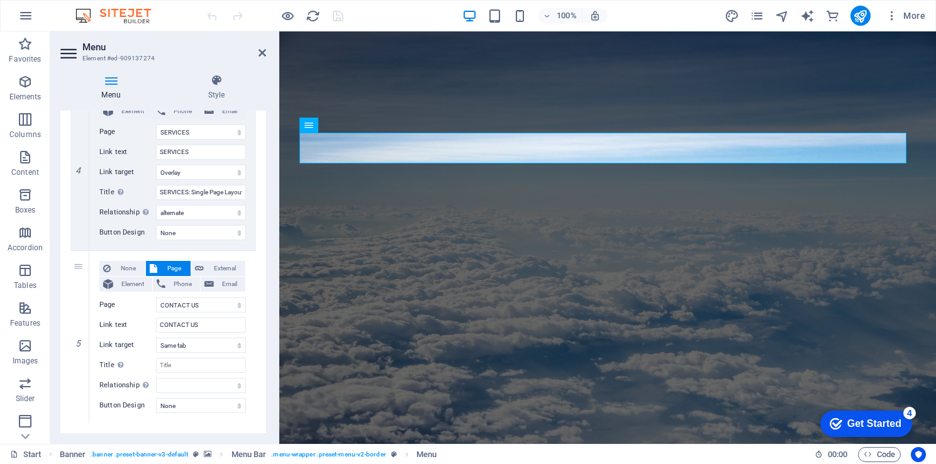
scroll to position [695, 0]
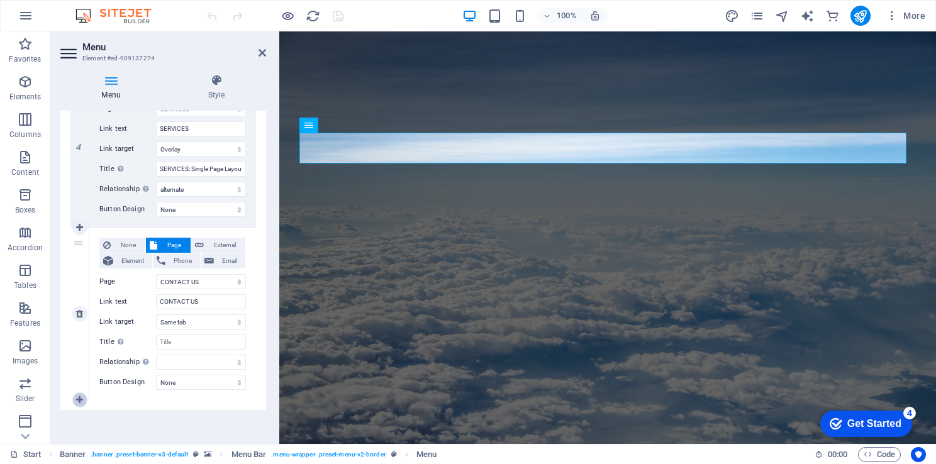
click at [78, 397] on icon at bounding box center [79, 400] width 7 height 9
select select
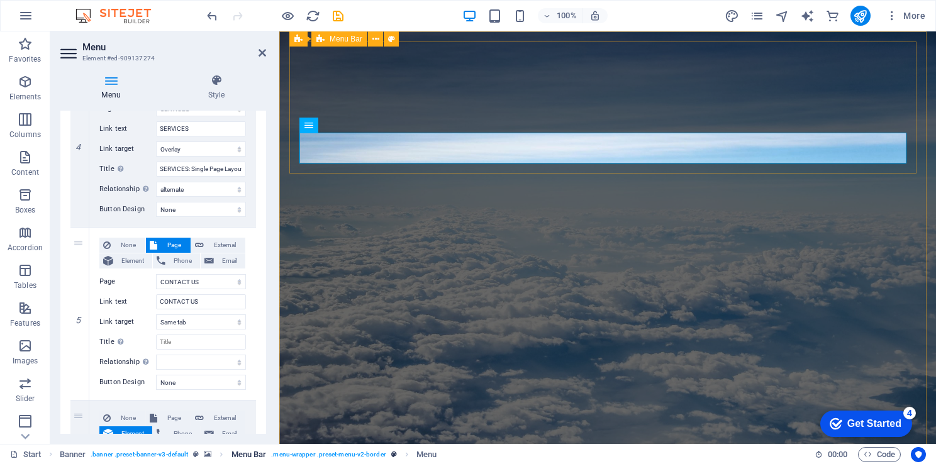
drag, startPoint x: 263, startPoint y: 381, endPoint x: 259, endPoint y: 461, distance: 80.6
click at [259, 444] on section "Favorites Elements Columns Content Boxes Accordion Tables Features Images Slide…" at bounding box center [468, 237] width 936 height 413
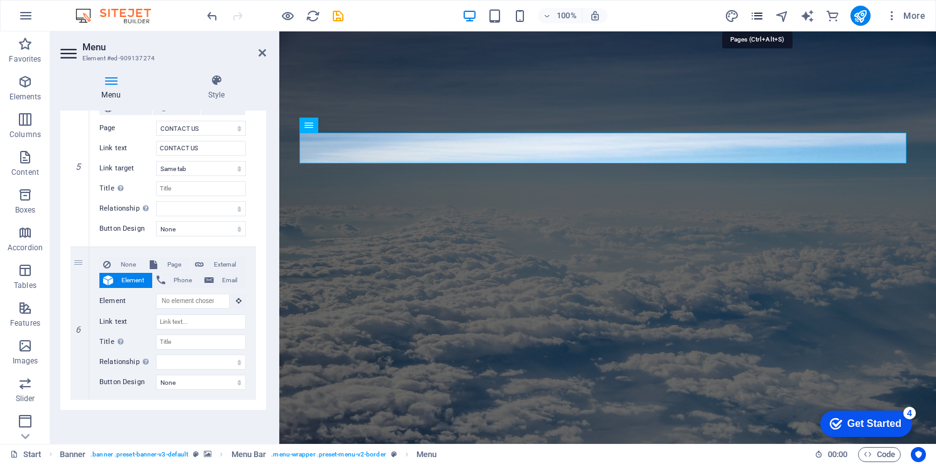
click at [759, 21] on icon "pages" at bounding box center [757, 16] width 14 height 14
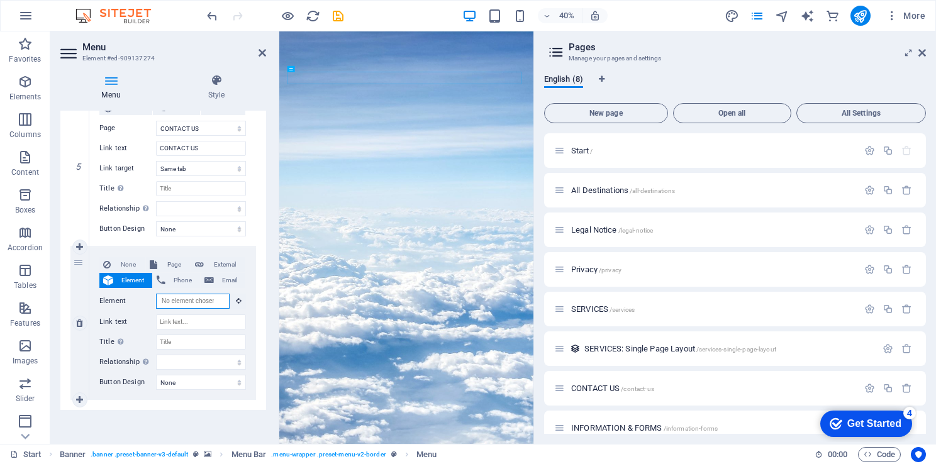
click at [174, 303] on input "Element" at bounding box center [193, 301] width 74 height 15
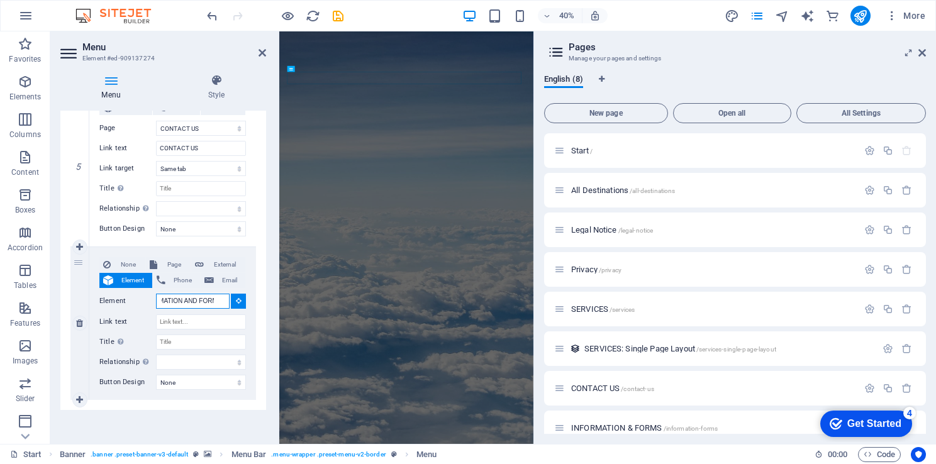
scroll to position [0, 32]
type input "INFORMATION AND FORMS"
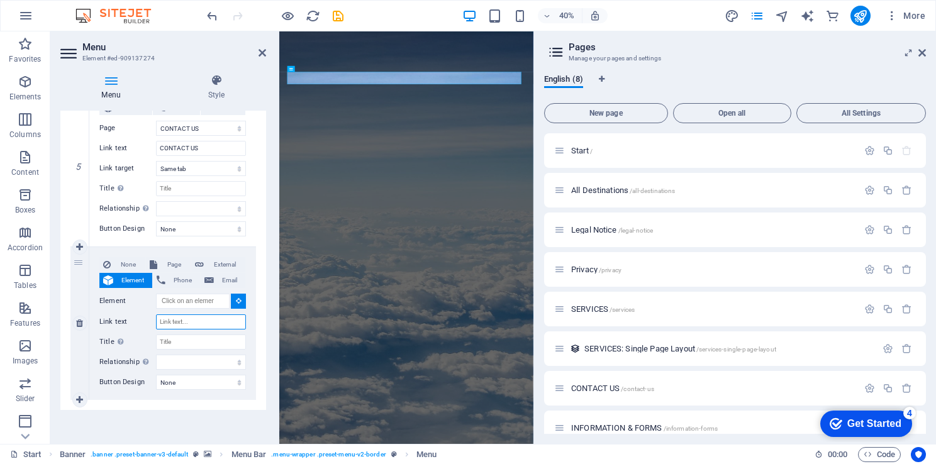
scroll to position [0, 0]
click at [170, 321] on input "Link text" at bounding box center [201, 322] width 90 height 15
click at [173, 344] on input "Title Additional link description, should not be the same as the link text. The…" at bounding box center [201, 343] width 90 height 15
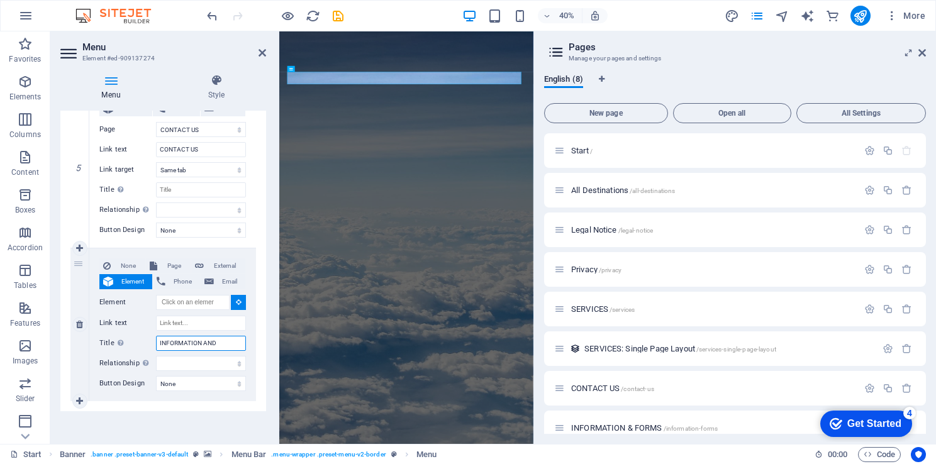
type input "INFORMATION AND"
select select
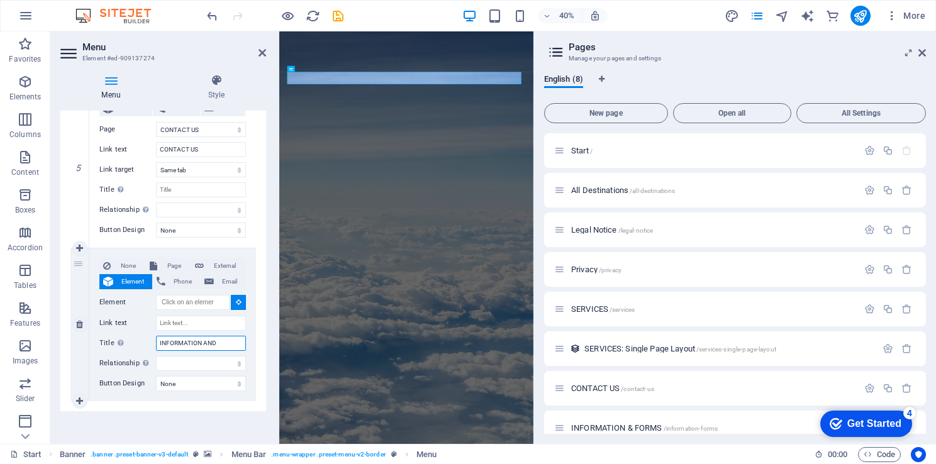
select select
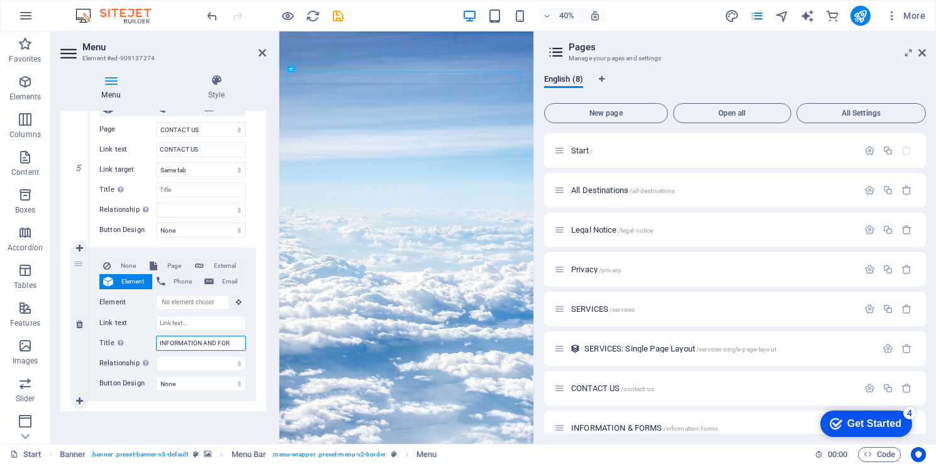
type input "INFORMATION AND FORM"
select select
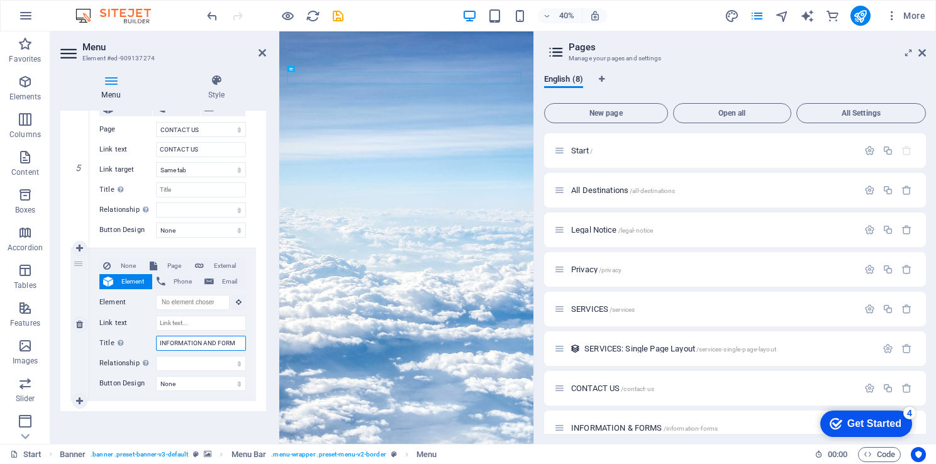
select select
type input "INFORMATION AND FORMS"
select select
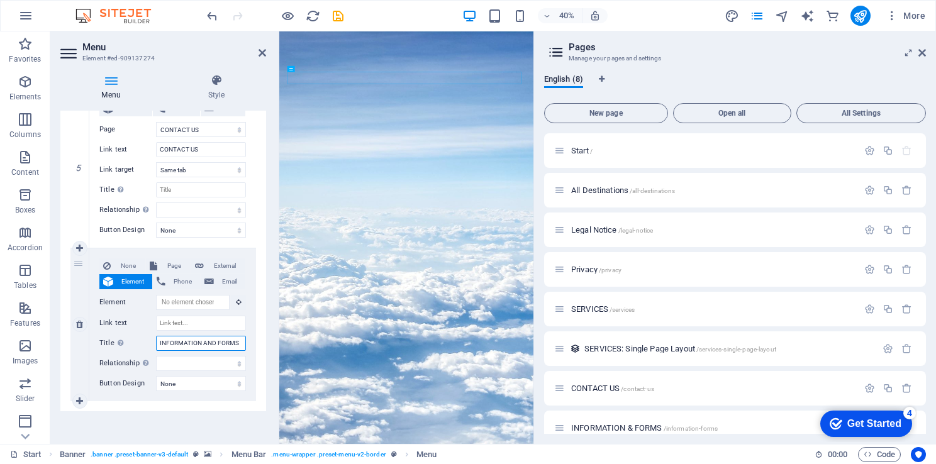
select select
type input "INFORMATION AND FORMS"
click at [176, 325] on input "Link text" at bounding box center [201, 323] width 90 height 15
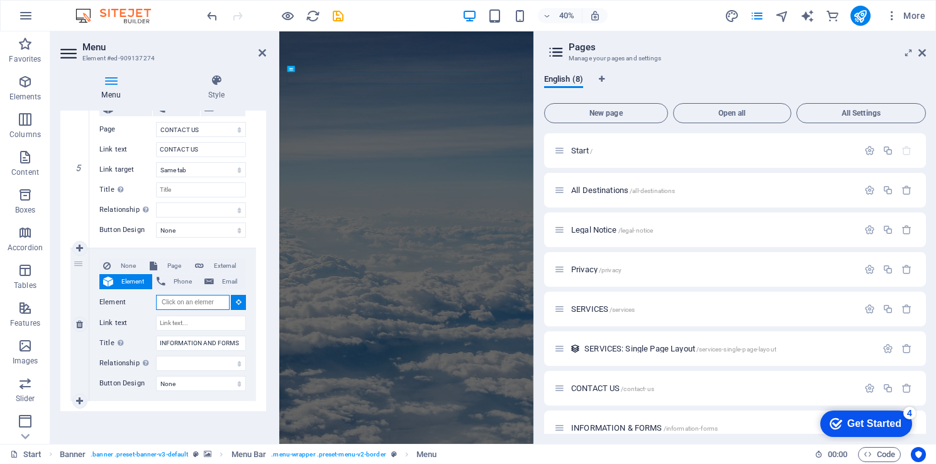
click at [175, 306] on input "Element" at bounding box center [193, 302] width 74 height 15
type input "INFORMATION AND FORMS"
click at [182, 327] on input "Link text" at bounding box center [201, 323] width 90 height 15
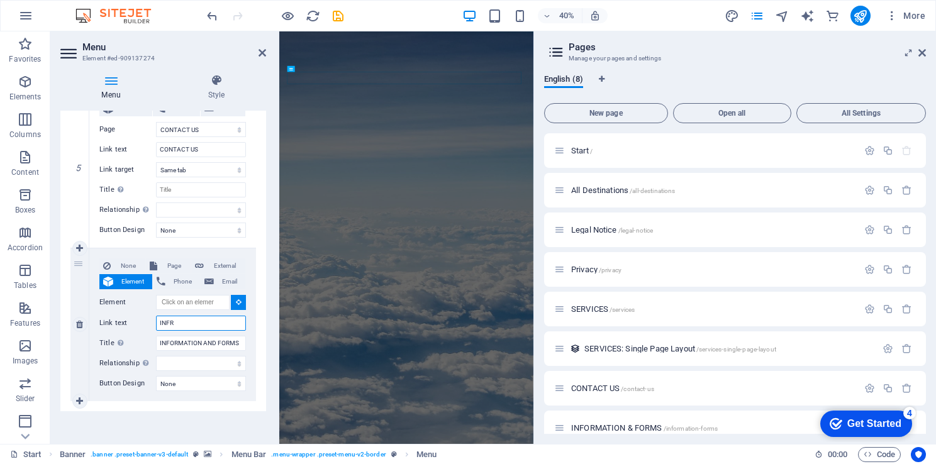
type input "INFRO"
select select
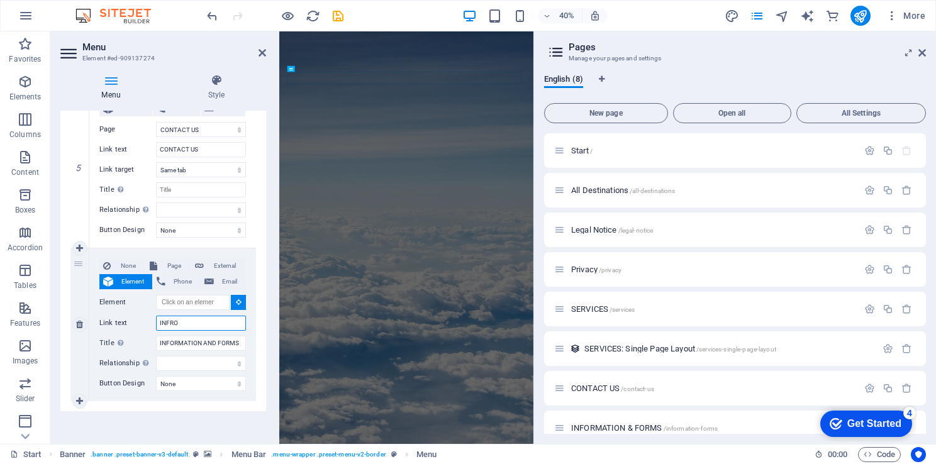
select select
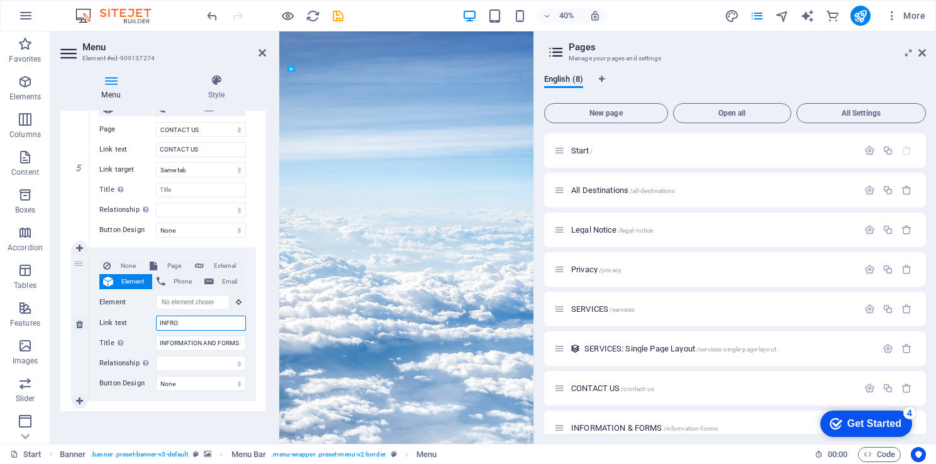
type input "INFR"
select select
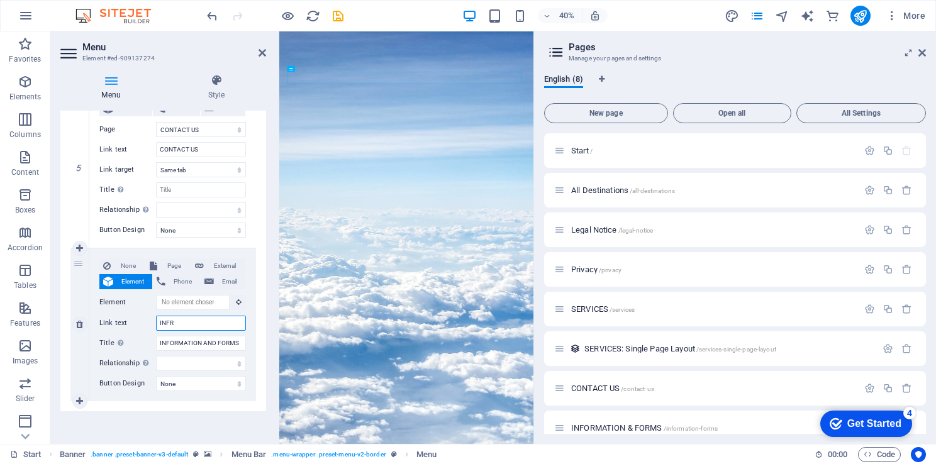
select select
type input "INF"
select select
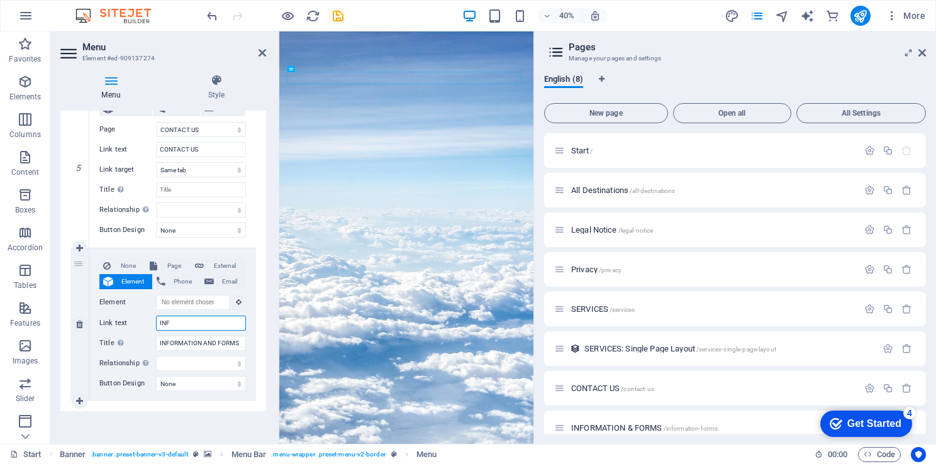
select select
type input "INFOR"
select select
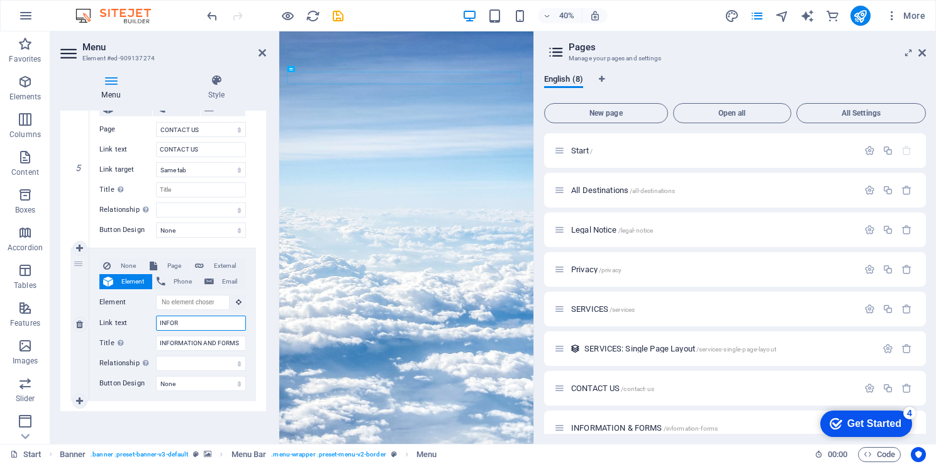
select select
type input "INFORMA"
select select
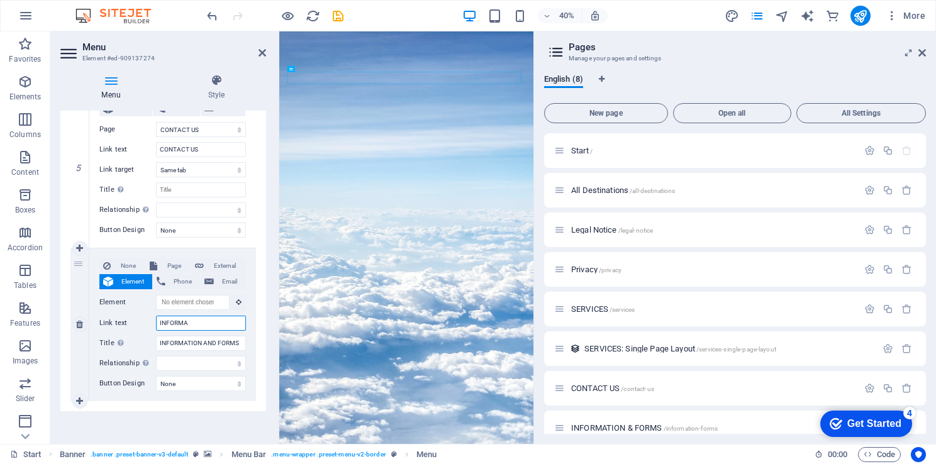
select select
type input "INFORMATION"
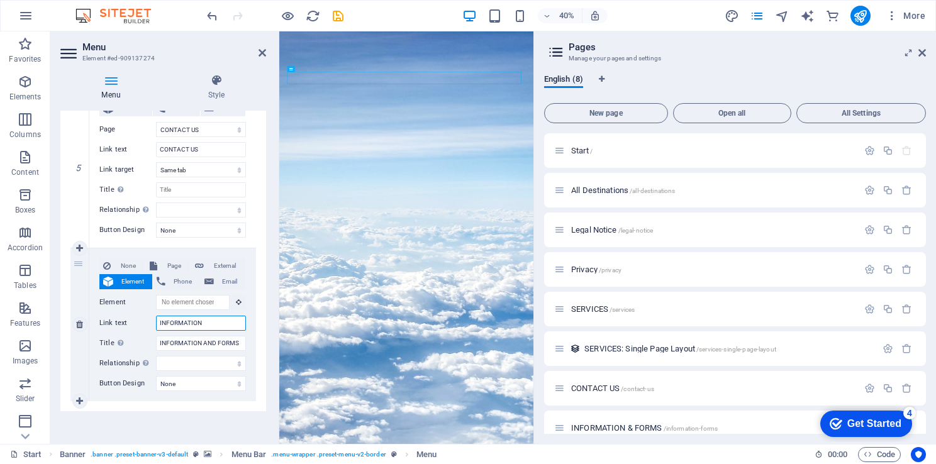
select select
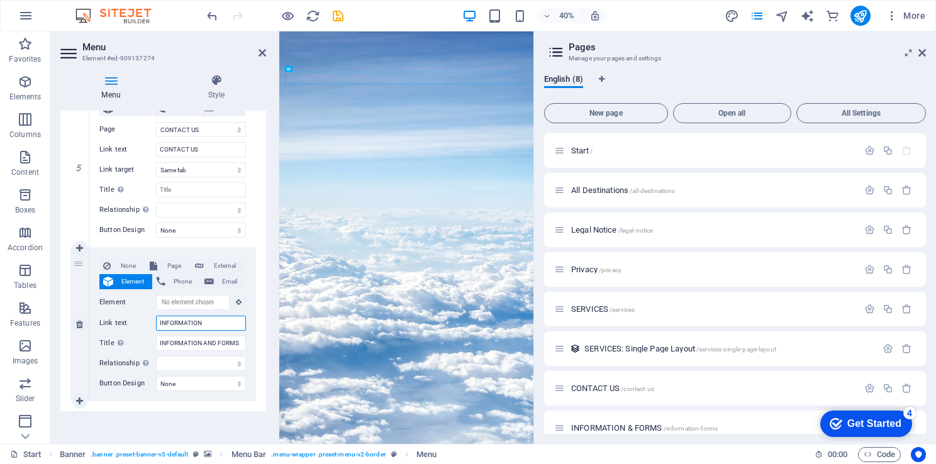
type input "INFORMATION A"
select select
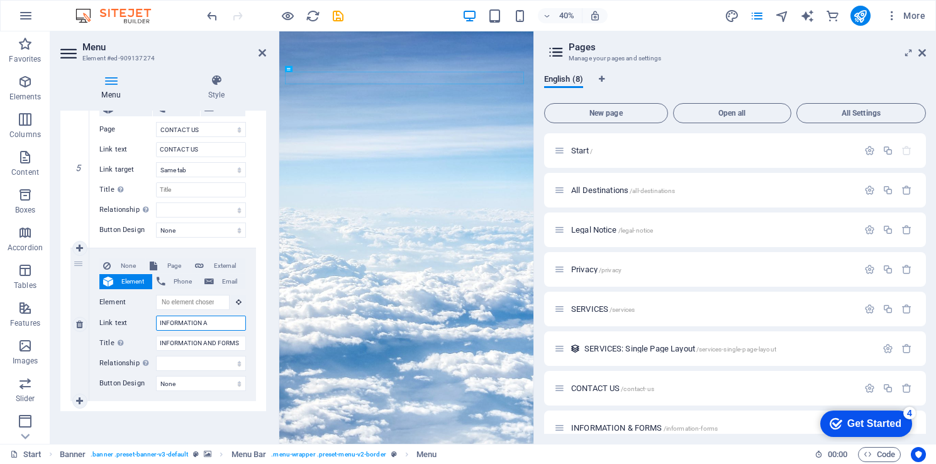
select select
type input "INFORMATION AND"
select select
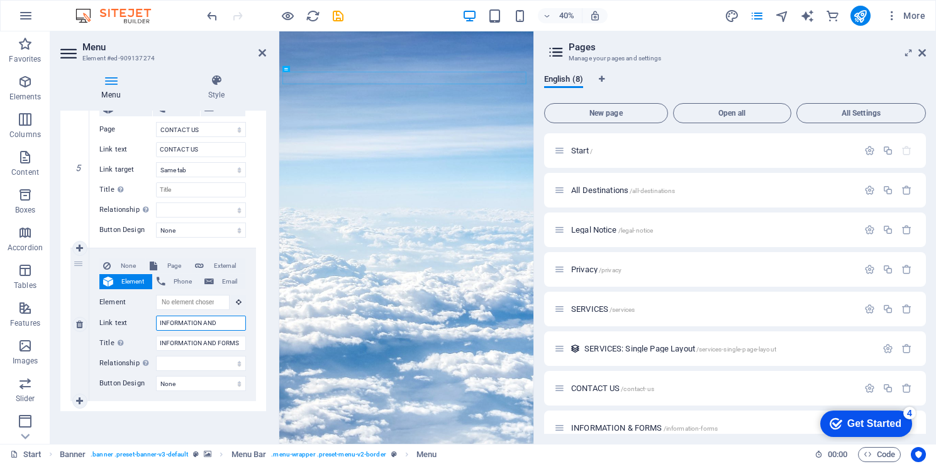
select select
type input "INFORMATION AND FORM"
select select
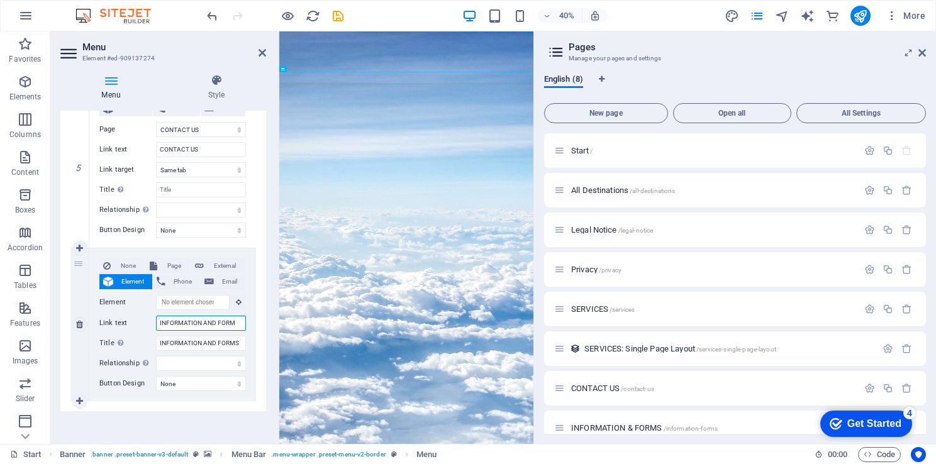
select select
type input "INFORMATION AND FORMS"
select select
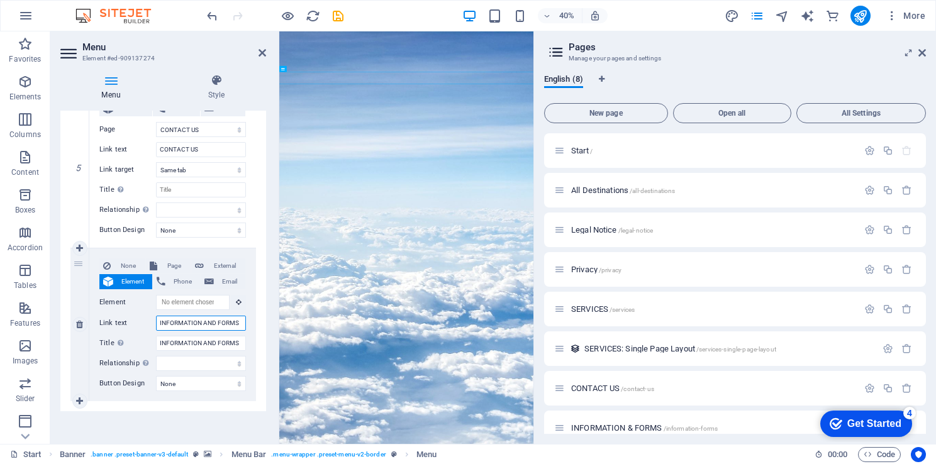
select select
type input "INFORMATION AND FORMS"
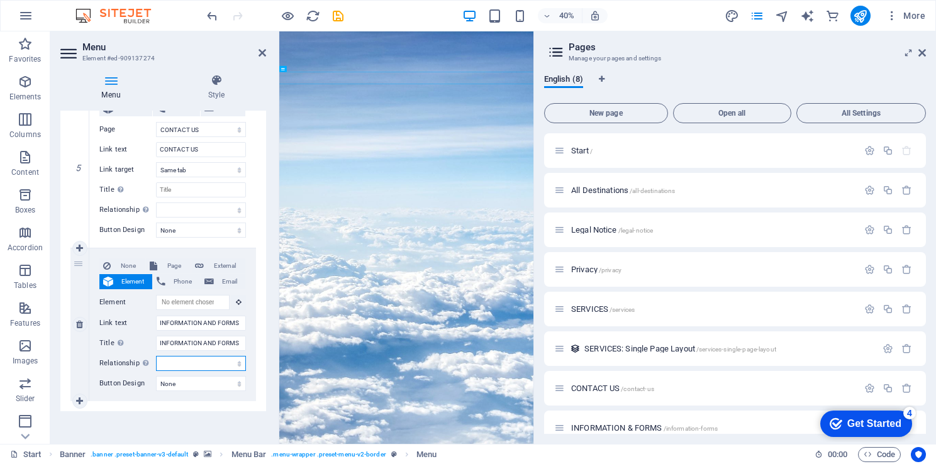
click at [238, 364] on select "alternate author bookmark external help license next nofollow noreferrer noopen…" at bounding box center [201, 363] width 90 height 15
click at [239, 381] on select "None Default Primary Secondary" at bounding box center [201, 383] width 90 height 15
click at [172, 266] on span "Page" at bounding box center [174, 266] width 26 height 15
select select
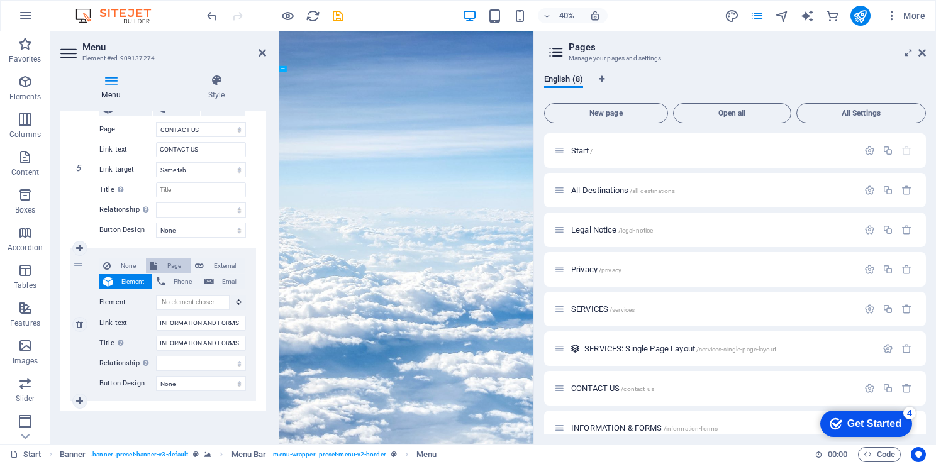
select select
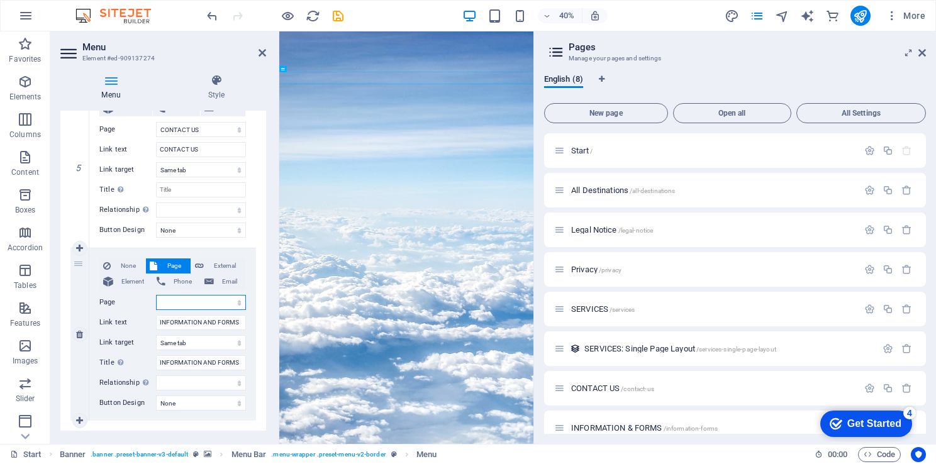
click at [179, 298] on select "Start All Destinations Legal Notice Privacy SERVICES CONTACT US INFORMATION &am…" at bounding box center [201, 302] width 90 height 15
select select "6"
click at [156, 295] on select "Start All Destinations Legal Notice Privacy SERVICES CONTACT US INFORMATION &am…" at bounding box center [201, 302] width 90 height 15
select select
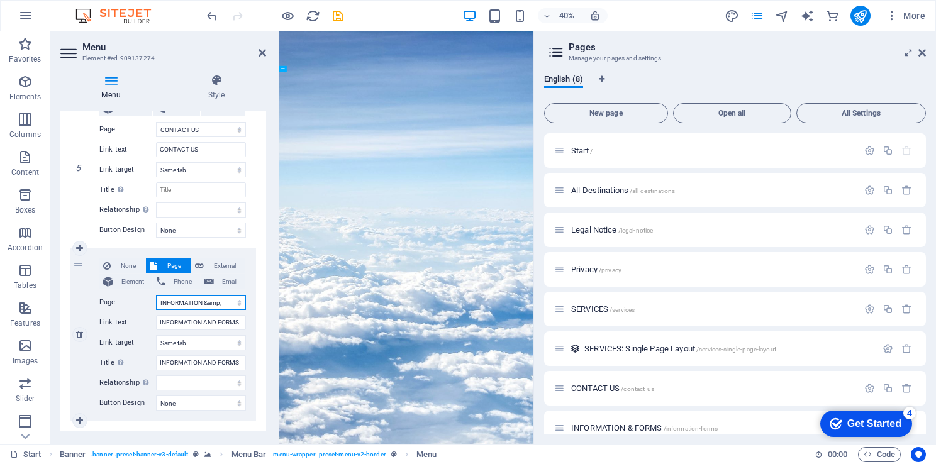
select select
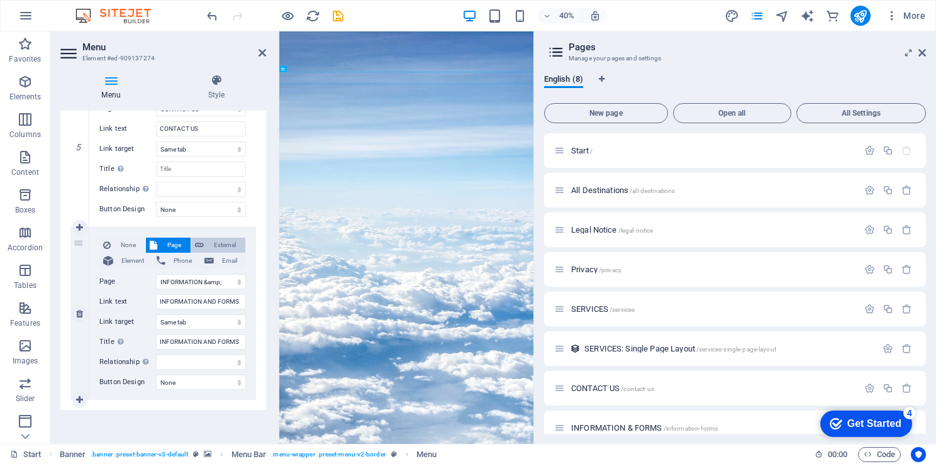
click at [211, 246] on span "External" at bounding box center [225, 245] width 34 height 15
select select
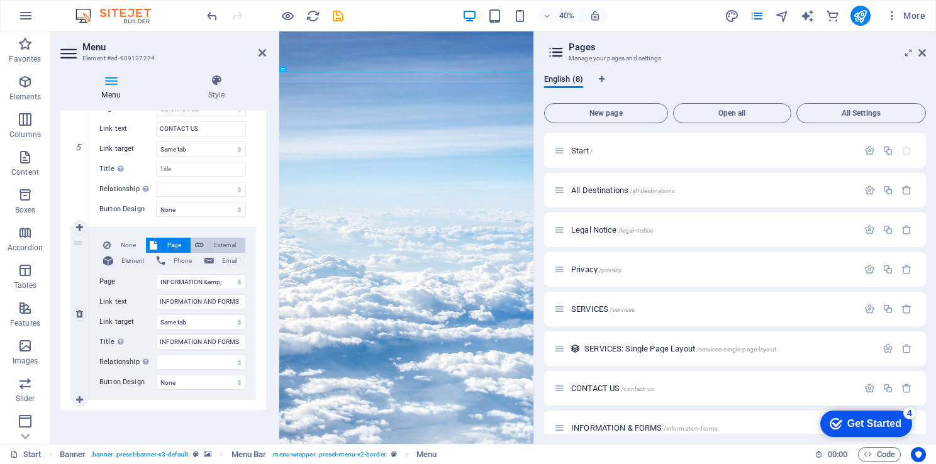
select select "blank"
select select
drag, startPoint x: 266, startPoint y: 52, endPoint x: 259, endPoint y: 86, distance: 34.1
click at [266, 52] on icon at bounding box center [263, 53] width 8 height 10
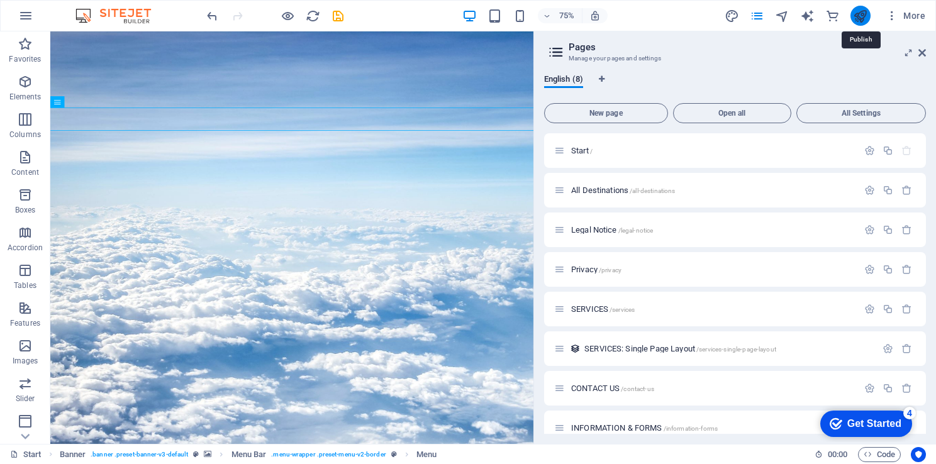
click at [856, 18] on icon "publish" at bounding box center [860, 16] width 14 height 14
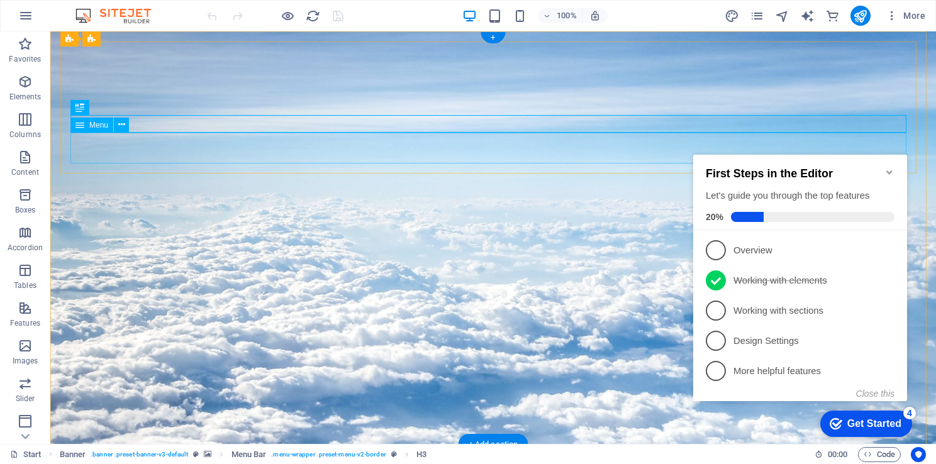
select select
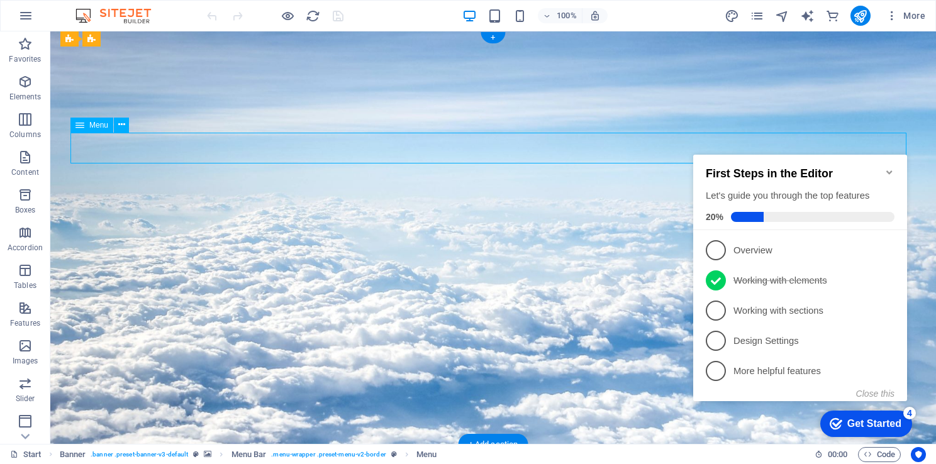
select select "overlay"
select select "4"
select select "overlay"
select select "alternate"
select select "5"
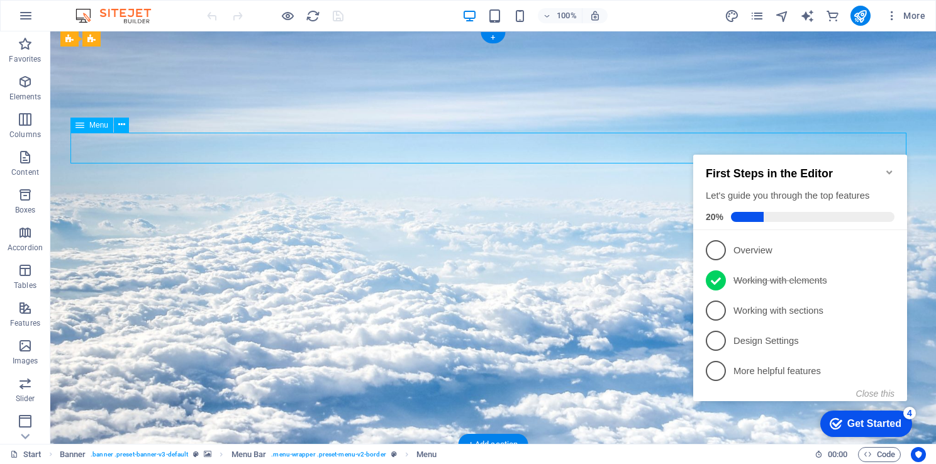
select select
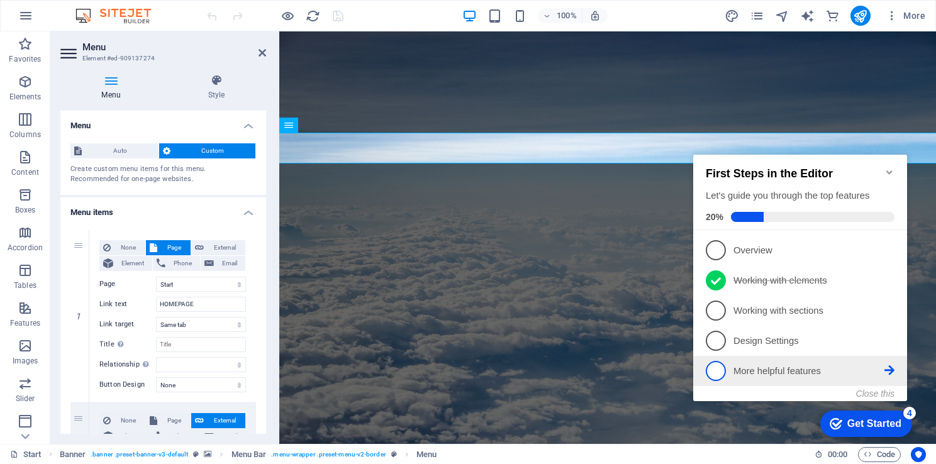
click at [714, 366] on span "5" at bounding box center [716, 371] width 20 height 20
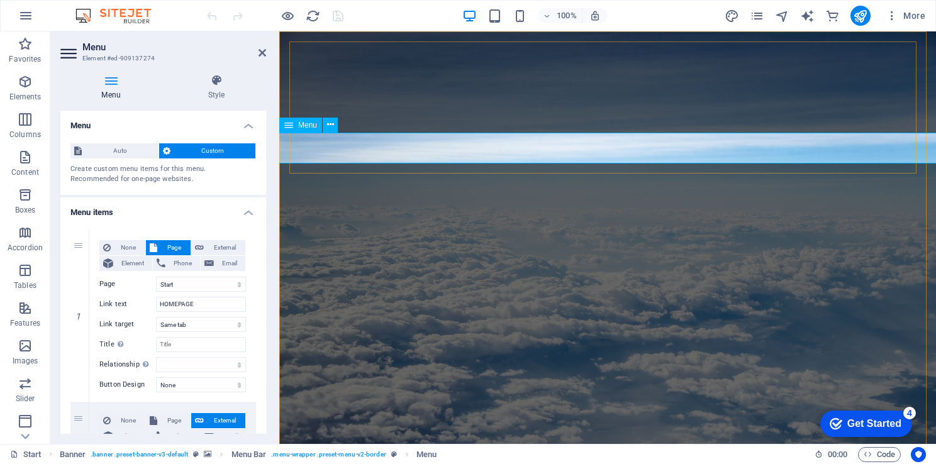
drag, startPoint x: 263, startPoint y: 191, endPoint x: 259, endPoint y: 170, distance: 21.8
click at [259, 170] on div "Auto Custom Create custom menu items for this menu. Recommended for one-page we…" at bounding box center [163, 164] width 206 height 62
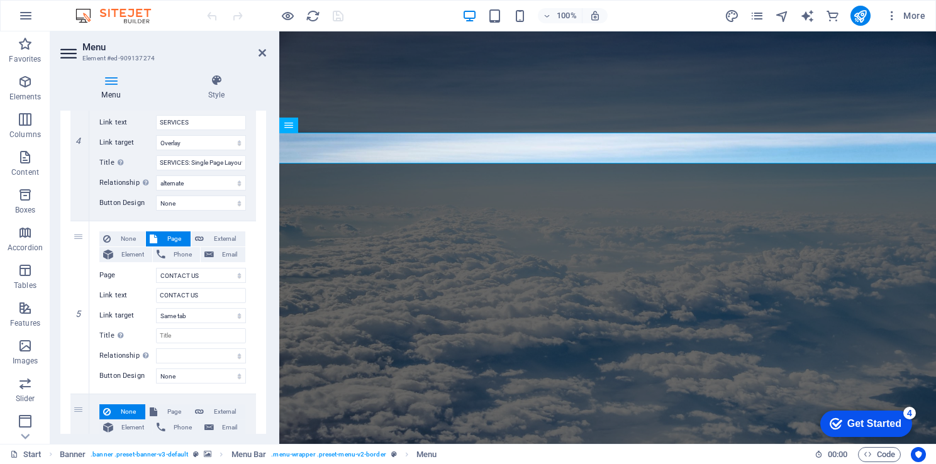
scroll to position [762, 0]
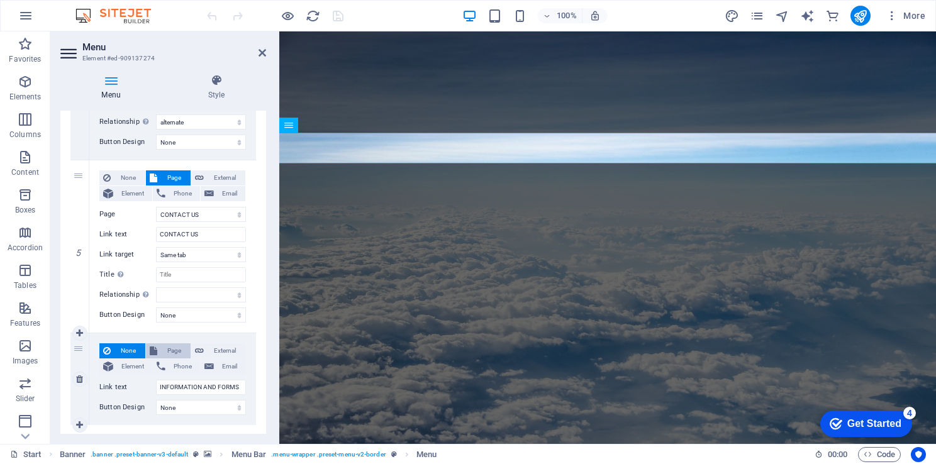
click at [168, 357] on span "Page" at bounding box center [174, 351] width 26 height 15
select select
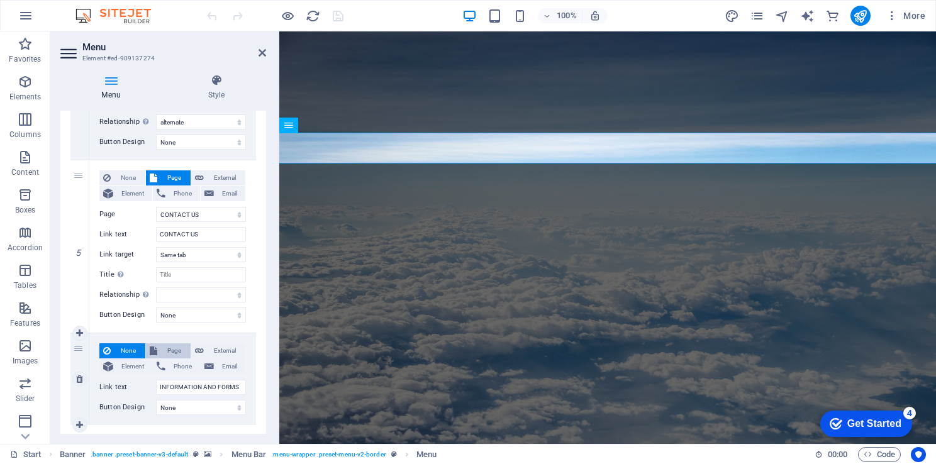
select select
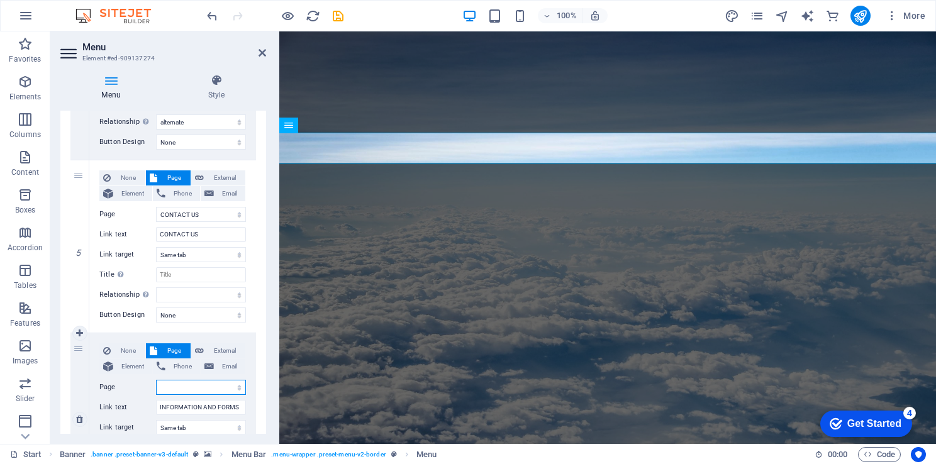
click at [169, 388] on select "Start All Destinations Legal Notice Privacy SERVICES CONTACT US INFORMATION &am…" at bounding box center [201, 387] width 90 height 15
select select "6"
click at [156, 380] on select "Start All Destinations Legal Notice Privacy SERVICES CONTACT US INFORMATION &am…" at bounding box center [201, 387] width 90 height 15
select select
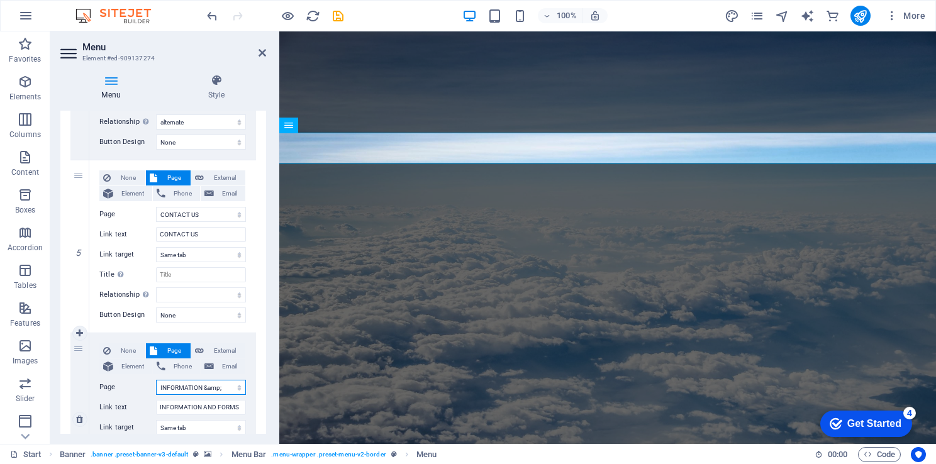
select select
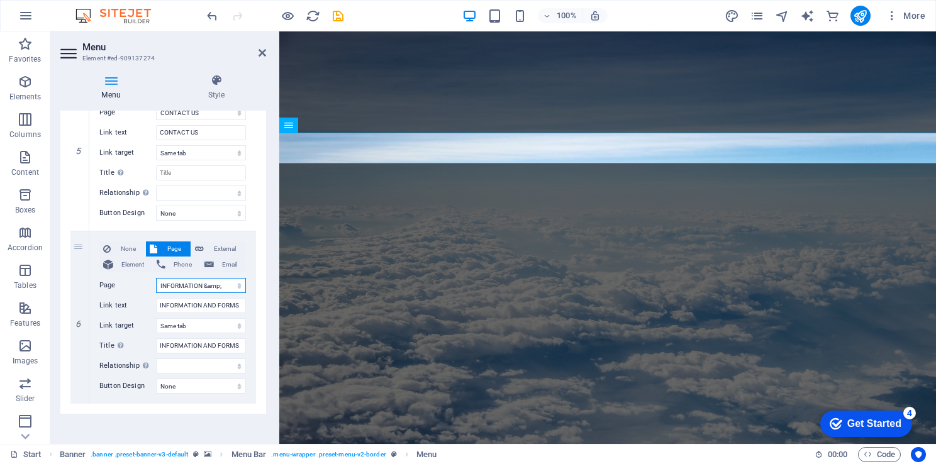
scroll to position [868, 0]
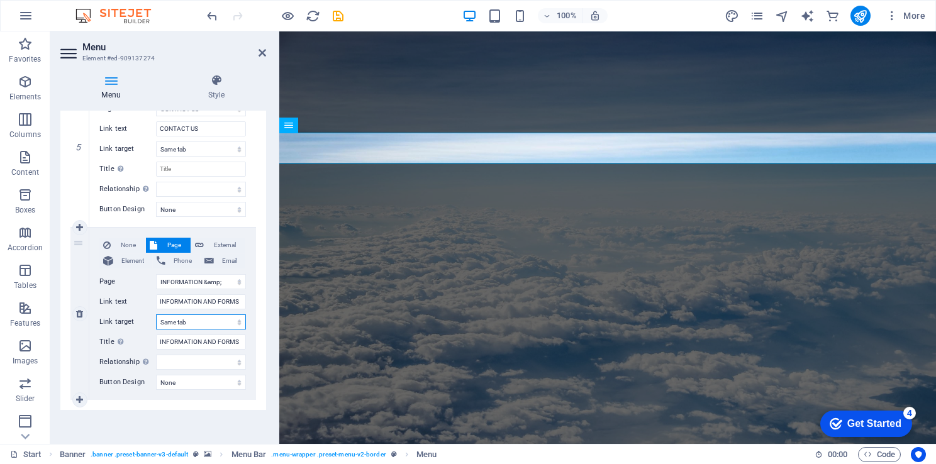
click at [196, 324] on select "New tab Same tab Overlay" at bounding box center [201, 322] width 90 height 15
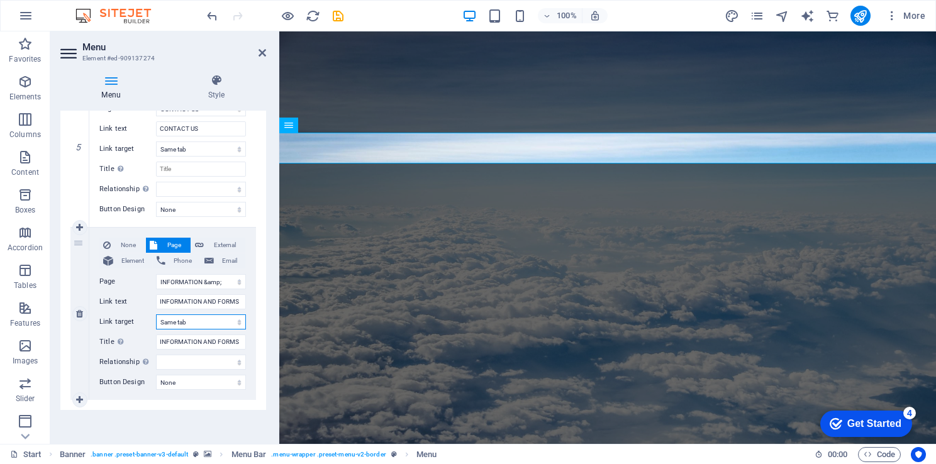
click at [156, 315] on select "New tab Same tab Overlay" at bounding box center [201, 322] width 90 height 15
click at [262, 393] on div "Menu Style Menu Auto Custom Create custom menu items for this menu. Recommended…" at bounding box center [163, 254] width 226 height 380
drag, startPoint x: 262, startPoint y: 393, endPoint x: 264, endPoint y: 371, distance: 21.5
click at [264, 371] on div "Menu Auto Custom Create custom menu items for this menu. Recommended for one-pa…" at bounding box center [163, 272] width 206 height 323
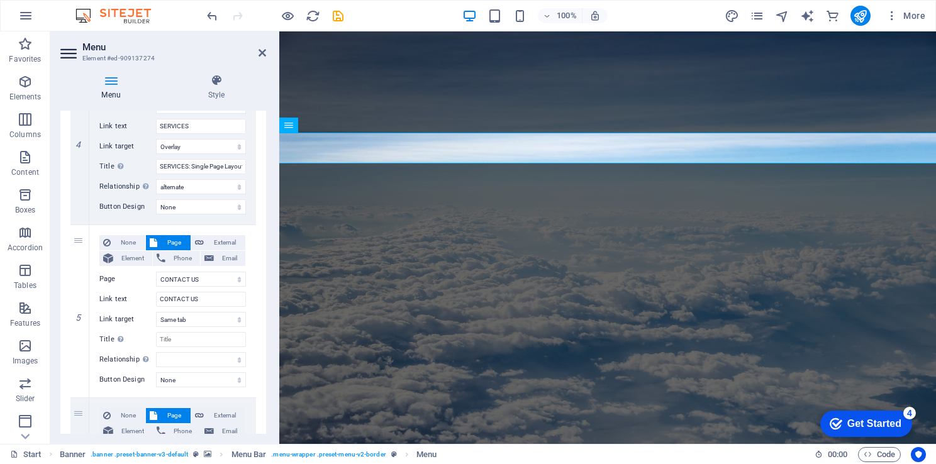
scroll to position [736, 0]
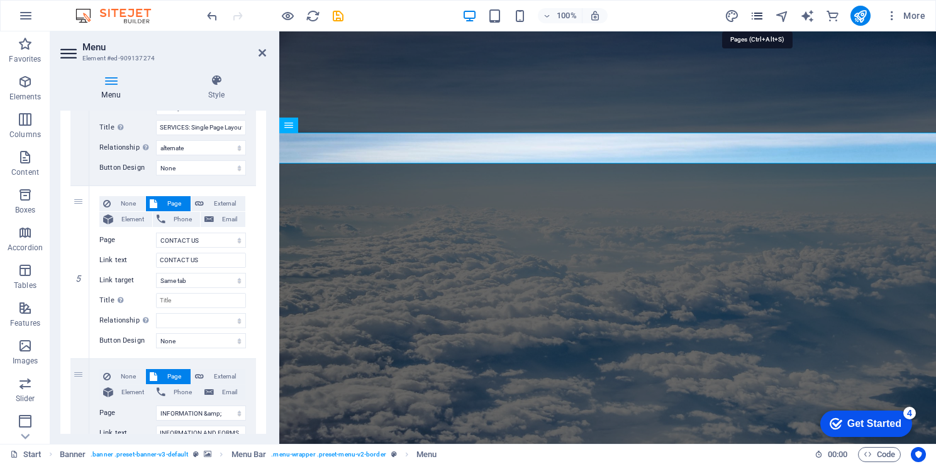
click at [760, 21] on icon "pages" at bounding box center [757, 16] width 14 height 14
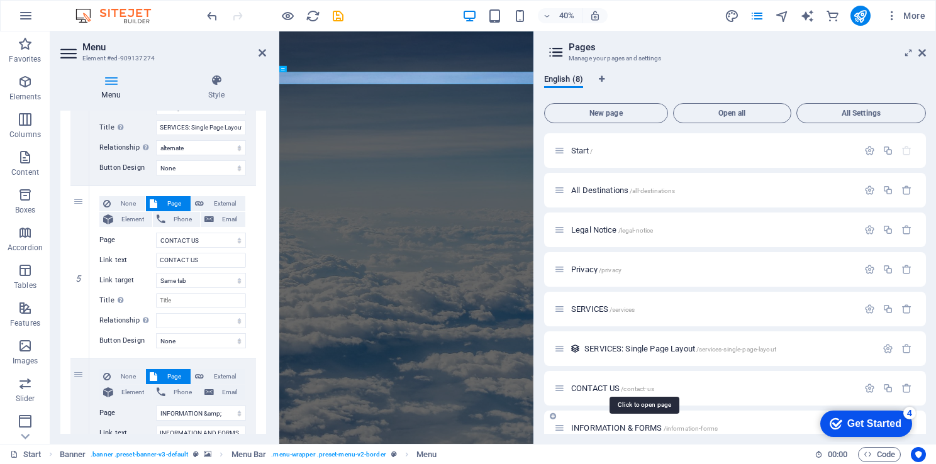
click at [617, 427] on span "INFORMATION & FORMS /information-forms" at bounding box center [644, 428] width 147 height 9
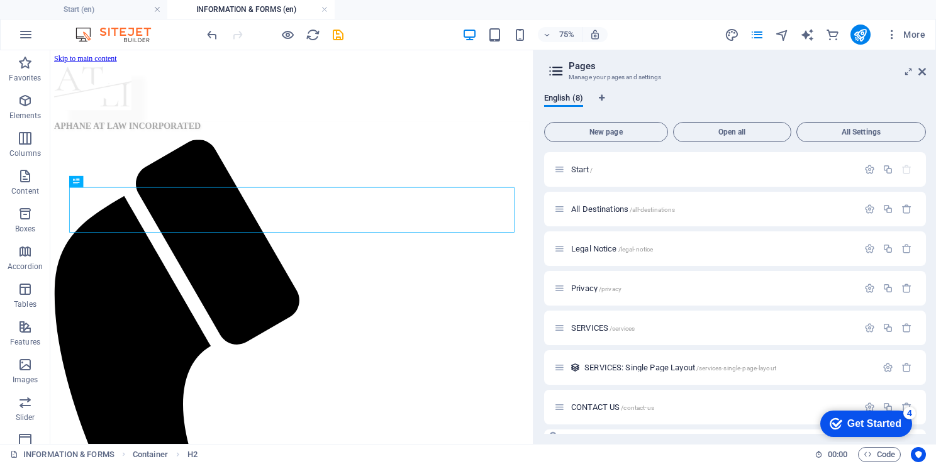
scroll to position [0, 0]
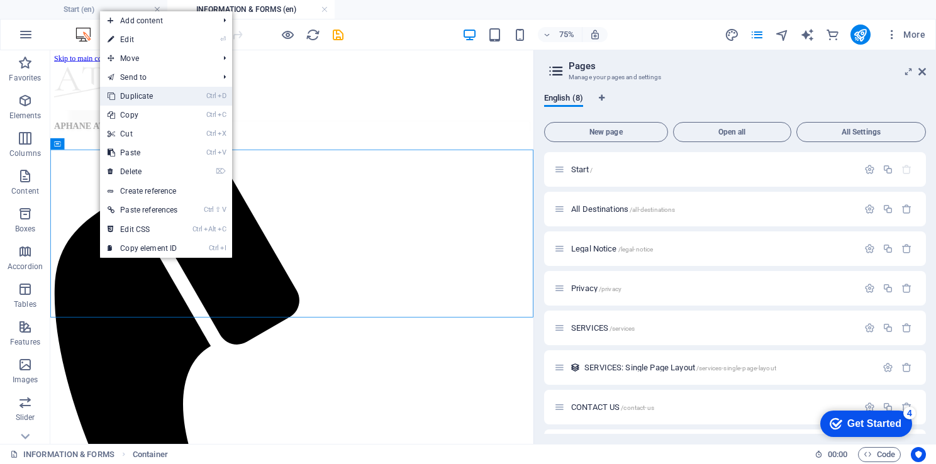
click at [154, 99] on link "Ctrl D Duplicate" at bounding box center [142, 96] width 85 height 19
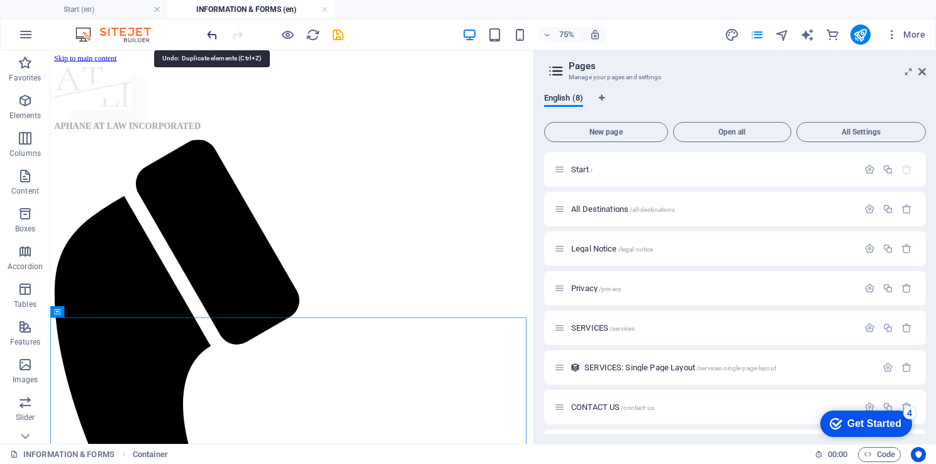
click at [214, 35] on icon "undo" at bounding box center [212, 35] width 14 height 14
click at [237, 31] on icon "redo" at bounding box center [237, 35] width 14 height 14
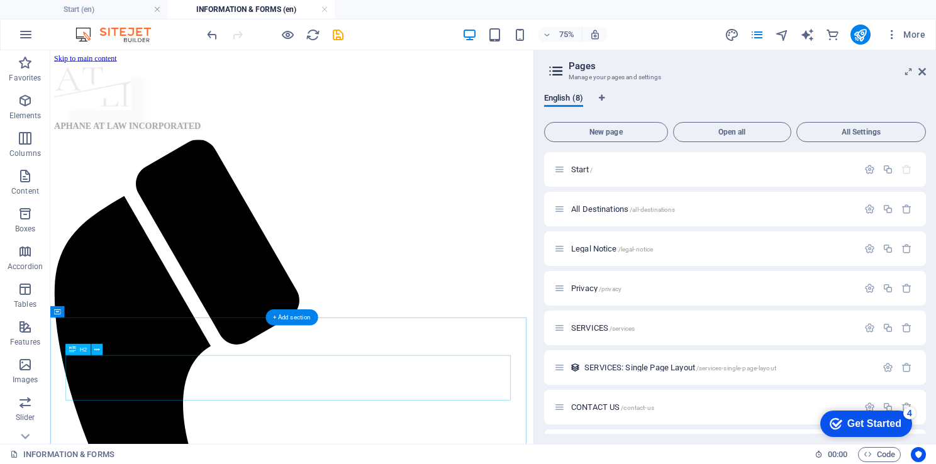
click at [101, 348] on button at bounding box center [96, 349] width 11 height 11
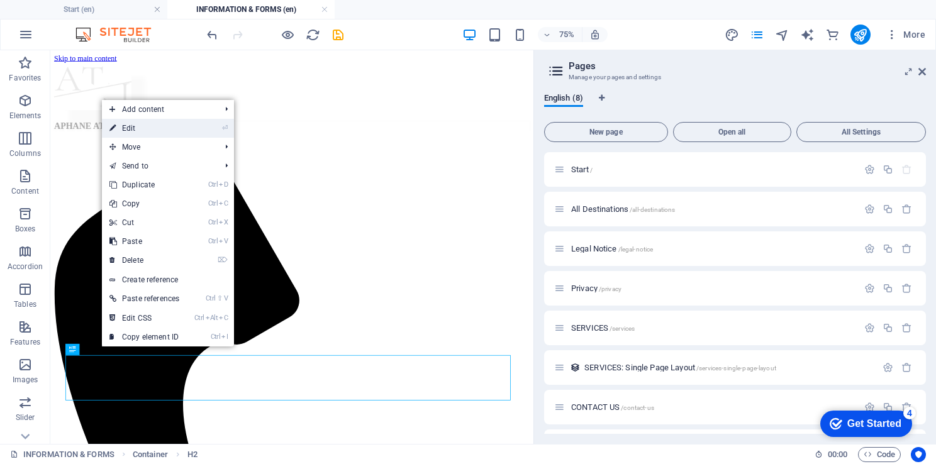
click at [128, 130] on link "⏎ Edit" at bounding box center [144, 128] width 85 height 19
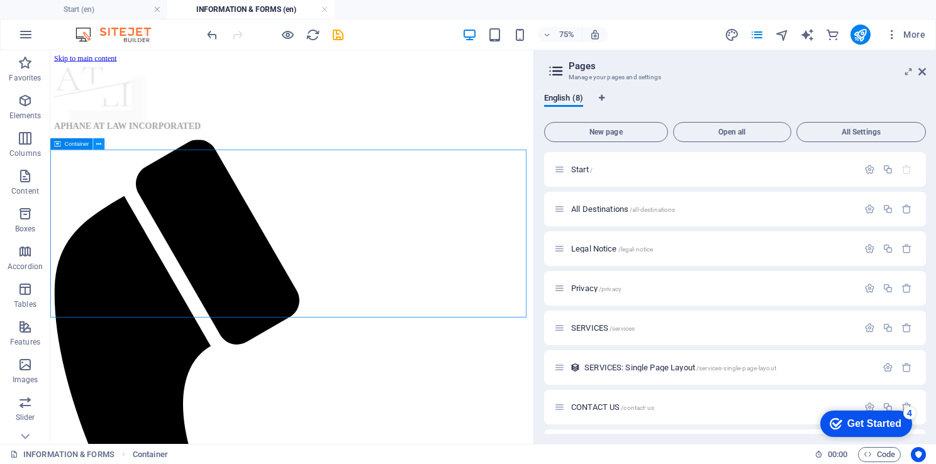
click at [98, 142] on icon at bounding box center [98, 144] width 5 height 10
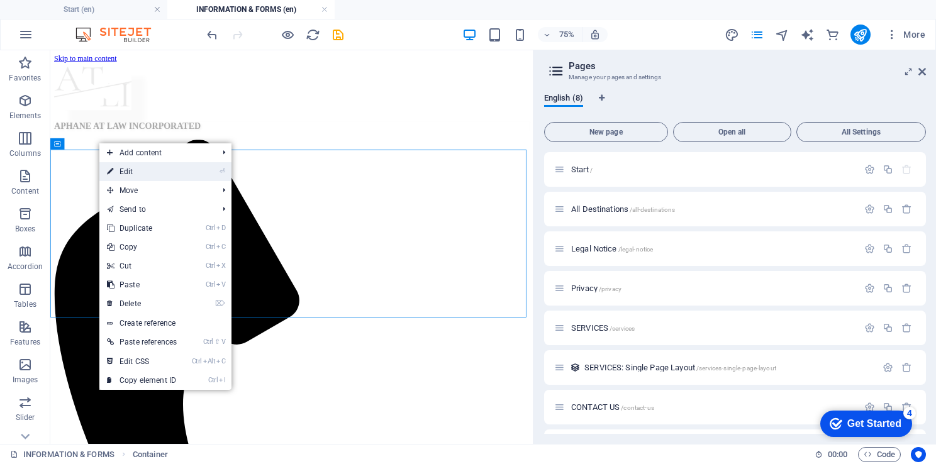
click at [135, 164] on link "⏎ Edit" at bounding box center [141, 171] width 85 height 19
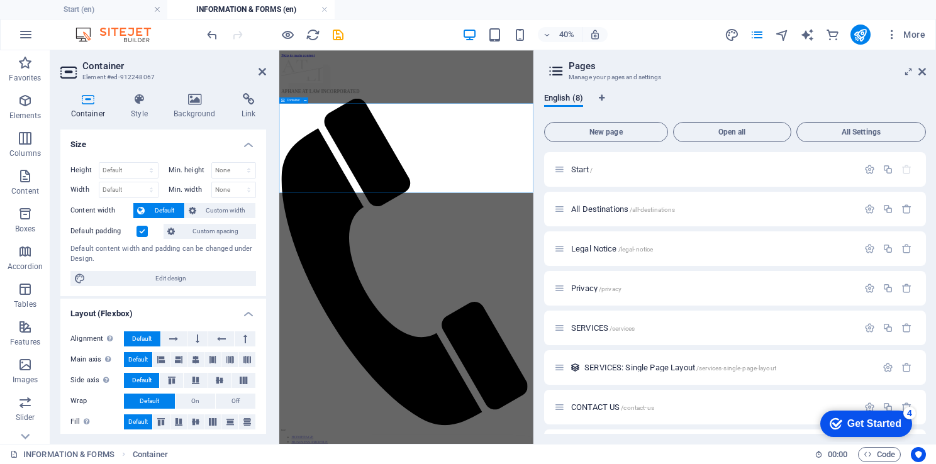
drag, startPoint x: 400, startPoint y: 217, endPoint x: 404, endPoint y: 233, distance: 16.8
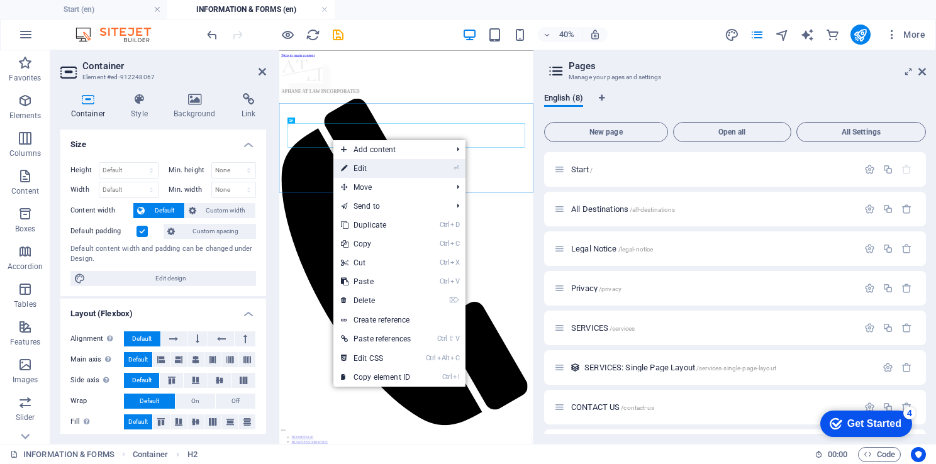
click at [375, 167] on link "⏎ Edit" at bounding box center [376, 168] width 85 height 19
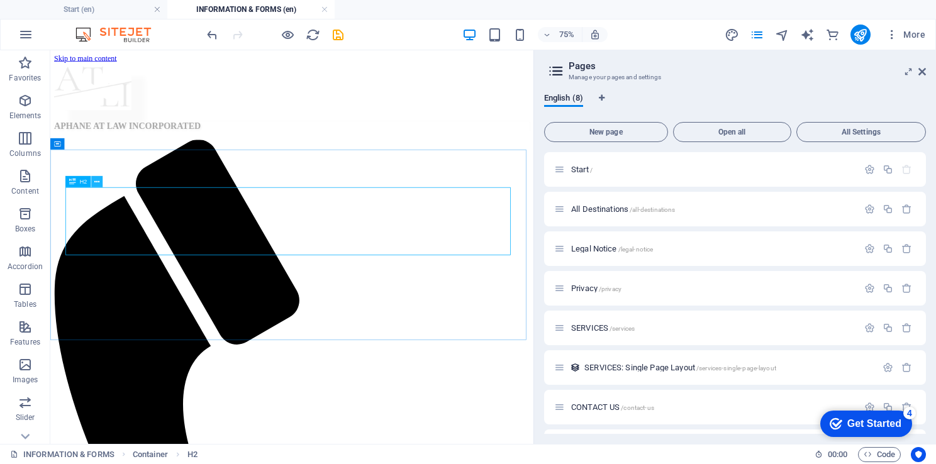
click at [96, 181] on icon at bounding box center [96, 182] width 5 height 10
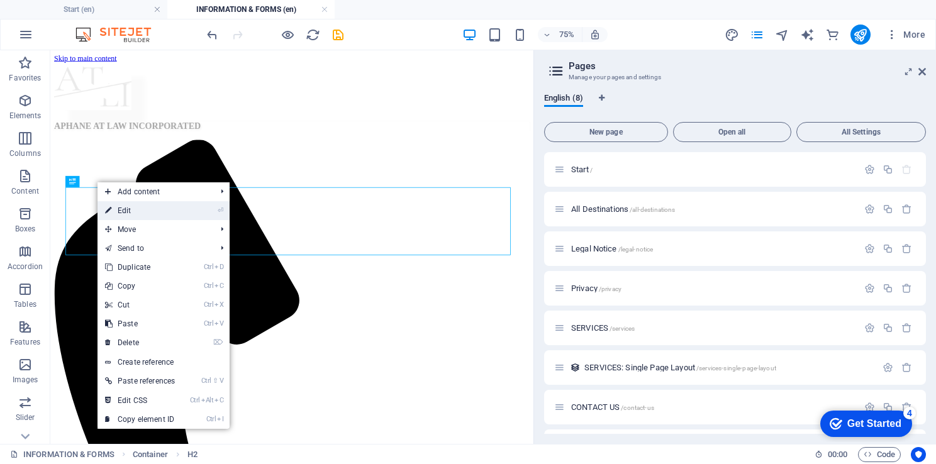
click at [129, 211] on link "⏎ Edit" at bounding box center [140, 210] width 85 height 19
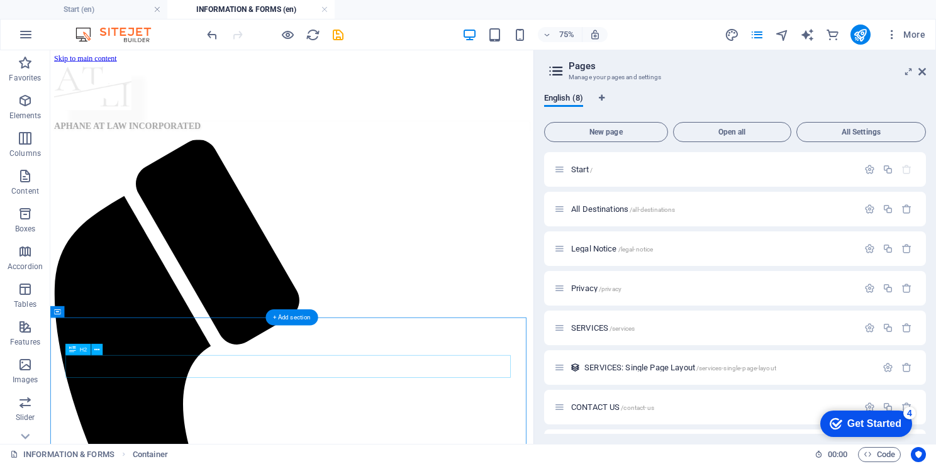
click at [98, 349] on icon at bounding box center [96, 350] width 5 height 10
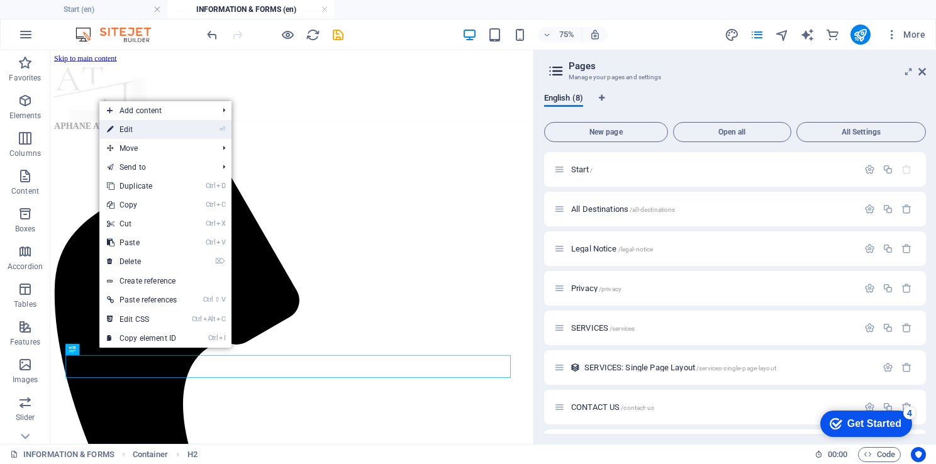
click at [168, 133] on link "⏎ Edit" at bounding box center [141, 129] width 85 height 19
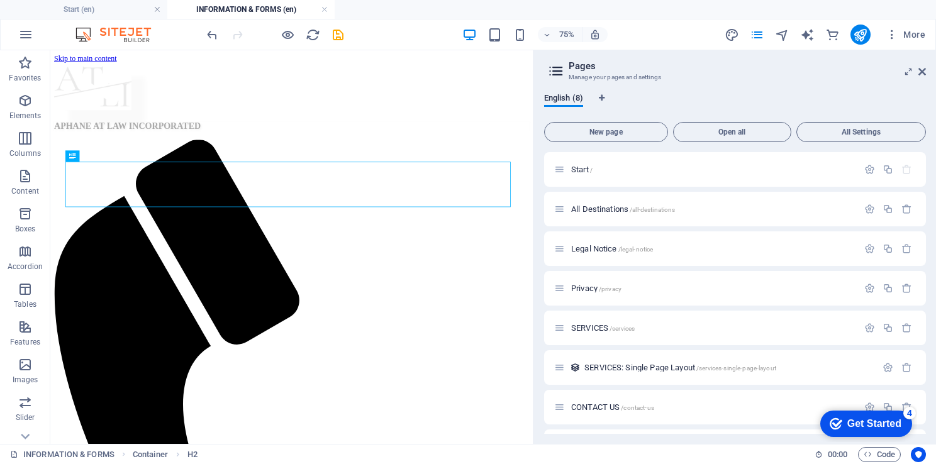
scroll to position [34, 0]
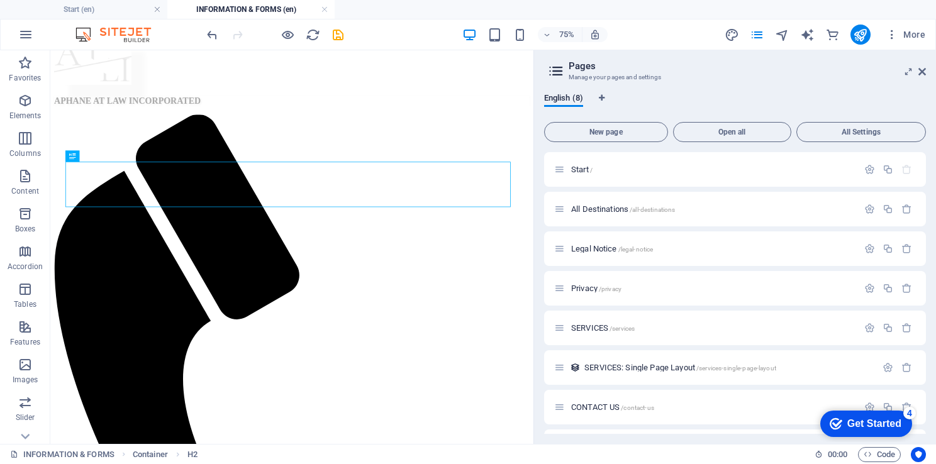
drag, startPoint x: 687, startPoint y: 288, endPoint x: 595, endPoint y: 435, distance: 173.0
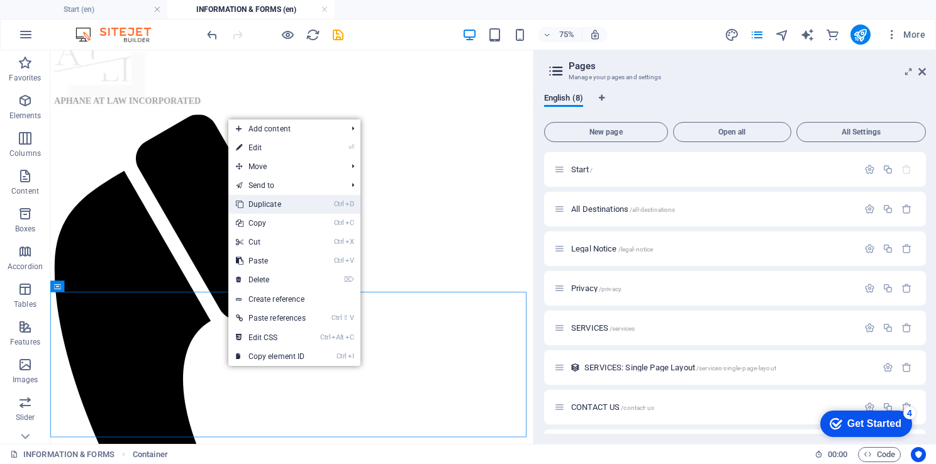
click at [278, 205] on link "Ctrl D Duplicate" at bounding box center [270, 204] width 85 height 19
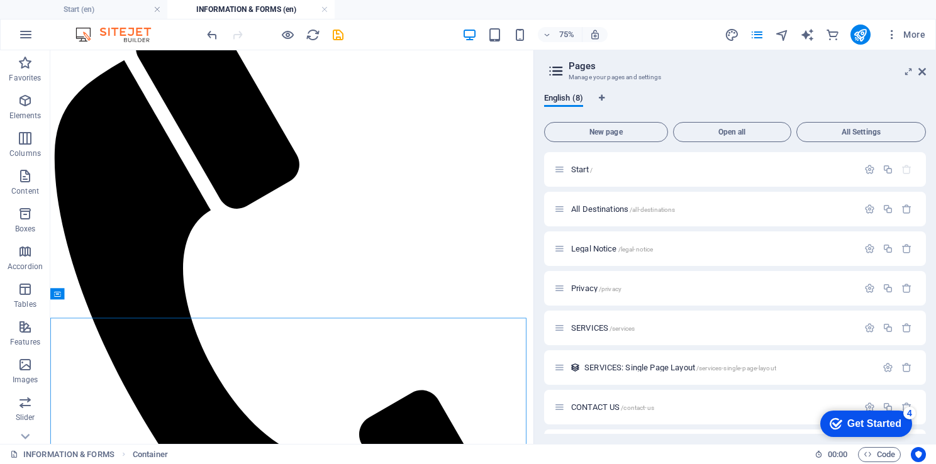
scroll to position [193, 0]
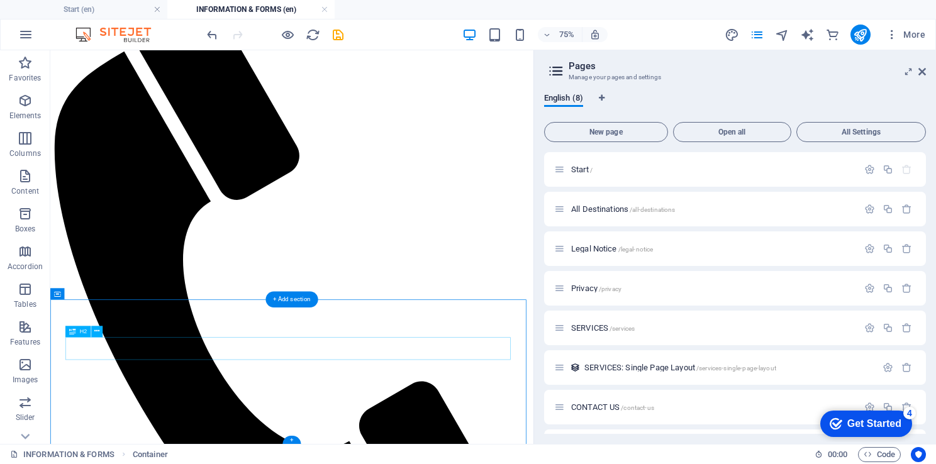
click at [97, 329] on icon at bounding box center [96, 332] width 5 height 10
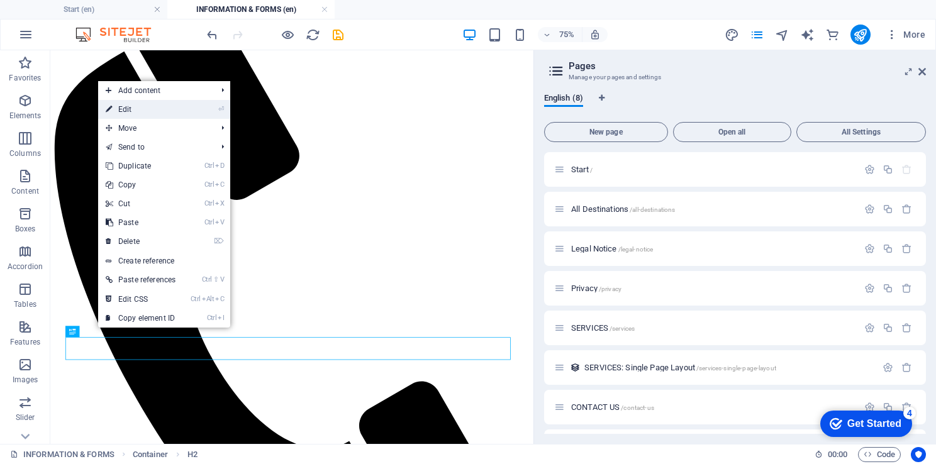
click at [138, 112] on link "⏎ Edit" at bounding box center [140, 109] width 85 height 19
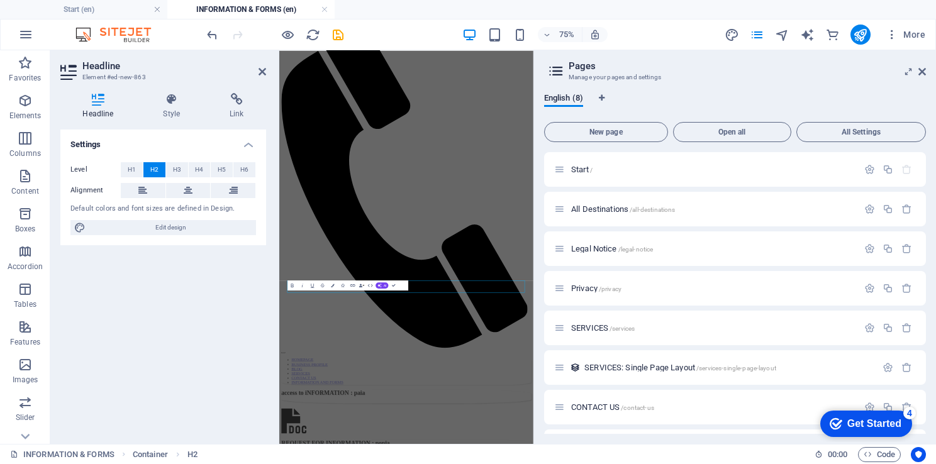
scroll to position [0, 0]
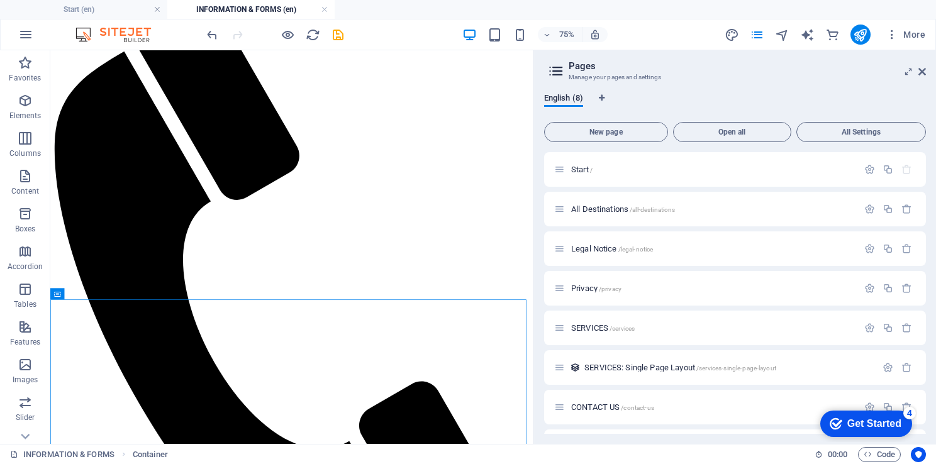
drag, startPoint x: 684, startPoint y: 536, endPoint x: 691, endPoint y: 416, distance: 119.8
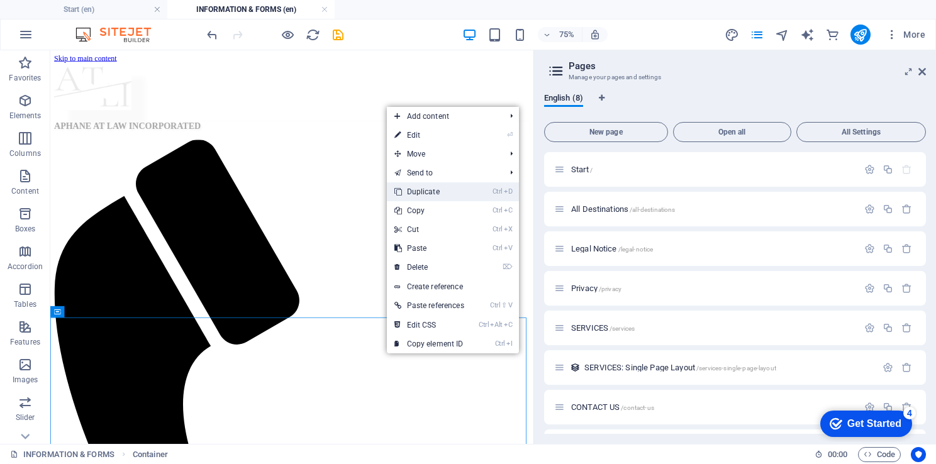
click at [429, 196] on link "Ctrl D Duplicate" at bounding box center [429, 191] width 85 height 19
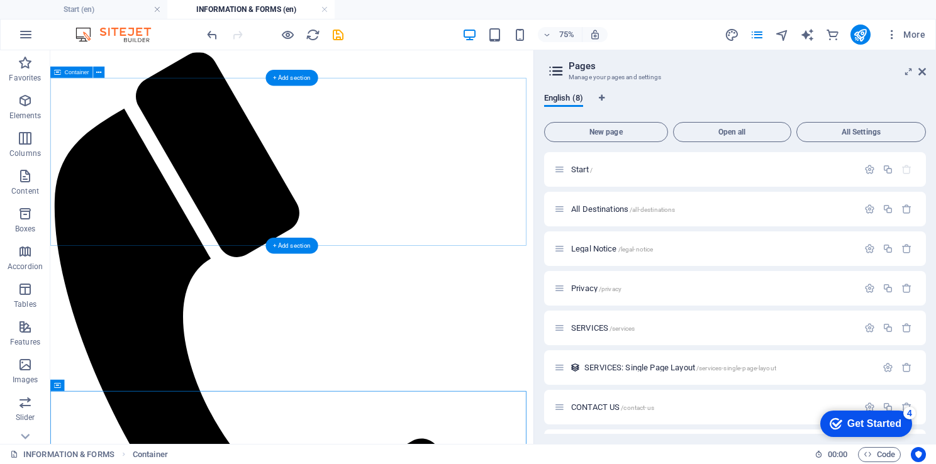
scroll to position [359, 0]
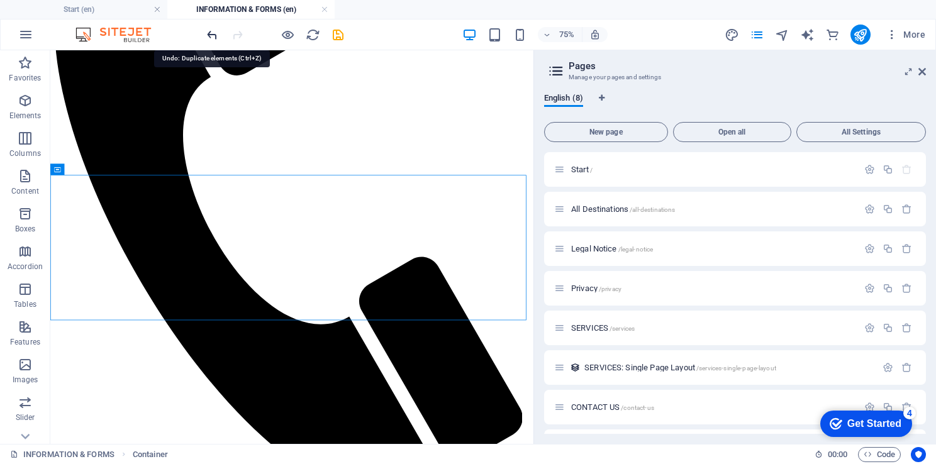
click at [211, 38] on icon "undo" at bounding box center [212, 35] width 14 height 14
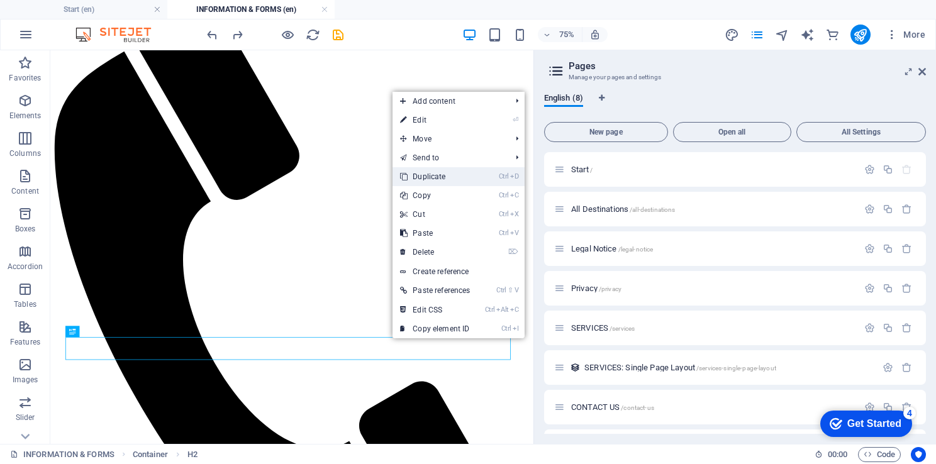
click at [436, 176] on link "Ctrl D Duplicate" at bounding box center [435, 176] width 85 height 19
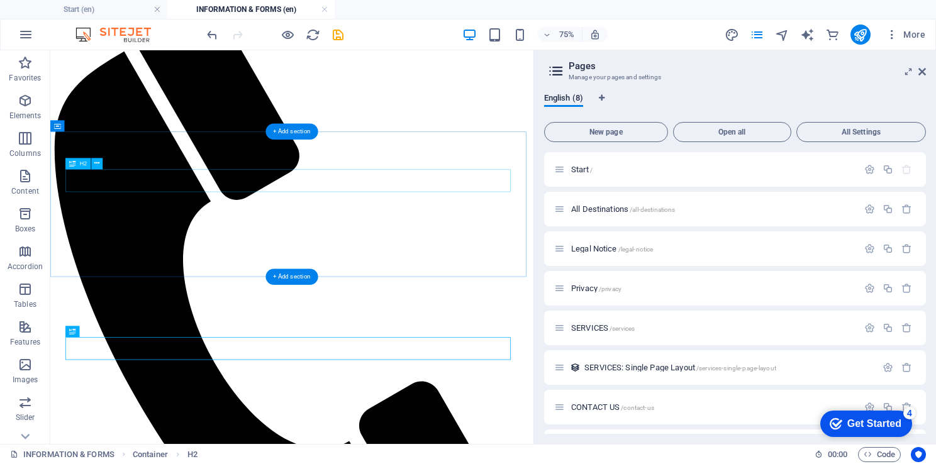
scroll to position [223, 0]
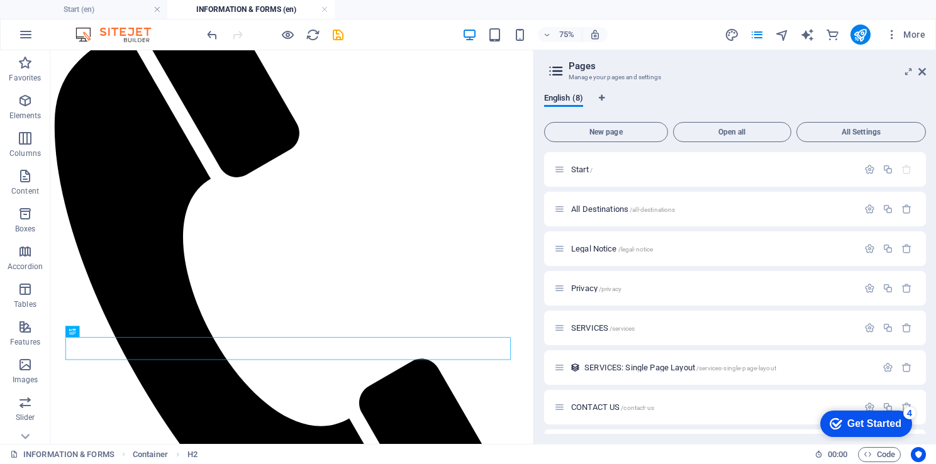
click at [201, 34] on div "75% More" at bounding box center [468, 35] width 935 height 30
click at [209, 33] on icon "undo" at bounding box center [212, 35] width 14 height 14
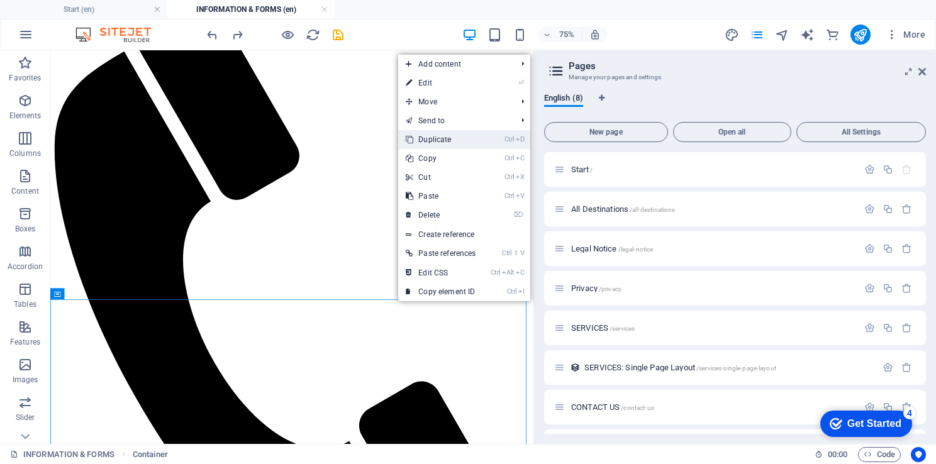
click at [452, 141] on link "Ctrl D Duplicate" at bounding box center [440, 139] width 85 height 19
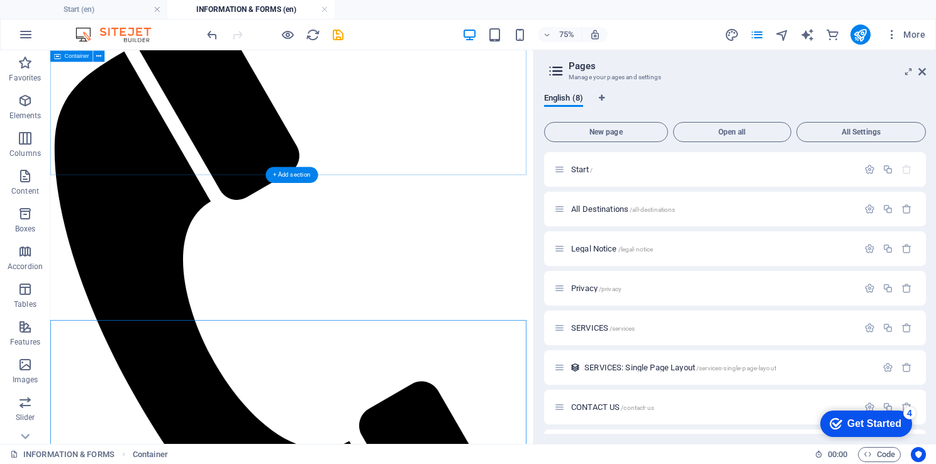
scroll to position [359, 0]
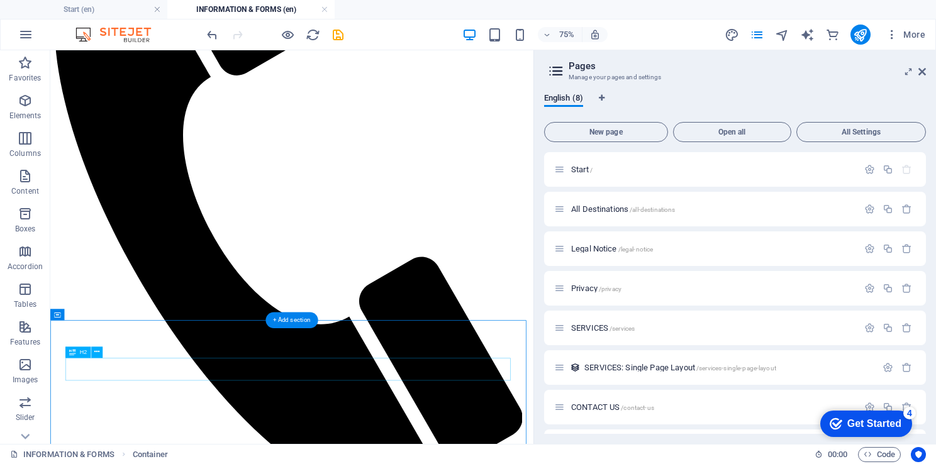
click at [101, 352] on button at bounding box center [96, 352] width 11 height 11
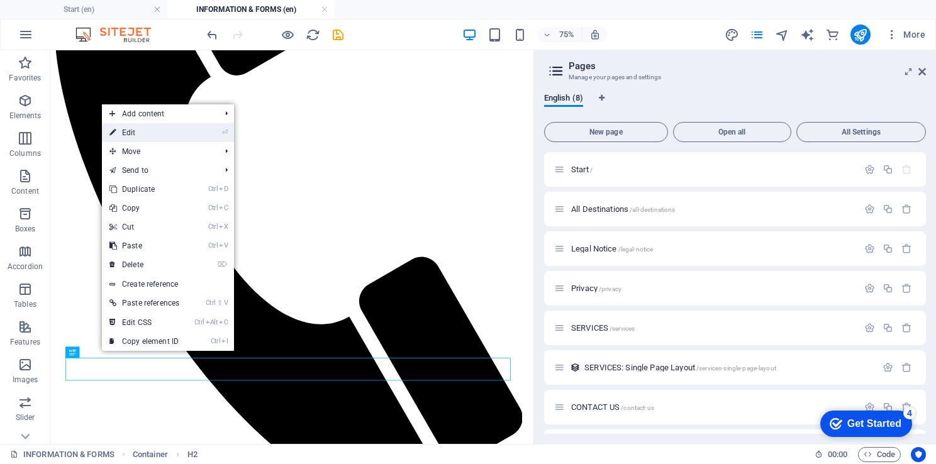
click at [137, 134] on link "⏎ Edit" at bounding box center [144, 132] width 85 height 19
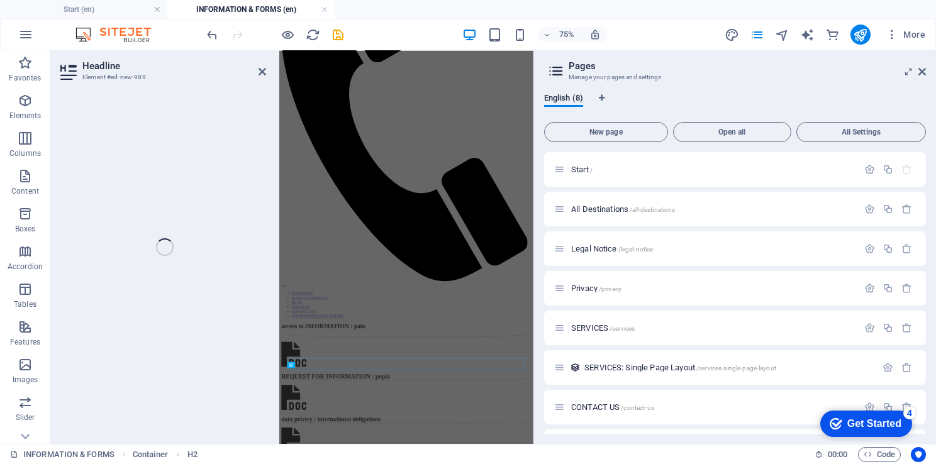
scroll to position [0, 0]
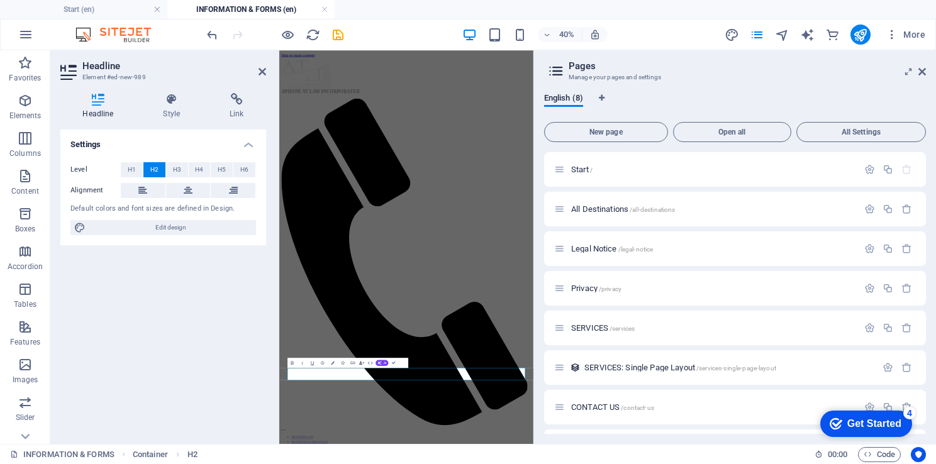
click at [195, 301] on div "Settings Level H1 H2 H3 H4 H5 H6 Alignment Default colors and font sizes are de…" at bounding box center [163, 282] width 206 height 305
click at [261, 69] on icon at bounding box center [263, 72] width 8 height 10
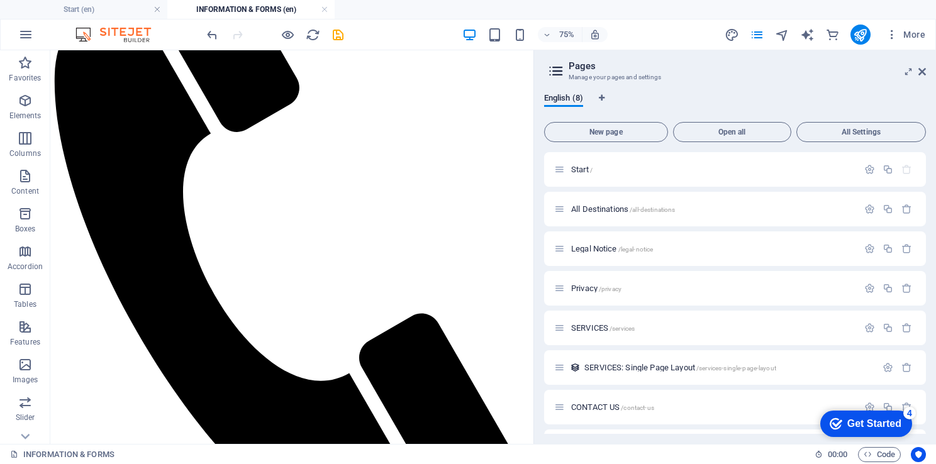
scroll to position [387, 0]
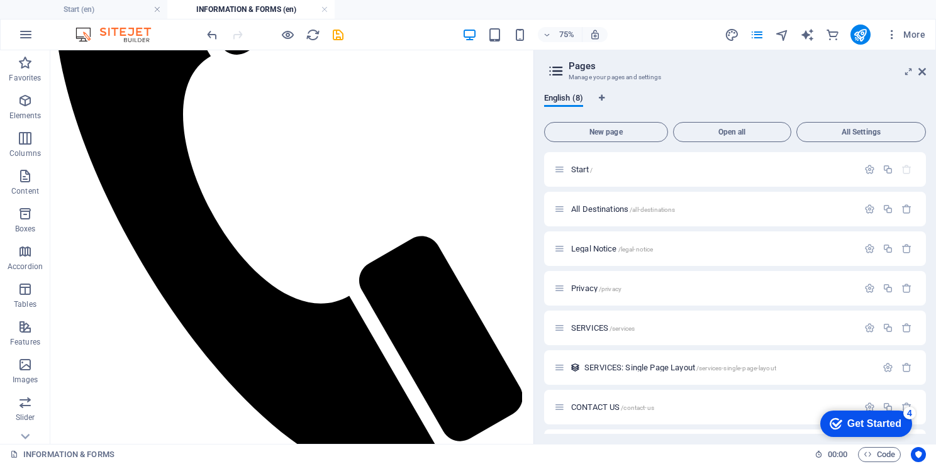
drag, startPoint x: 687, startPoint y: 254, endPoint x: 628, endPoint y: 513, distance: 265.8
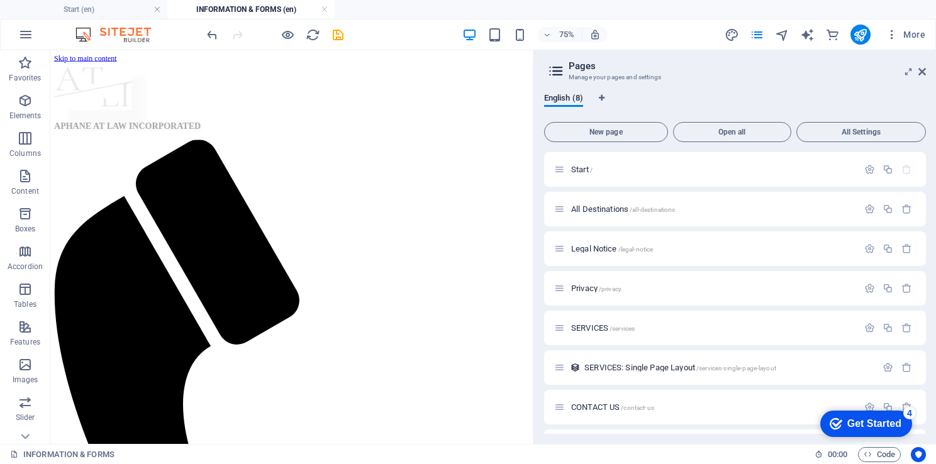
scroll to position [344, 0]
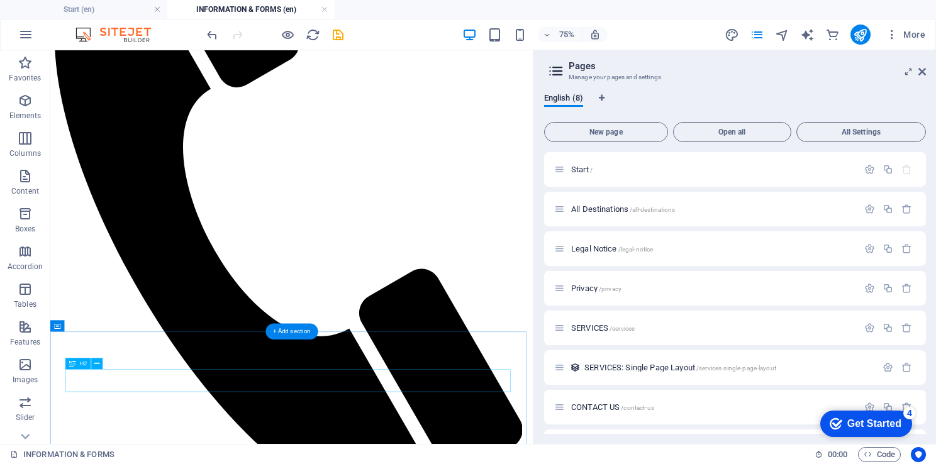
click at [97, 362] on icon at bounding box center [96, 364] width 5 height 10
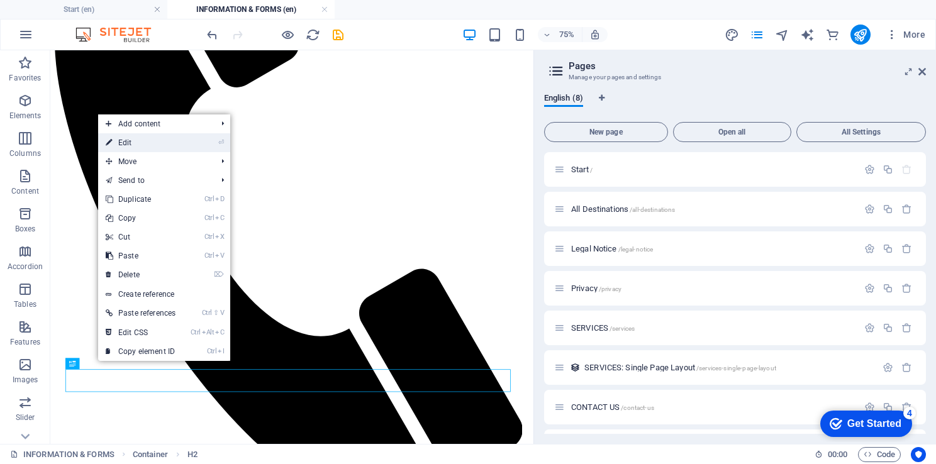
click at [125, 141] on link "⏎ Edit" at bounding box center [140, 142] width 85 height 19
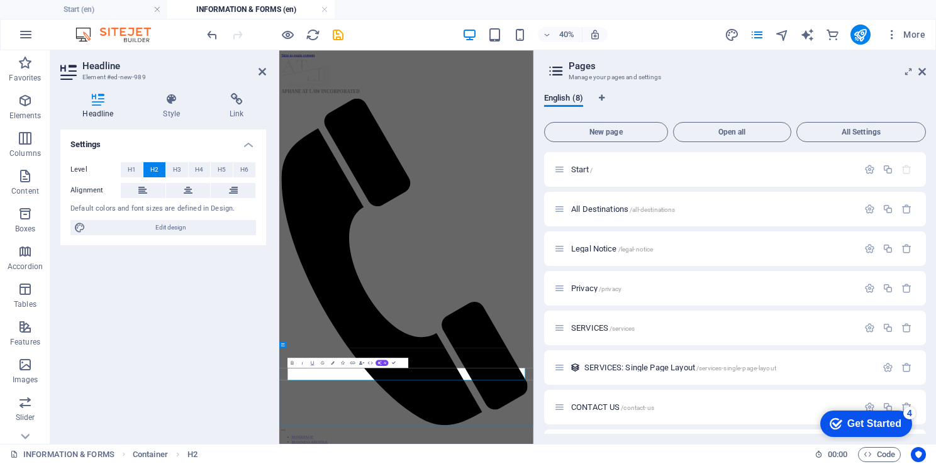
click at [191, 346] on div "Settings Level H1 H2 H3 H4 H5 H6 Alignment Default colors and font sizes are de…" at bounding box center [163, 282] width 206 height 305
click at [264, 70] on icon at bounding box center [263, 72] width 8 height 10
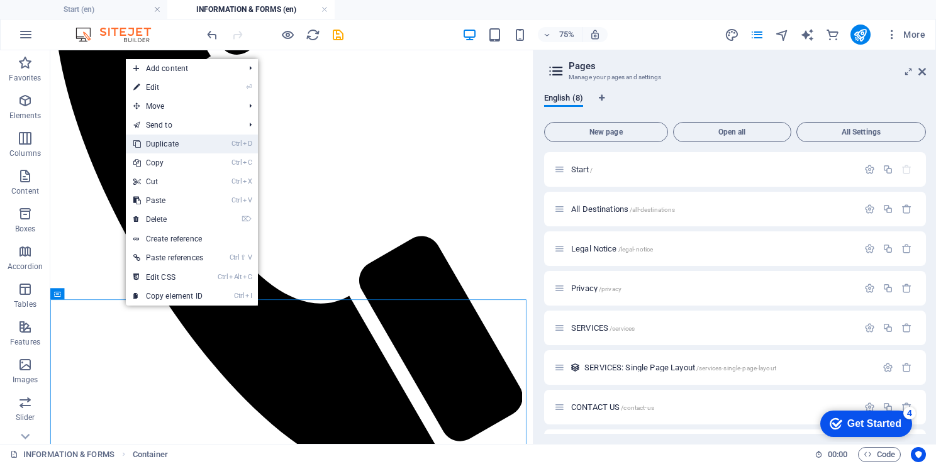
click at [169, 143] on link "Ctrl D Duplicate" at bounding box center [168, 144] width 85 height 19
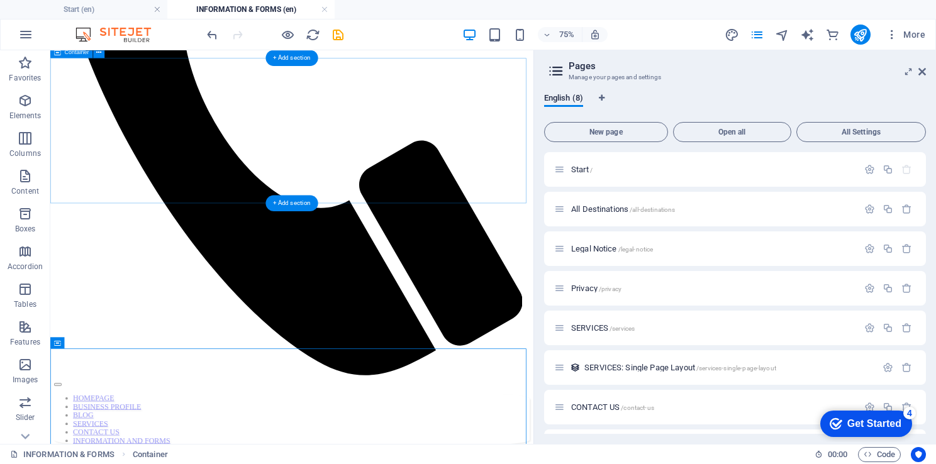
scroll to position [581, 0]
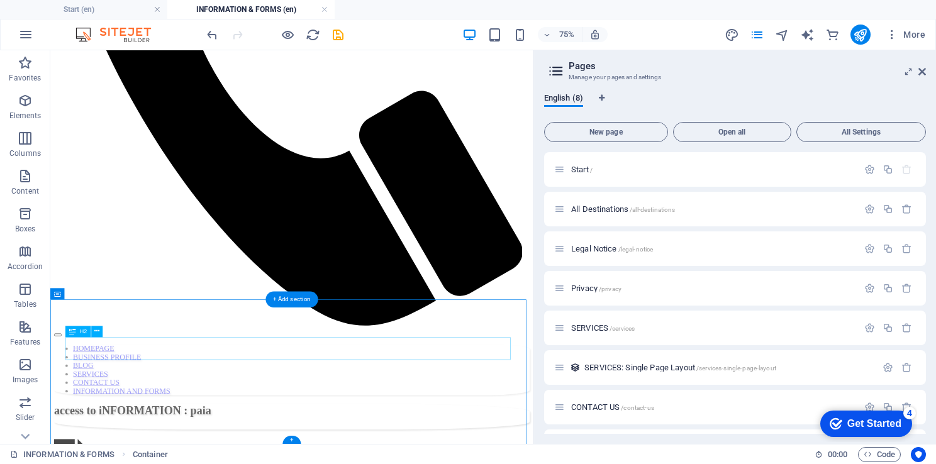
click at [96, 332] on icon at bounding box center [96, 332] width 5 height 10
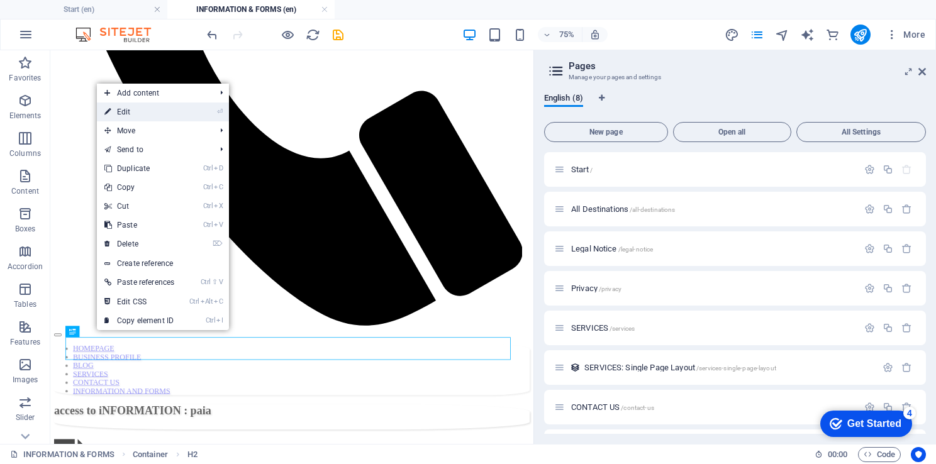
click at [139, 110] on link "⏎ Edit" at bounding box center [139, 112] width 85 height 19
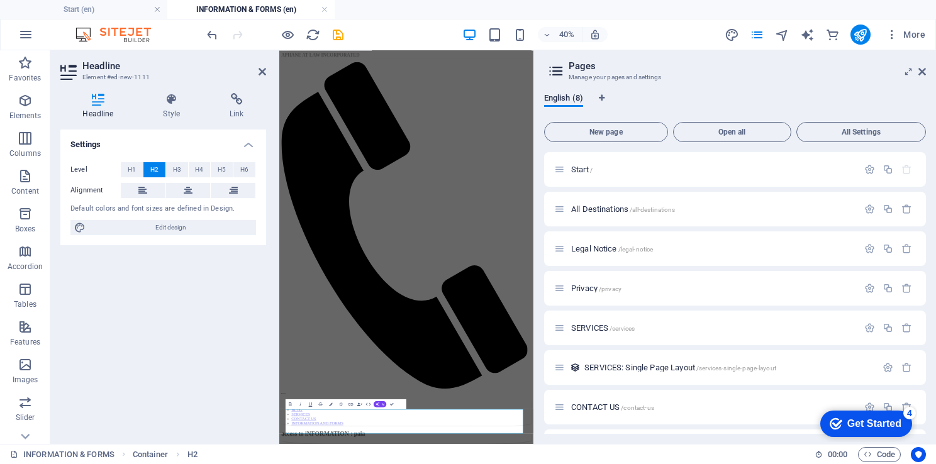
click at [193, 361] on div "Settings Level H1 H2 H3 H4 H5 H6 Alignment Default colors and font sizes are de…" at bounding box center [163, 282] width 206 height 305
click at [261, 73] on icon at bounding box center [263, 72] width 8 height 10
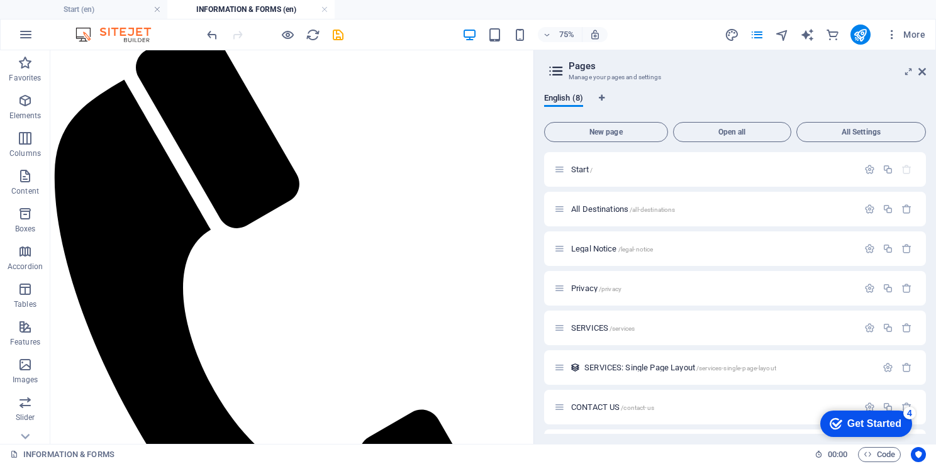
scroll to position [140, 0]
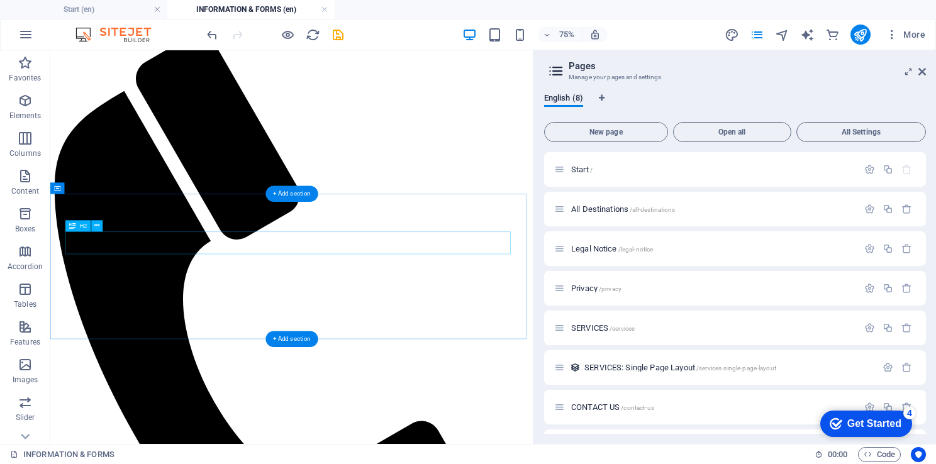
click at [98, 223] on icon at bounding box center [96, 226] width 5 height 10
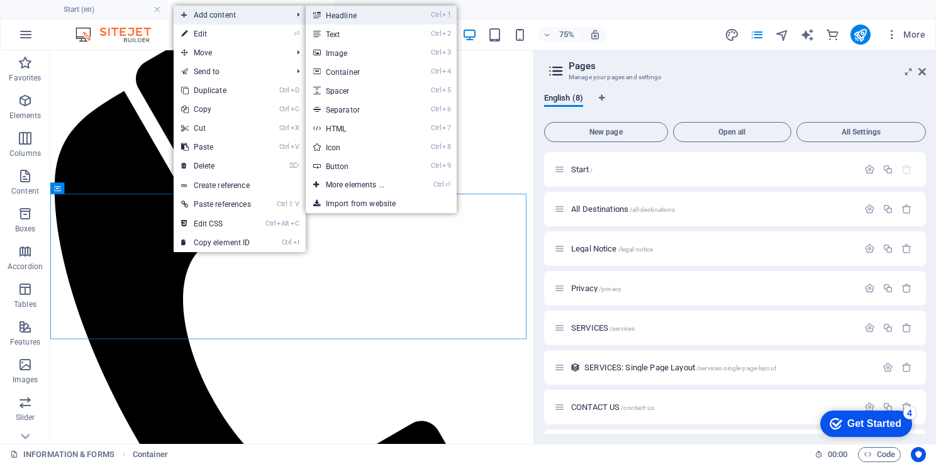
click at [360, 16] on link "Ctrl 1 Headline" at bounding box center [358, 15] width 104 height 19
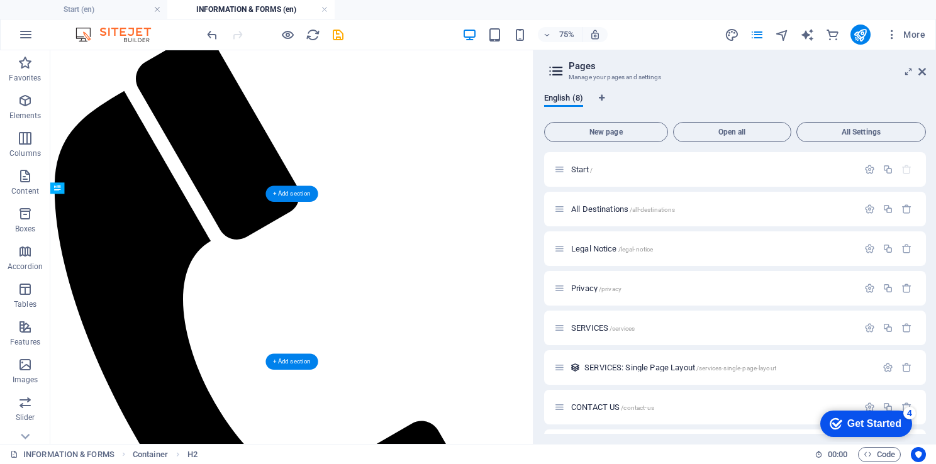
drag, startPoint x: 128, startPoint y: 278, endPoint x: 87, endPoint y: 331, distance: 66.8
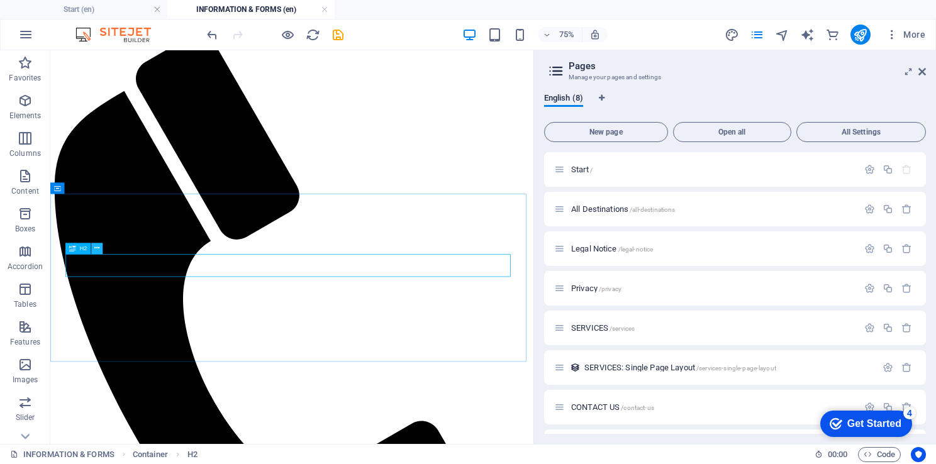
click at [99, 250] on button at bounding box center [96, 248] width 11 height 11
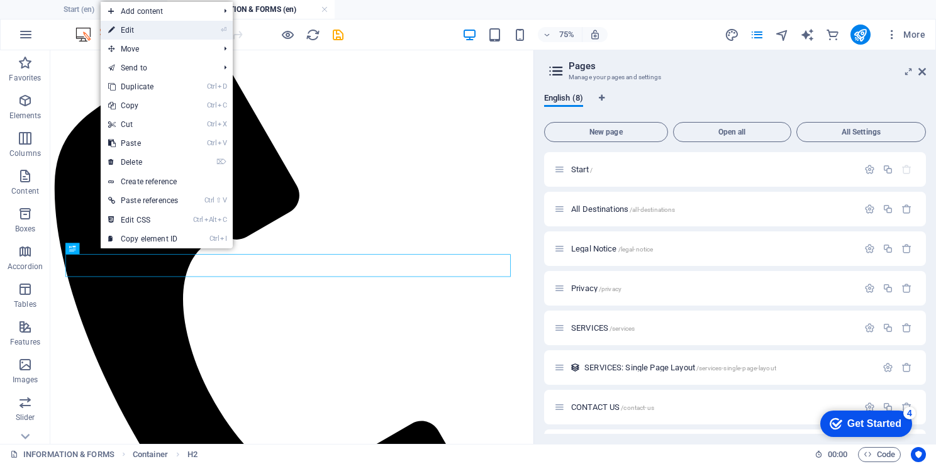
click at [126, 29] on link "⏎ Edit" at bounding box center [143, 30] width 85 height 19
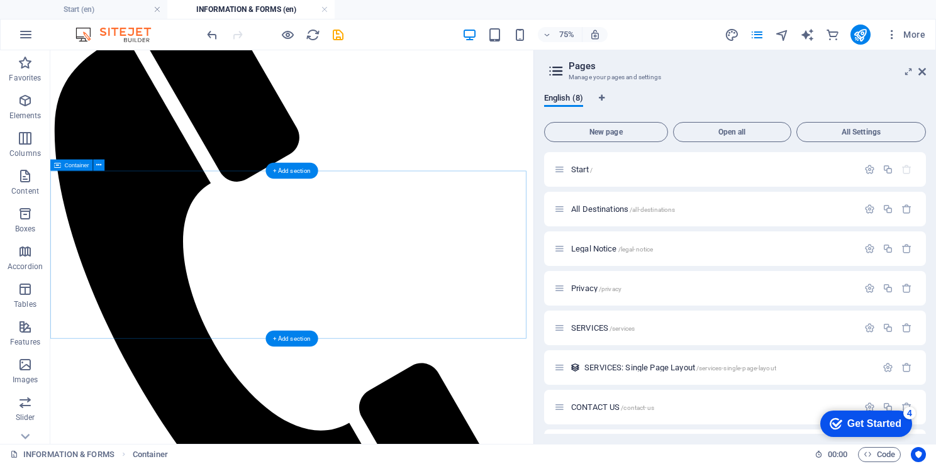
scroll to position [164, 0]
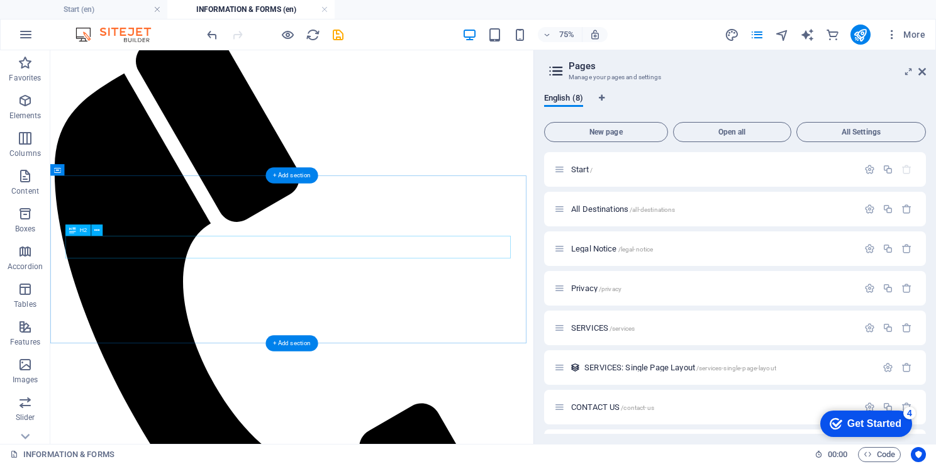
click at [96, 230] on icon at bounding box center [96, 230] width 5 height 10
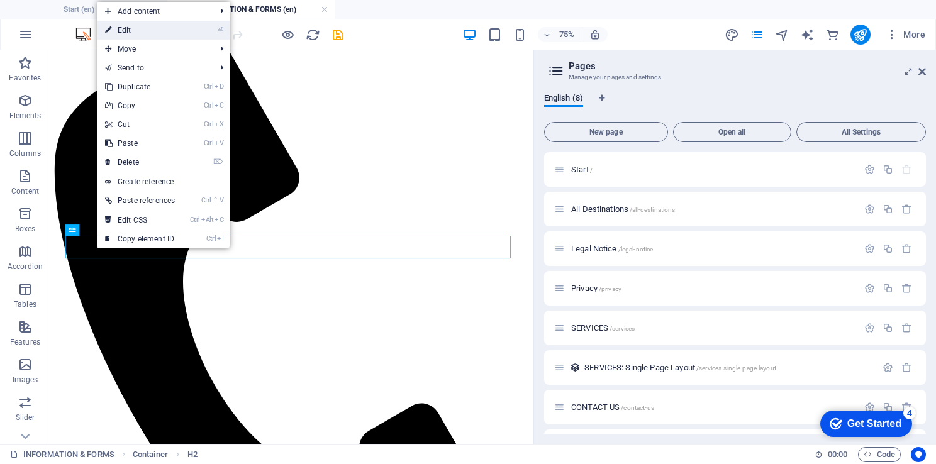
click at [134, 28] on link "⏎ Edit" at bounding box center [140, 30] width 85 height 19
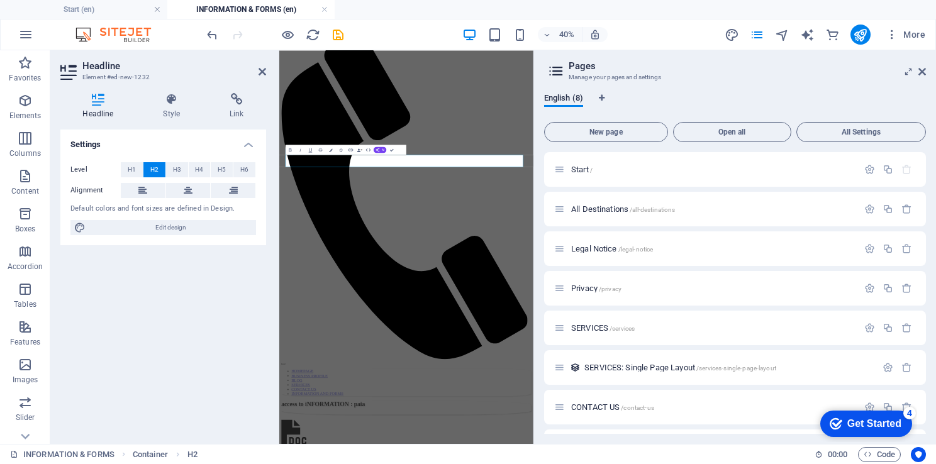
scroll to position [151, 0]
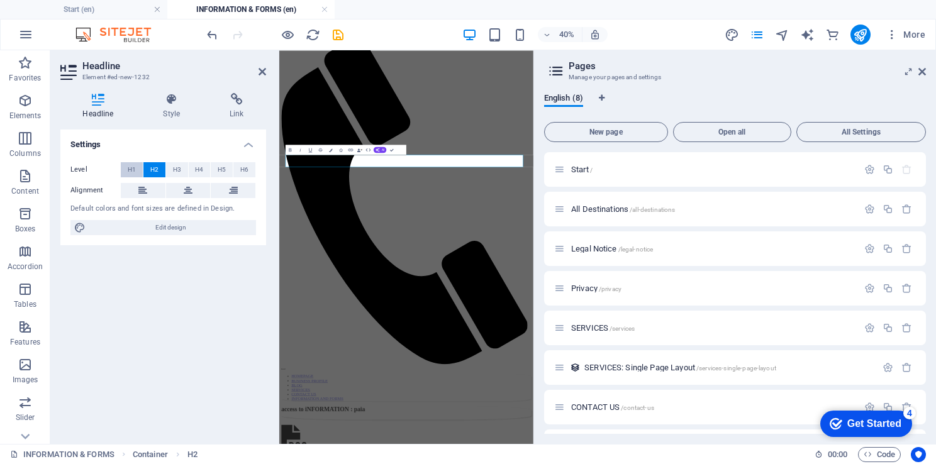
click at [128, 171] on span "H1" at bounding box center [132, 169] width 8 height 15
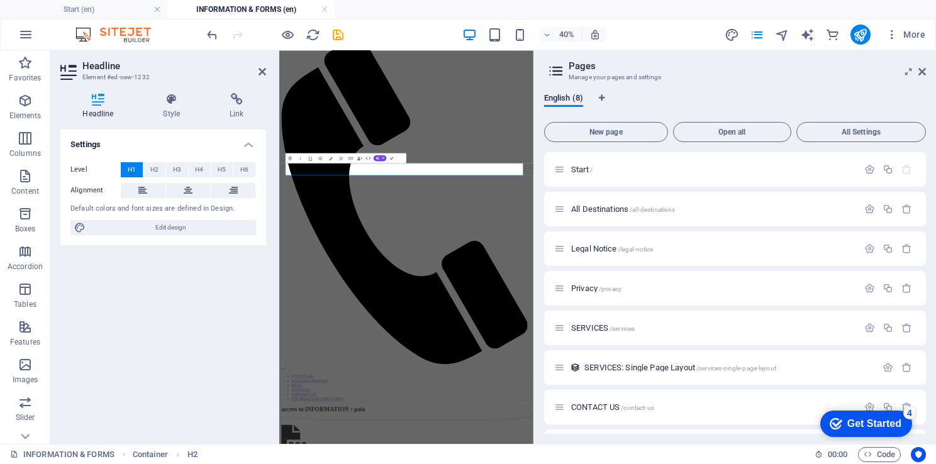
scroll to position [130, 0]
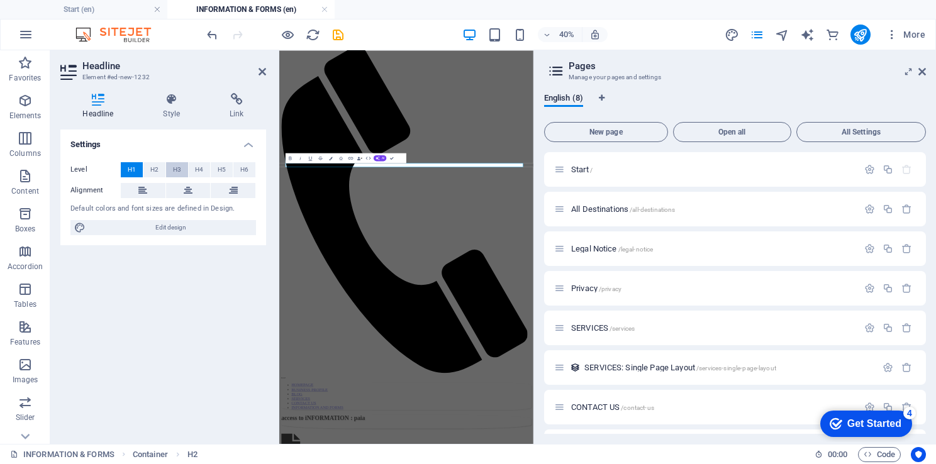
click at [171, 171] on button "H3" at bounding box center [177, 169] width 22 height 15
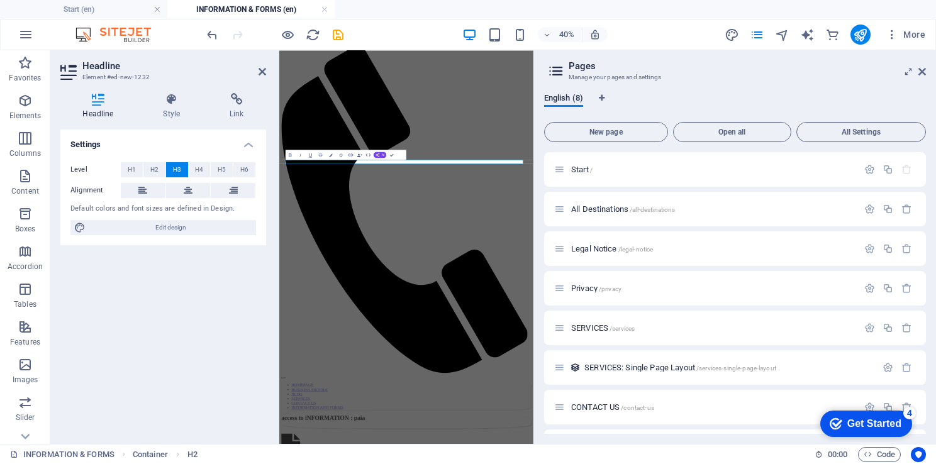
scroll to position [138, 0]
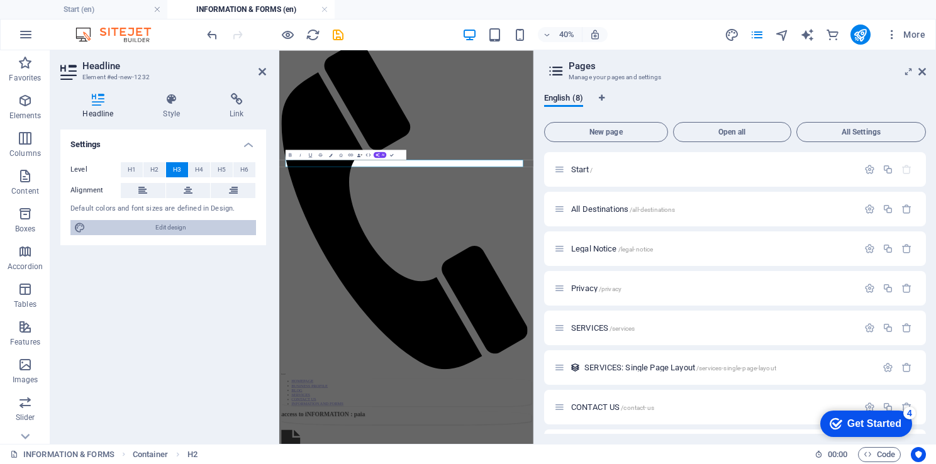
drag, startPoint x: 184, startPoint y: 222, endPoint x: 138, endPoint y: 326, distance: 113.5
click at [184, 222] on span "Edit design" at bounding box center [170, 227] width 163 height 15
select select "px"
select select "300"
select select "px"
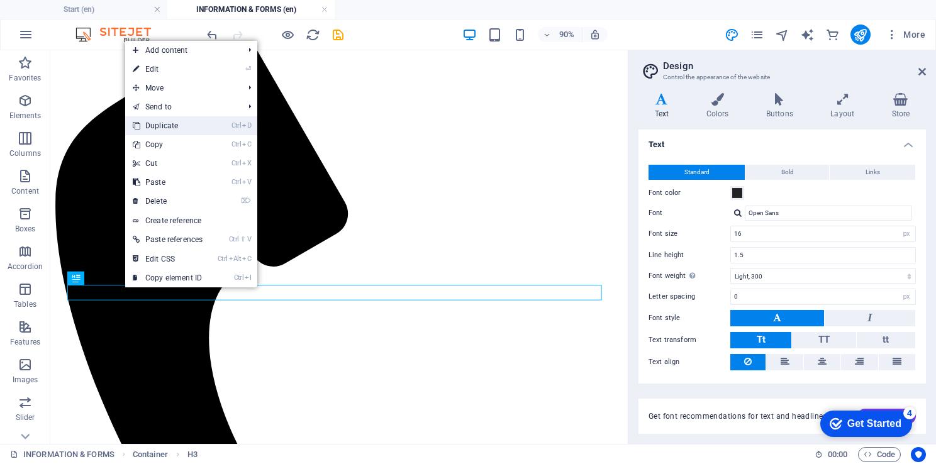
click at [191, 124] on link "Ctrl D Duplicate" at bounding box center [167, 125] width 85 height 19
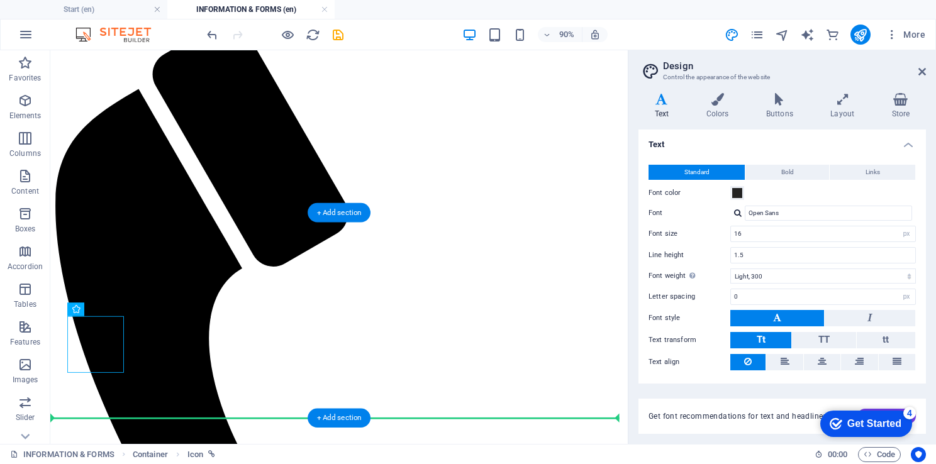
drag, startPoint x: 126, startPoint y: 358, endPoint x: 95, endPoint y: 420, distance: 69.8
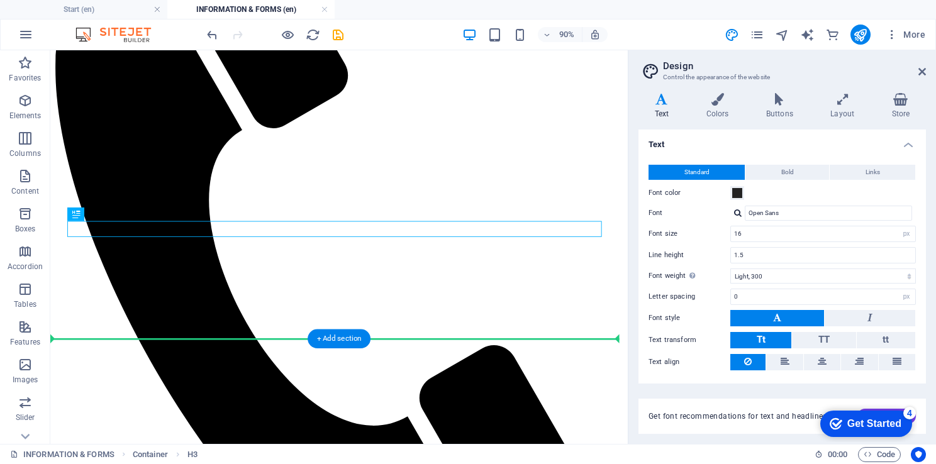
scroll to position [370, 0]
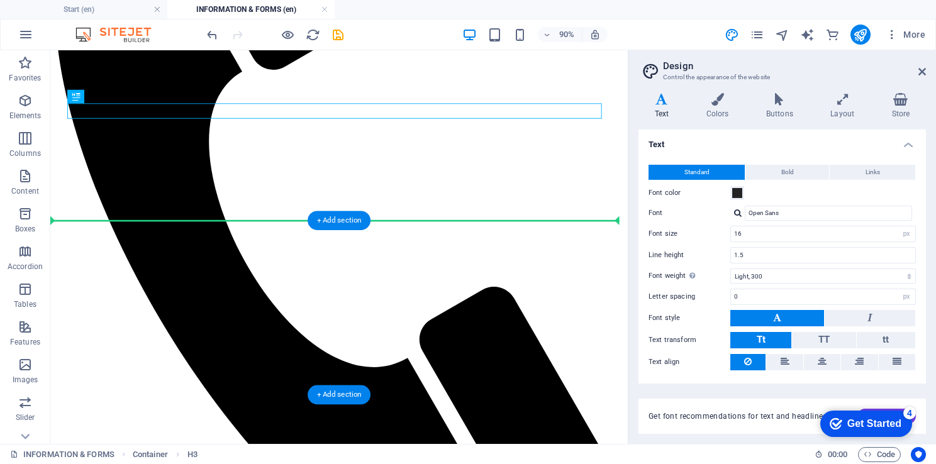
drag, startPoint x: 128, startPoint y: 344, endPoint x: 82, endPoint y: 262, distance: 93.3
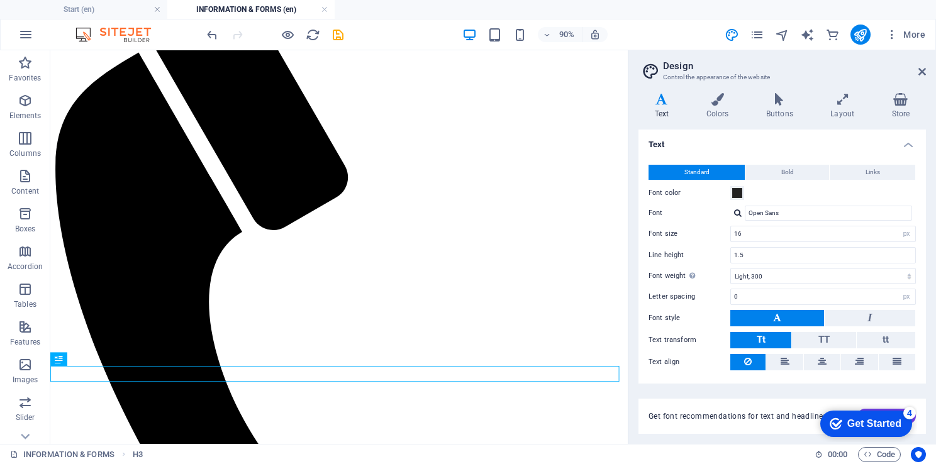
scroll to position [266, 0]
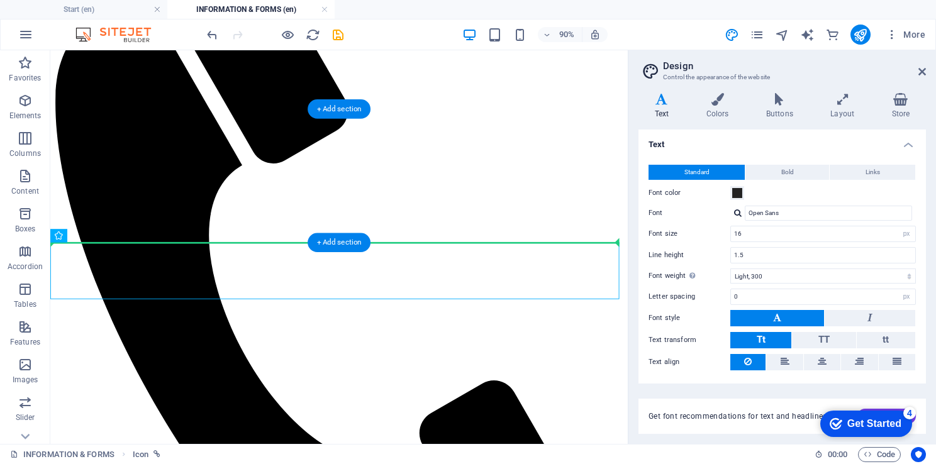
drag, startPoint x: 116, startPoint y: 289, endPoint x: 71, endPoint y: 235, distance: 70.2
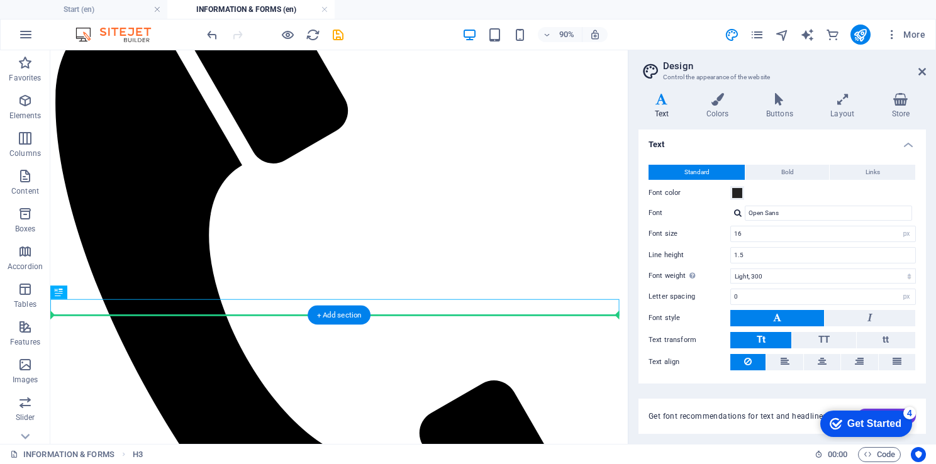
drag, startPoint x: 109, startPoint y: 342, endPoint x: 67, endPoint y: 360, distance: 46.5
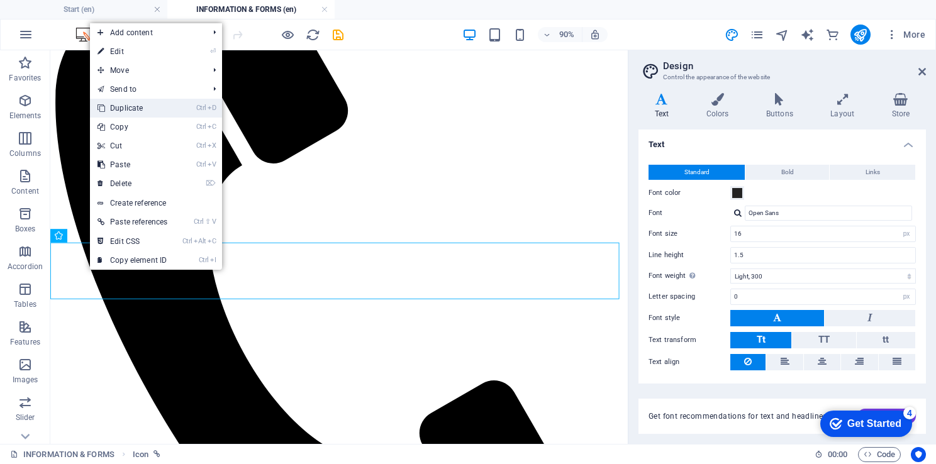
click at [154, 108] on link "Ctrl D Duplicate" at bounding box center [132, 108] width 85 height 19
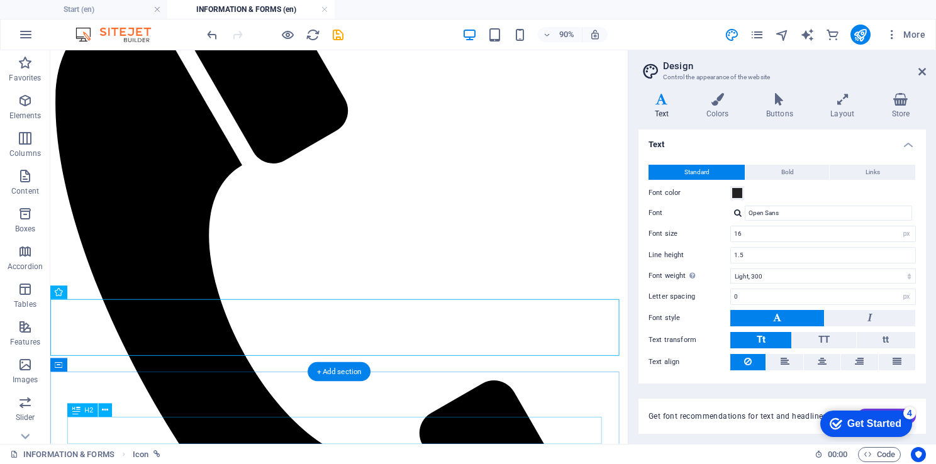
drag, startPoint x: 115, startPoint y: 344, endPoint x: 111, endPoint y: 460, distance: 116.5
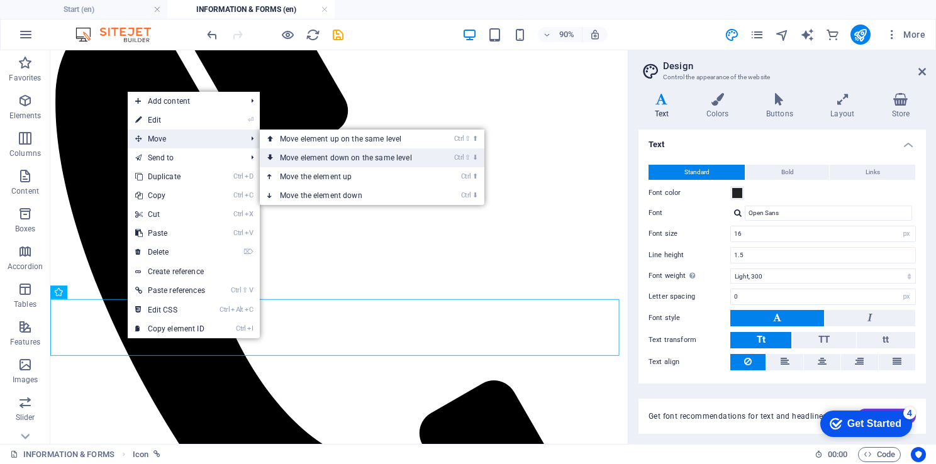
click at [366, 160] on link "Ctrl ⇧ ⬇ Move element down on the same level" at bounding box center [348, 158] width 177 height 19
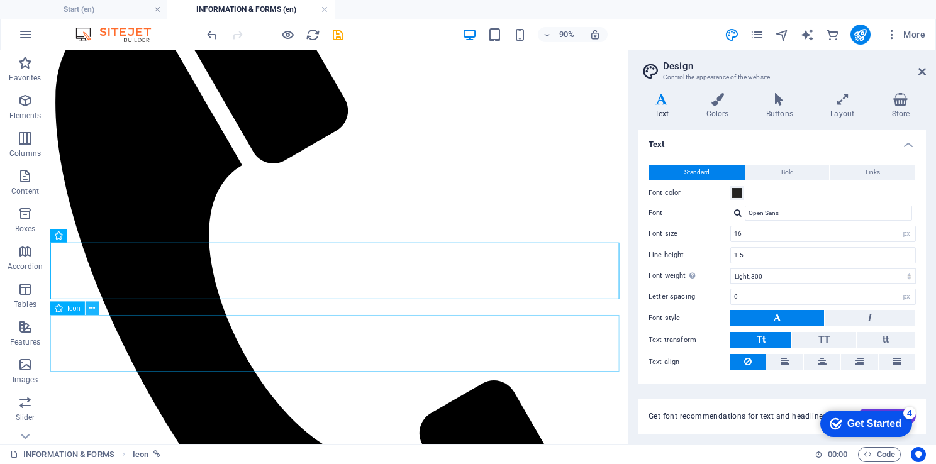
click at [91, 308] on icon at bounding box center [92, 309] width 6 height 12
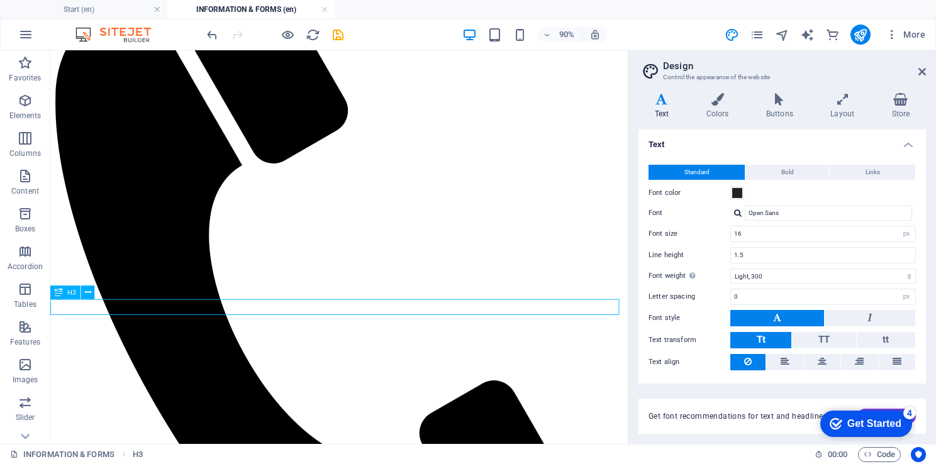
click at [91, 297] on button at bounding box center [88, 293] width 14 height 14
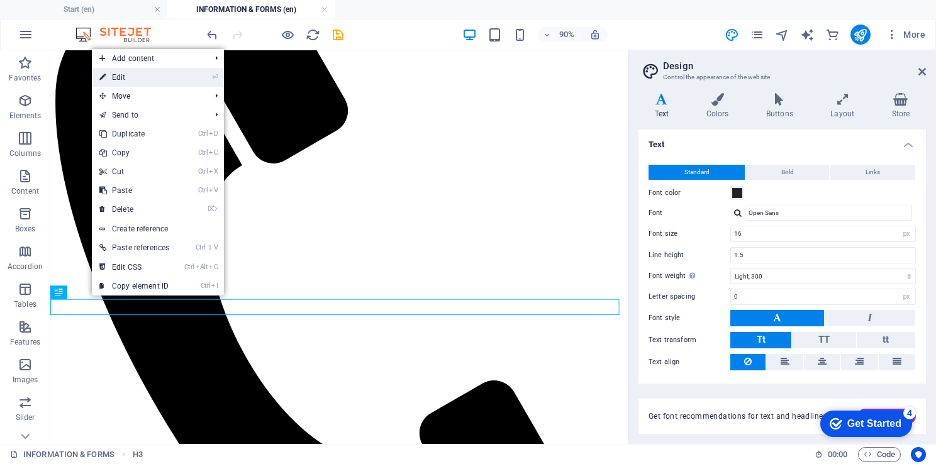
click at [126, 84] on link "⏎ Edit" at bounding box center [134, 77] width 85 height 19
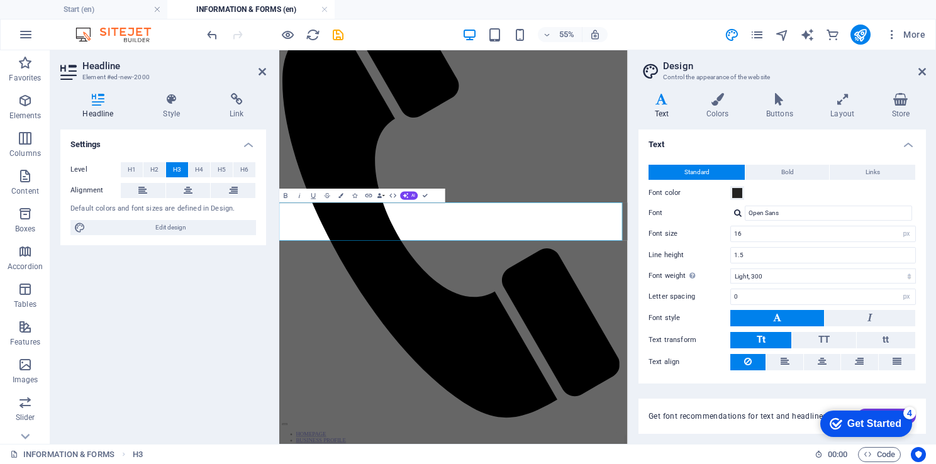
click at [279, 210] on iframe at bounding box center [453, 247] width 349 height 394
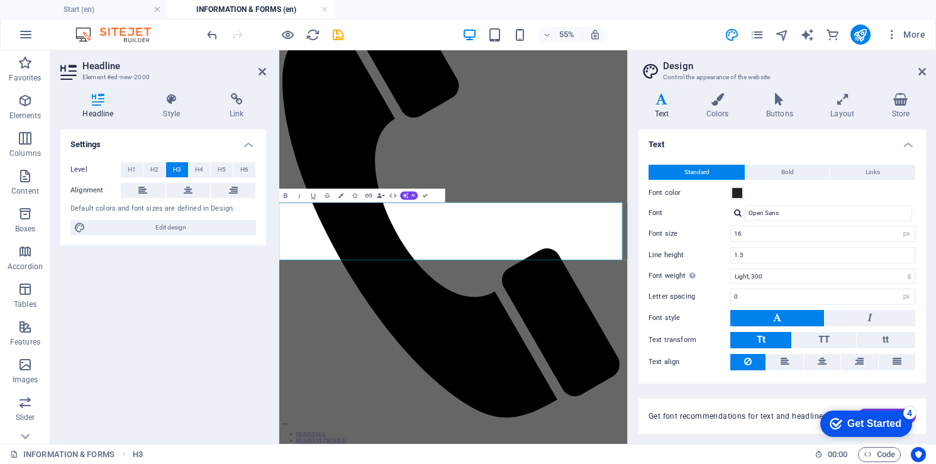
click at [191, 160] on div "Level H1 H2 H3 H4 H5 H6 Alignment Default colors and font sizes are defined in …" at bounding box center [163, 199] width 206 height 94
click at [196, 166] on span "H4" at bounding box center [199, 169] width 8 height 15
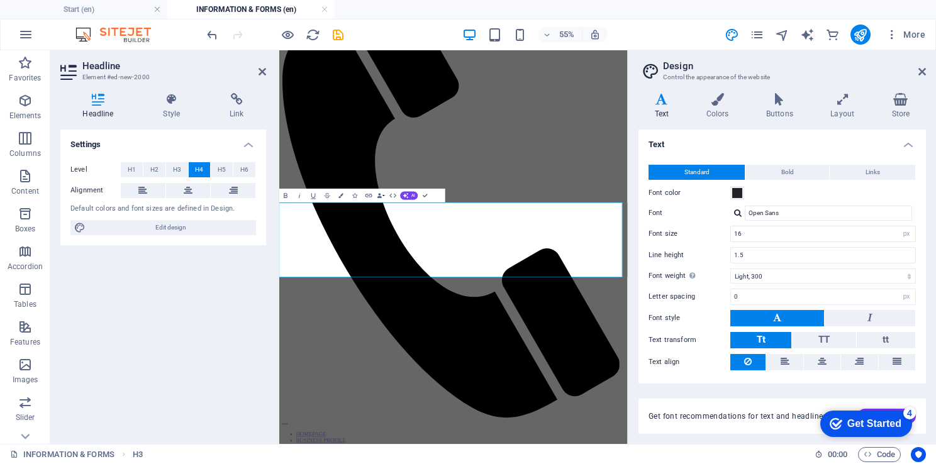
click at [247, 277] on div "Settings Level H1 H2 H3 H4 H5 H6 Alignment Default colors and font sizes are de…" at bounding box center [163, 282] width 206 height 305
click at [263, 67] on icon at bounding box center [263, 72] width 8 height 10
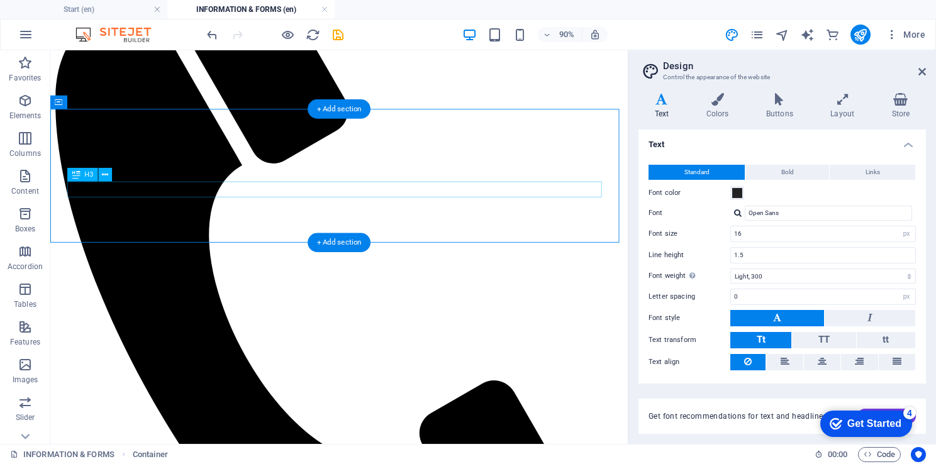
click at [104, 174] on icon at bounding box center [105, 175] width 6 height 12
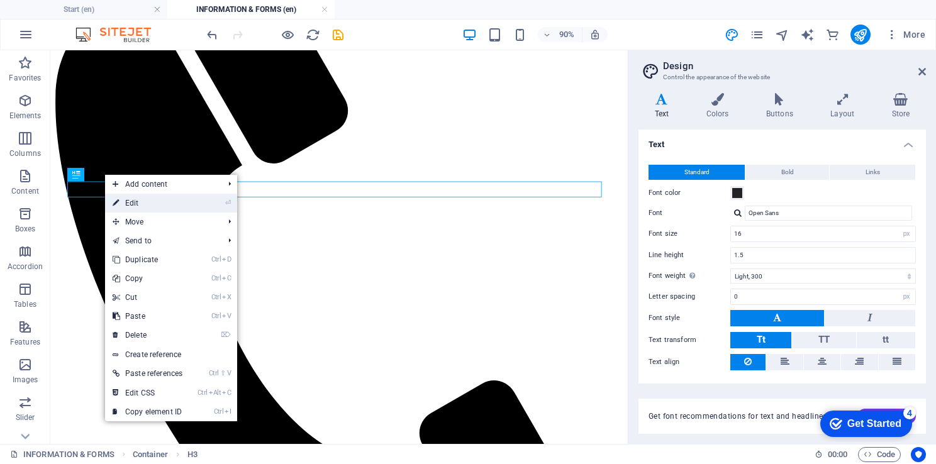
click at [172, 210] on link "⏎ Edit" at bounding box center [147, 203] width 85 height 19
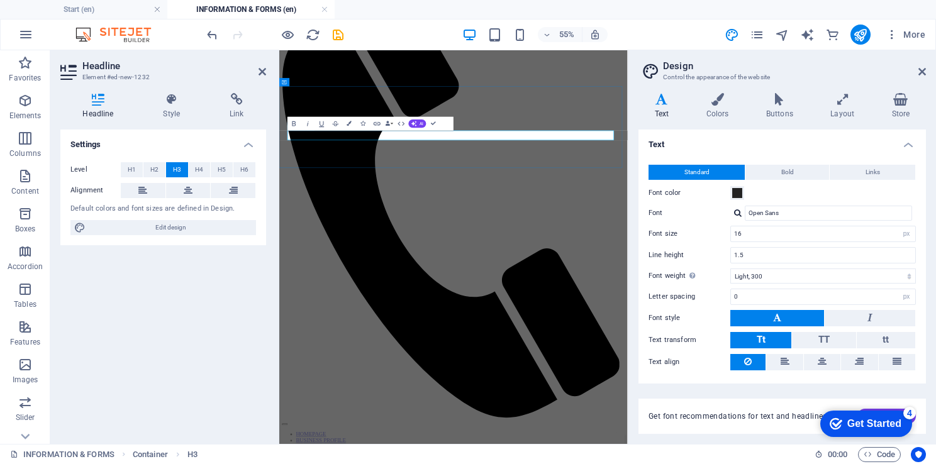
click at [213, 176] on button "H5" at bounding box center [222, 169] width 22 height 15
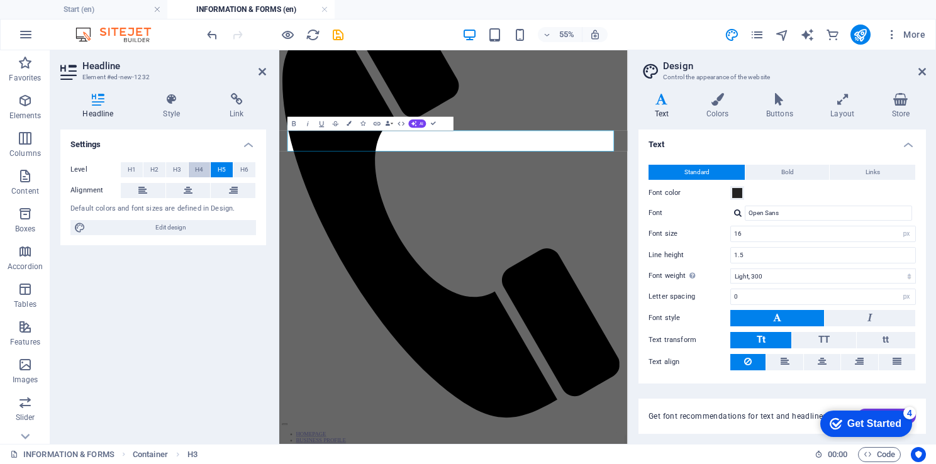
click at [202, 175] on span "H4" at bounding box center [199, 169] width 8 height 15
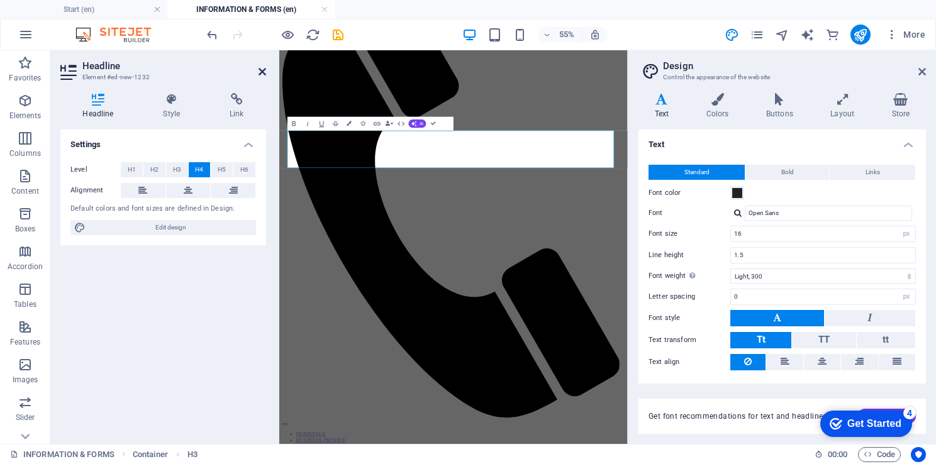
click at [263, 68] on icon at bounding box center [263, 72] width 8 height 10
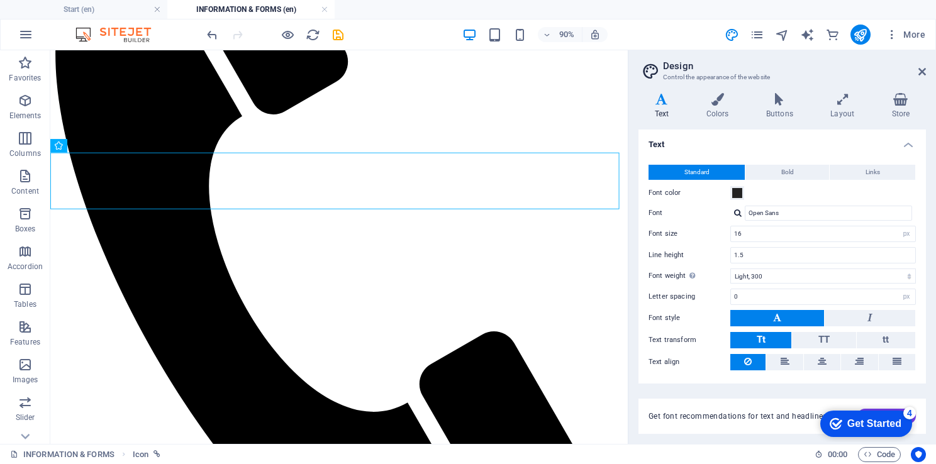
scroll to position [262, 0]
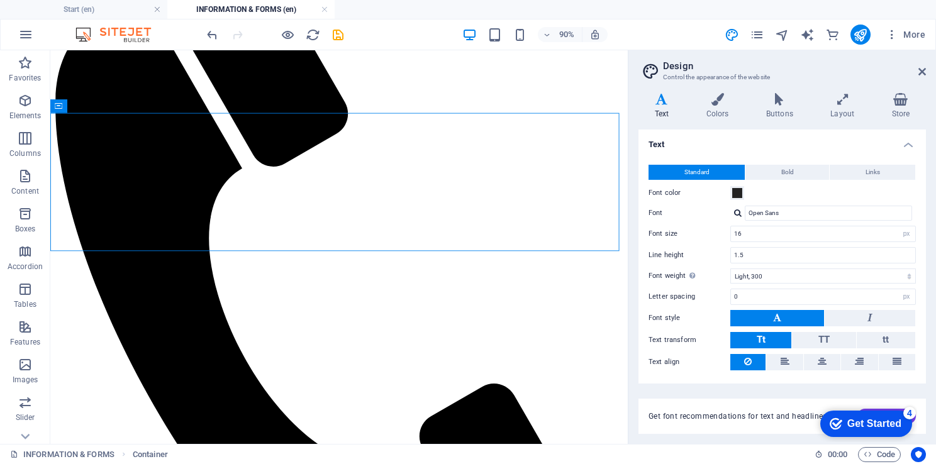
drag, startPoint x: 680, startPoint y: 266, endPoint x: 687, endPoint y: 270, distance: 7.9
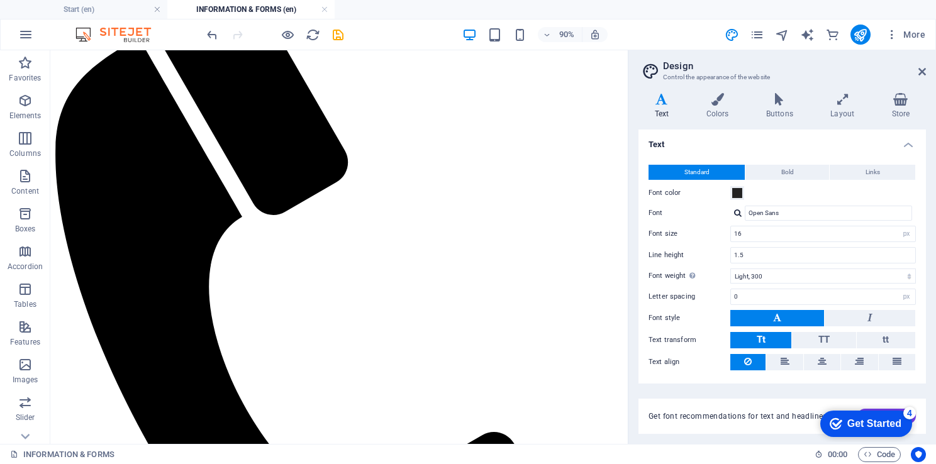
scroll to position [197, 0]
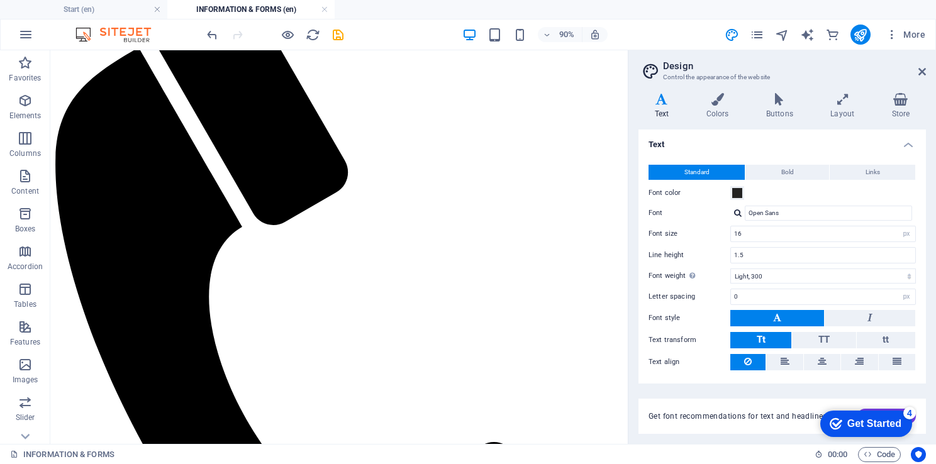
drag, startPoint x: 687, startPoint y: 270, endPoint x: 679, endPoint y: 280, distance: 12.6
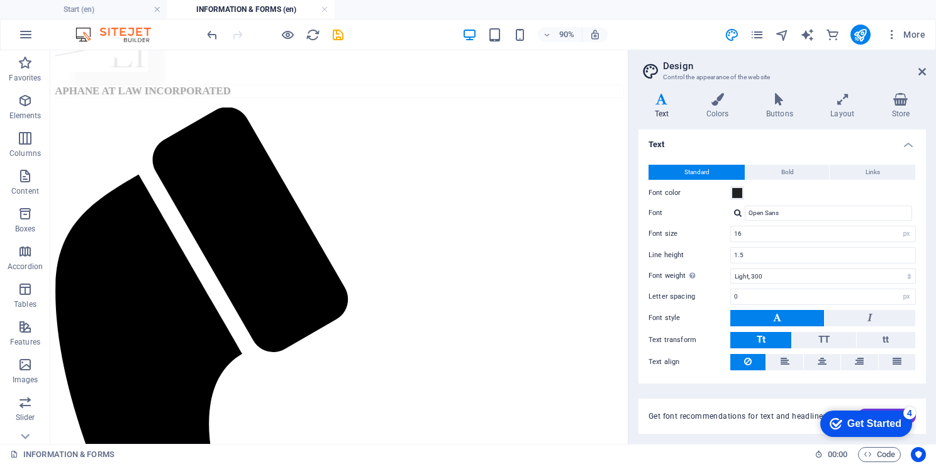
scroll to position [45, 0]
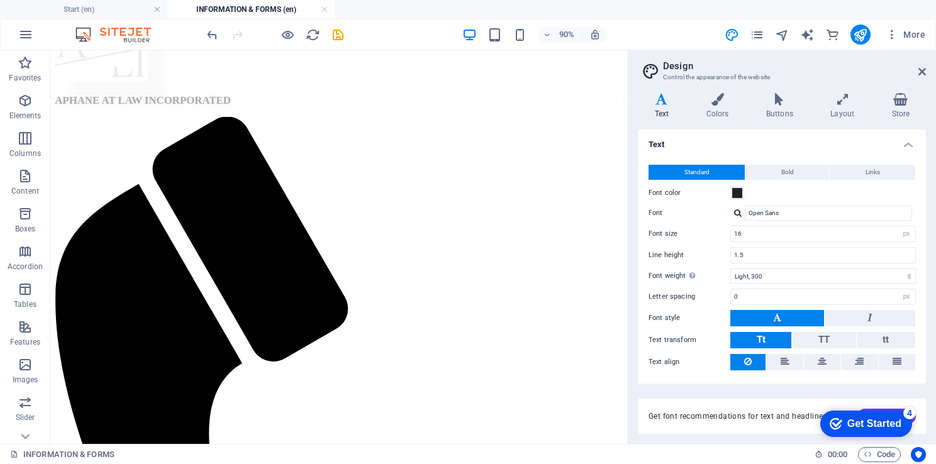
drag, startPoint x: 685, startPoint y: 184, endPoint x: 678, endPoint y: 237, distance: 53.9
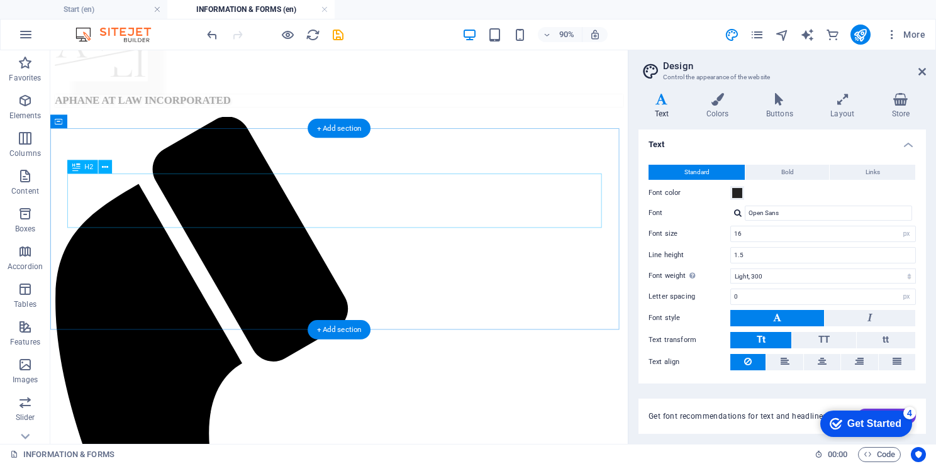
click at [102, 167] on icon at bounding box center [105, 167] width 6 height 12
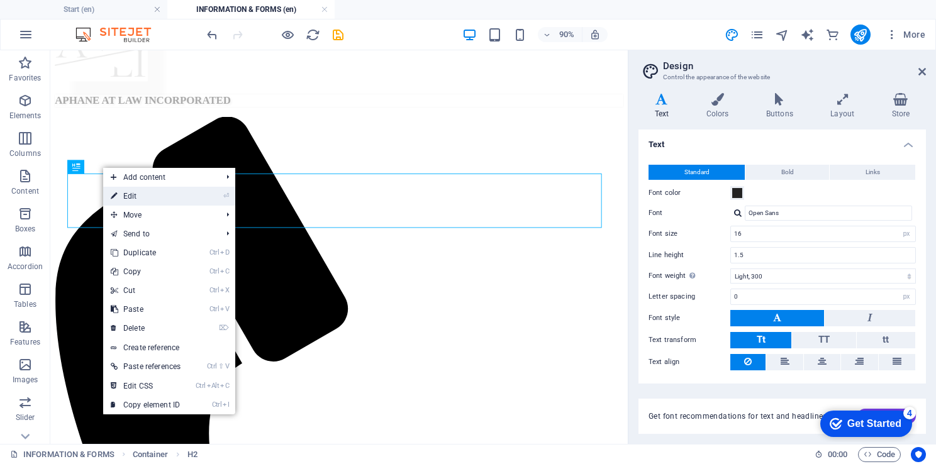
click at [133, 190] on link "⏎ Edit" at bounding box center [145, 196] width 85 height 19
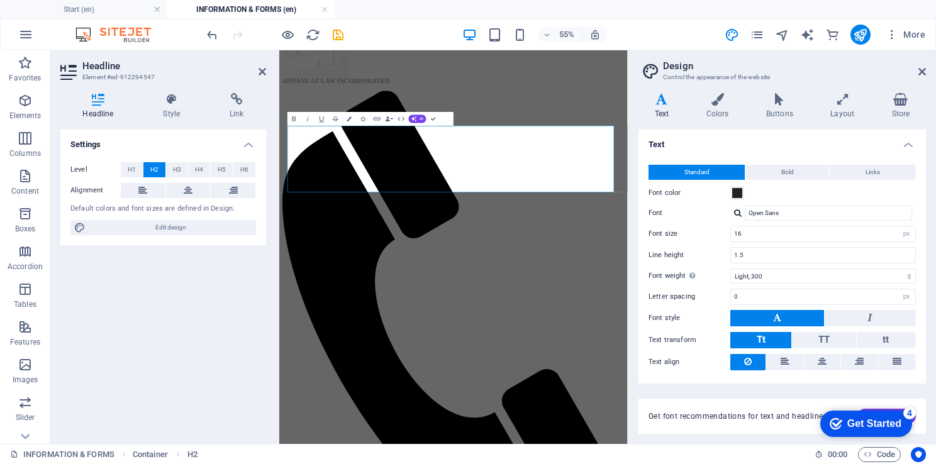
drag, startPoint x: 775, startPoint y: 264, endPoint x: 268, endPoint y: 244, distance: 507.6
click at [133, 166] on span "H1" at bounding box center [132, 169] width 8 height 15
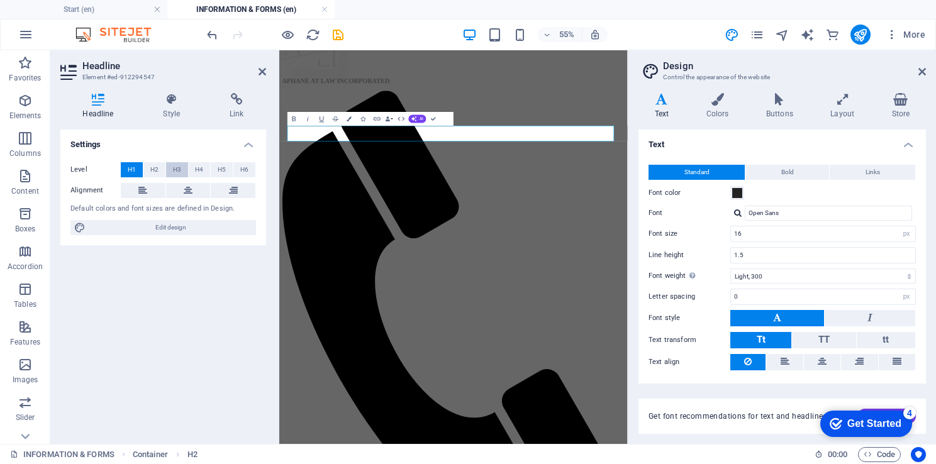
click at [174, 169] on span "H3" at bounding box center [177, 169] width 8 height 15
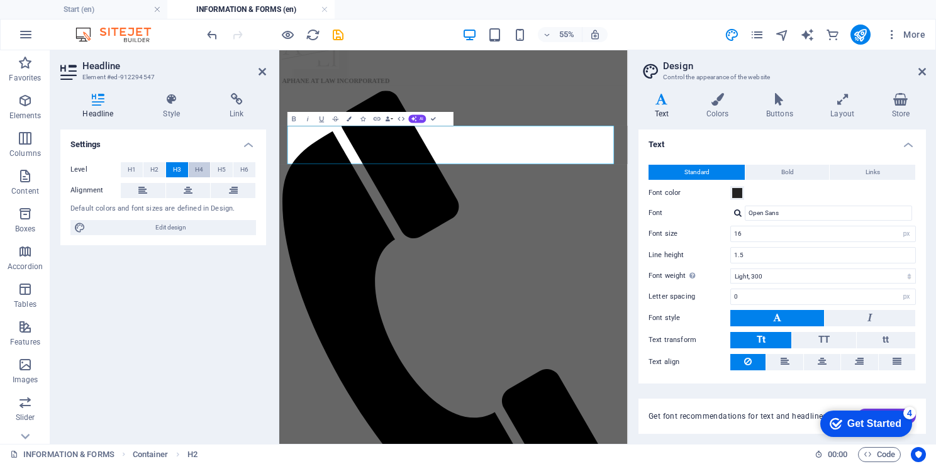
click at [201, 169] on span "H4" at bounding box center [199, 169] width 8 height 15
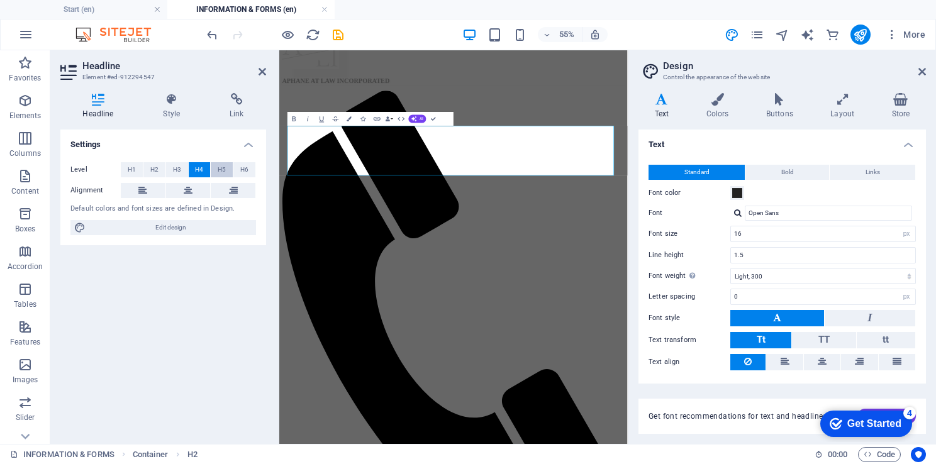
click at [214, 167] on button "H5" at bounding box center [222, 169] width 22 height 15
click at [186, 169] on button "H3" at bounding box center [177, 169] width 22 height 15
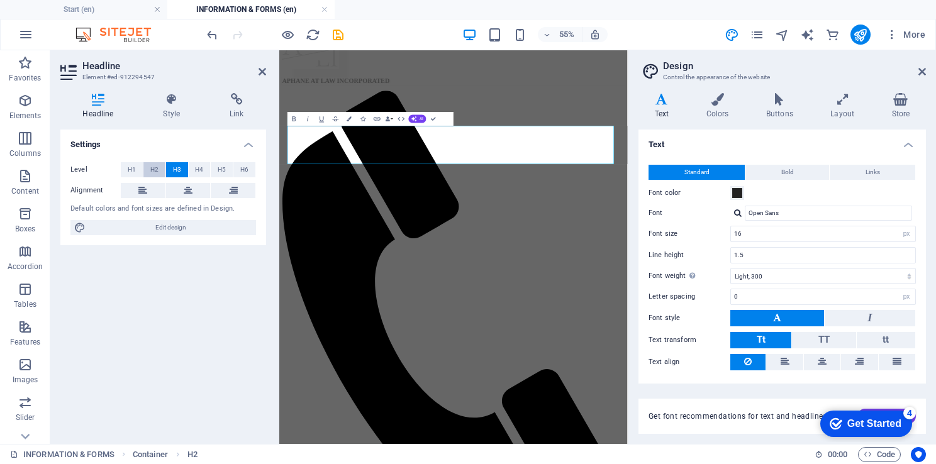
click at [154, 168] on span "H2" at bounding box center [154, 169] width 8 height 15
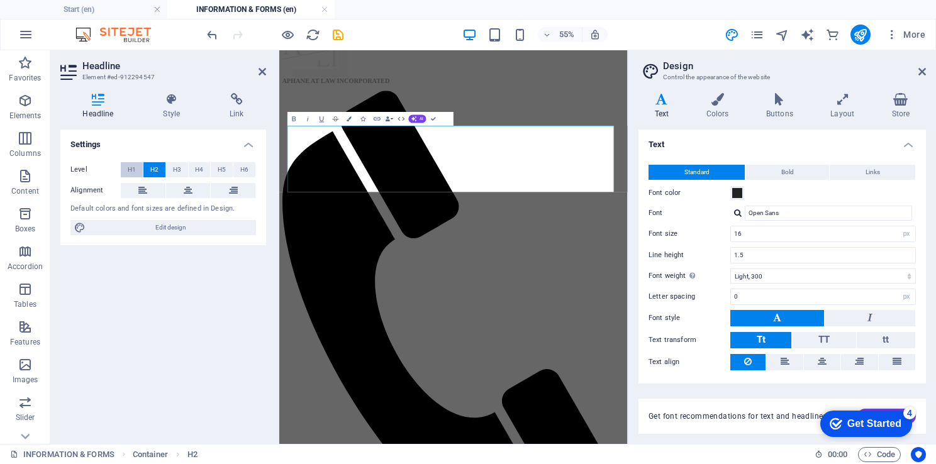
click at [132, 172] on span "H1" at bounding box center [132, 169] width 8 height 15
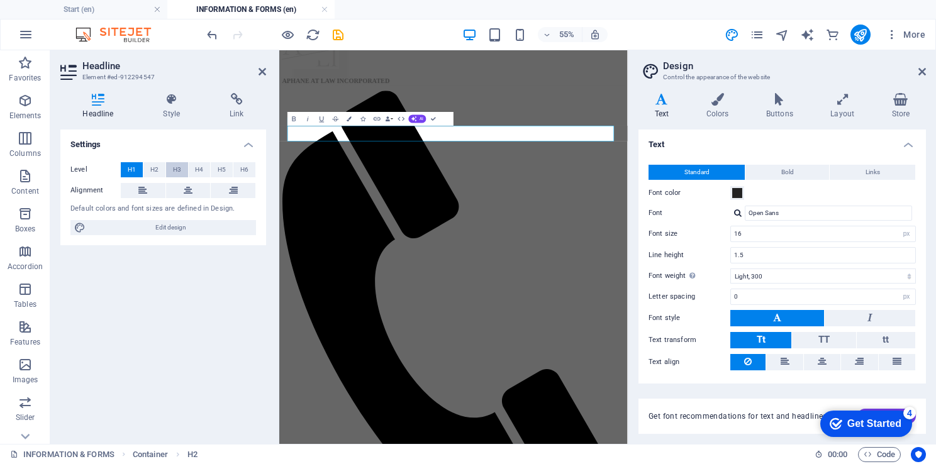
click at [177, 171] on span "H3" at bounding box center [177, 169] width 8 height 15
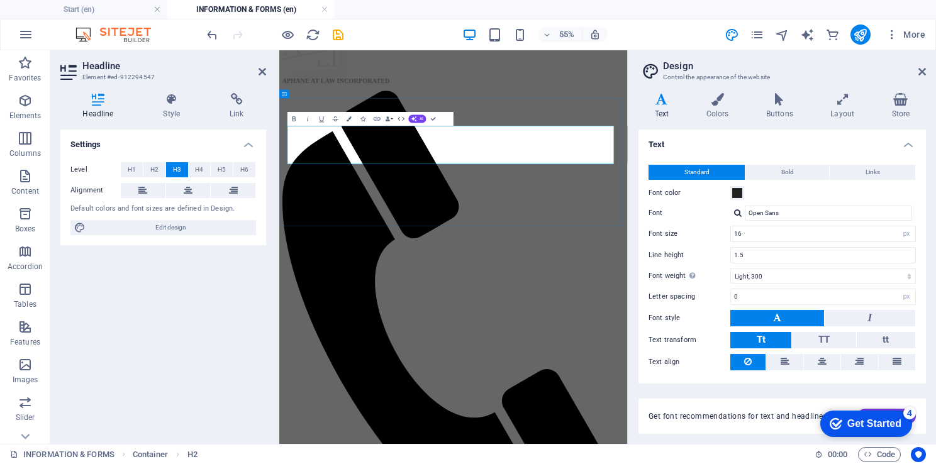
drag, startPoint x: 435, startPoint y: 235, endPoint x: 289, endPoint y: 213, distance: 148.3
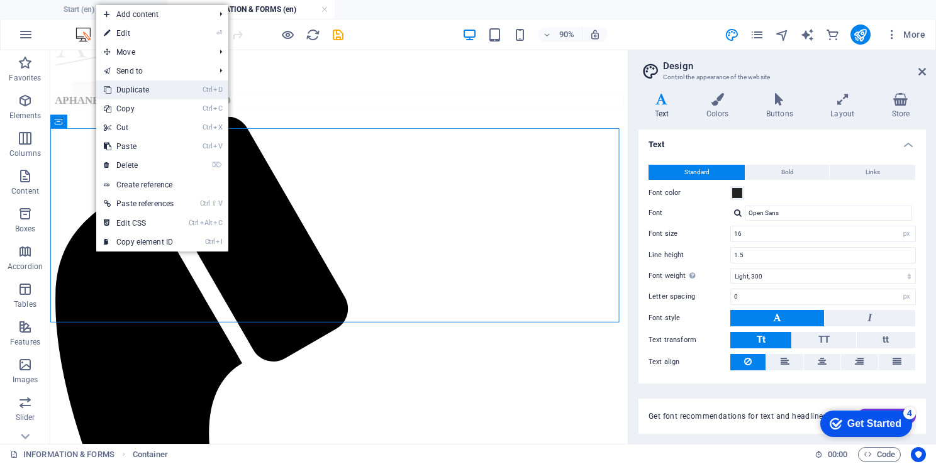
click at [142, 93] on link "Ctrl D Duplicate" at bounding box center [138, 90] width 85 height 19
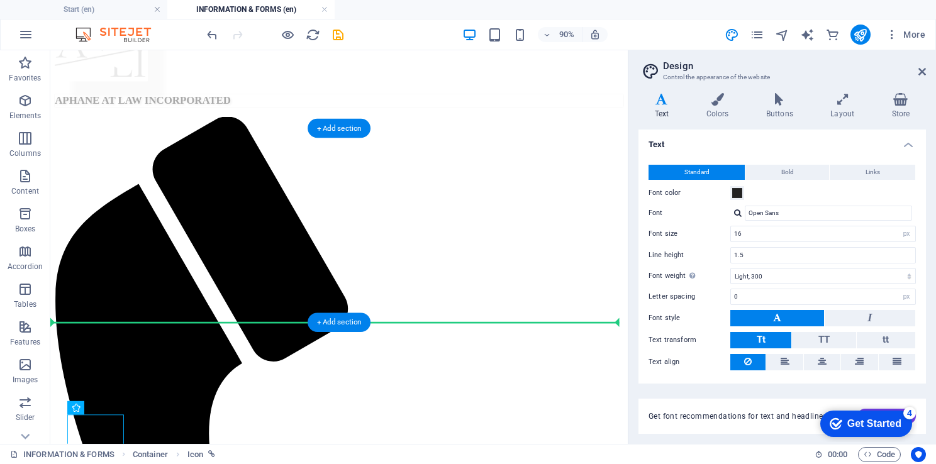
drag, startPoint x: 135, startPoint y: 463, endPoint x: 187, endPoint y: 277, distance: 192.8
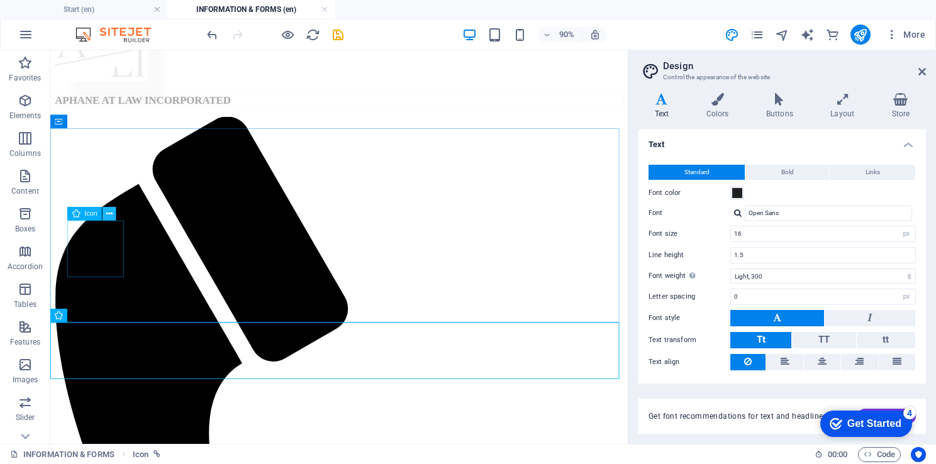
click at [111, 214] on icon at bounding box center [109, 214] width 6 height 12
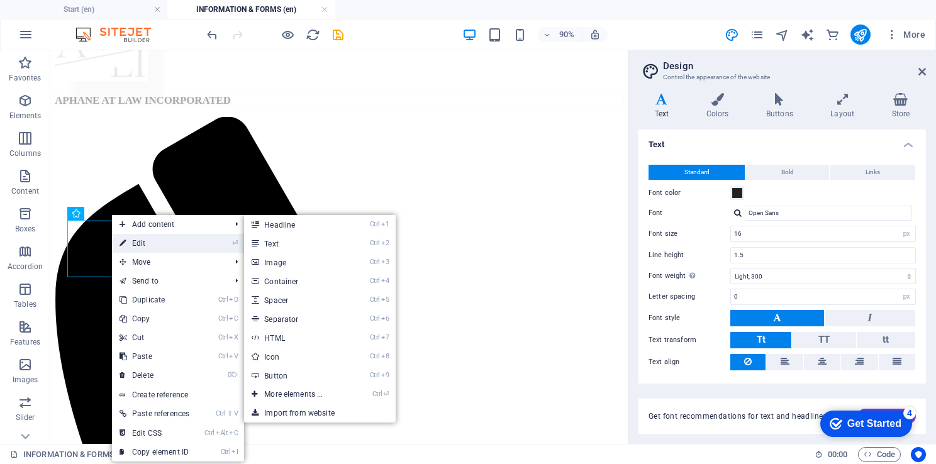
click at [160, 244] on link "⏎ Edit" at bounding box center [154, 243] width 85 height 19
select select "xMidYMid"
select select "px"
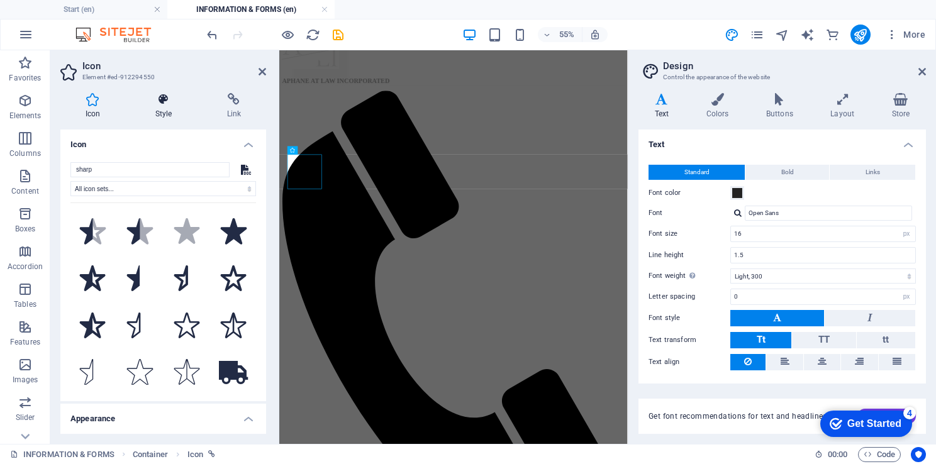
click at [160, 98] on icon at bounding box center [163, 99] width 67 height 13
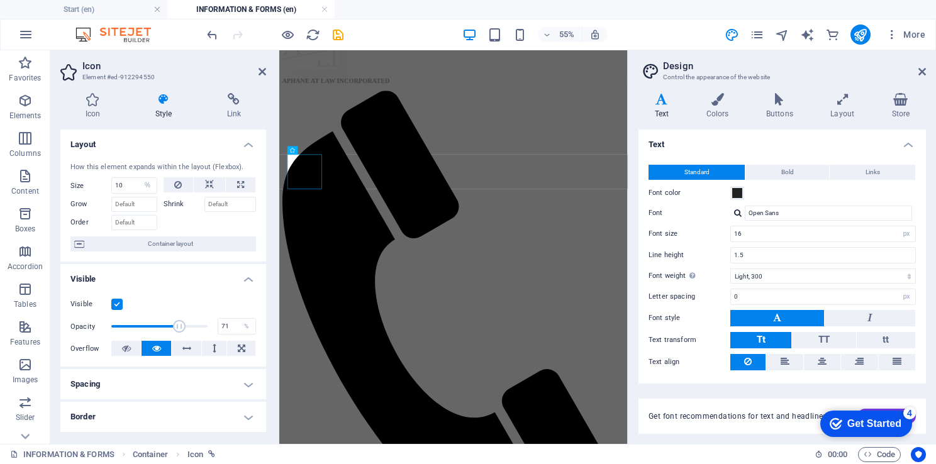
drag, startPoint x: 263, startPoint y: 191, endPoint x: 272, endPoint y: 249, distance: 58.7
click at [272, 249] on div "Icon Style Link Icon sharp All icon sets... IcoFont Ionicons FontAwesome Brands…" at bounding box center [163, 263] width 226 height 361
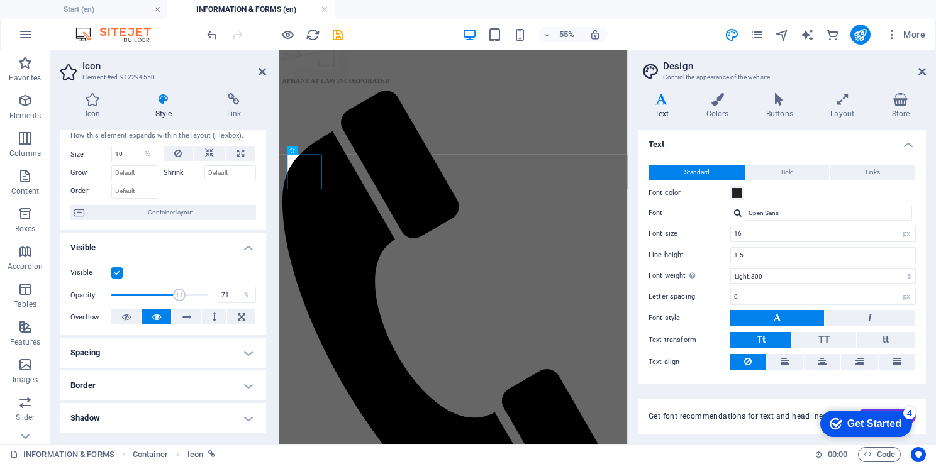
scroll to position [0, 0]
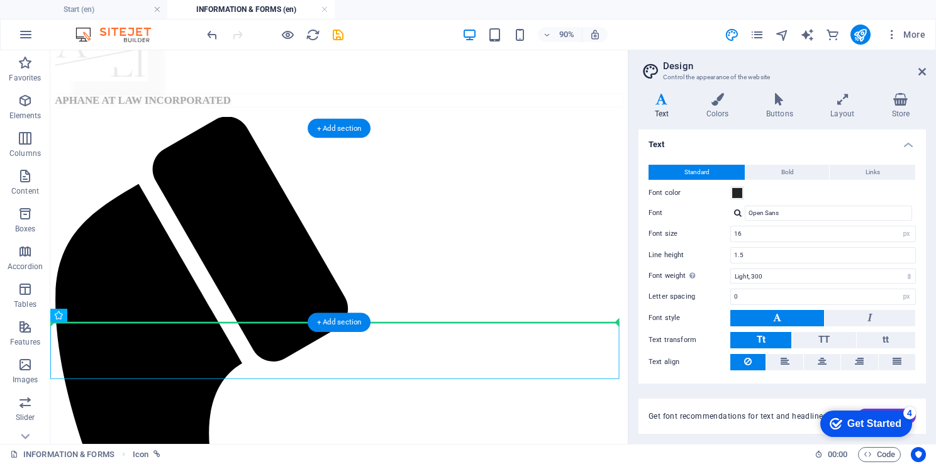
drag, startPoint x: 119, startPoint y: 366, endPoint x: 153, endPoint y: 274, distance: 98.0
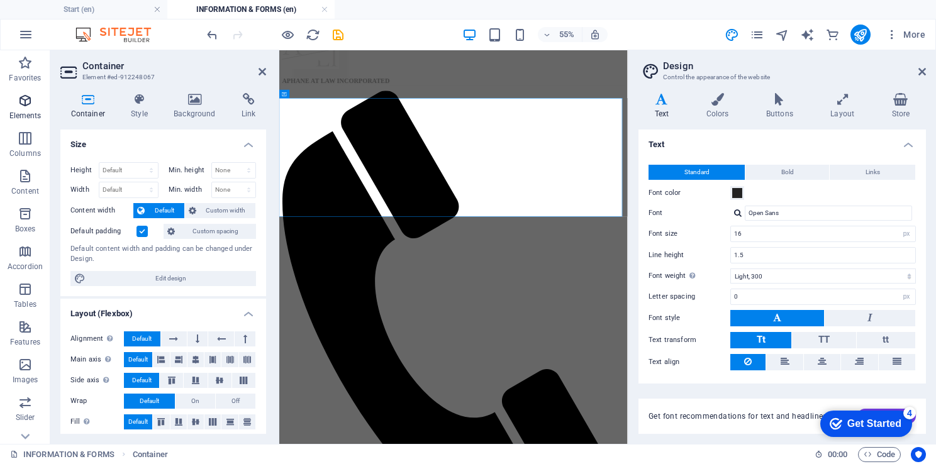
click at [23, 111] on p "Elements" at bounding box center [25, 116] width 32 height 10
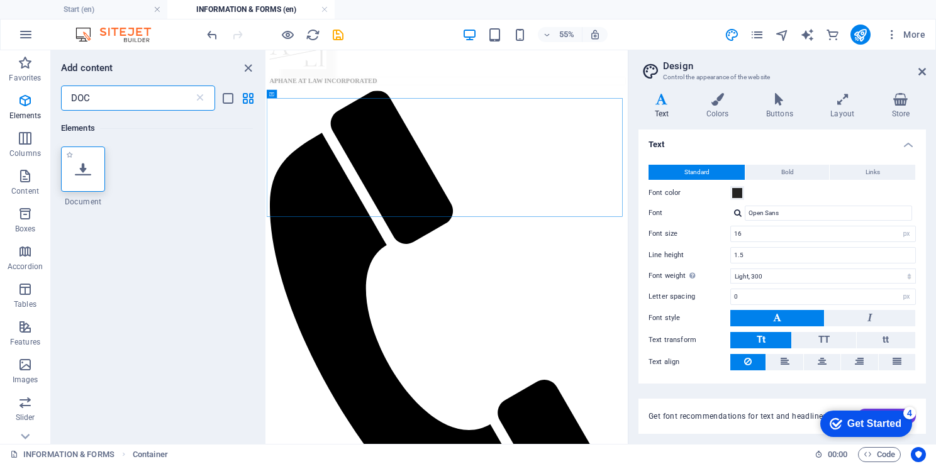
type input "DOC"
click at [72, 170] on div at bounding box center [83, 169] width 44 height 45
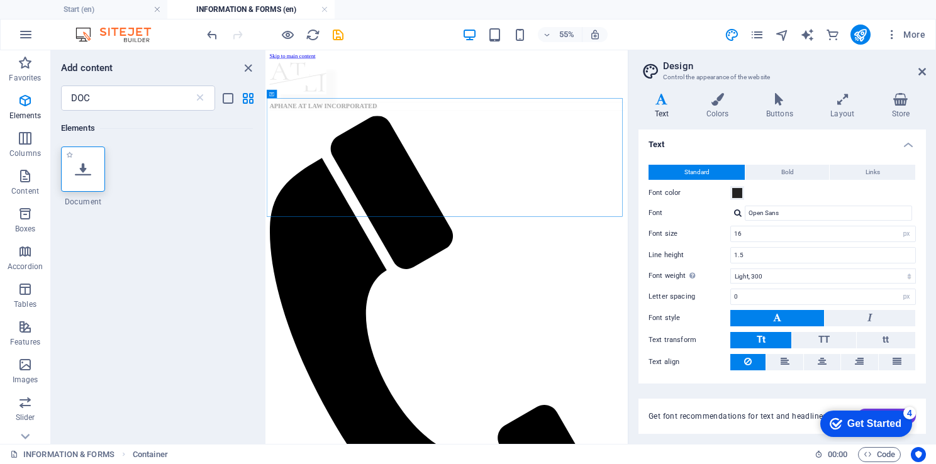
click at [267, 170] on div "Drag here to replace the existing content. Press “Ctrl” if you want to create a…" at bounding box center [447, 247] width 361 height 394
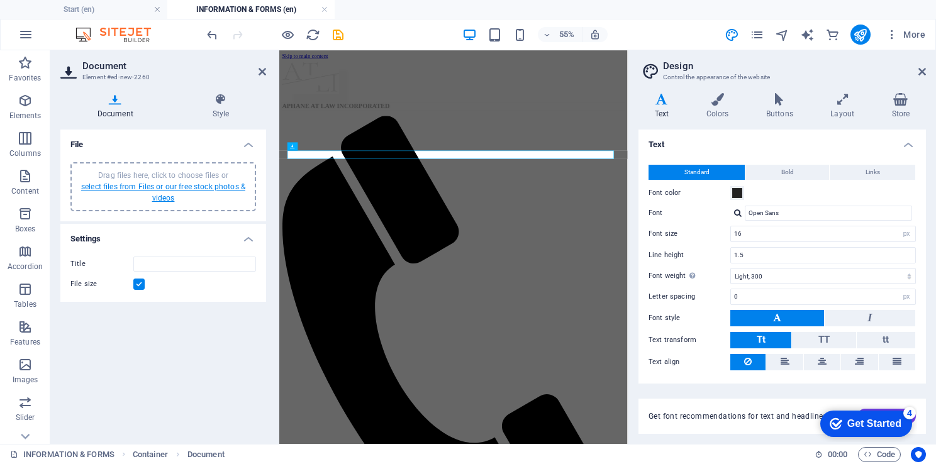
click at [159, 188] on link "select files from Files or our free stock photos & videos" at bounding box center [163, 192] width 164 height 20
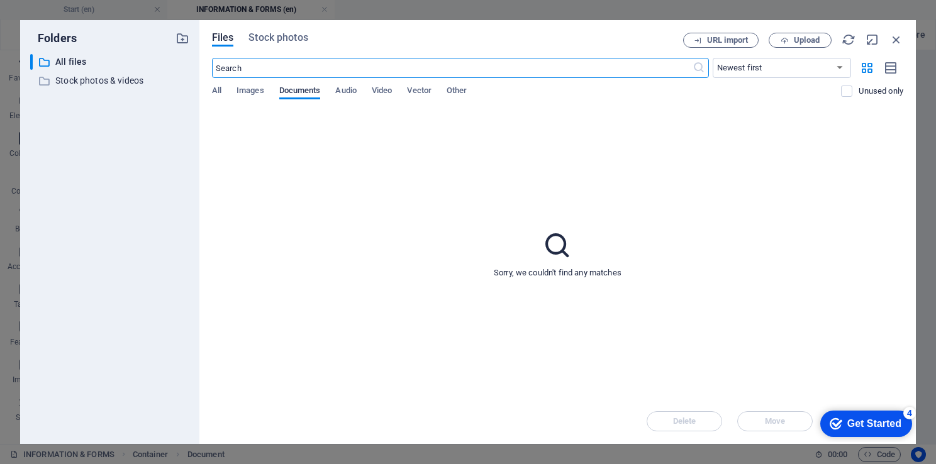
click at [310, 92] on span "Documents" at bounding box center [300, 92] width 42 height 18
click at [804, 36] on span "Upload" at bounding box center [807, 40] width 26 height 8
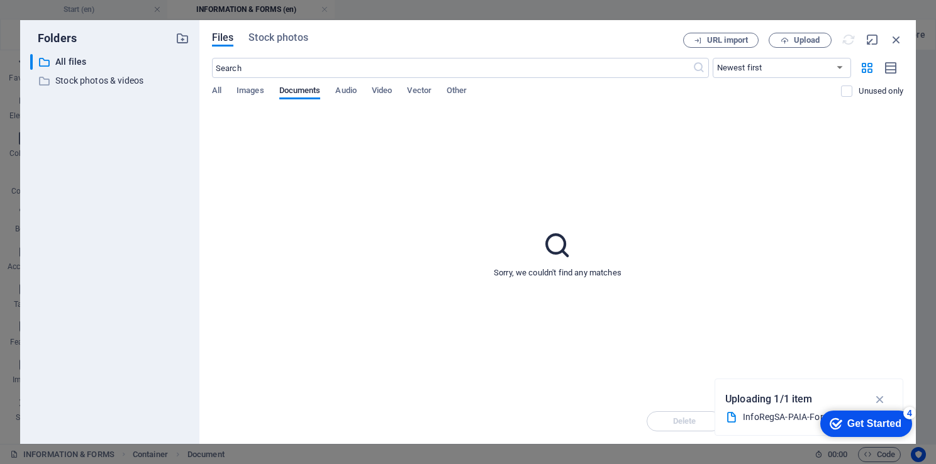
type input "InfoRegSA-[PERSON_NAME]-Form02-Reg72-7EYRBaXSQ10VpRsL05CVGA.pdf"
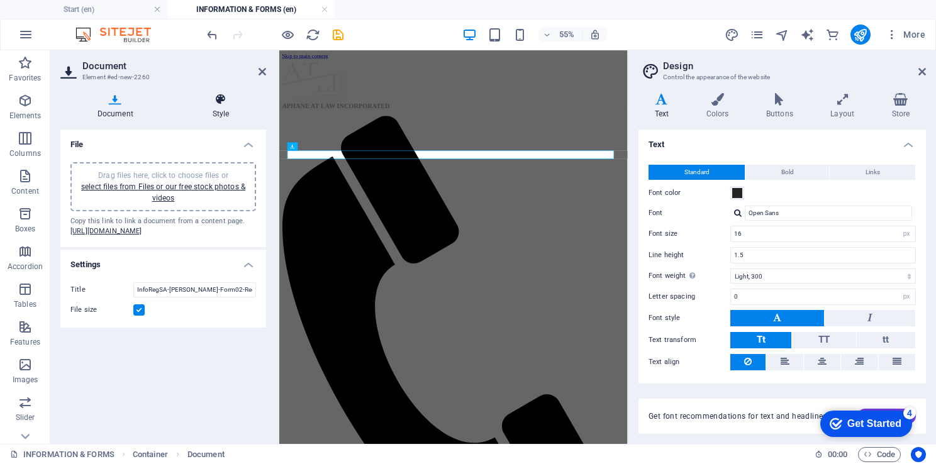
click at [214, 107] on h4 "Style" at bounding box center [221, 106] width 91 height 26
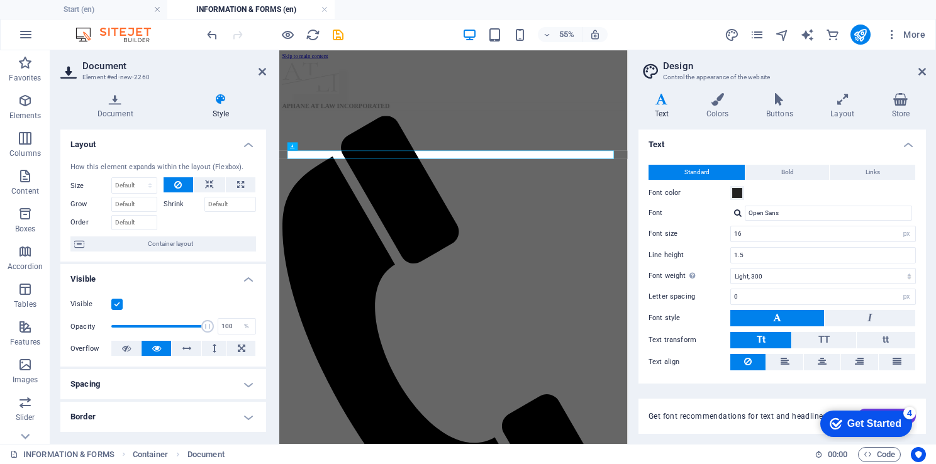
click at [223, 102] on icon at bounding box center [221, 99] width 91 height 13
click at [125, 185] on select "Default auto px % 1/1 1/2 1/3 1/4 1/5 1/6 1/7 1/8 1/9 1/10" at bounding box center [134, 185] width 45 height 15
select select "%"
click at [137, 178] on select "Default auto px % 1/1 1/2 1/3 1/4 1/5 1/6 1/7 1/8 1/9 1/10" at bounding box center [134, 185] width 45 height 15
type input "100"
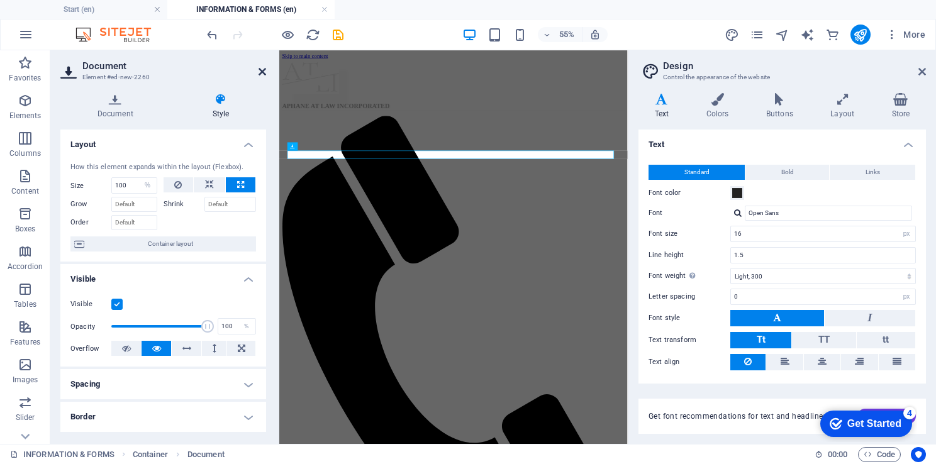
click at [262, 67] on icon at bounding box center [263, 72] width 8 height 10
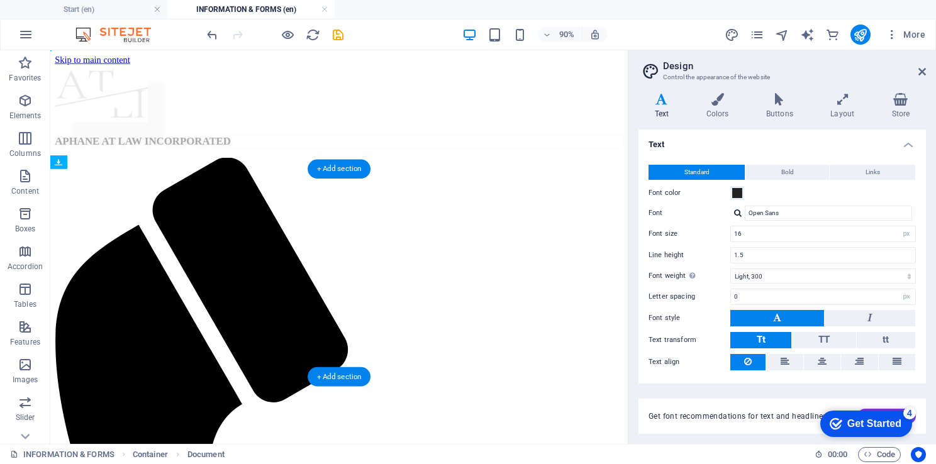
drag, startPoint x: 143, startPoint y: 259, endPoint x: 103, endPoint y: 335, distance: 86.1
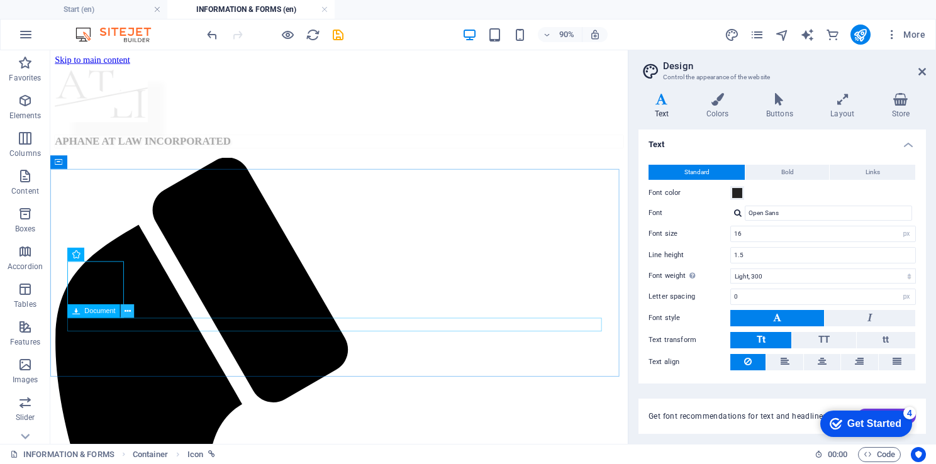
click at [127, 310] on icon at bounding box center [128, 311] width 6 height 12
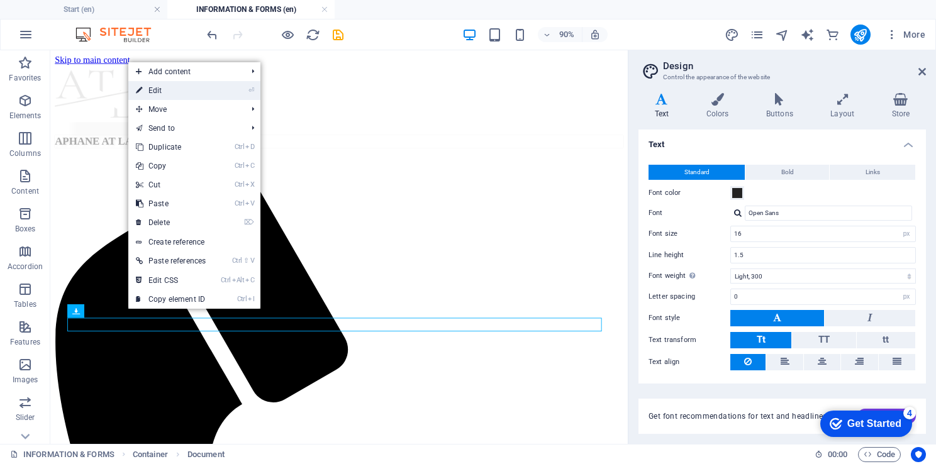
click at [162, 94] on link "⏎ Edit" at bounding box center [170, 90] width 85 height 19
select select "%"
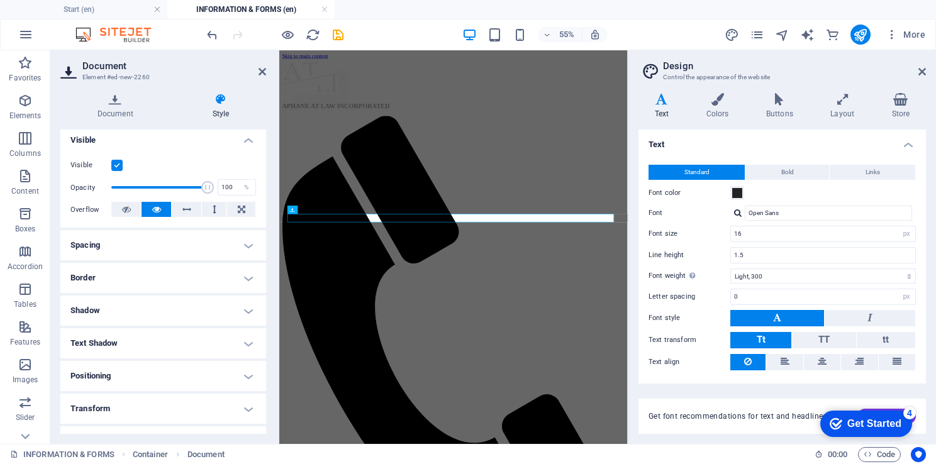
scroll to position [215, 0]
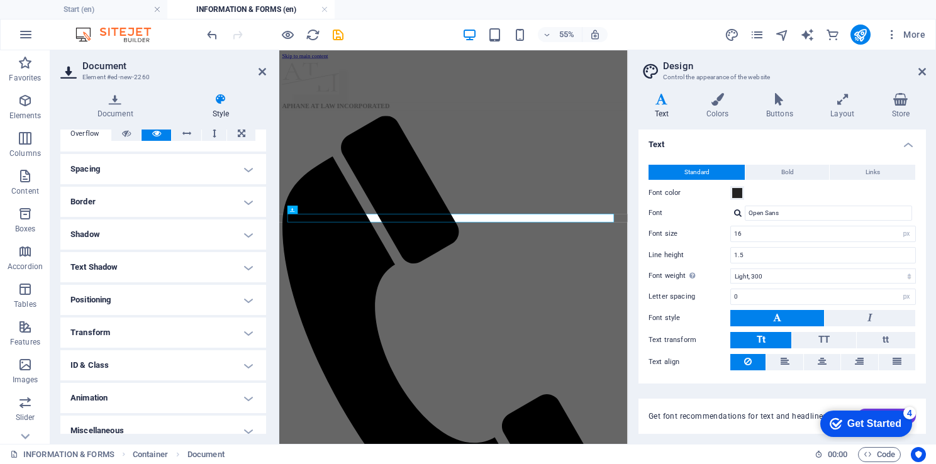
drag, startPoint x: 263, startPoint y: 301, endPoint x: 266, endPoint y: 339, distance: 37.9
click at [266, 339] on div "Document Style File Drag files here, click to choose files or select files from…" at bounding box center [163, 263] width 226 height 361
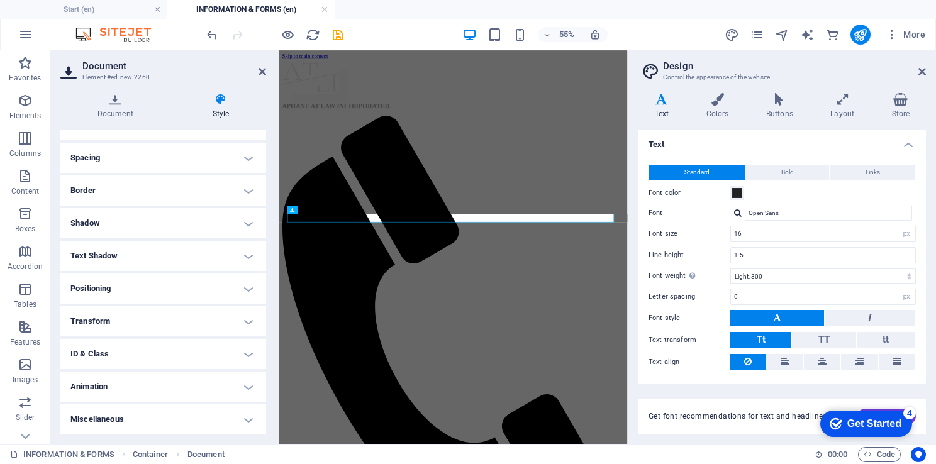
click at [245, 420] on h4 "Miscellaneous" at bounding box center [163, 420] width 206 height 30
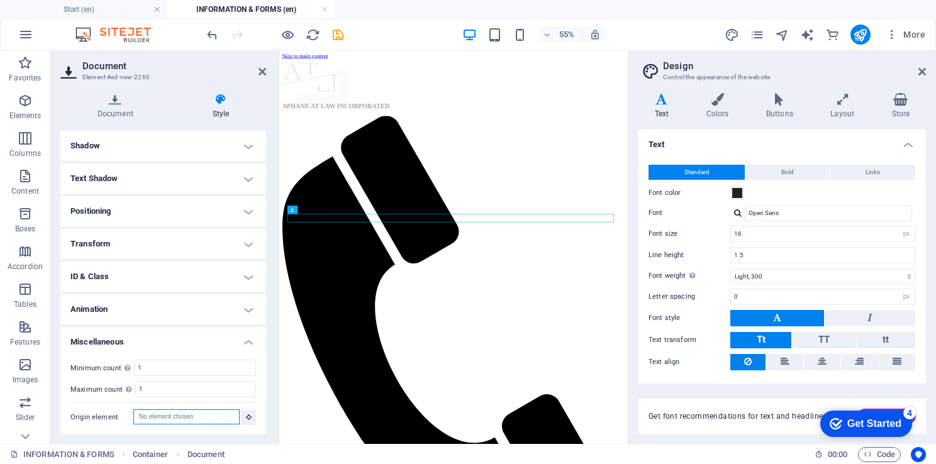
click at [196, 417] on input "Origin element" at bounding box center [186, 417] width 106 height 15
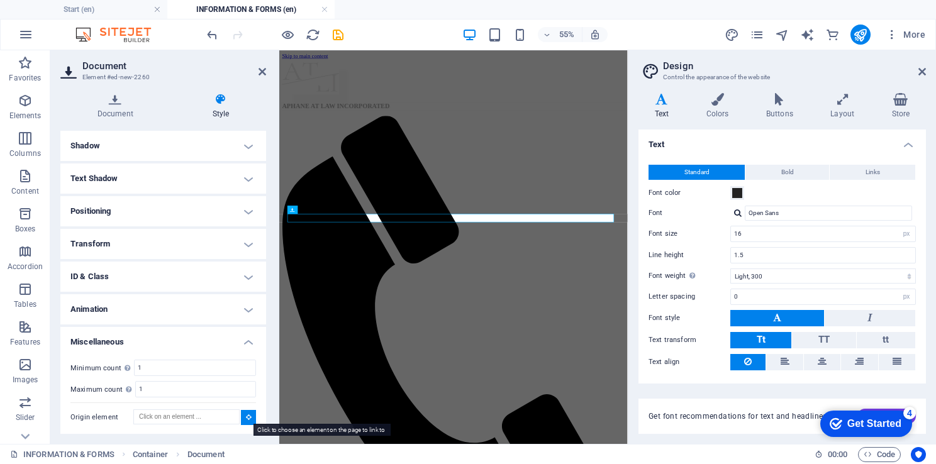
click at [248, 416] on icon at bounding box center [249, 417] width 6 height 6
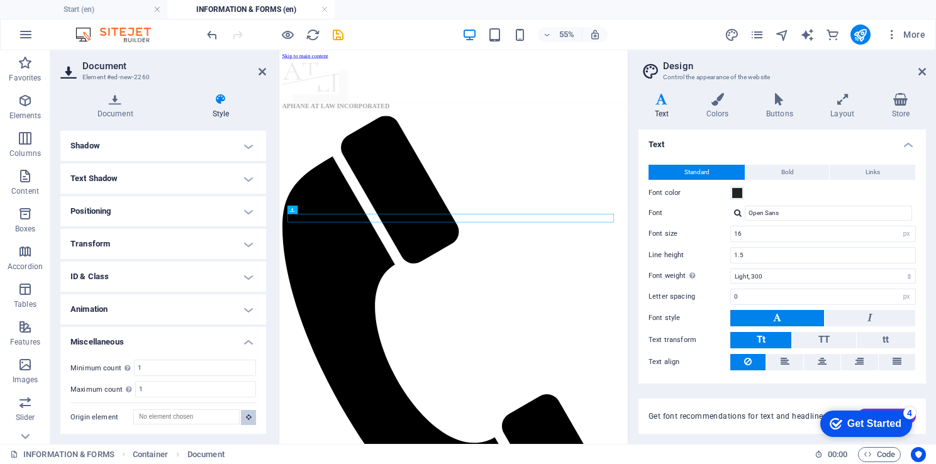
click at [242, 416] on button at bounding box center [248, 417] width 15 height 15
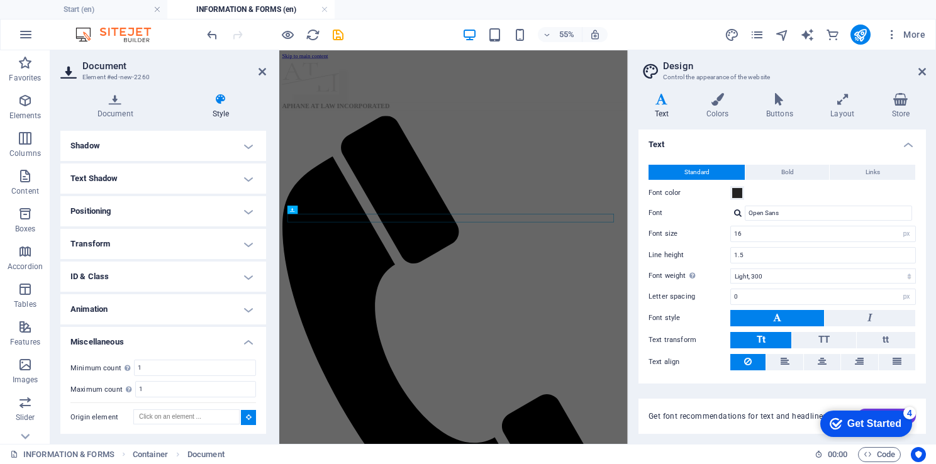
click at [242, 416] on button at bounding box center [248, 417] width 15 height 15
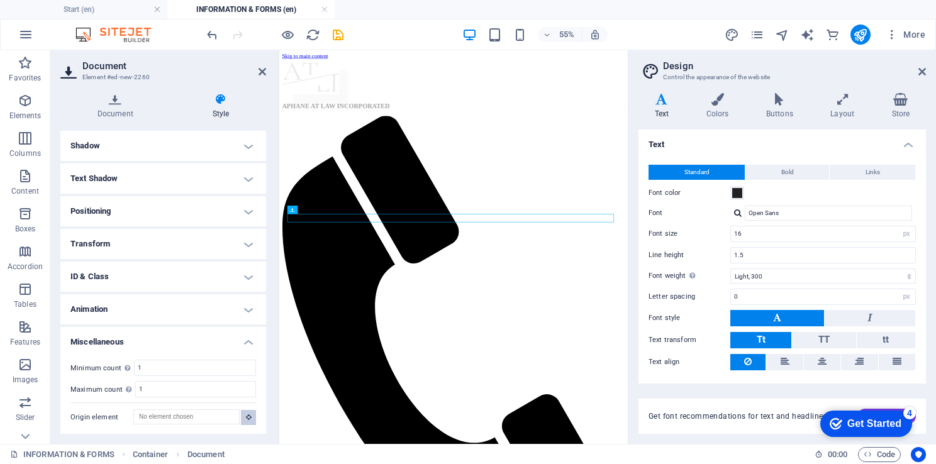
click at [242, 416] on button at bounding box center [248, 417] width 15 height 15
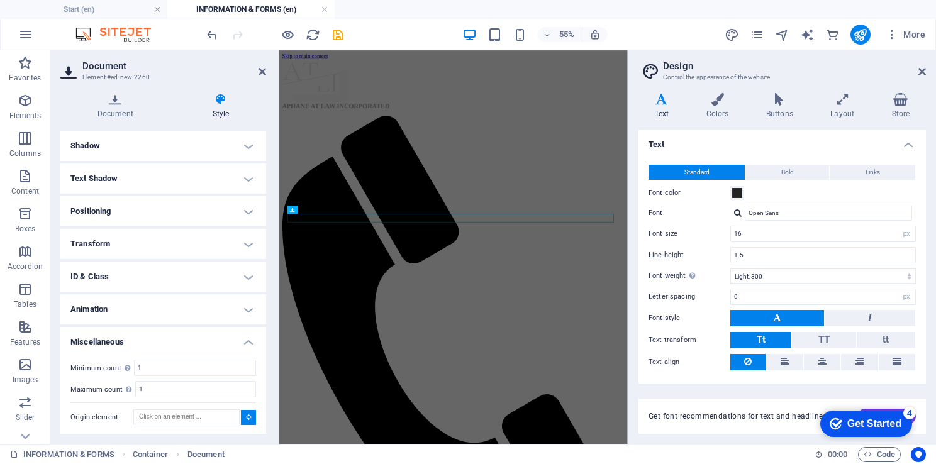
click at [242, 416] on button at bounding box center [248, 417] width 15 height 15
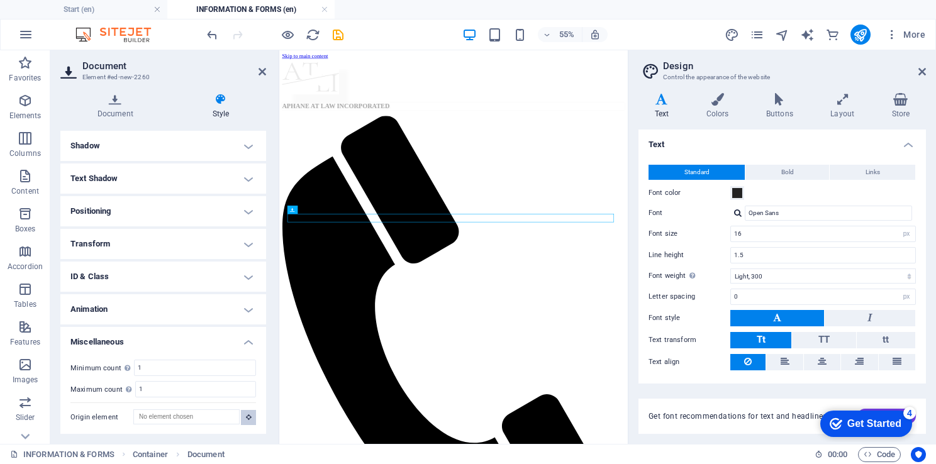
click at [242, 416] on button at bounding box center [248, 417] width 15 height 15
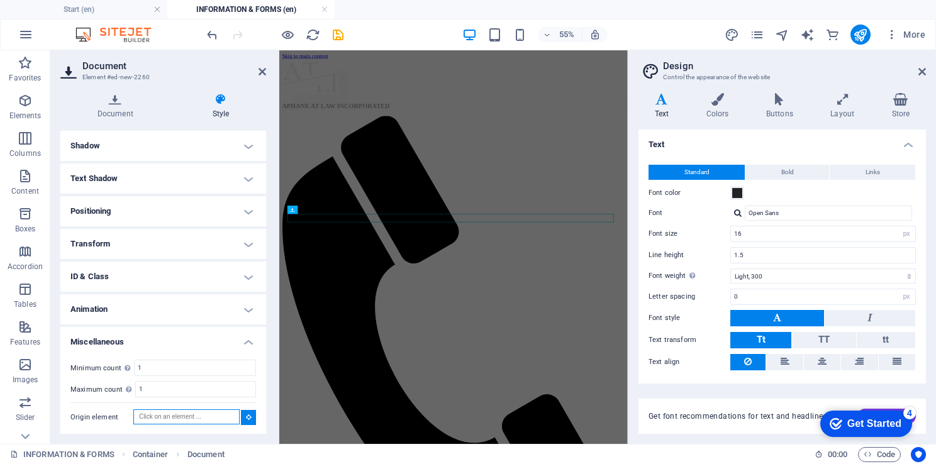
click at [212, 414] on input "Origin element" at bounding box center [186, 417] width 106 height 15
click at [247, 417] on icon at bounding box center [249, 417] width 6 height 6
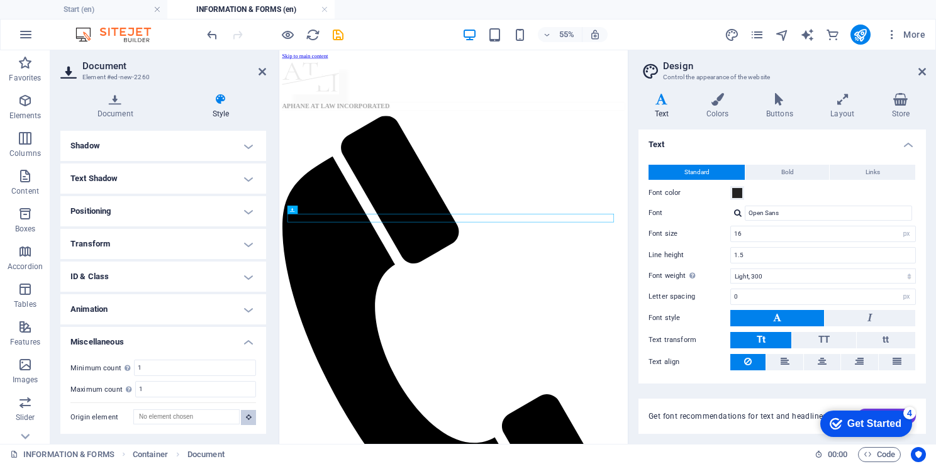
scroll to position [284, 0]
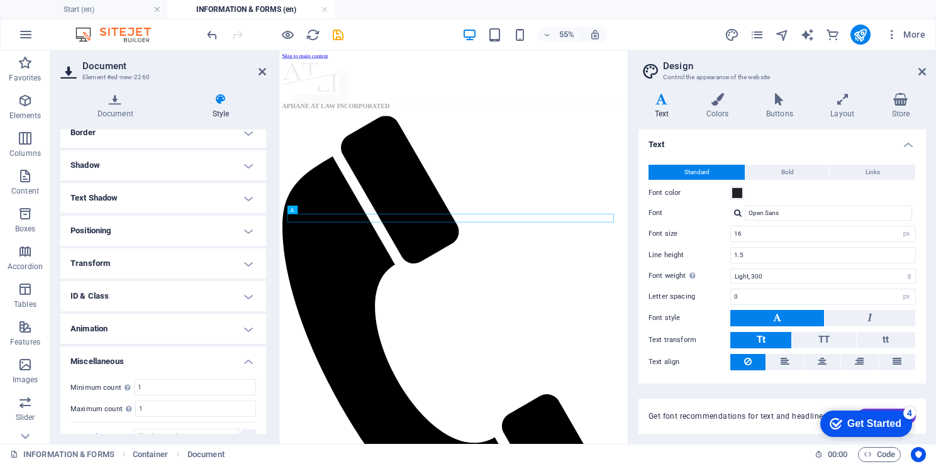
click at [242, 326] on h4 "Animation" at bounding box center [163, 329] width 206 height 30
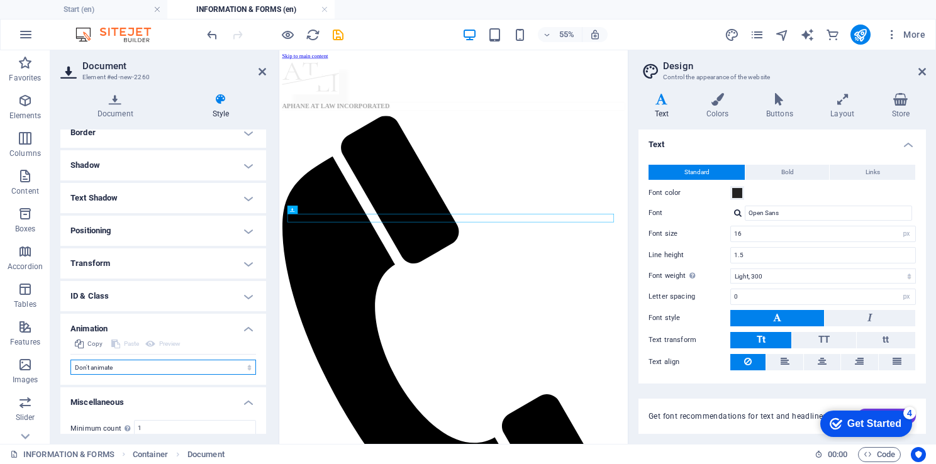
click at [137, 371] on select "Don't animate Show / Hide Slide up/down Zoom in/out Slide left to right Slide r…" at bounding box center [163, 367] width 186 height 15
select select "overlay"
click at [70, 360] on select "Don't animate Show / Hide Slide up/down Zoom in/out Slide left to right Slide r…" at bounding box center [163, 367] width 186 height 15
drag, startPoint x: 263, startPoint y: 348, endPoint x: 264, endPoint y: 266, distance: 82.4
click at [264, 266] on div "Layout How this element expands within the layout (Flexbox). Size 100 Default a…" at bounding box center [163, 282] width 206 height 305
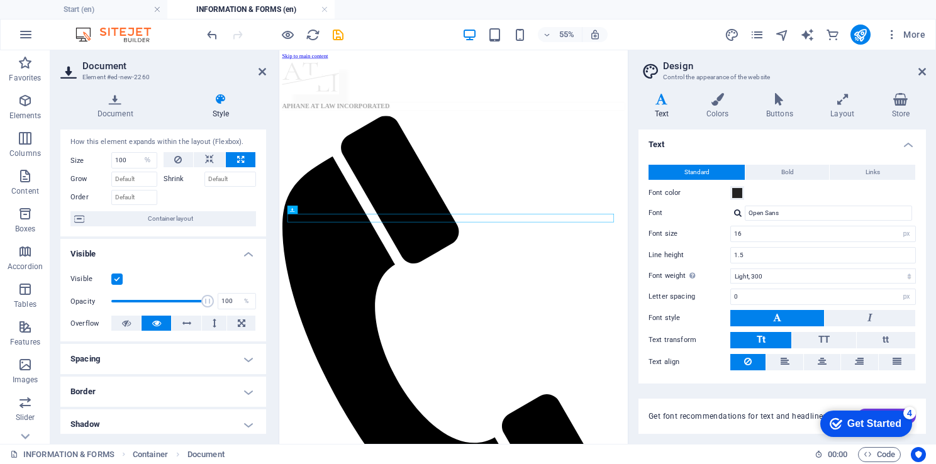
scroll to position [0, 0]
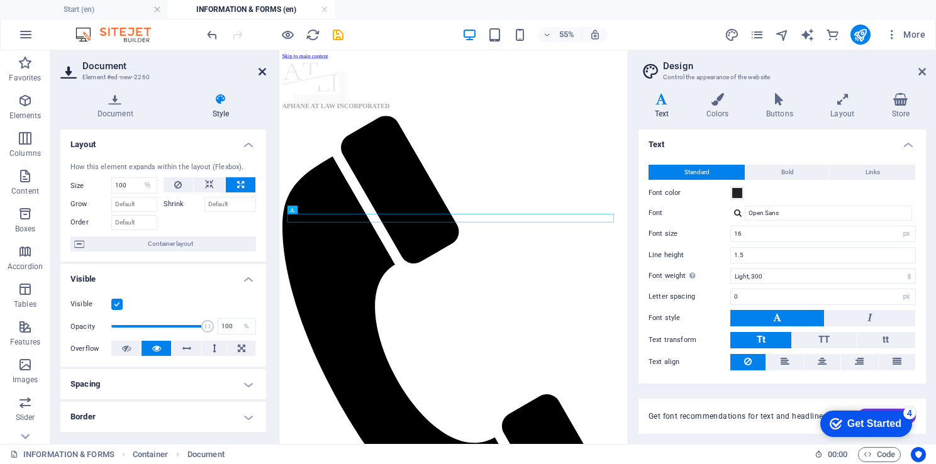
click at [263, 67] on icon at bounding box center [263, 72] width 8 height 10
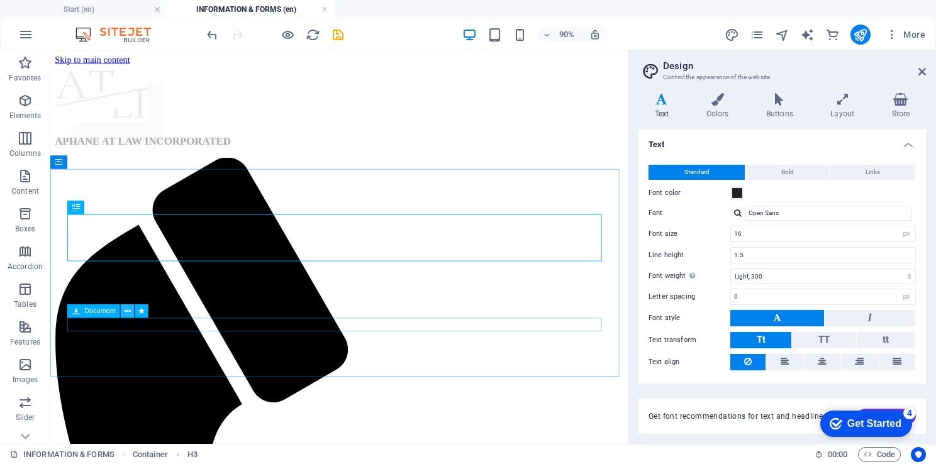
click at [128, 313] on icon at bounding box center [128, 311] width 6 height 12
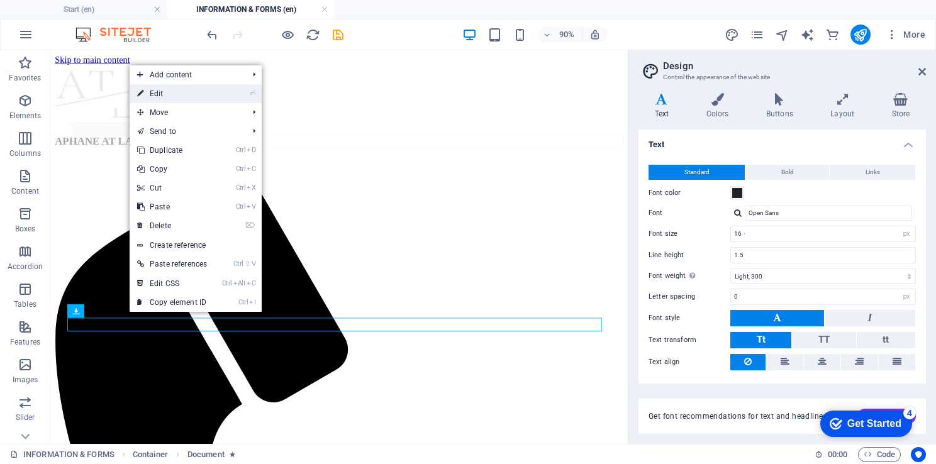
click at [166, 86] on link "⏎ Edit" at bounding box center [172, 93] width 85 height 19
select select "%"
select select "overlay"
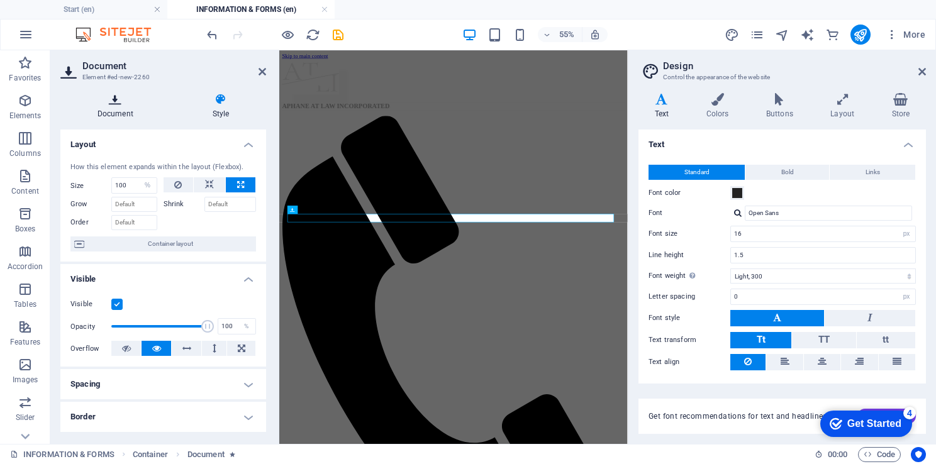
click at [114, 106] on h4 "Document" at bounding box center [117, 106] width 115 height 26
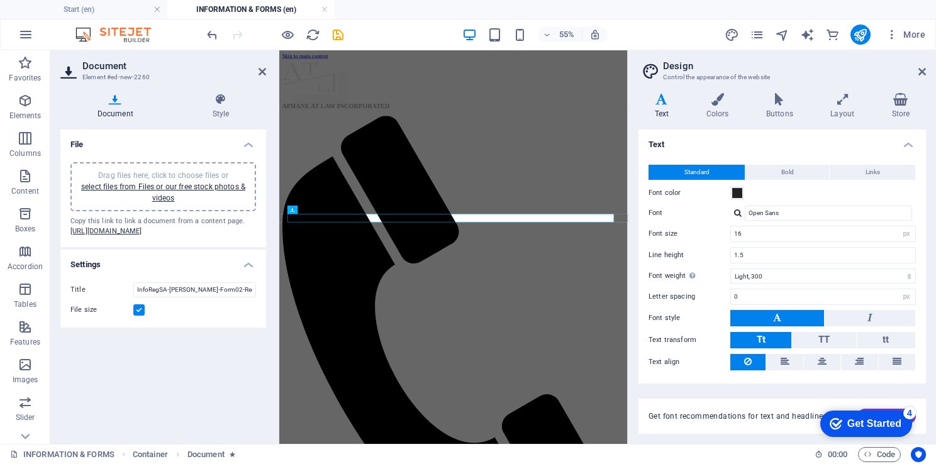
click at [114, 106] on h4 "Document" at bounding box center [117, 106] width 115 height 26
click at [223, 104] on icon at bounding box center [221, 99] width 91 height 13
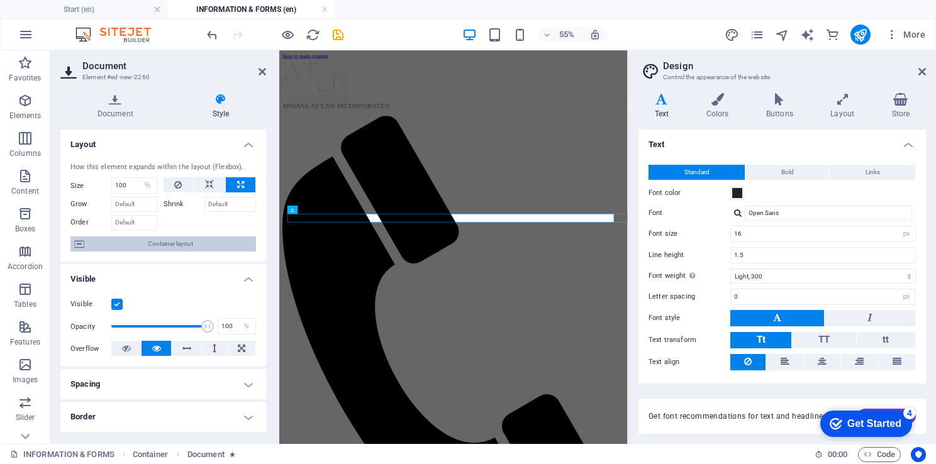
click at [184, 241] on span "Container layout" at bounding box center [170, 244] width 164 height 15
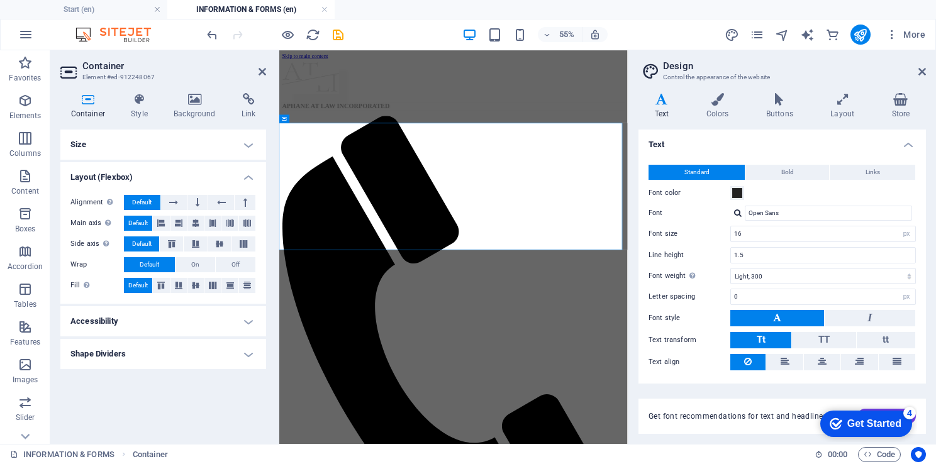
click at [88, 107] on h4 "Container" at bounding box center [90, 106] width 60 height 26
click at [141, 104] on icon at bounding box center [140, 99] width 38 height 13
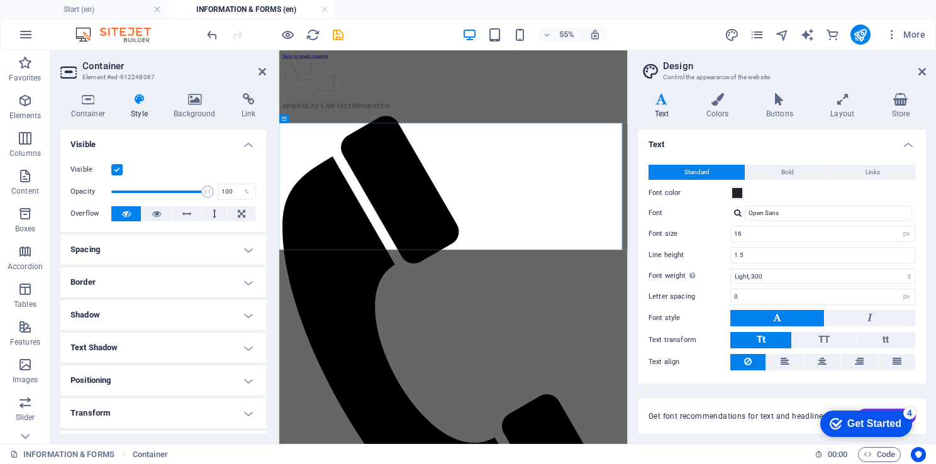
click at [229, 252] on h4 "Spacing" at bounding box center [163, 250] width 206 height 30
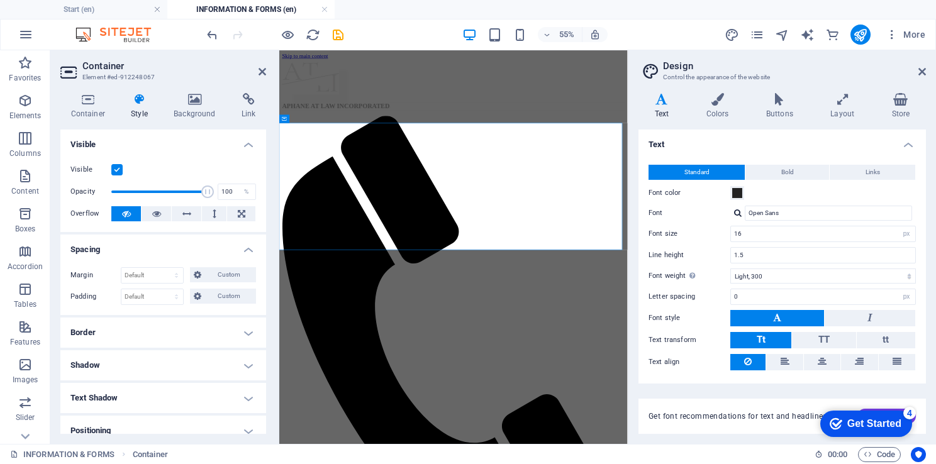
click at [232, 330] on h4 "Border" at bounding box center [163, 333] width 206 height 30
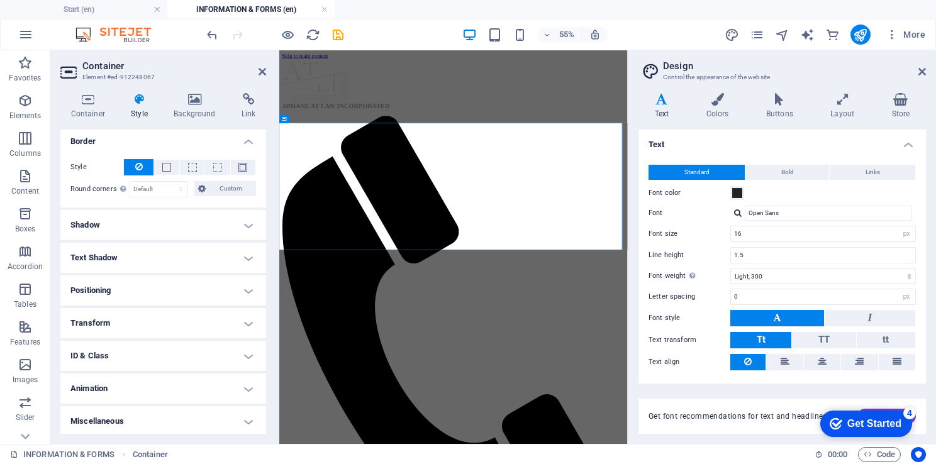
scroll to position [192, 0]
click at [249, 352] on h4 "ID & Class" at bounding box center [163, 355] width 206 height 30
click at [250, 328] on h4 "Transform" at bounding box center [163, 323] width 206 height 30
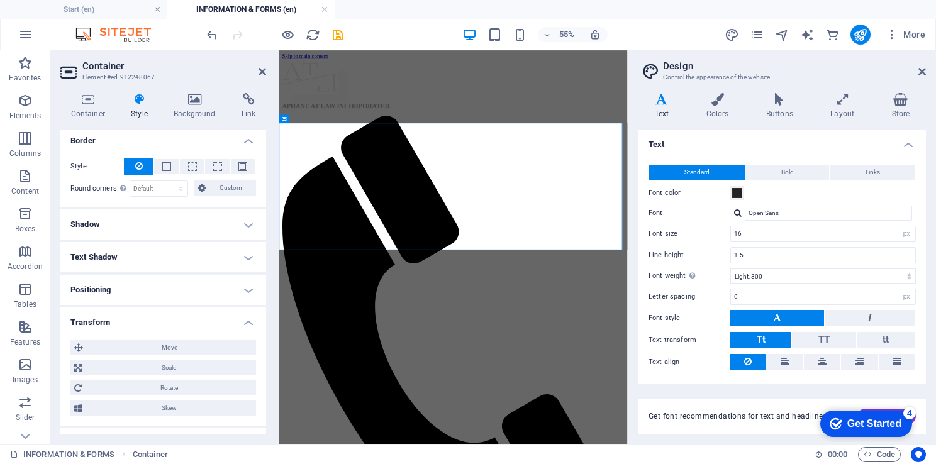
click at [242, 286] on h4 "Positioning" at bounding box center [163, 290] width 206 height 30
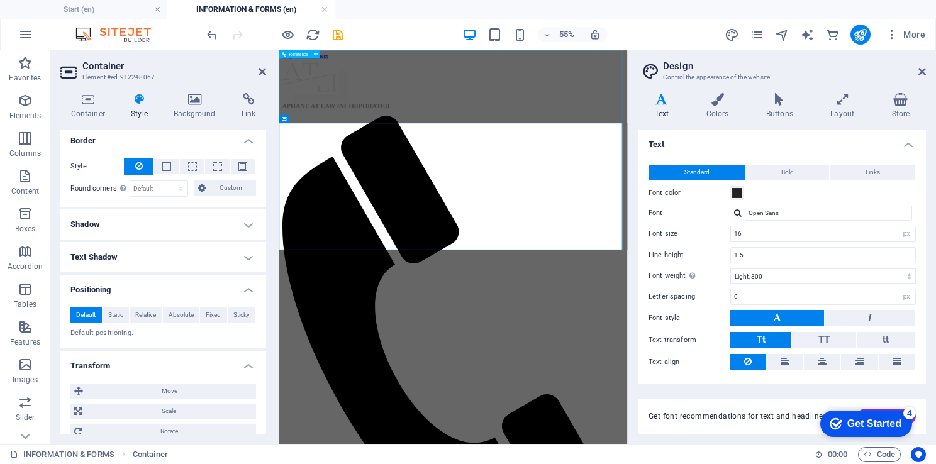
click at [530, 112] on div at bounding box center [596, 100] width 624 height 66
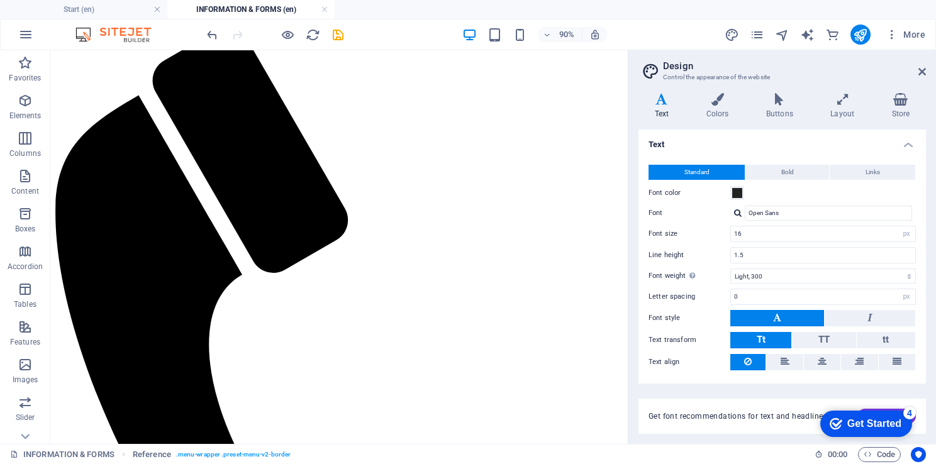
scroll to position [0, 0]
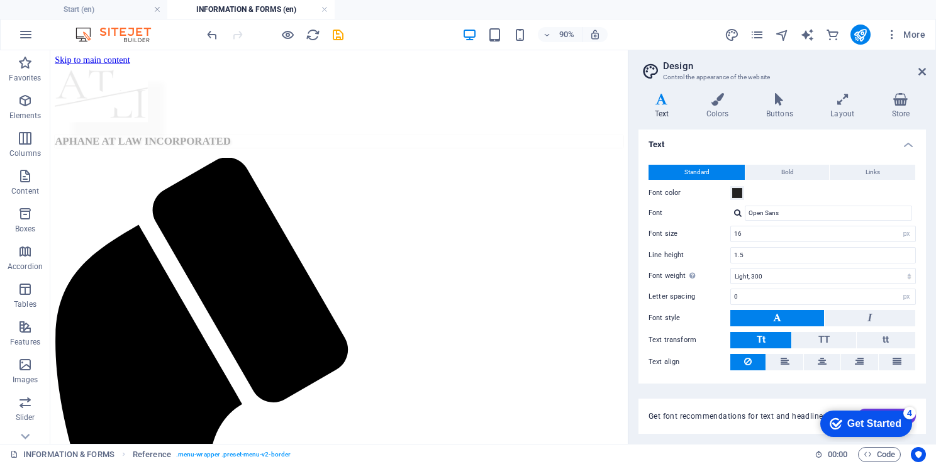
drag, startPoint x: 687, startPoint y: 113, endPoint x: 675, endPoint y: 98, distance: 19.8
click at [336, 38] on icon "save" at bounding box center [338, 35] width 14 height 14
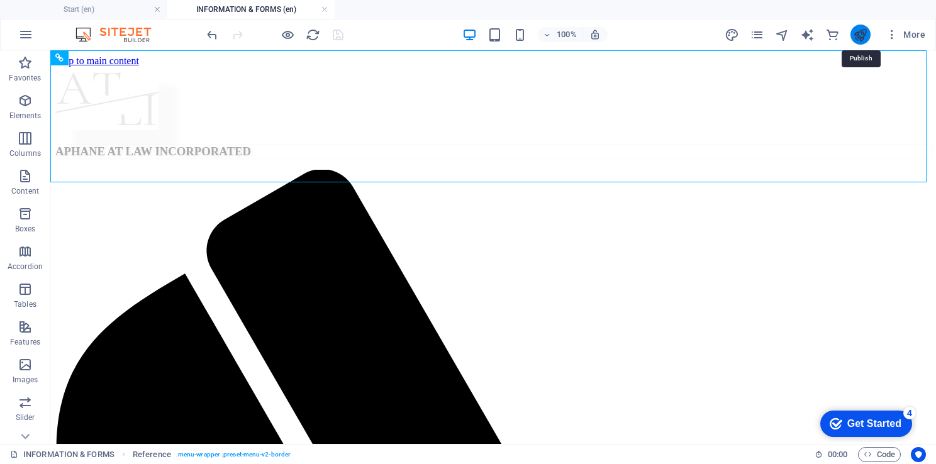
click at [866, 34] on icon "publish" at bounding box center [860, 35] width 14 height 14
